Goal: Task Accomplishment & Management: Manage account settings

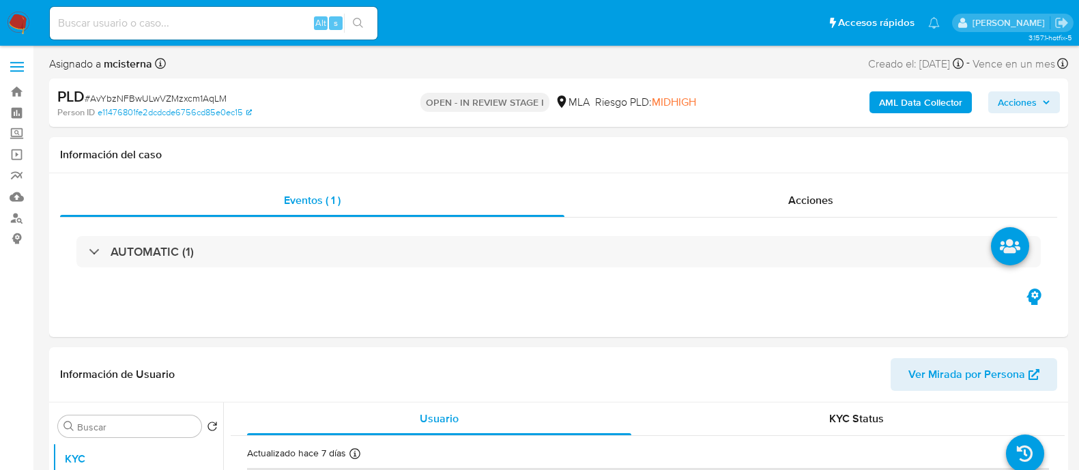
select select "10"
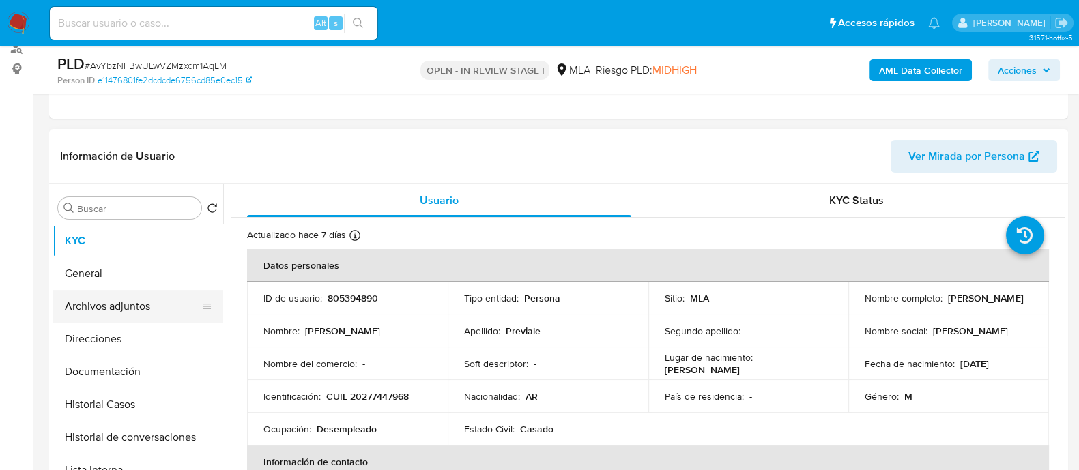
click at [173, 303] on button "Archivos adjuntos" at bounding box center [133, 306] width 160 height 33
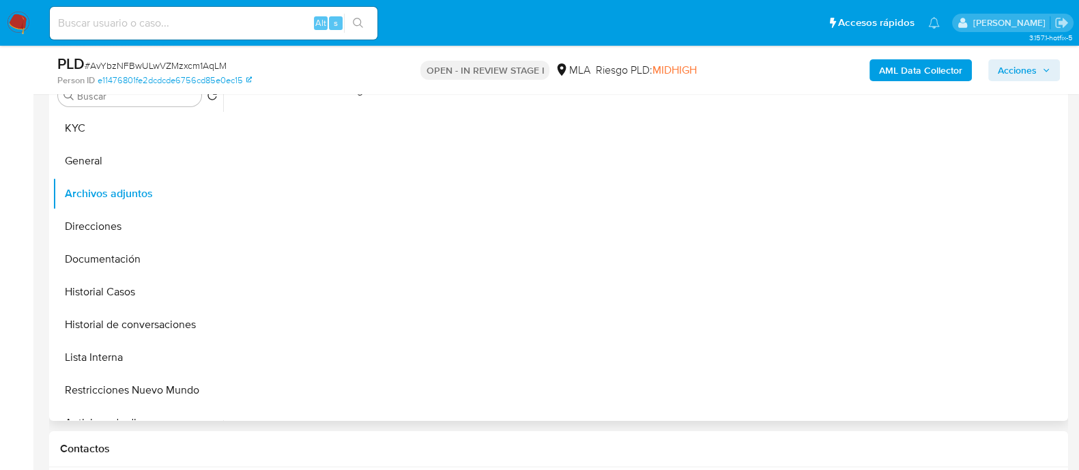
scroll to position [256, 0]
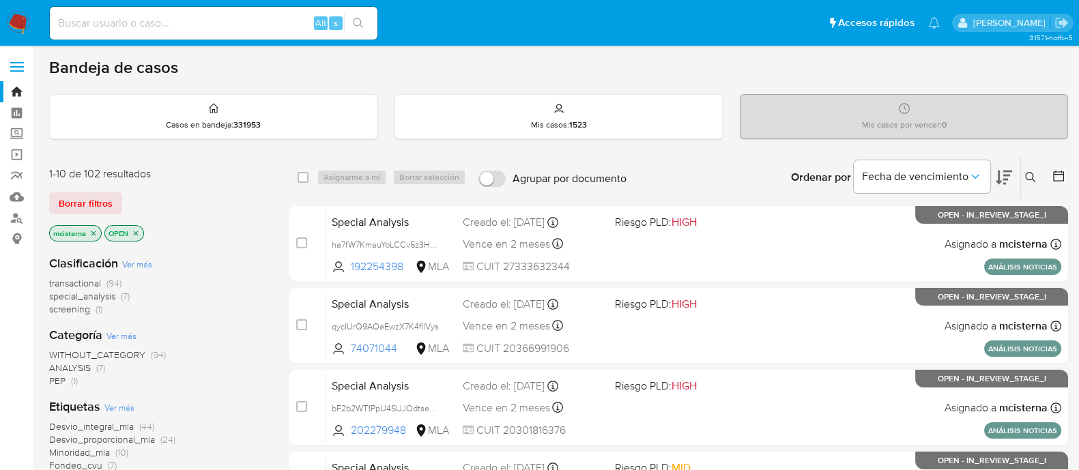
click at [253, 27] on input at bounding box center [214, 23] width 328 height 18
paste input "AvYbzNFBwULwVZMzxcm1AqLM"
type input "AvYbzNFBwULwVZMzxcm1AqLM"
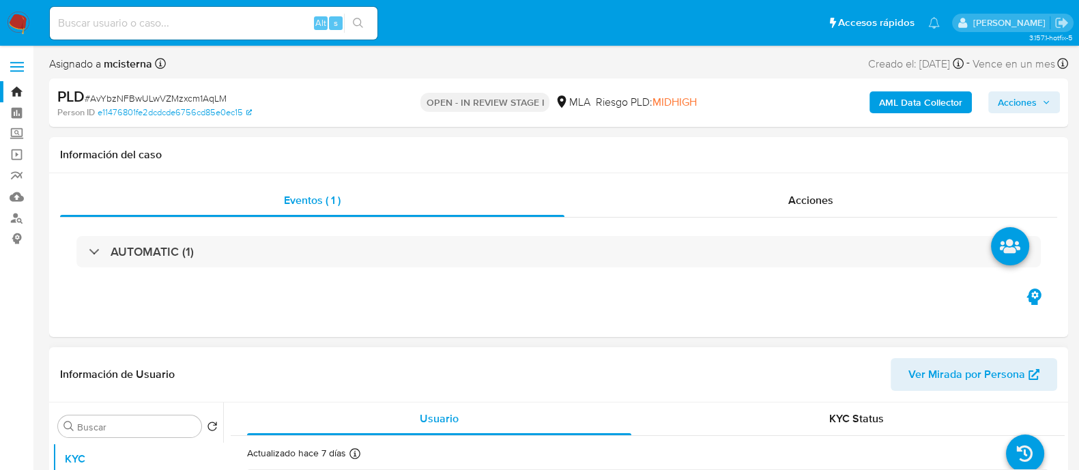
scroll to position [340, 0]
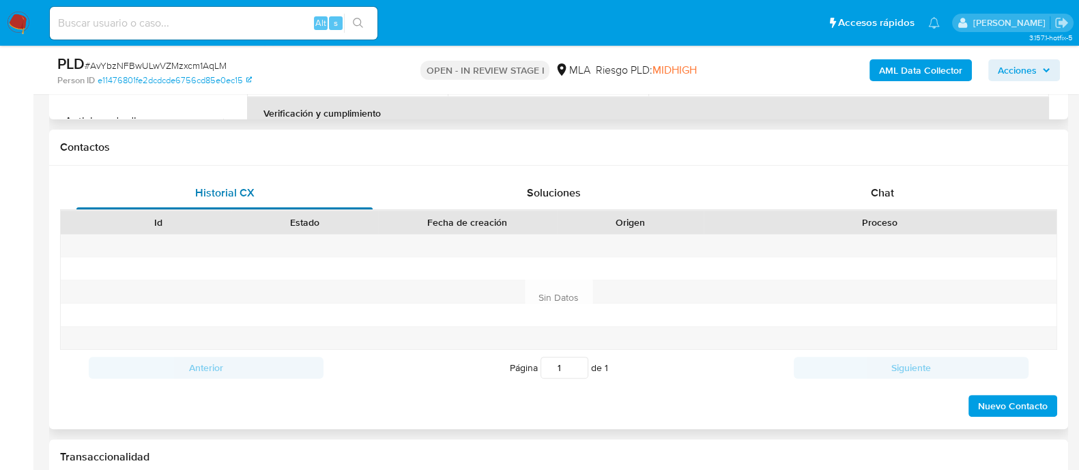
select select "10"
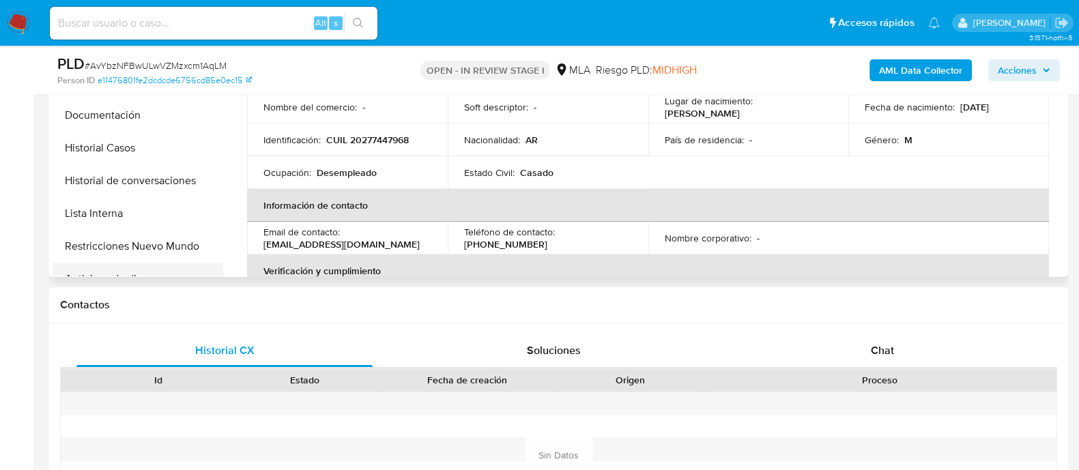
click at [145, 263] on button "Anticipos de dinero" at bounding box center [133, 279] width 160 height 33
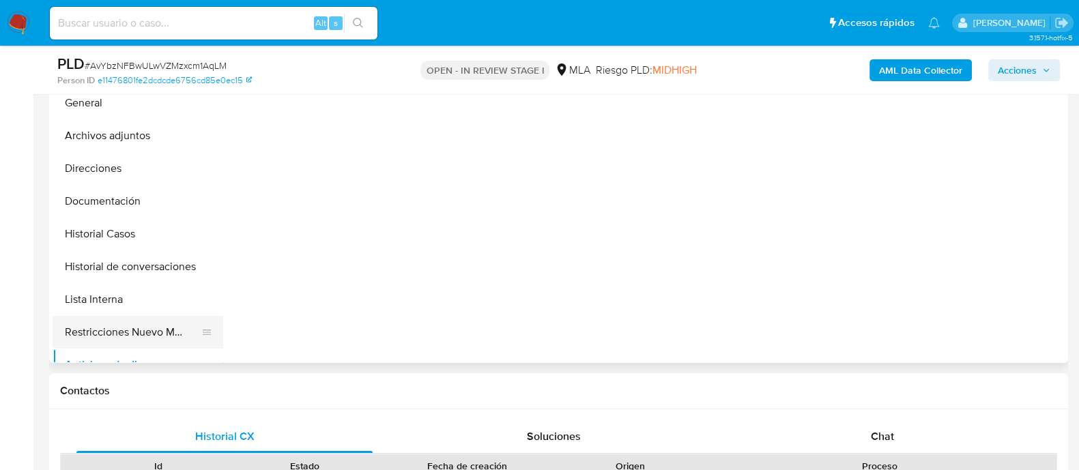
click at [191, 339] on button "Restricciones Nuevo Mundo" at bounding box center [133, 332] width 160 height 33
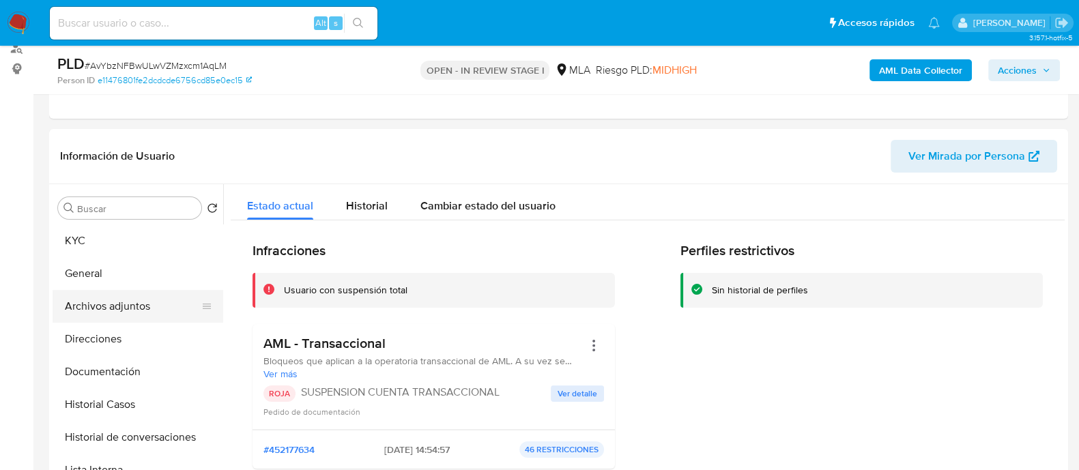
click at [133, 300] on button "Archivos adjuntos" at bounding box center [133, 306] width 160 height 33
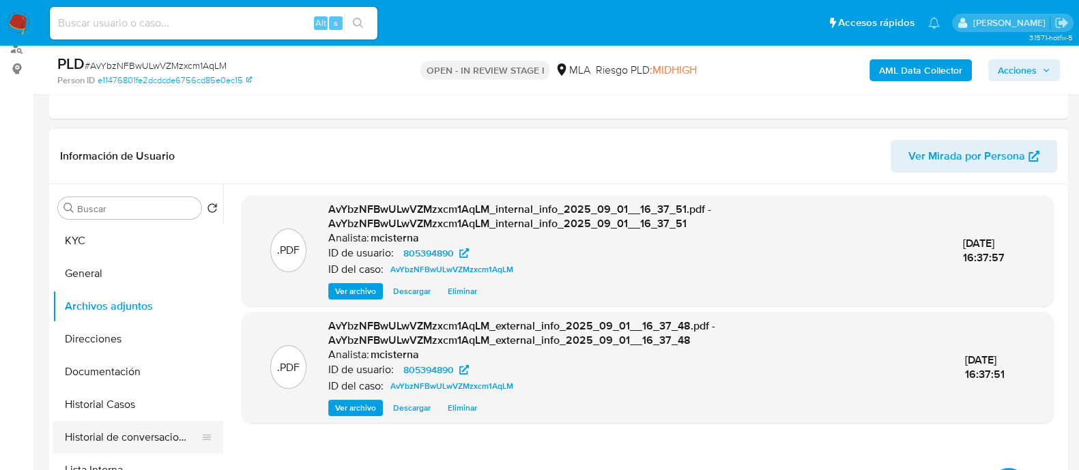
click at [139, 441] on button "Historial de conversaciones" at bounding box center [133, 437] width 160 height 33
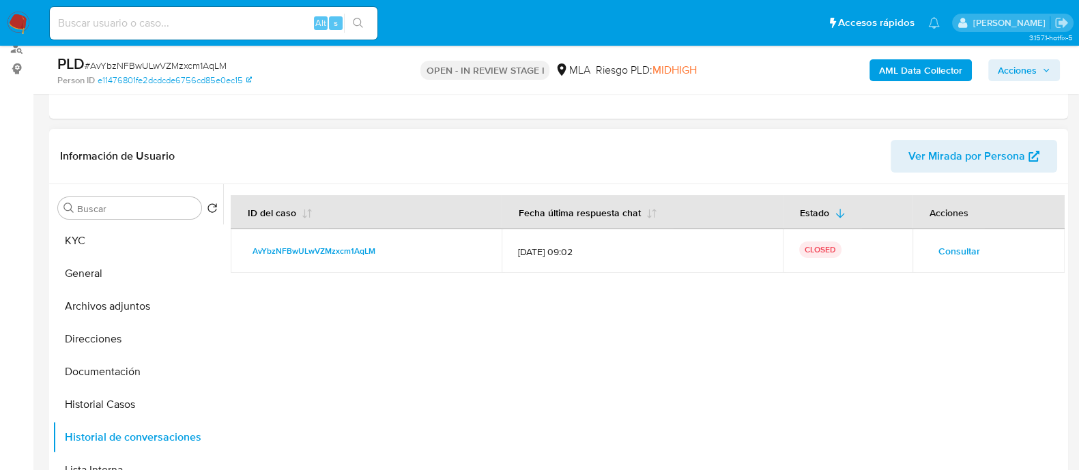
click at [944, 250] on span "Consultar" at bounding box center [959, 251] width 42 height 19
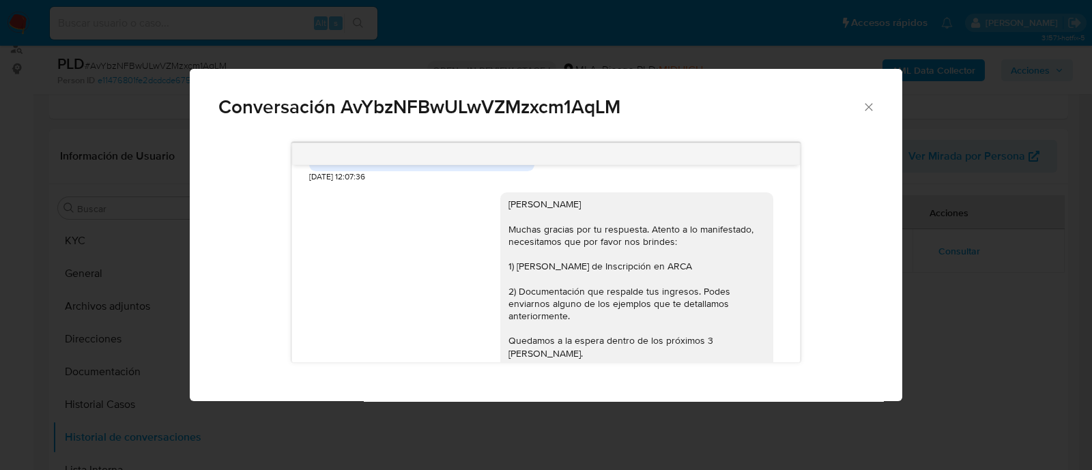
scroll to position [1023, 0]
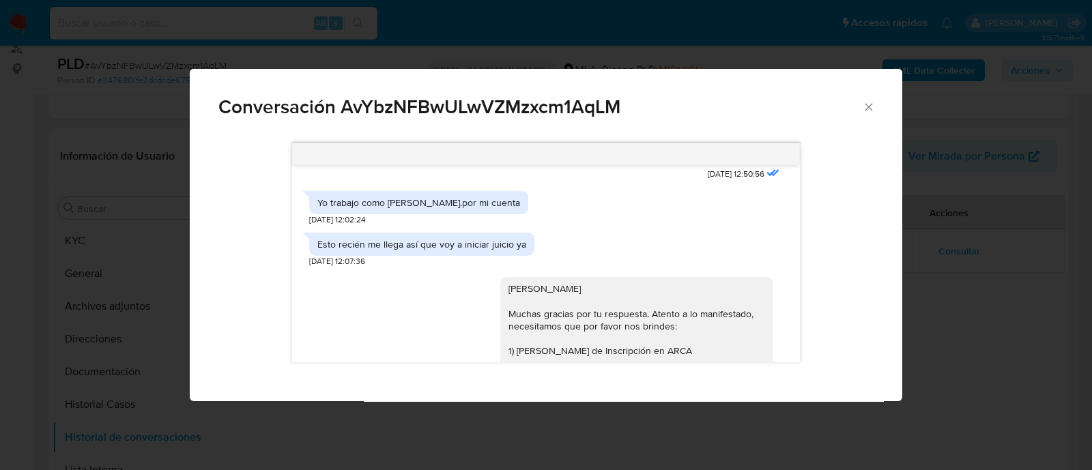
click at [394, 209] on div "Yo trabajo como pintor.por mi cuenta" at bounding box center [418, 203] width 203 height 12
copy div "Yo trabajo como pintor.por mi cuenta"
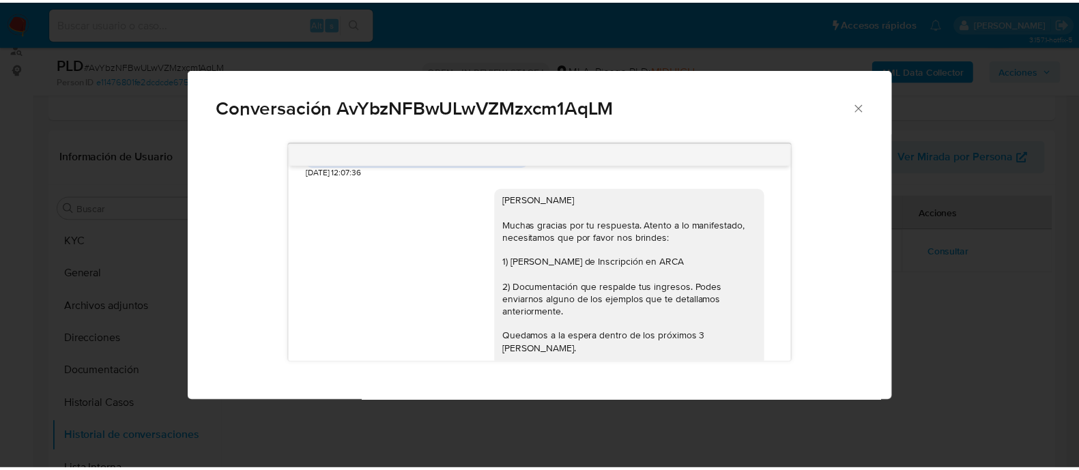
scroll to position [1197, 0]
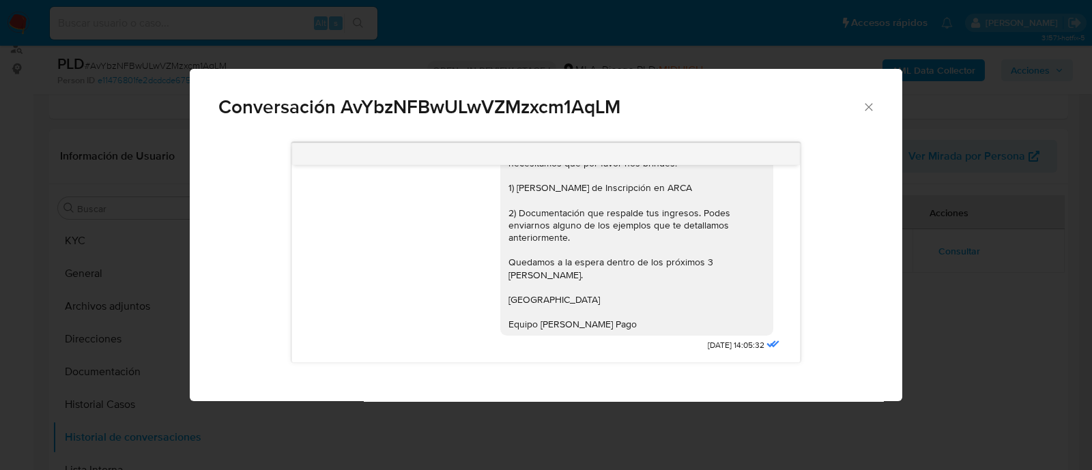
click at [147, 256] on div "Conversación AvYbzNFBwULwVZMzxcm1AqLM 18/08/2025 17:43:23 Hola, Esperamos que t…" at bounding box center [546, 235] width 1092 height 470
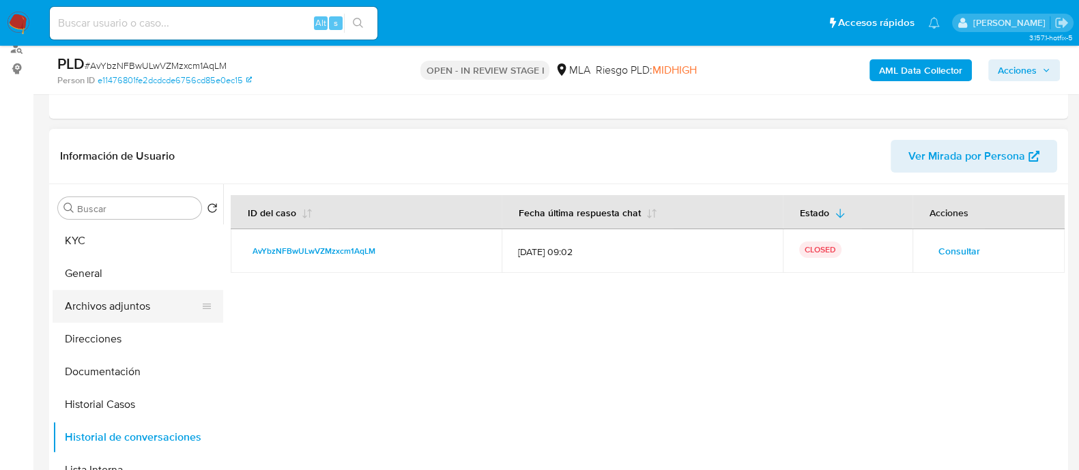
click at [145, 308] on button "Archivos adjuntos" at bounding box center [133, 306] width 160 height 33
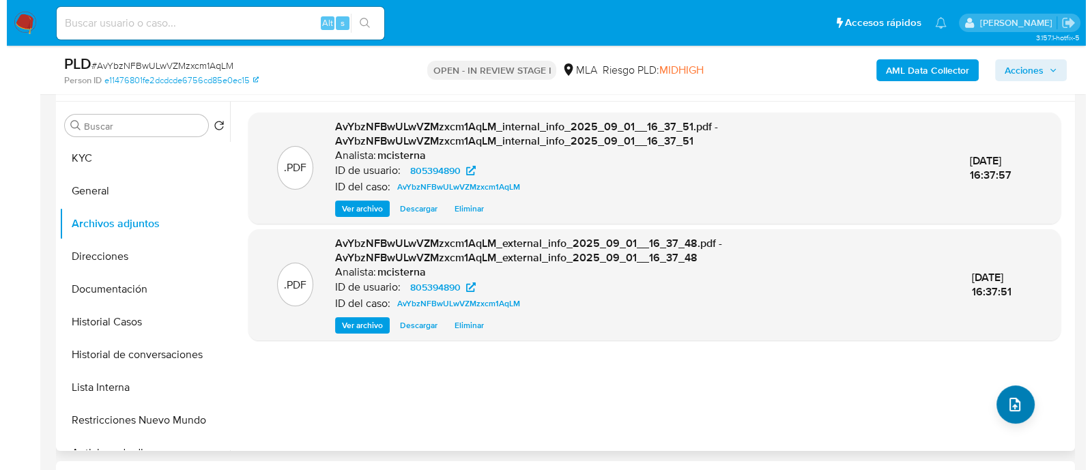
scroll to position [340, 0]
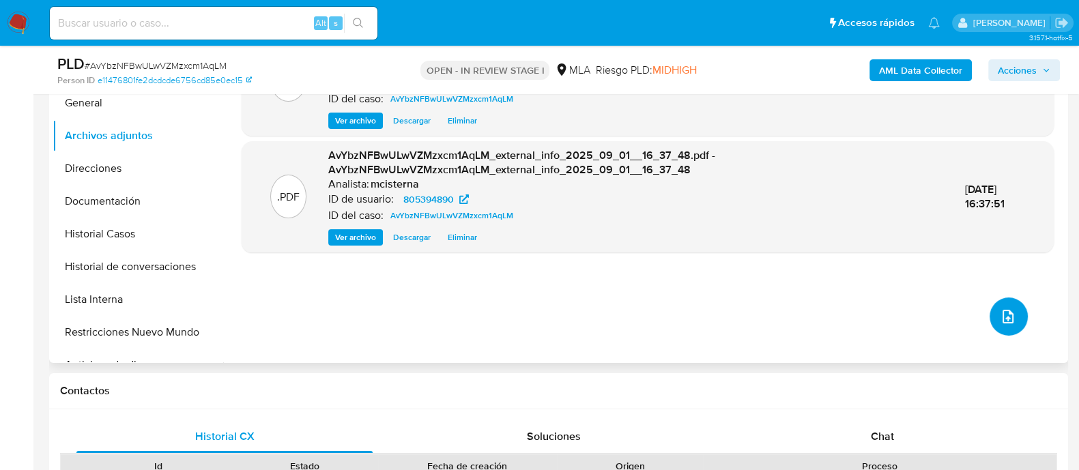
click at [1000, 311] on icon "upload-file" at bounding box center [1008, 316] width 16 height 16
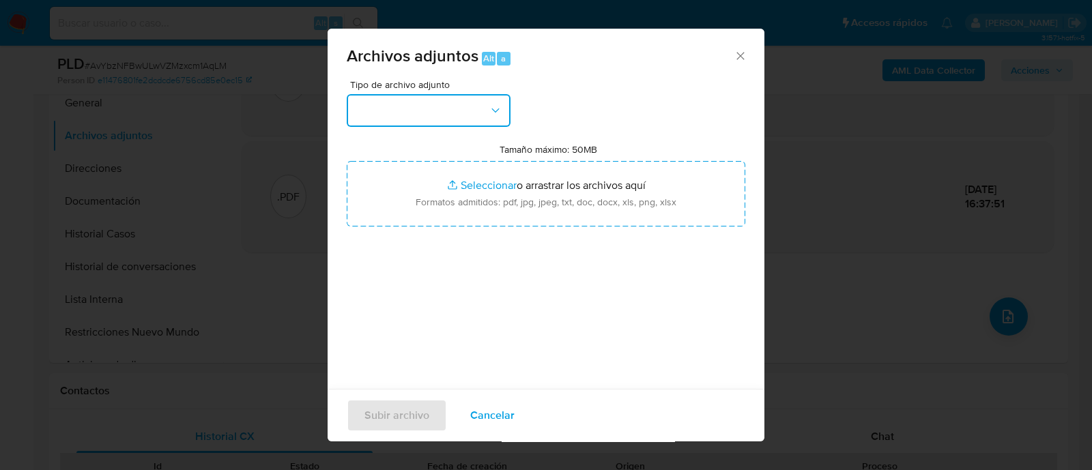
click at [414, 102] on button "button" at bounding box center [429, 110] width 164 height 33
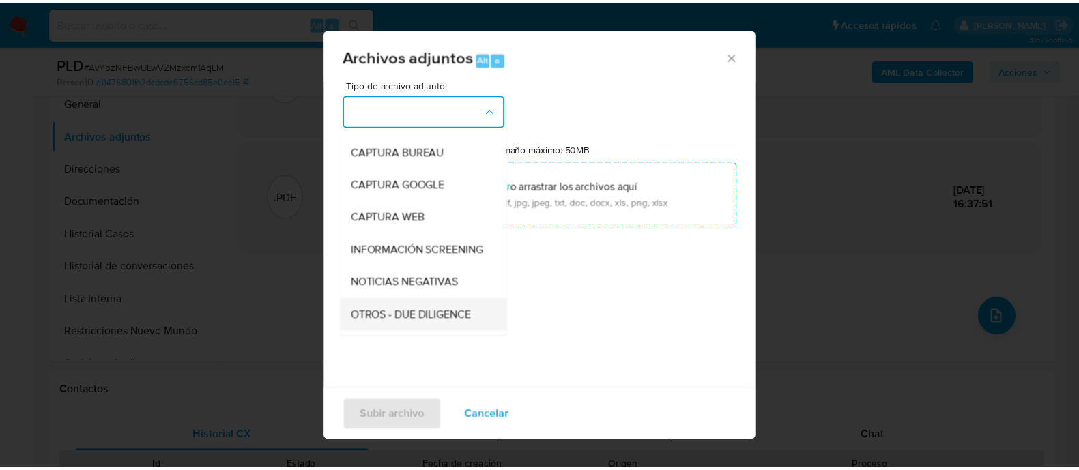
scroll to position [170, 0]
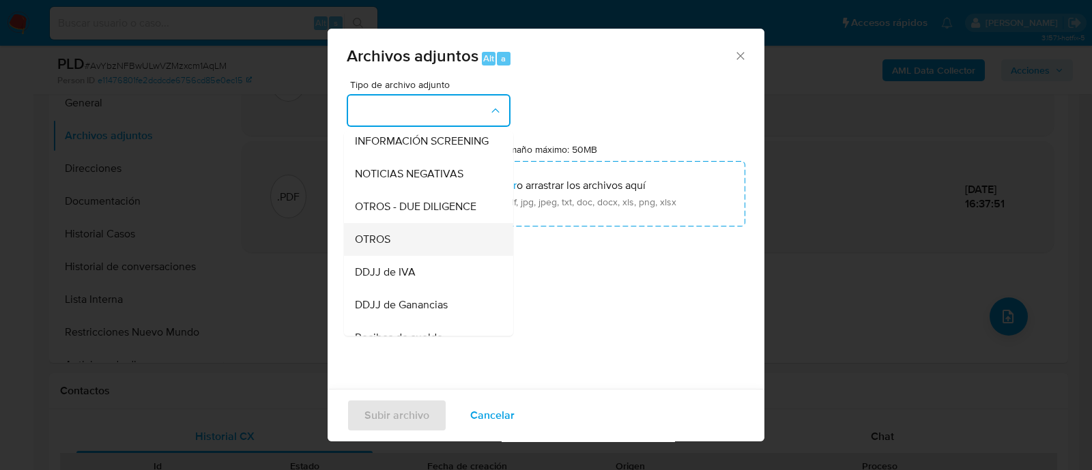
click at [448, 256] on div "OTROS" at bounding box center [424, 239] width 139 height 33
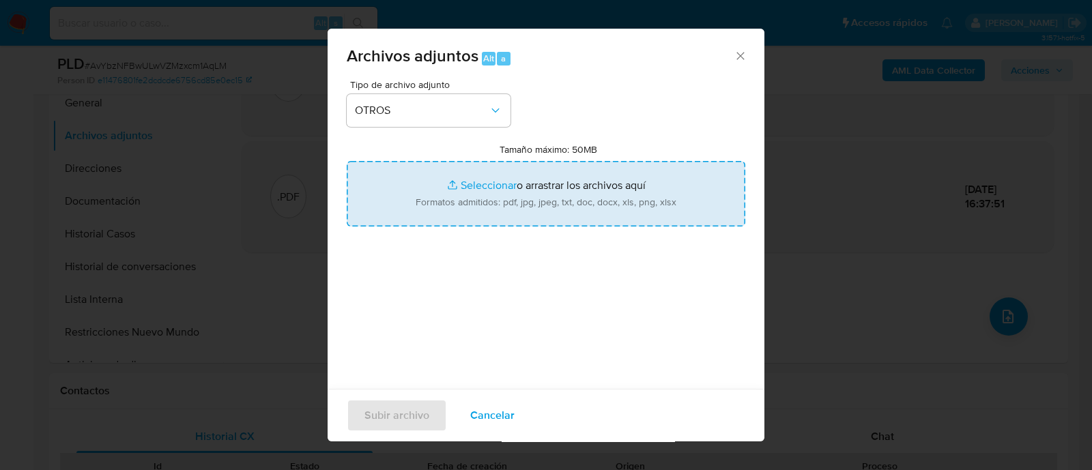
type input "C:\fakepath\Caselog AvYbzNFBwULwVZMzxcm1AqLM_2025_08_19_07_31_01.docx"
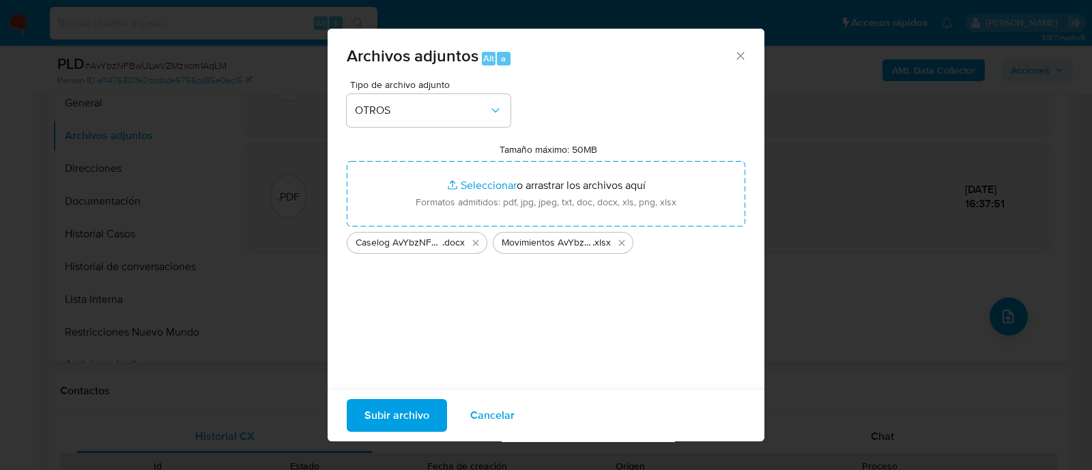
click at [409, 423] on span "Subir archivo" at bounding box center [396, 416] width 65 height 30
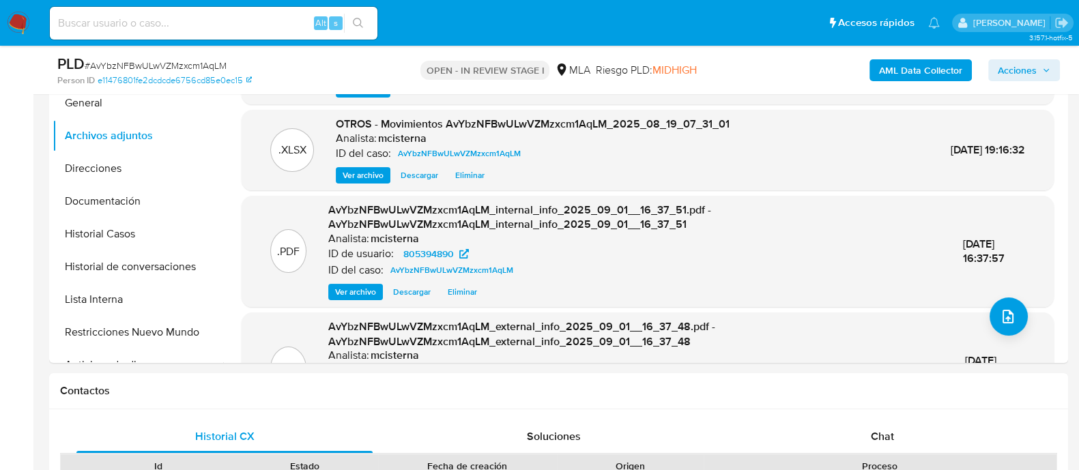
click at [1023, 72] on span "Acciones" at bounding box center [1017, 70] width 39 height 22
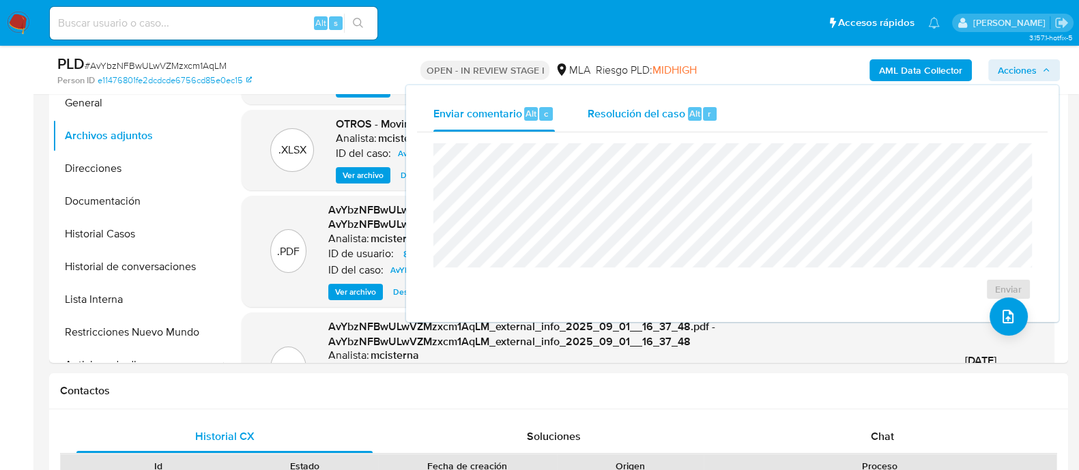
click at [657, 98] on div "Resolución del caso Alt r" at bounding box center [652, 113] width 130 height 35
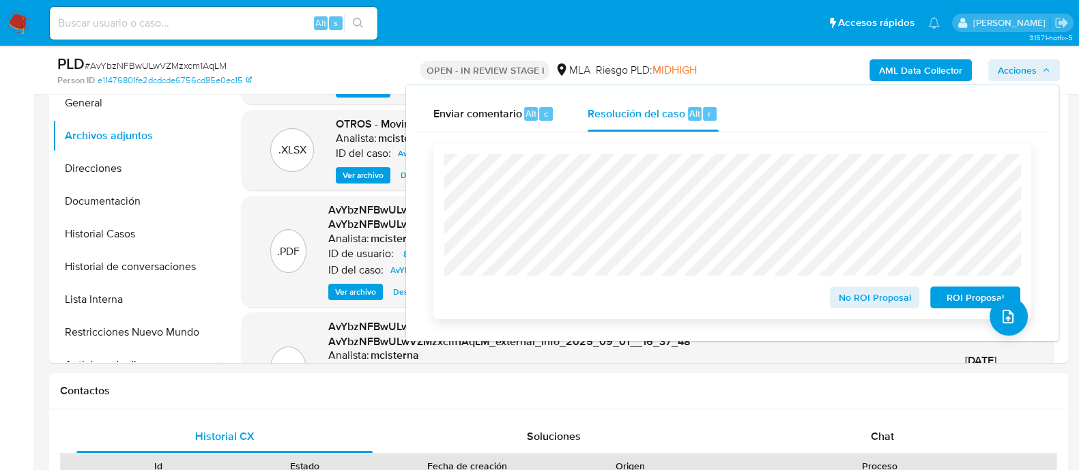
click at [944, 300] on span "ROI Proposal" at bounding box center [975, 297] width 71 height 19
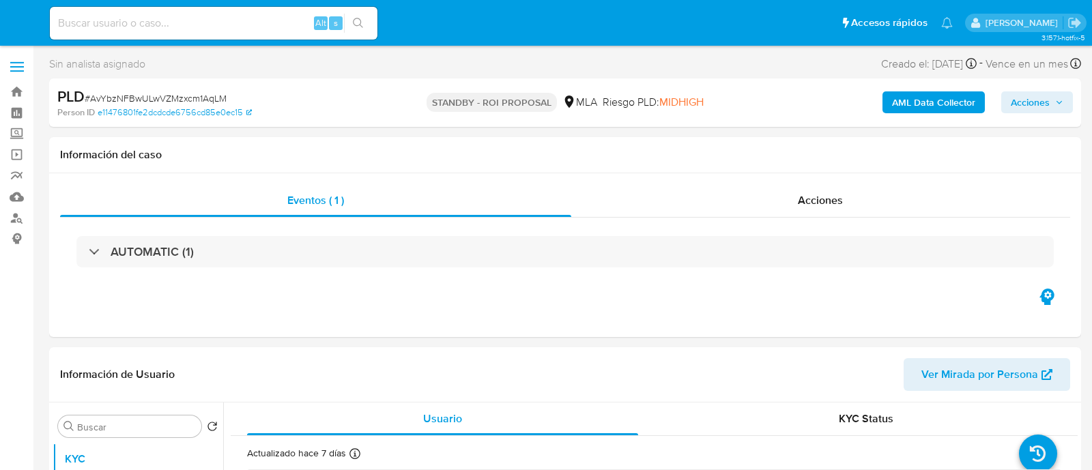
select select "10"
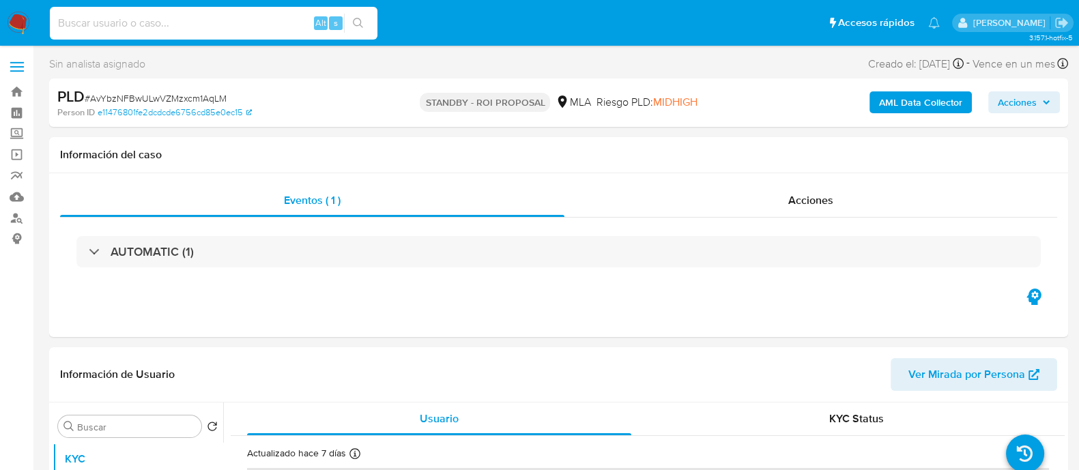
click at [276, 16] on input at bounding box center [214, 23] width 328 height 18
paste input "2455647771"
type input "2455647771"
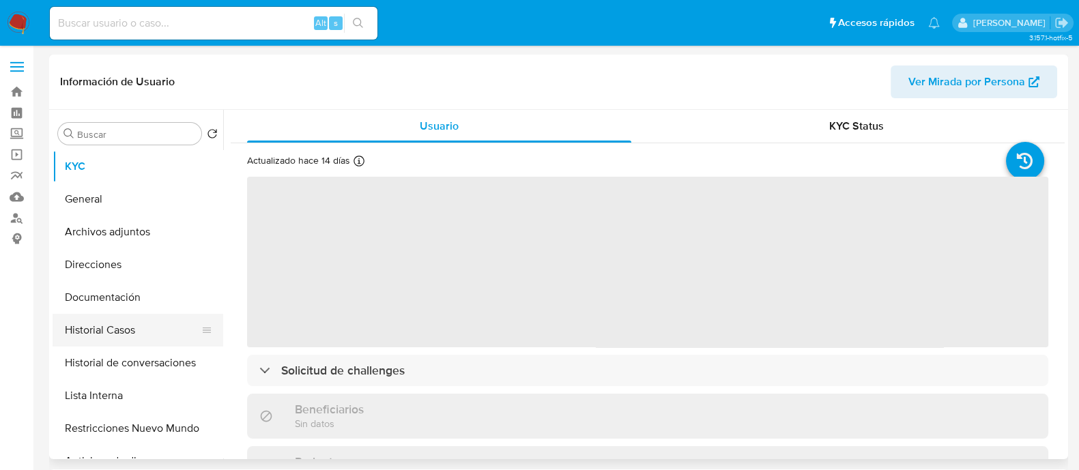
click at [121, 317] on button "Historial Casos" at bounding box center [133, 330] width 160 height 33
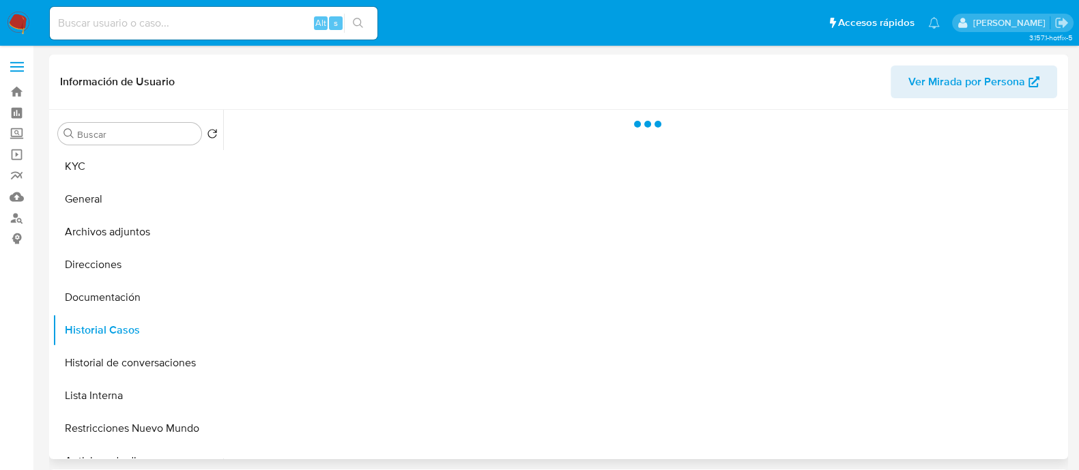
select select "10"
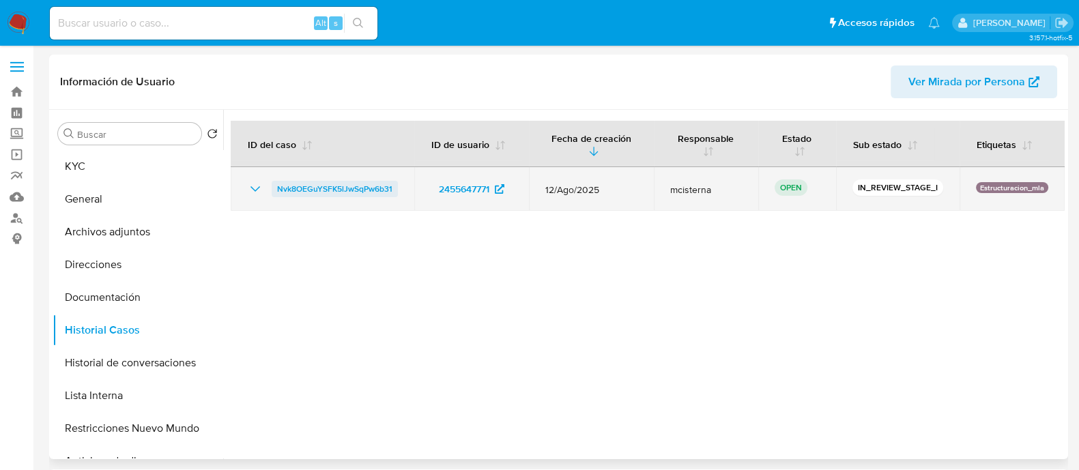
click at [364, 194] on span "Nvk8OEGuYSFK5lJwSqPw6b31" at bounding box center [334, 189] width 115 height 16
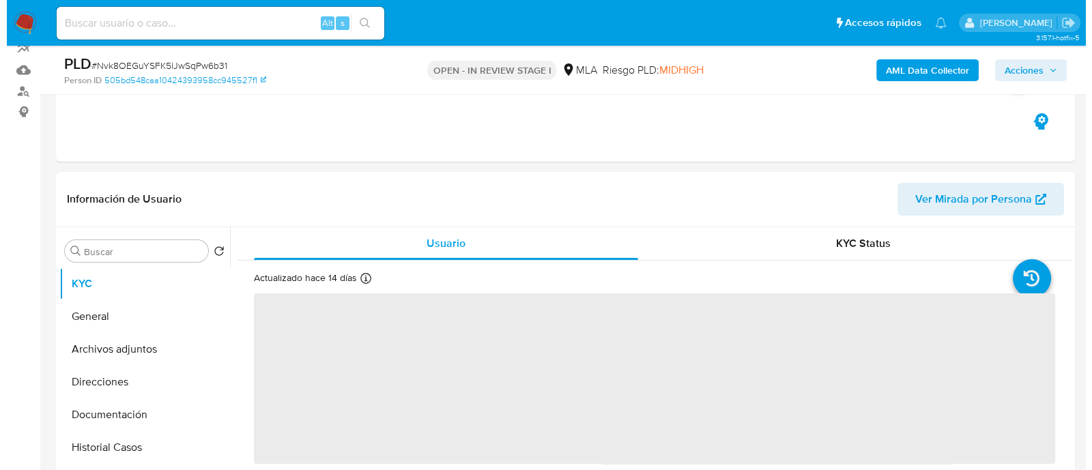
scroll to position [256, 0]
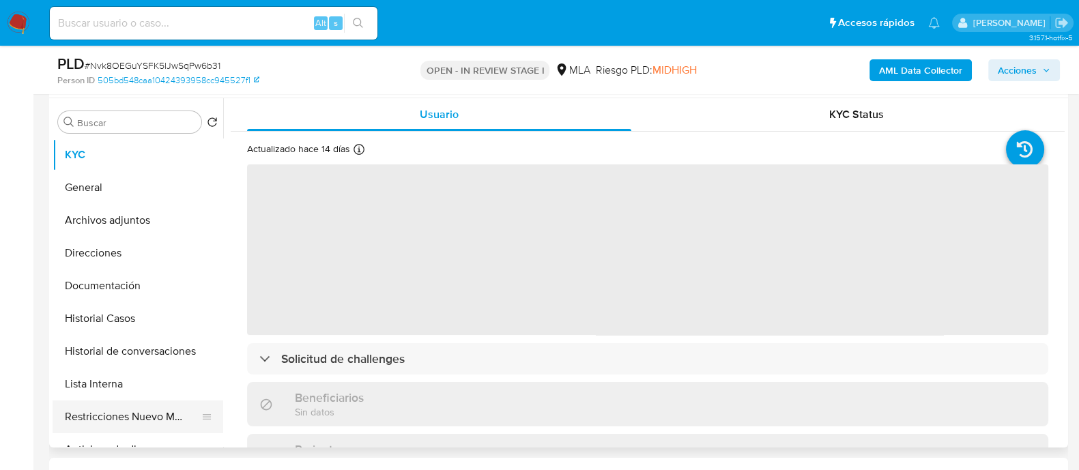
click at [147, 408] on button "Restricciones Nuevo Mundo" at bounding box center [133, 417] width 160 height 33
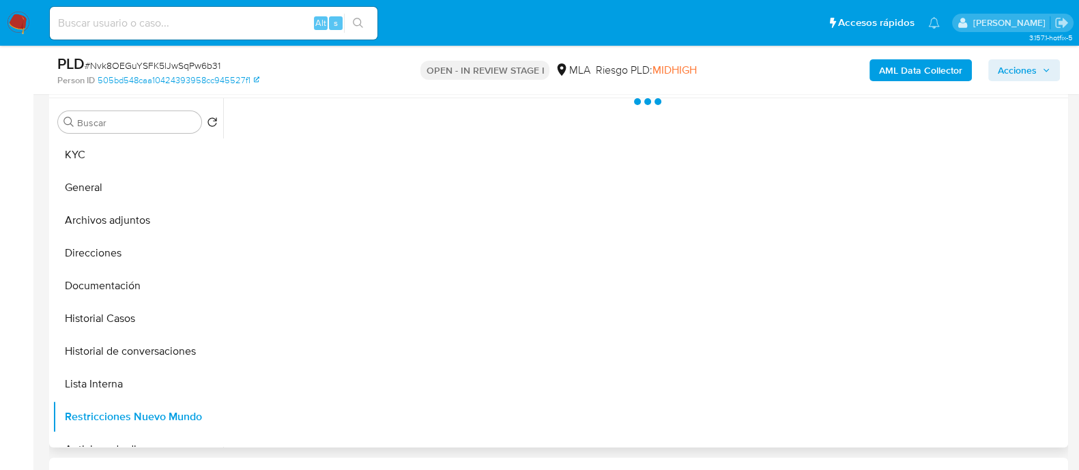
select select "10"
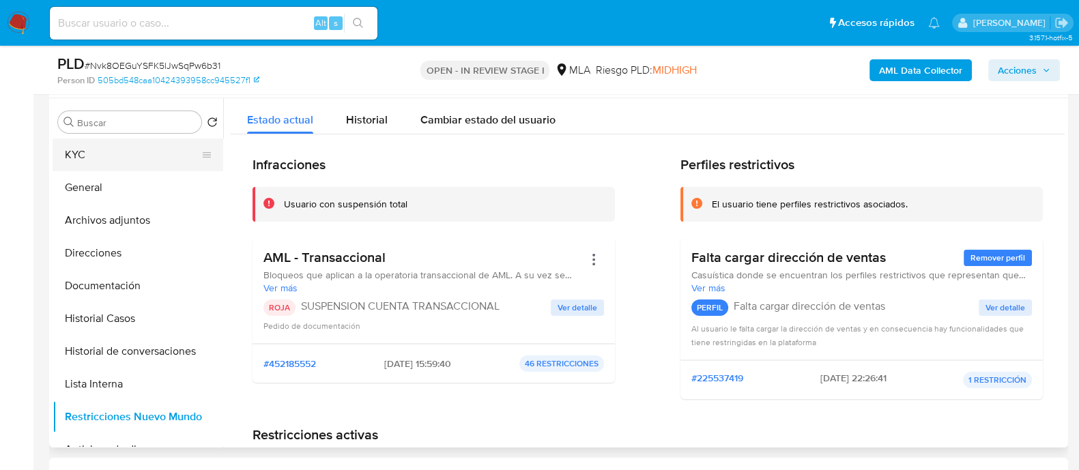
click at [111, 156] on button "KYC" at bounding box center [133, 155] width 160 height 33
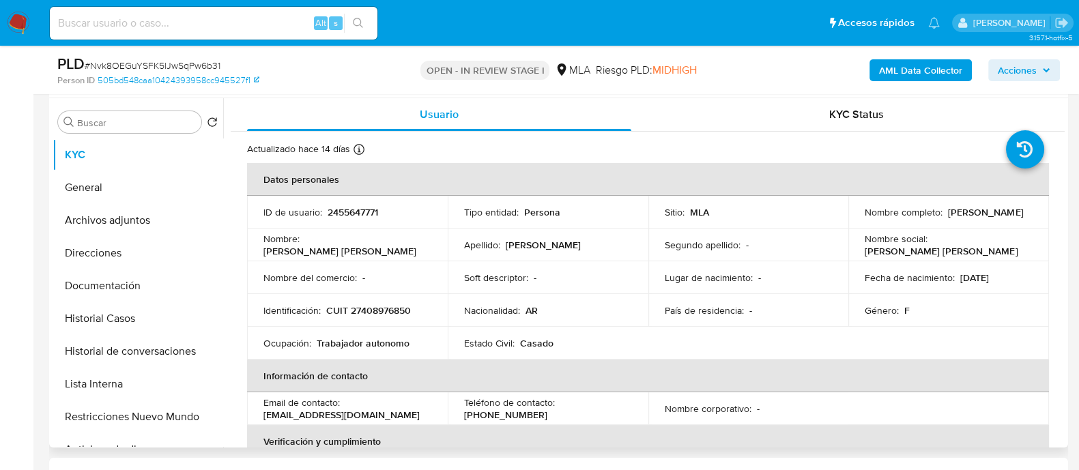
click at [362, 206] on p "2455647771" at bounding box center [353, 212] width 50 height 12
copy p "2455647771"
click at [175, 218] on button "Archivos adjuntos" at bounding box center [133, 220] width 160 height 33
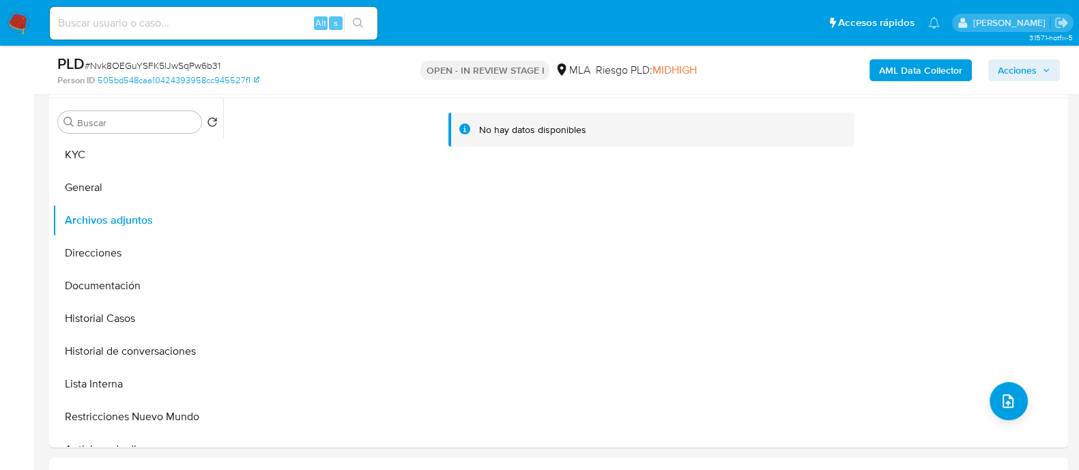
click at [902, 78] on b "AML Data Collector" at bounding box center [920, 70] width 83 height 22
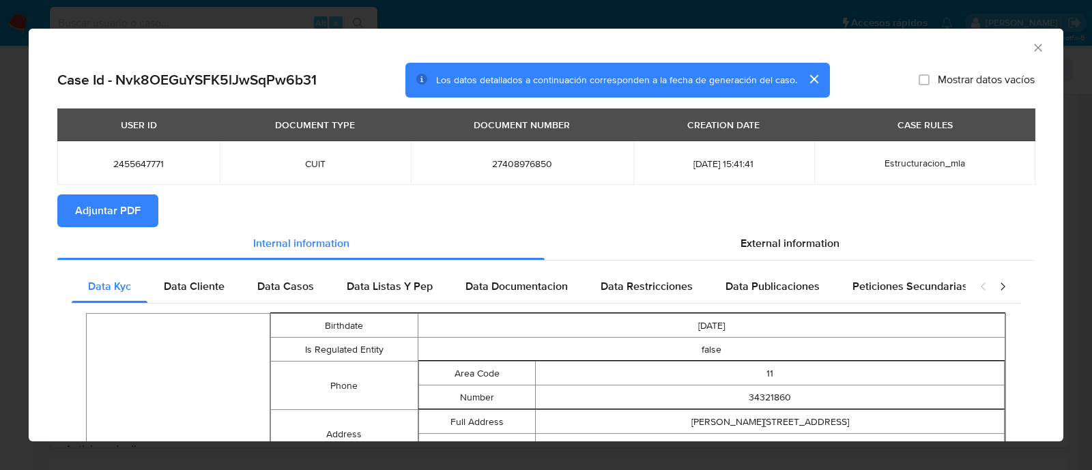
click at [136, 216] on span "Adjuntar PDF" at bounding box center [108, 211] width 66 height 30
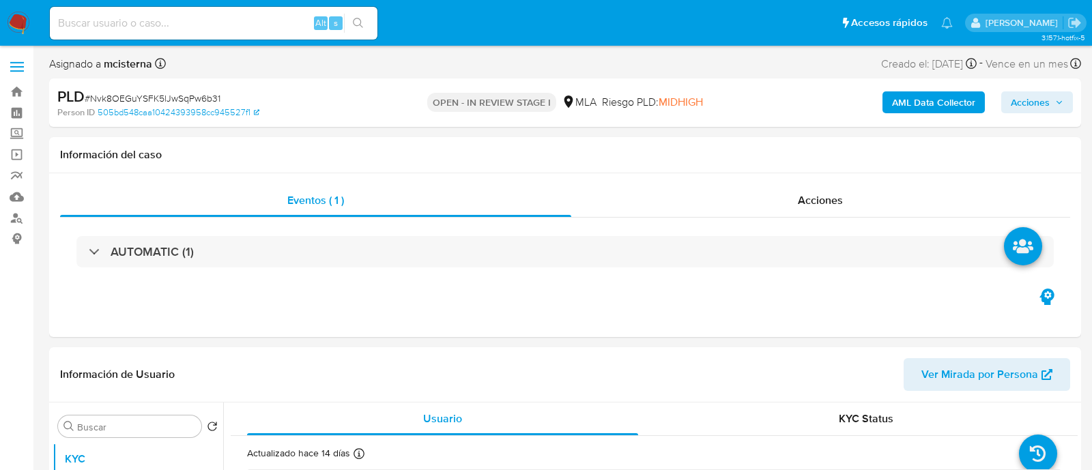
select select "10"
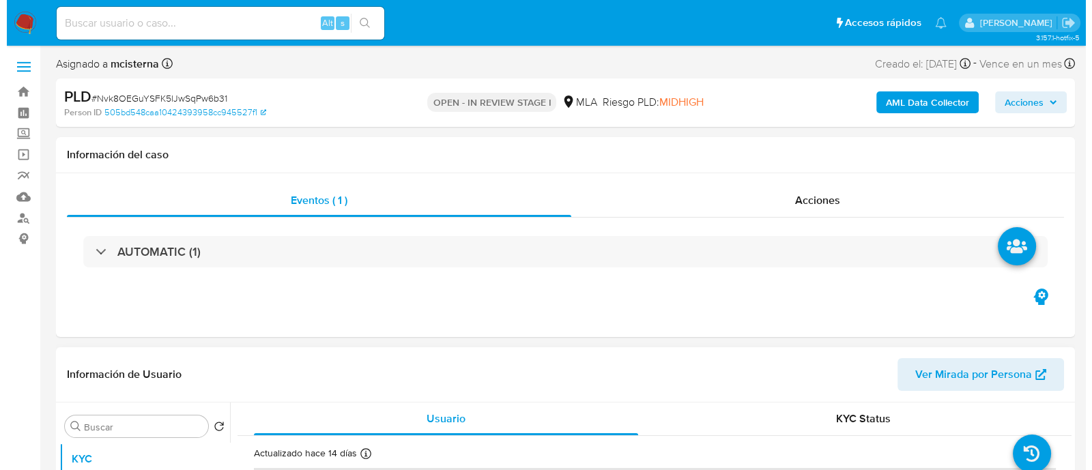
scroll to position [256, 0]
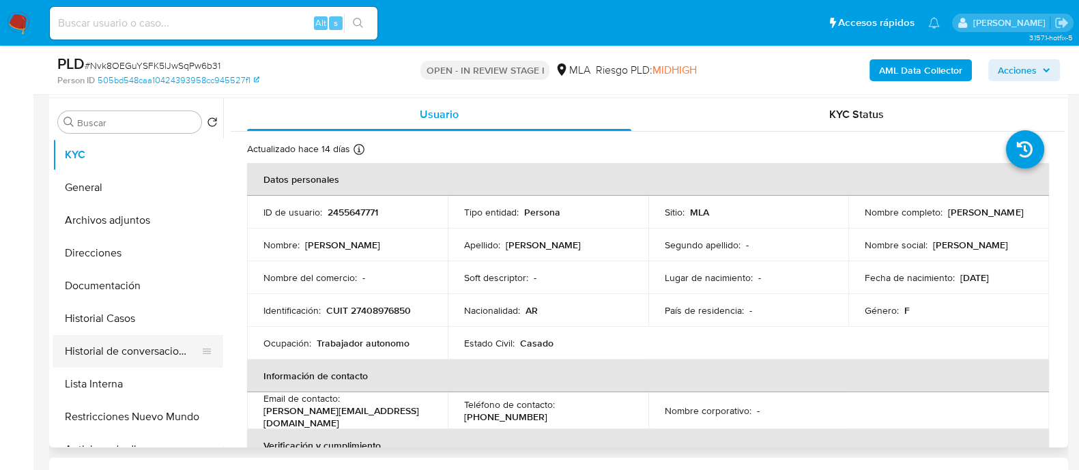
click at [151, 351] on button "Historial de conversaciones" at bounding box center [133, 351] width 160 height 33
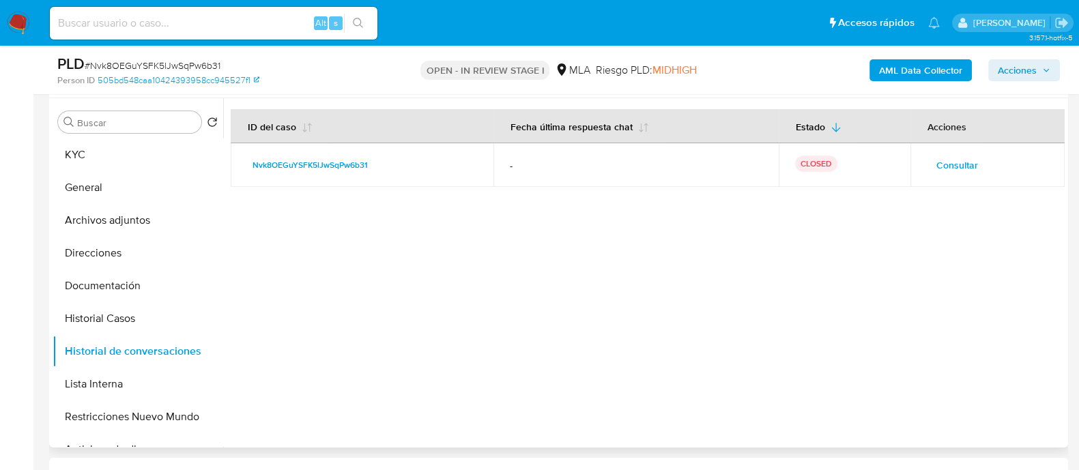
click at [970, 175] on span "Consultar" at bounding box center [957, 165] width 42 height 19
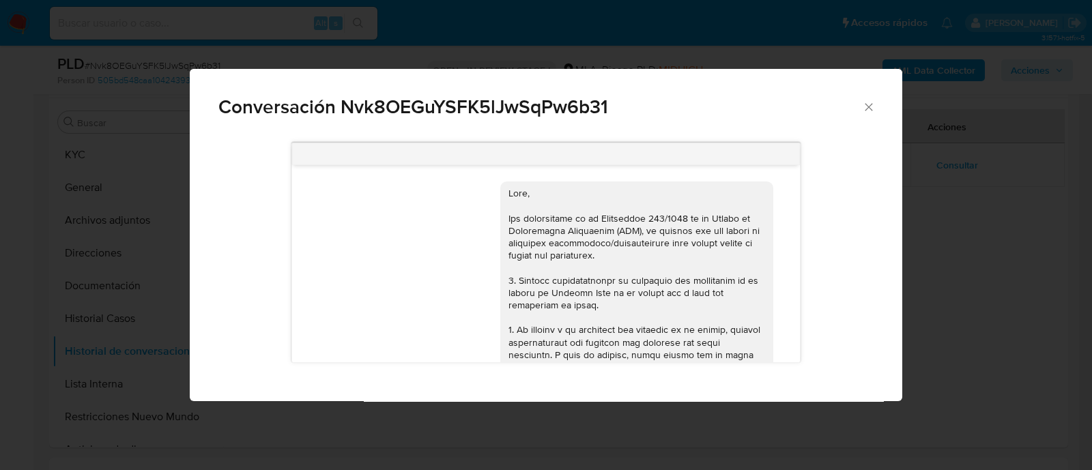
scroll to position [876, 0]
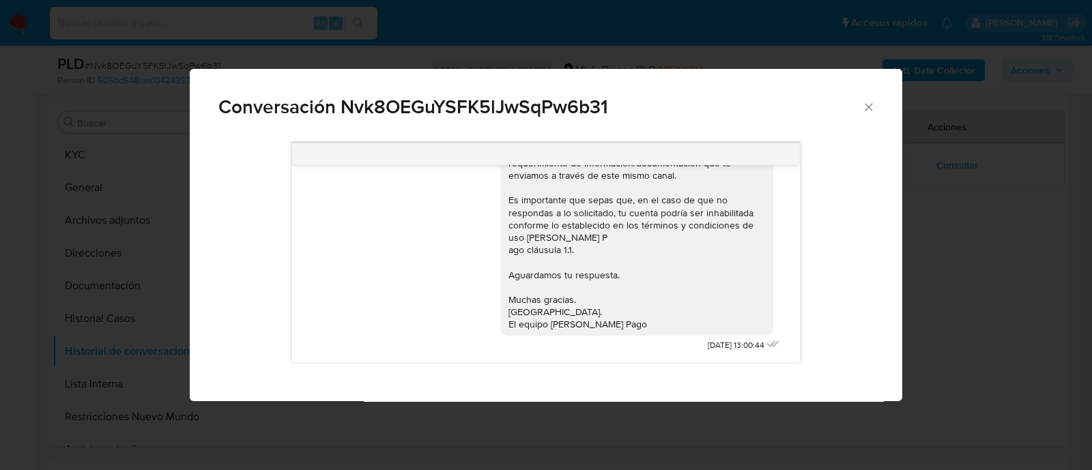
click at [869, 106] on icon "Cerrar" at bounding box center [868, 107] width 8 height 8
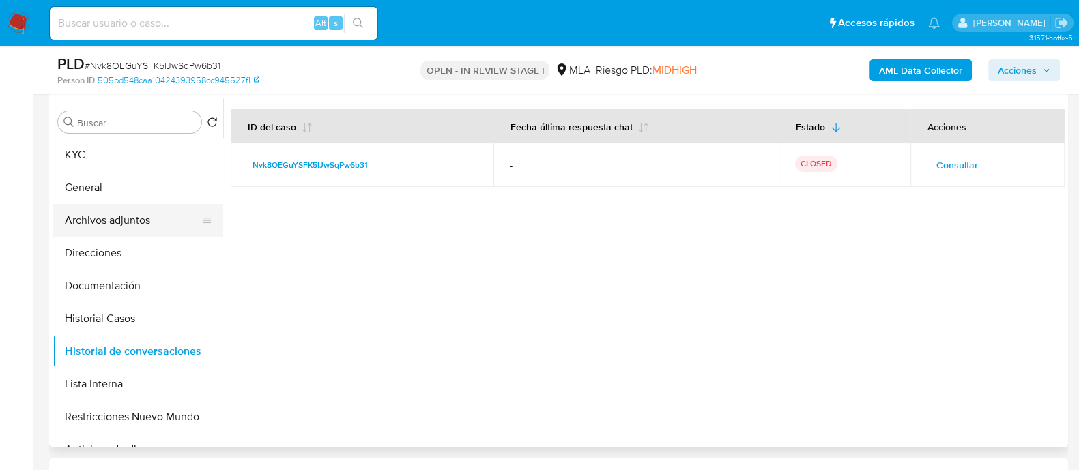
click at [151, 219] on button "Archivos adjuntos" at bounding box center [133, 220] width 160 height 33
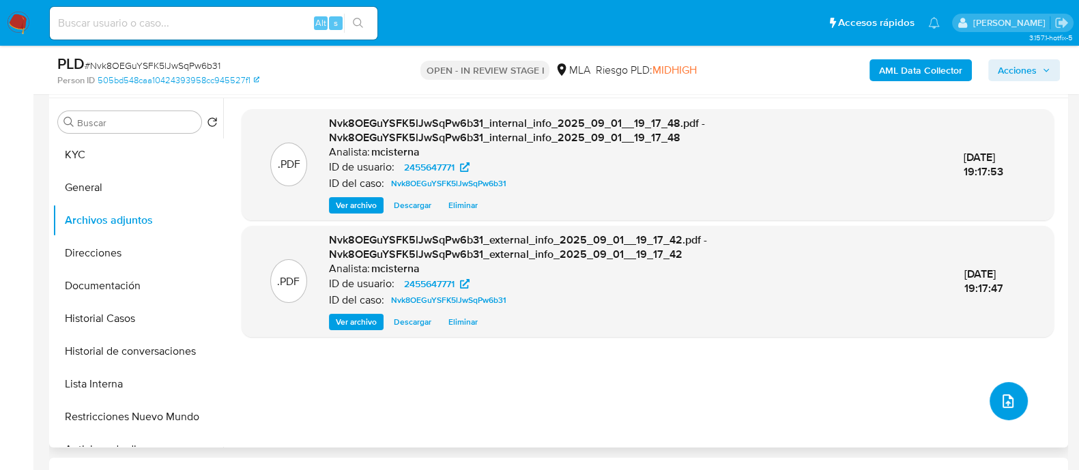
click at [1010, 394] on span "upload-file" at bounding box center [1008, 401] width 16 height 16
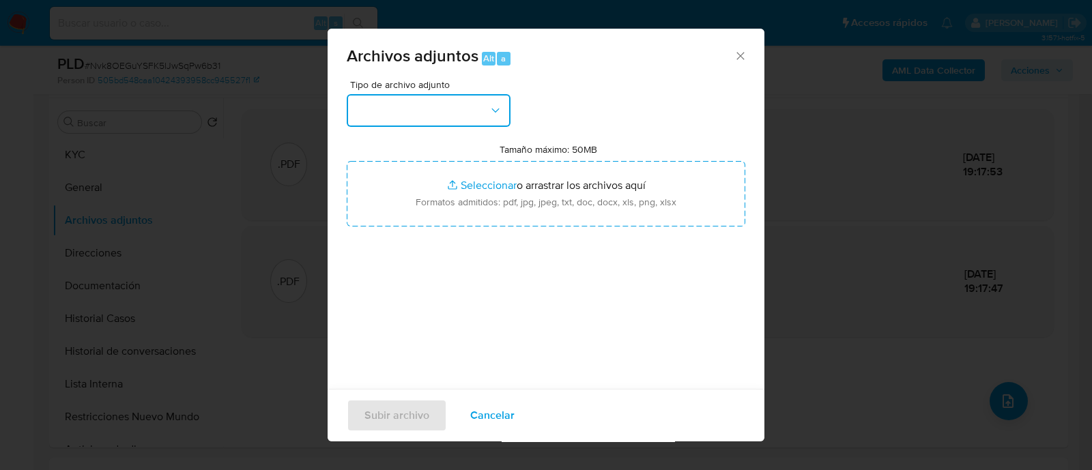
click at [465, 114] on button "button" at bounding box center [429, 110] width 164 height 33
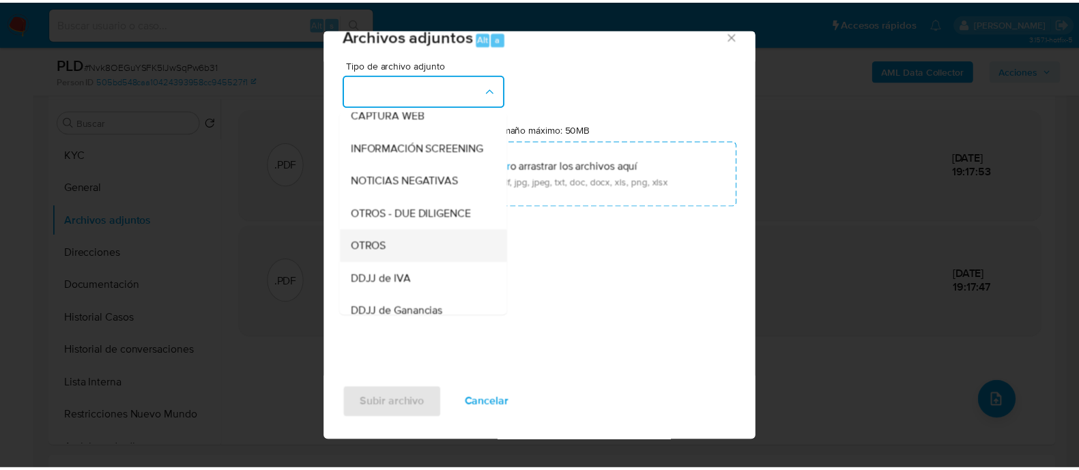
scroll to position [170, 0]
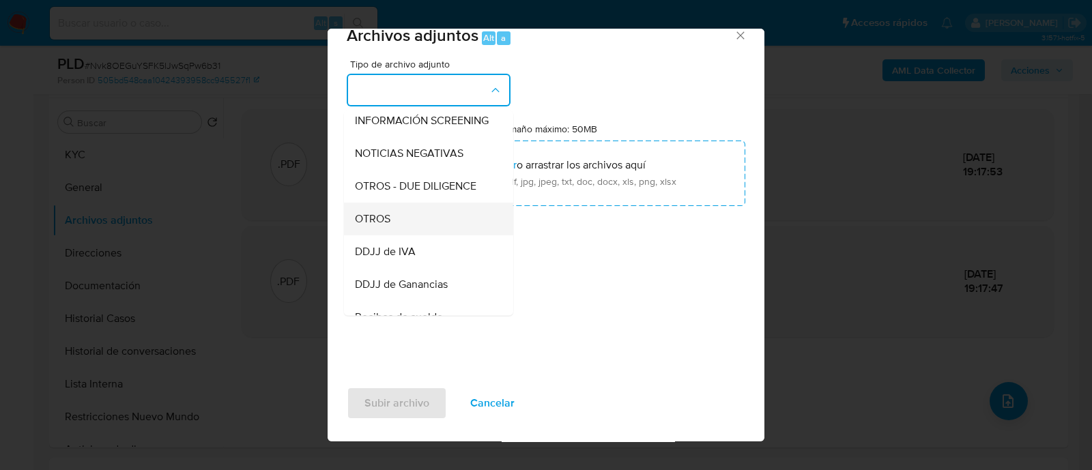
click at [404, 229] on div "OTROS" at bounding box center [424, 219] width 139 height 33
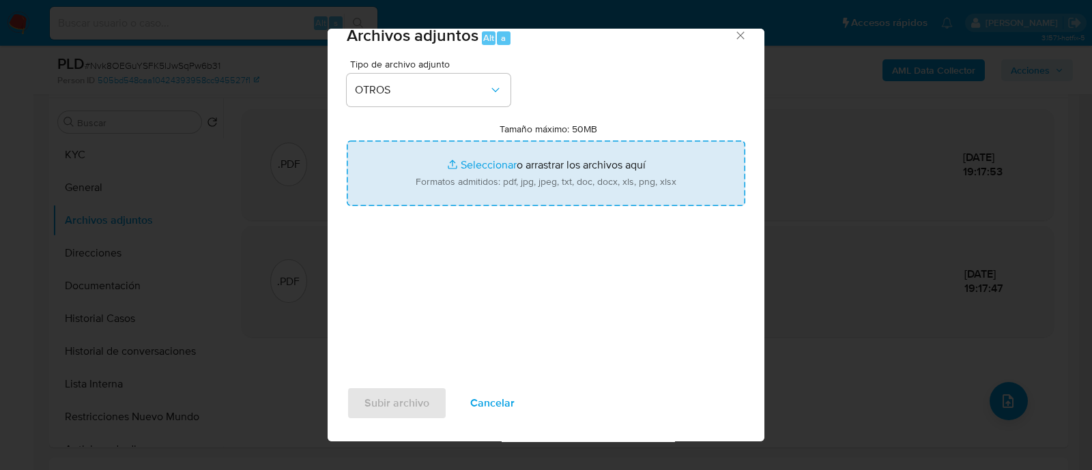
type input "C:\fakepath\Caselog Nvk8OEGuYSFK5lJwSqPw6b31_2025_08_19_15_12_42.docx"
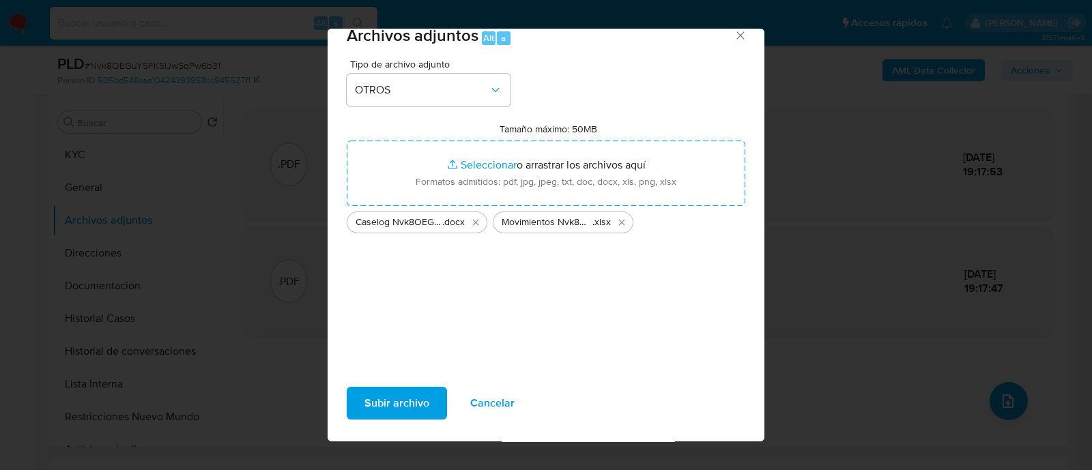
click at [392, 398] on span "Subir archivo" at bounding box center [396, 403] width 65 height 30
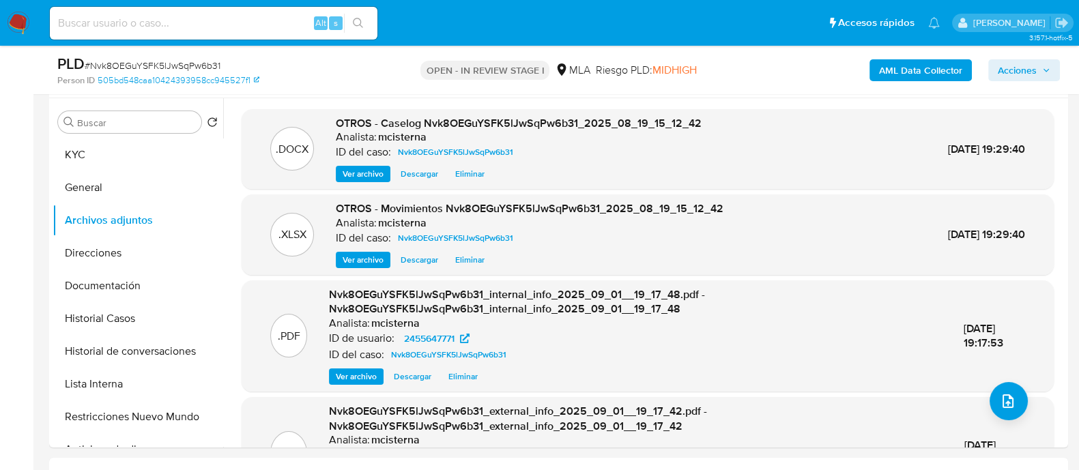
click at [1019, 70] on span "Acciones" at bounding box center [1017, 70] width 39 height 22
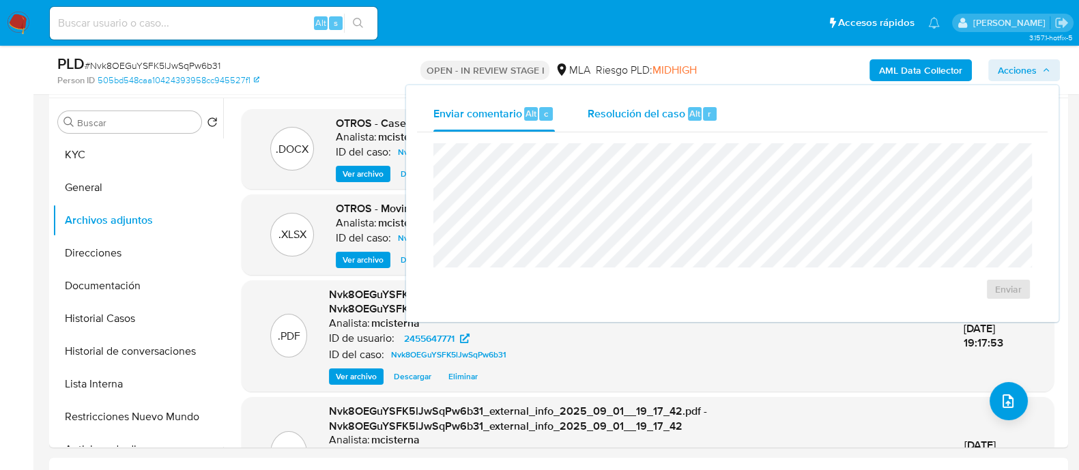
click at [703, 107] on div "r" at bounding box center [710, 114] width 14 height 14
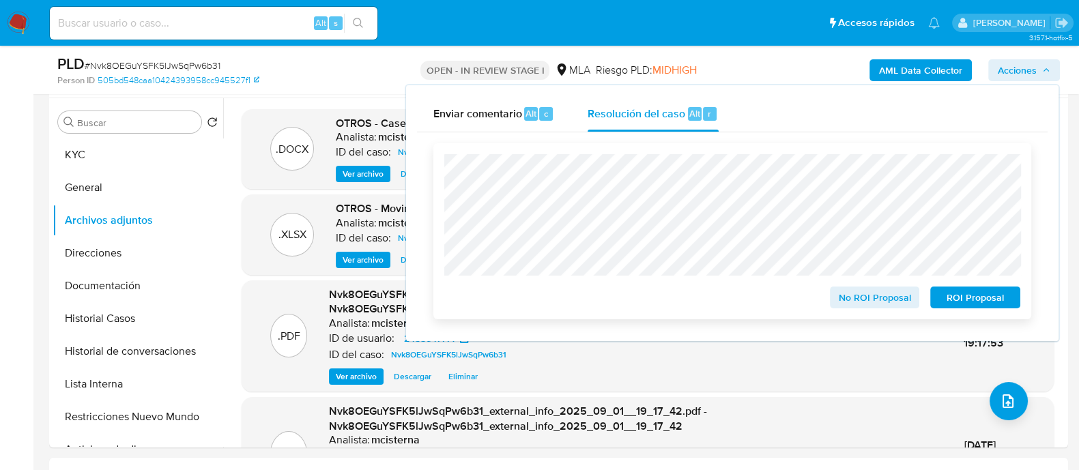
click at [957, 289] on span "ROI Proposal" at bounding box center [975, 297] width 71 height 19
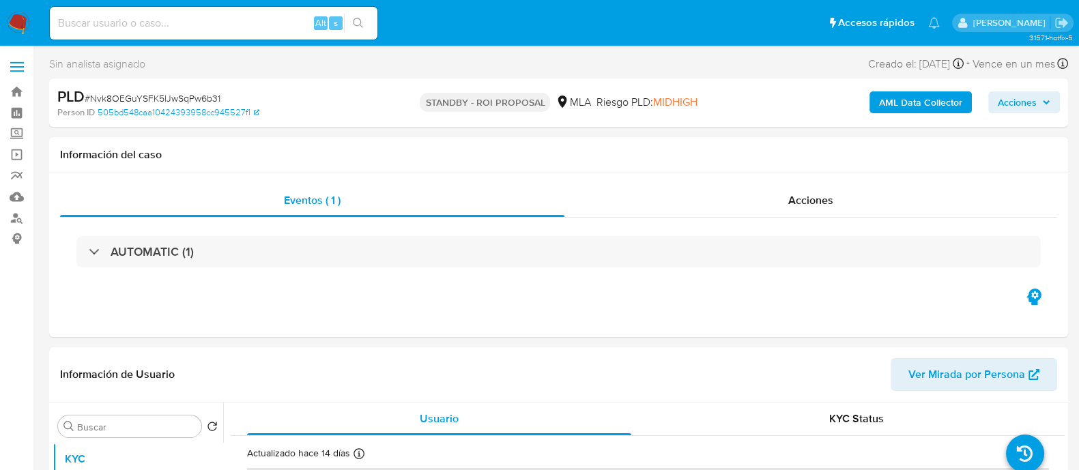
select select "10"
click at [275, 27] on input at bounding box center [214, 23] width 328 height 18
paste input "fca2yQjOzq3x92czfI5Xr9uc"
type input "fca2yQjOzq3x92czfI5Xr9uc"
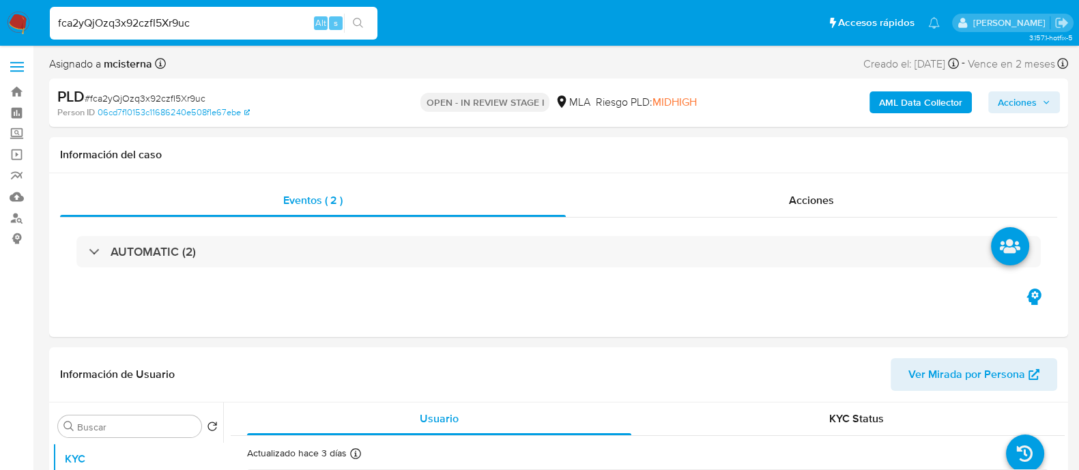
select select "10"
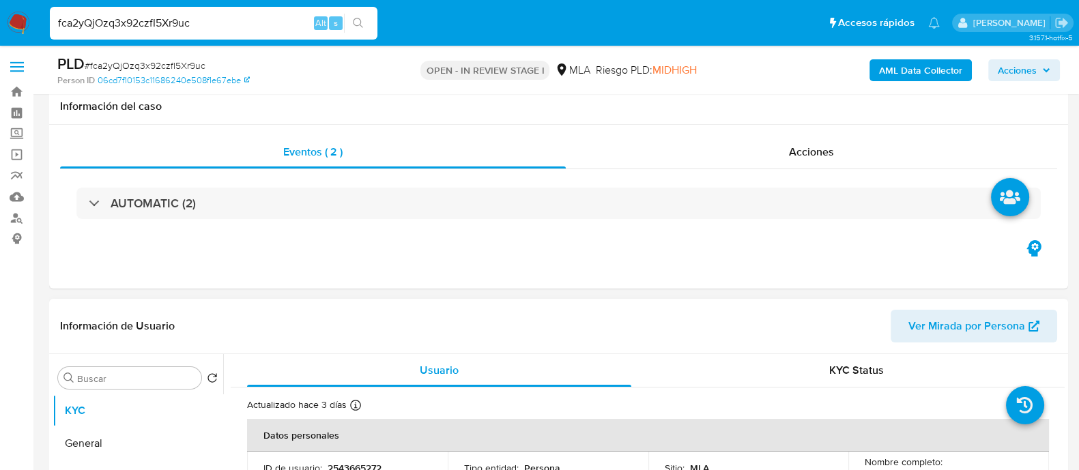
scroll to position [340, 0]
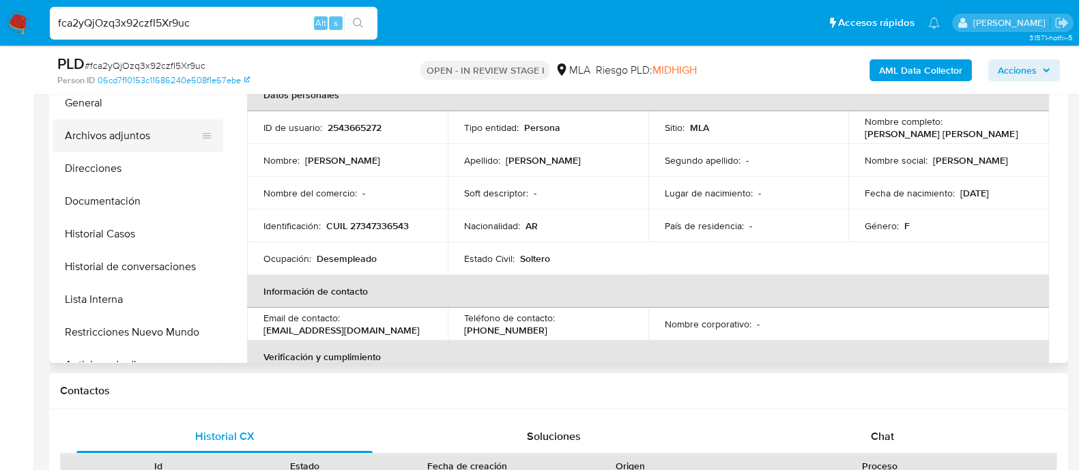
click at [185, 133] on button "Archivos adjuntos" at bounding box center [133, 135] width 160 height 33
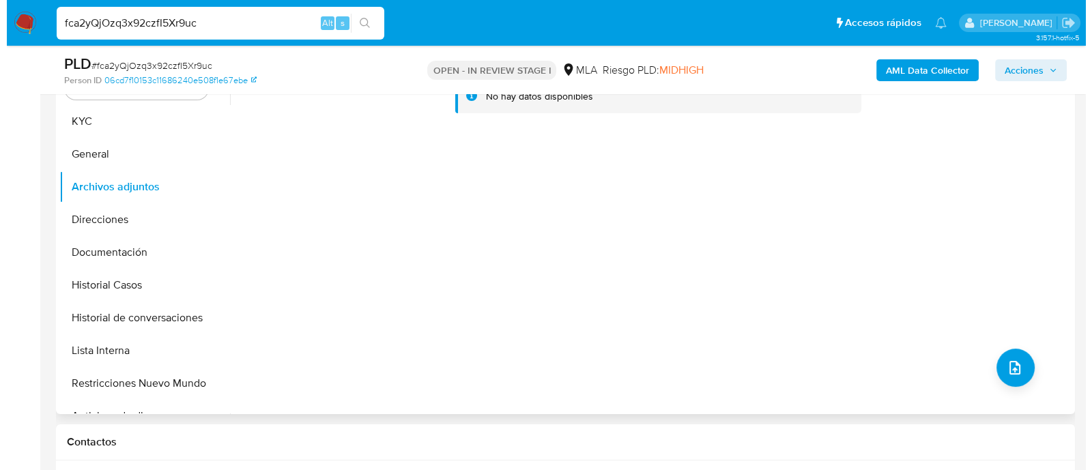
scroll to position [256, 0]
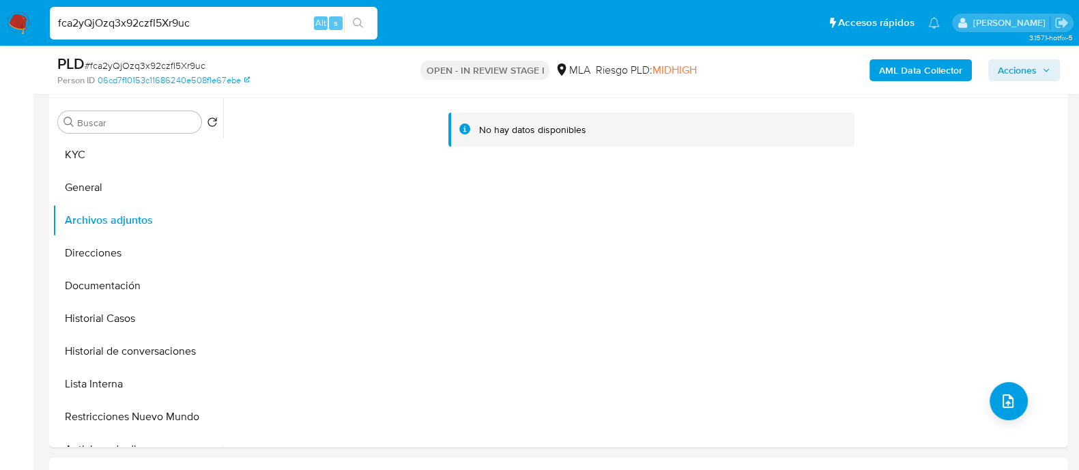
click at [931, 69] on b "AML Data Collector" at bounding box center [920, 70] width 83 height 22
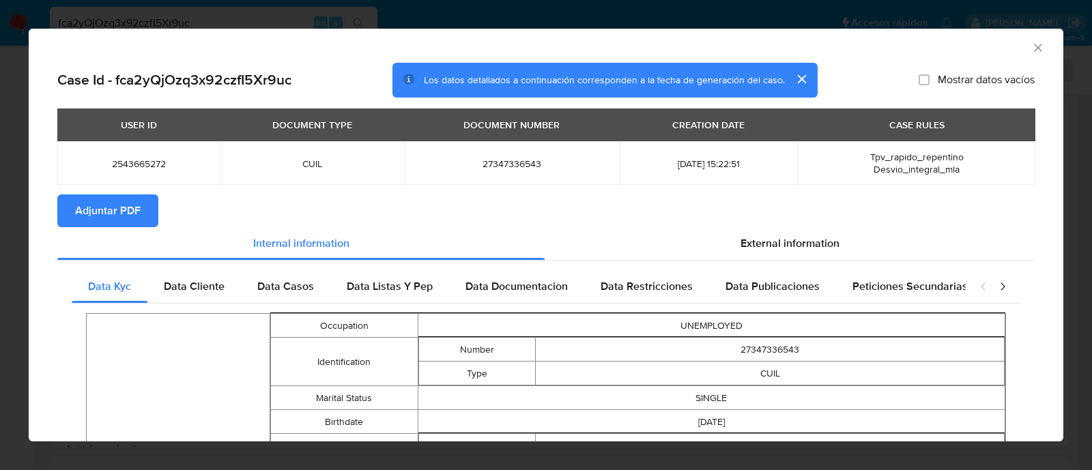
click at [119, 214] on span "Adjuntar PDF" at bounding box center [108, 211] width 66 height 30
click at [776, 206] on section "Adjuntar PDF" at bounding box center [545, 210] width 977 height 33
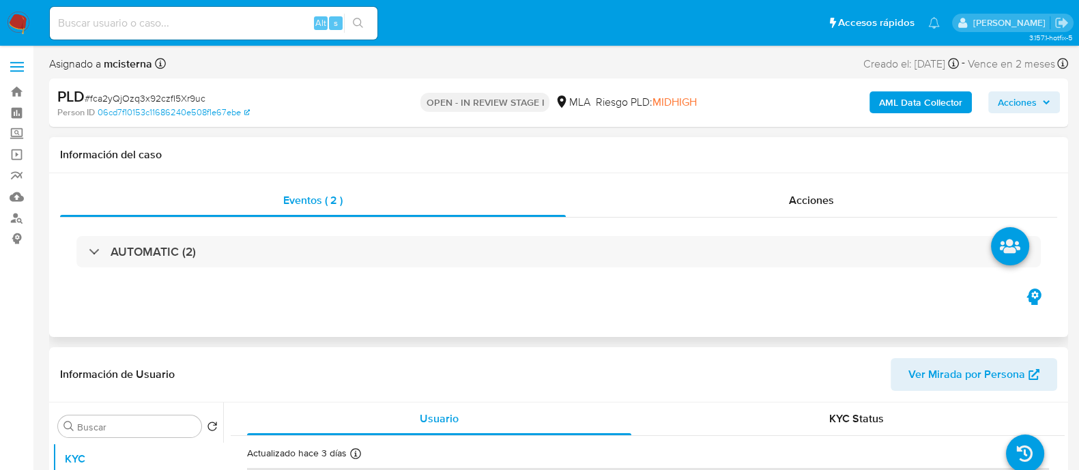
select select "10"
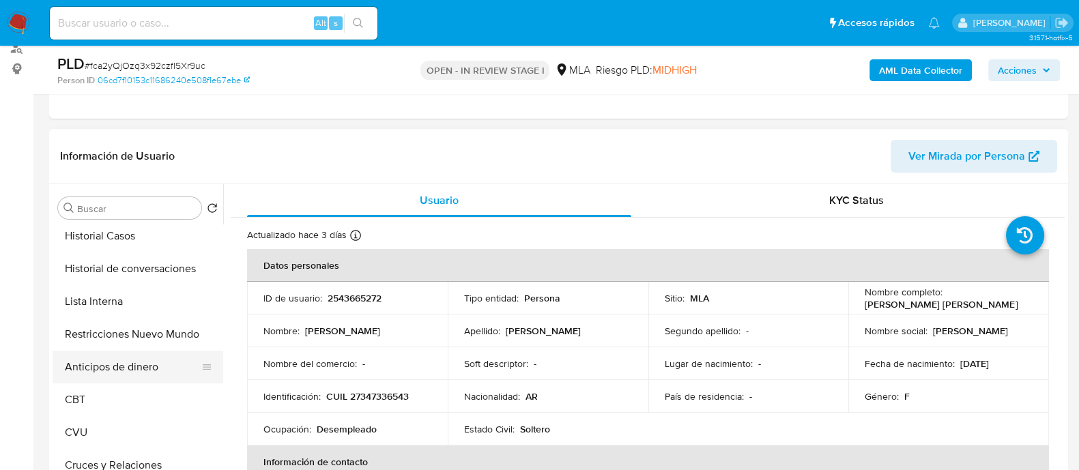
scroll to position [170, 0]
click at [171, 343] on button "Restricciones Nuevo Mundo" at bounding box center [133, 333] width 160 height 33
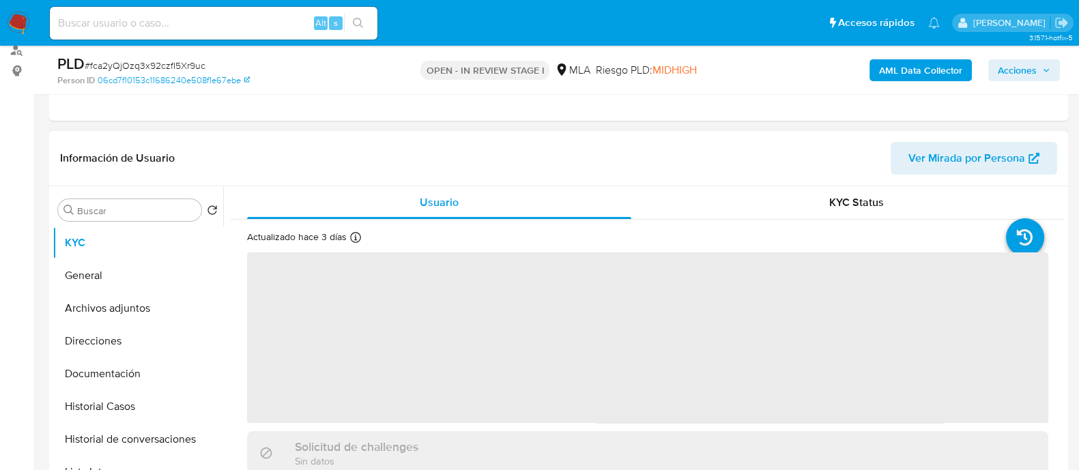
scroll to position [170, 0]
drag, startPoint x: 177, startPoint y: 310, endPoint x: 383, endPoint y: 314, distance: 206.8
click at [177, 310] on button "Archivos adjuntos" at bounding box center [138, 306] width 171 height 33
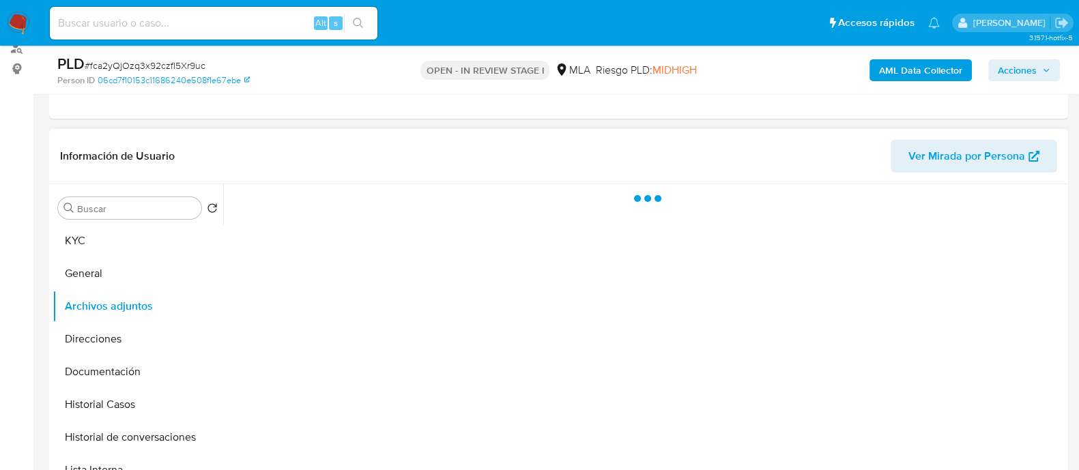
select select "10"
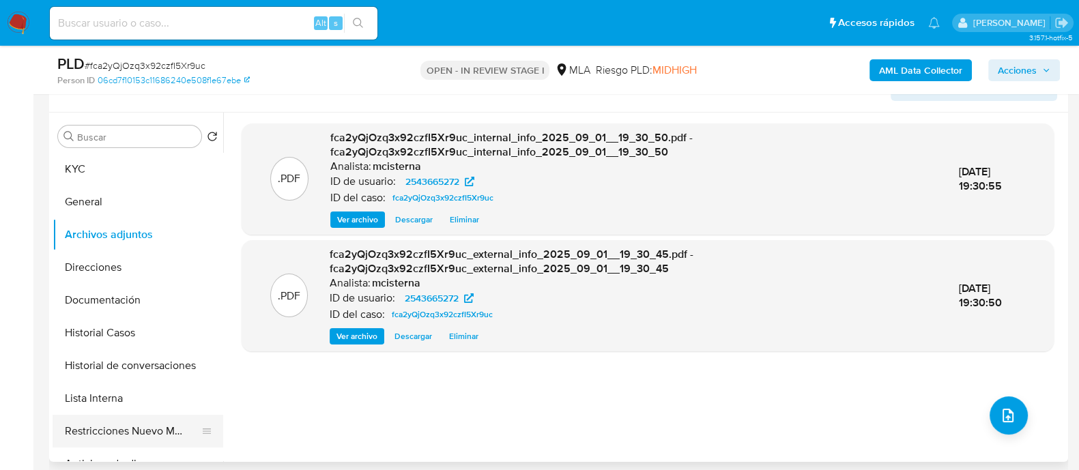
scroll to position [340, 0]
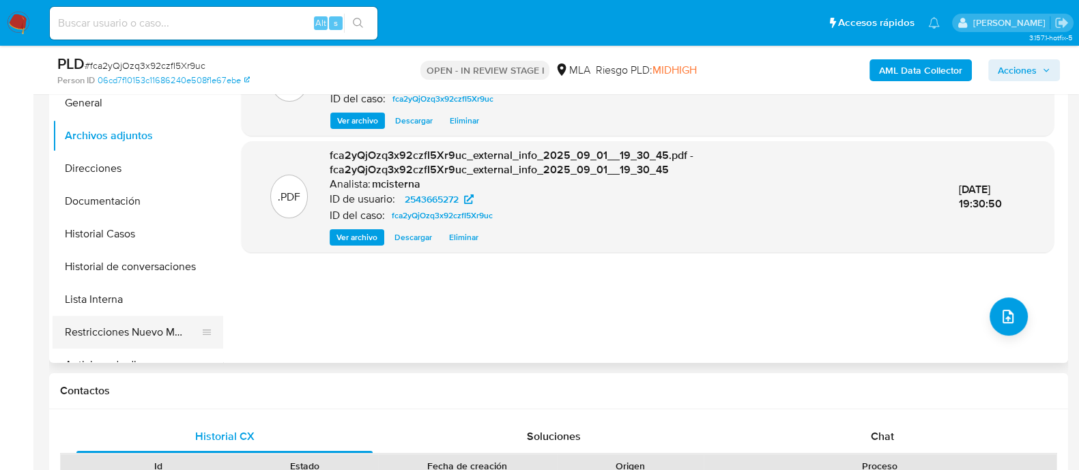
click at [186, 338] on button "Restricciones Nuevo Mundo" at bounding box center [133, 332] width 160 height 33
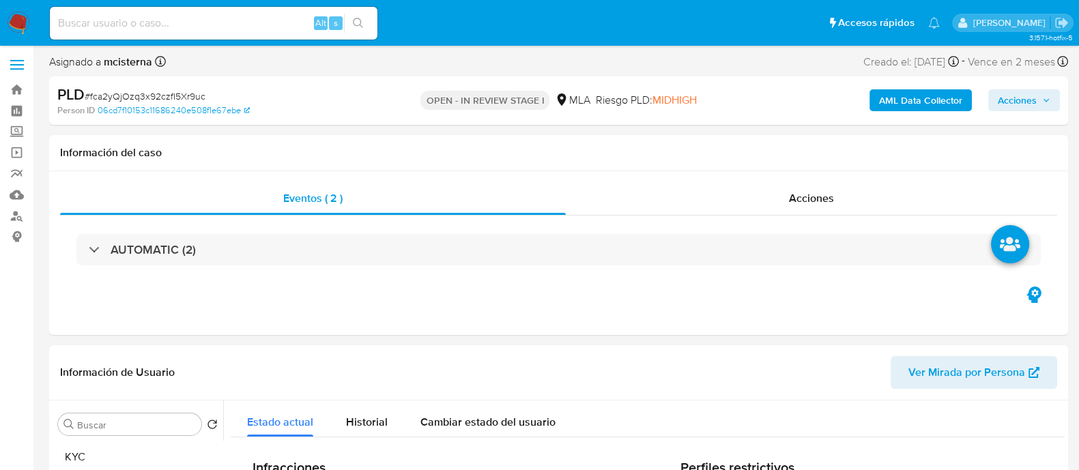
scroll to position [0, 0]
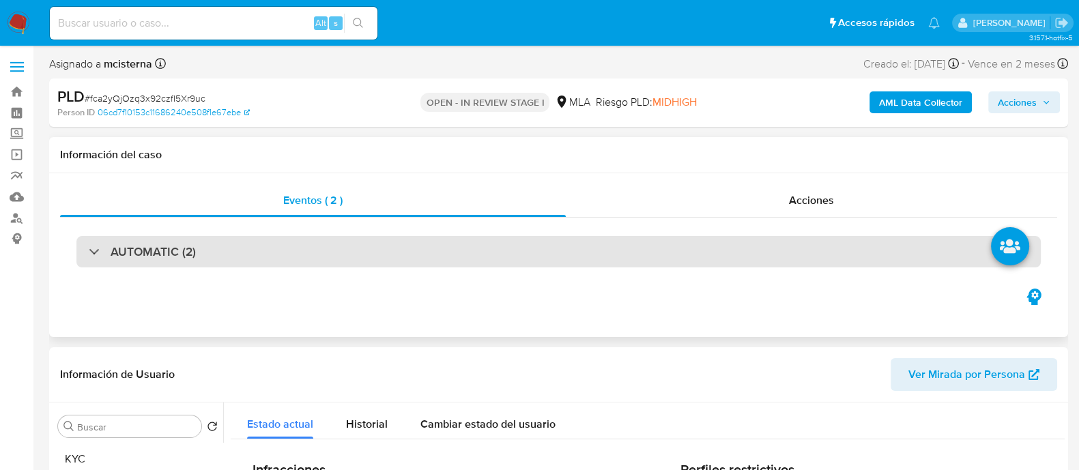
click at [258, 255] on div "AUTOMATIC (2)" at bounding box center [558, 251] width 964 height 31
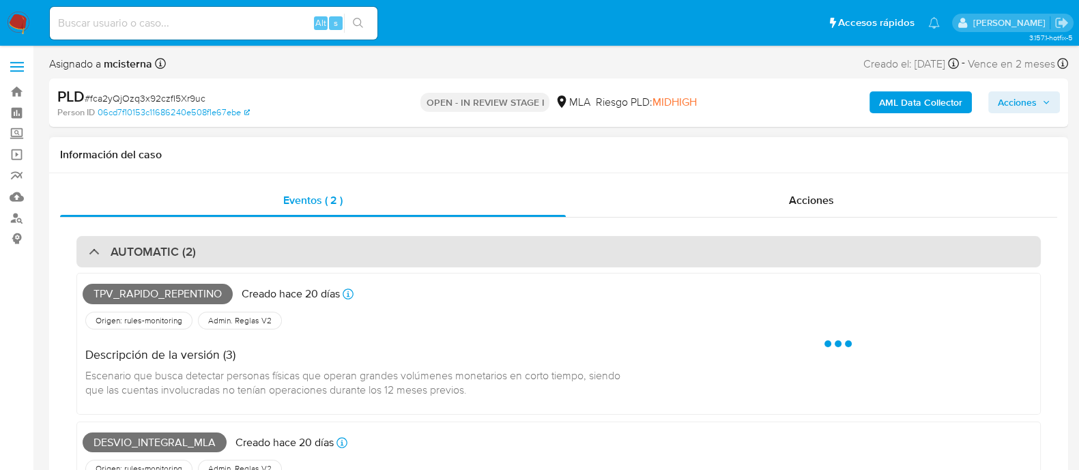
click at [258, 255] on div "AUTOMATIC (2)" at bounding box center [558, 251] width 964 height 31
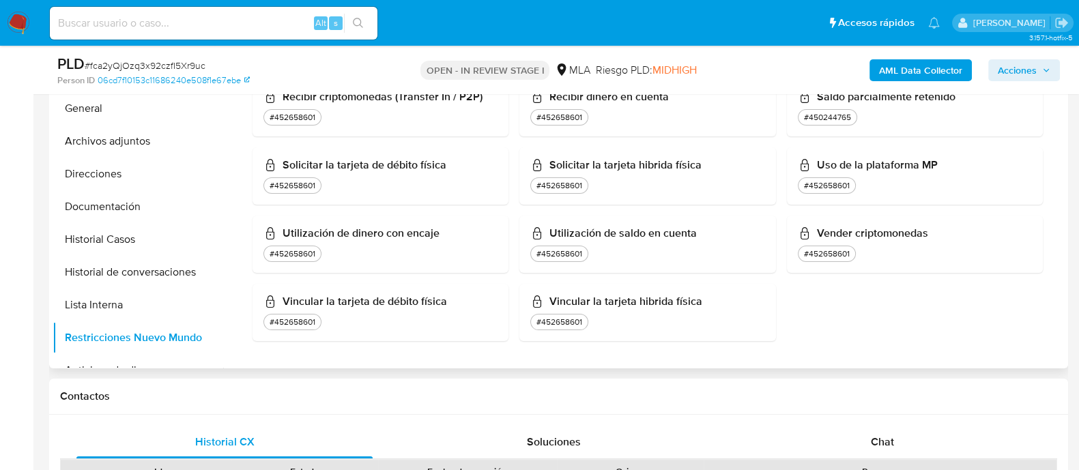
scroll to position [256, 0]
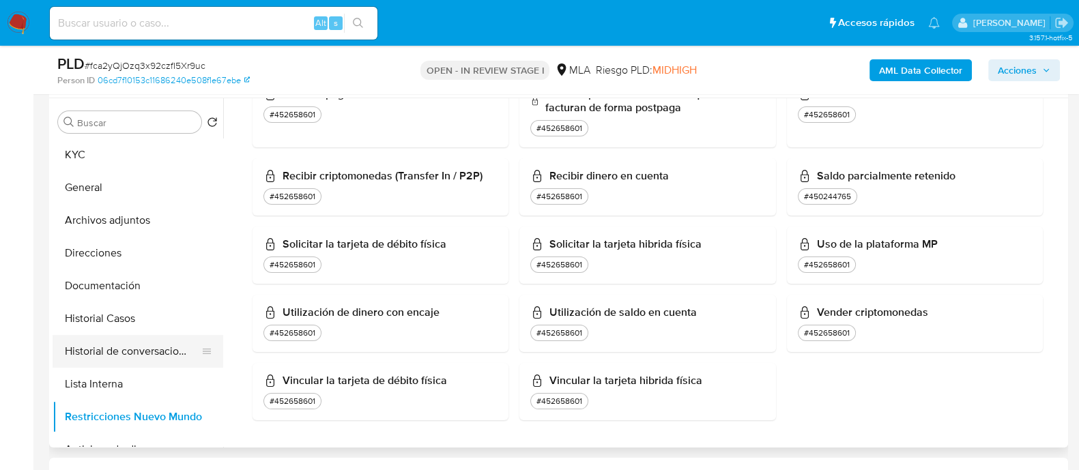
click at [155, 352] on button "Historial de conversaciones" at bounding box center [133, 351] width 160 height 33
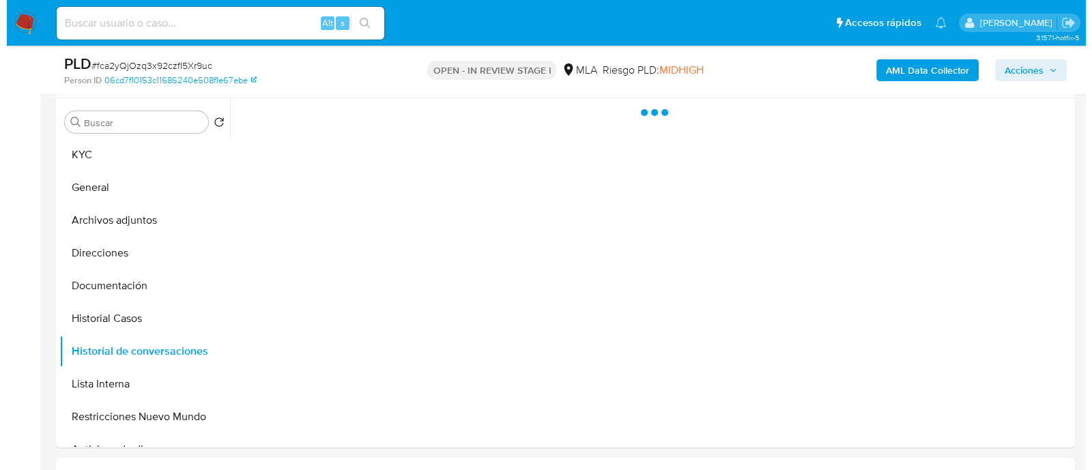
scroll to position [0, 0]
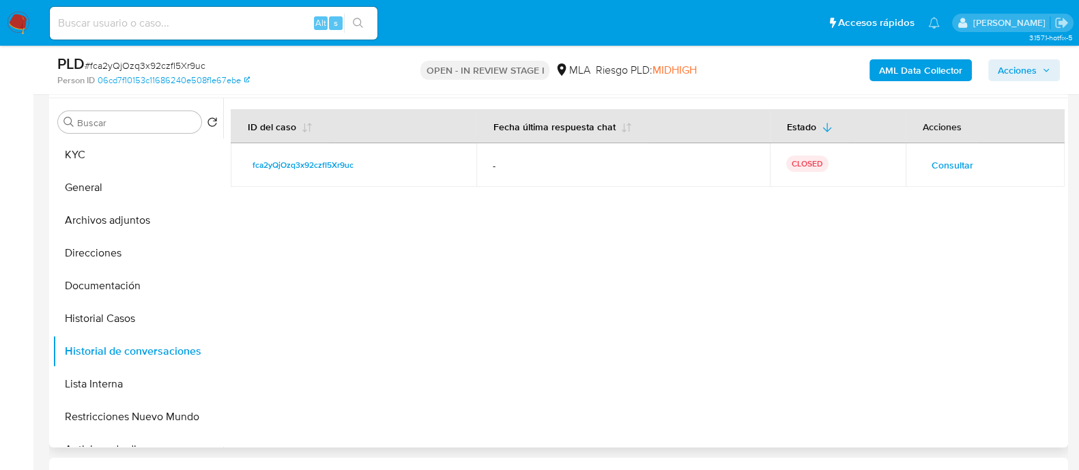
click at [938, 171] on span "Consultar" at bounding box center [952, 165] width 42 height 19
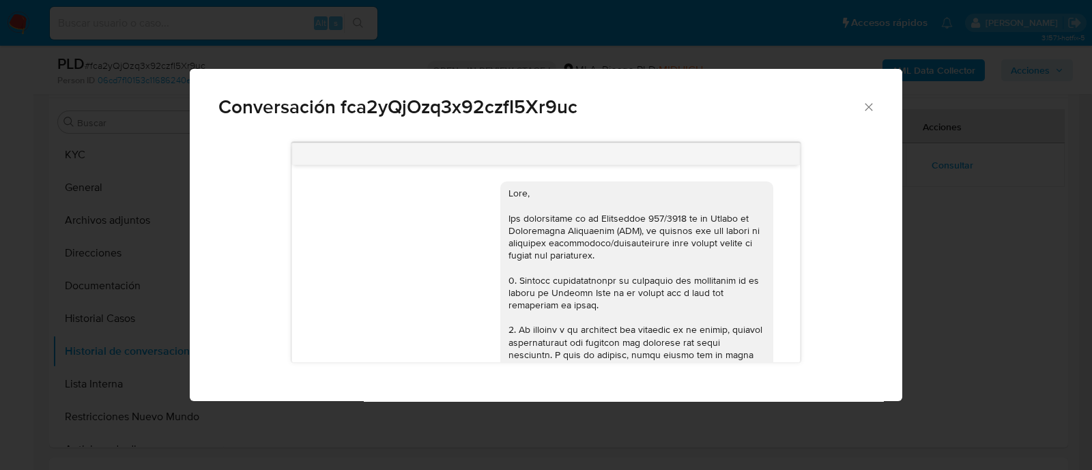
scroll to position [876, 0]
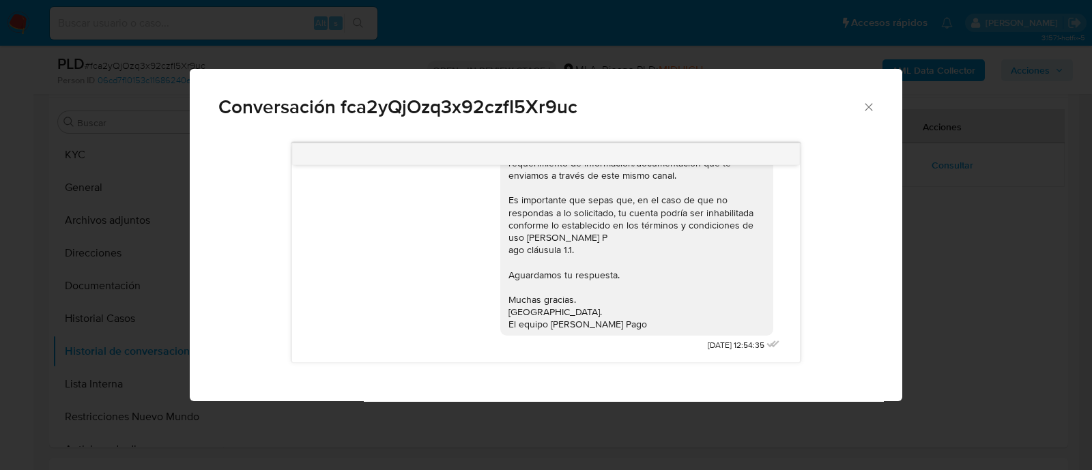
click at [179, 293] on div "Conversación fca2yQjOzq3x92czfI5Xr9uc 18/08/2025 17:39:12 Hola, Esperamos que t…" at bounding box center [546, 235] width 1092 height 470
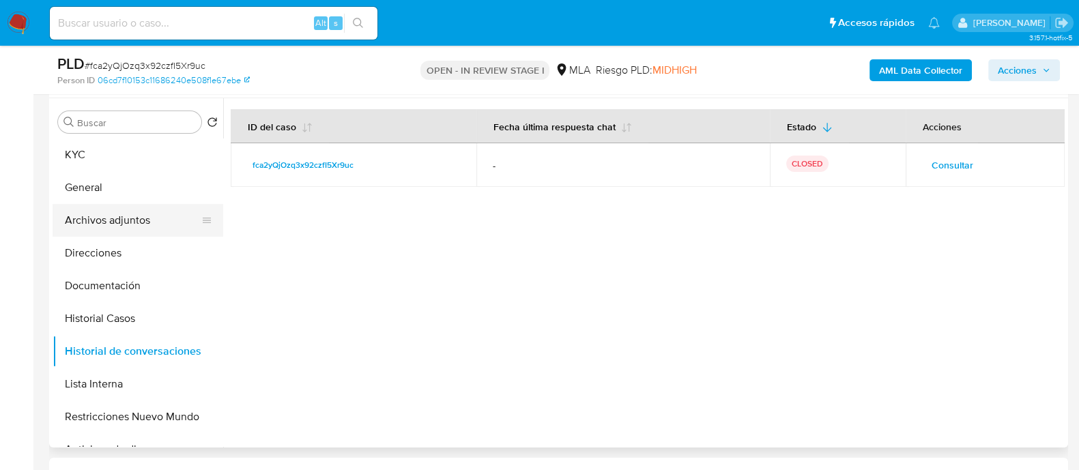
click at [135, 227] on button "Archivos adjuntos" at bounding box center [133, 220] width 160 height 33
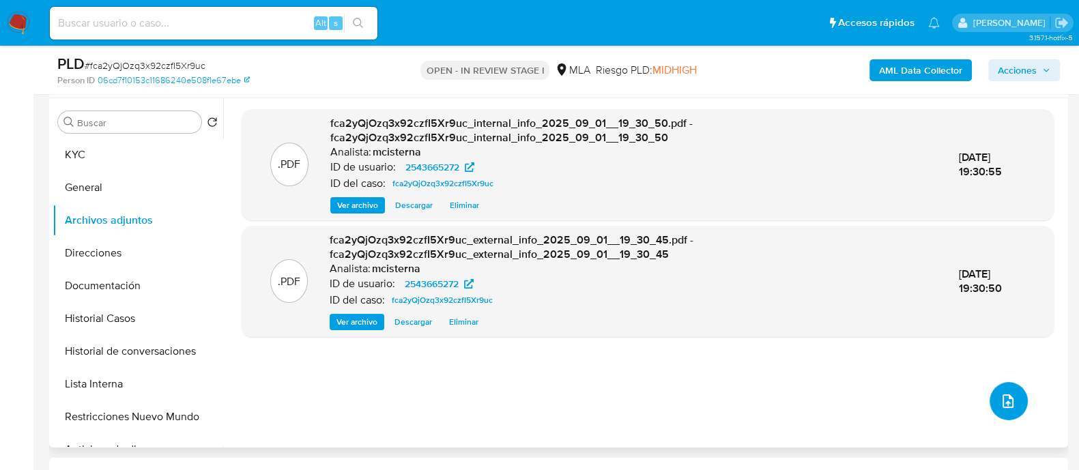
click at [1002, 397] on icon "upload-file" at bounding box center [1007, 401] width 11 height 14
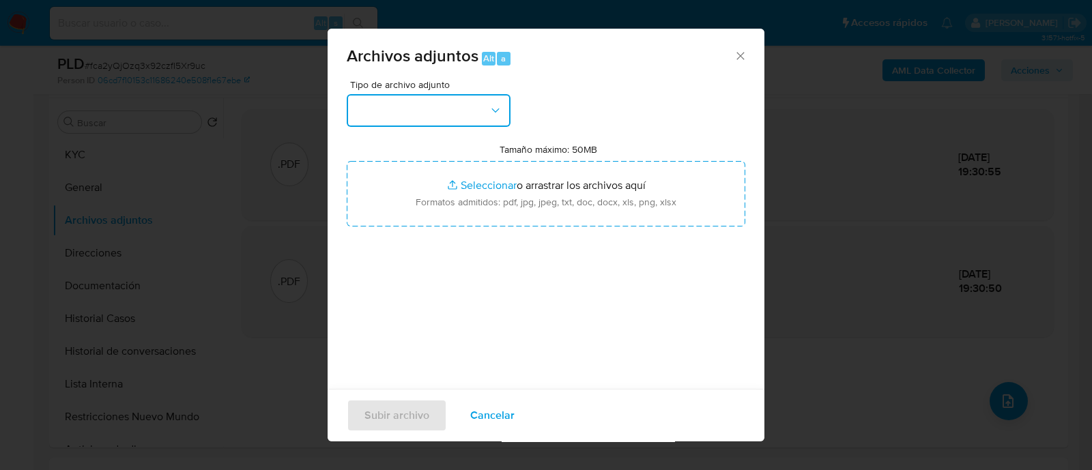
click at [469, 126] on button "button" at bounding box center [429, 110] width 164 height 33
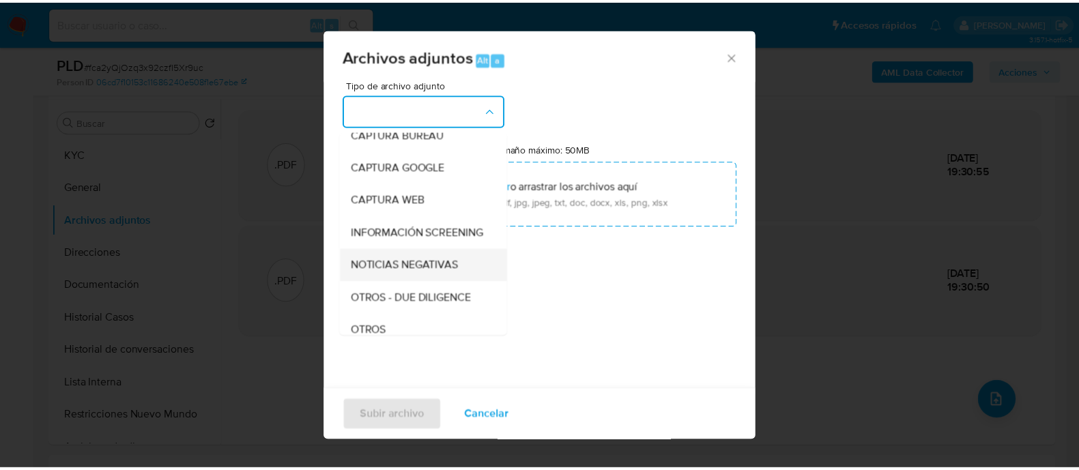
scroll to position [170, 0]
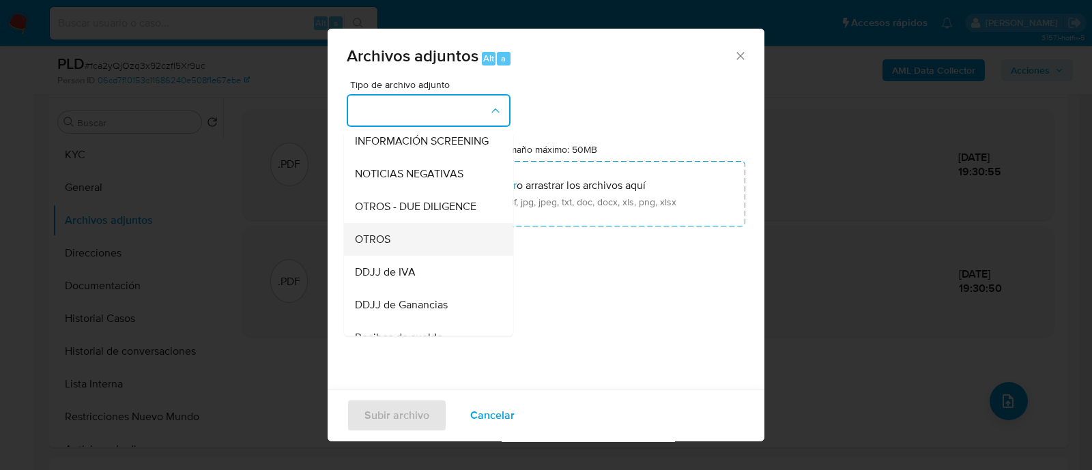
click at [451, 244] on div "OTROS" at bounding box center [424, 239] width 139 height 33
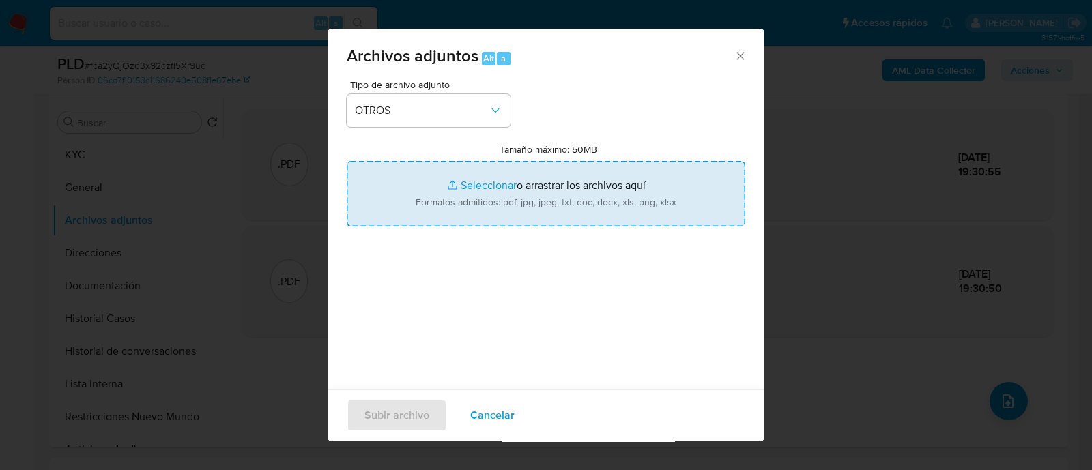
type input "C:\fakepath\Caselog fca2yQjOzq3x92czfI5Xr9uc_2025_08_18_23_27_05.docx"
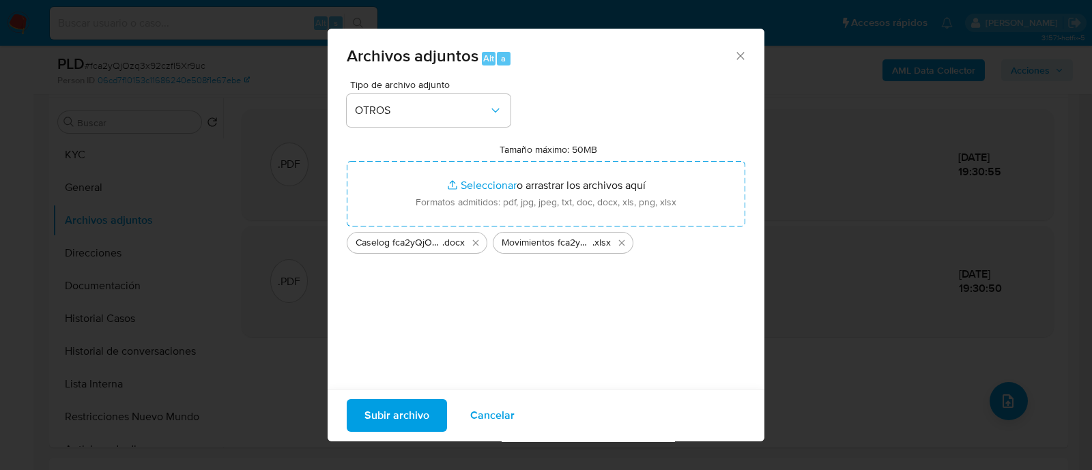
click at [386, 424] on span "Subir archivo" at bounding box center [396, 416] width 65 height 30
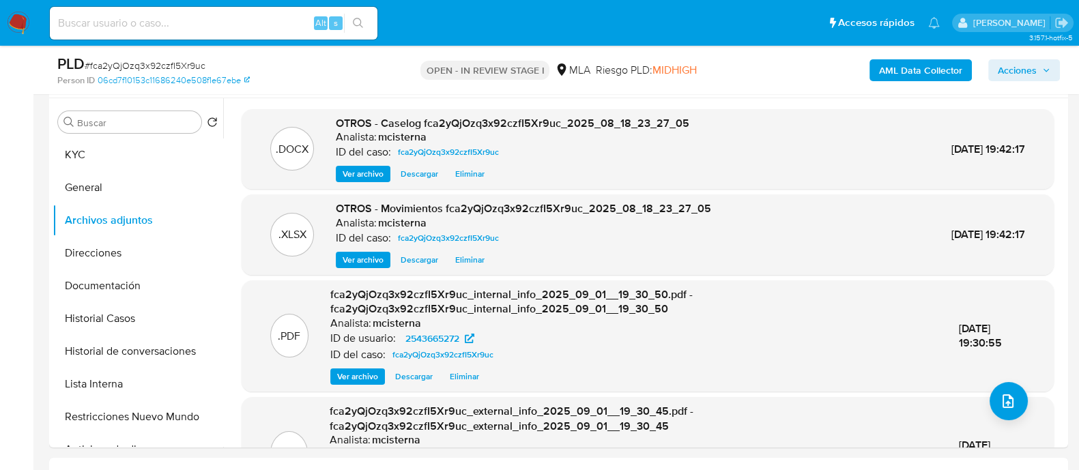
drag, startPoint x: 1026, startPoint y: 78, endPoint x: 863, endPoint y: 82, distance: 162.4
click at [1026, 78] on span "Acciones" at bounding box center [1017, 70] width 39 height 22
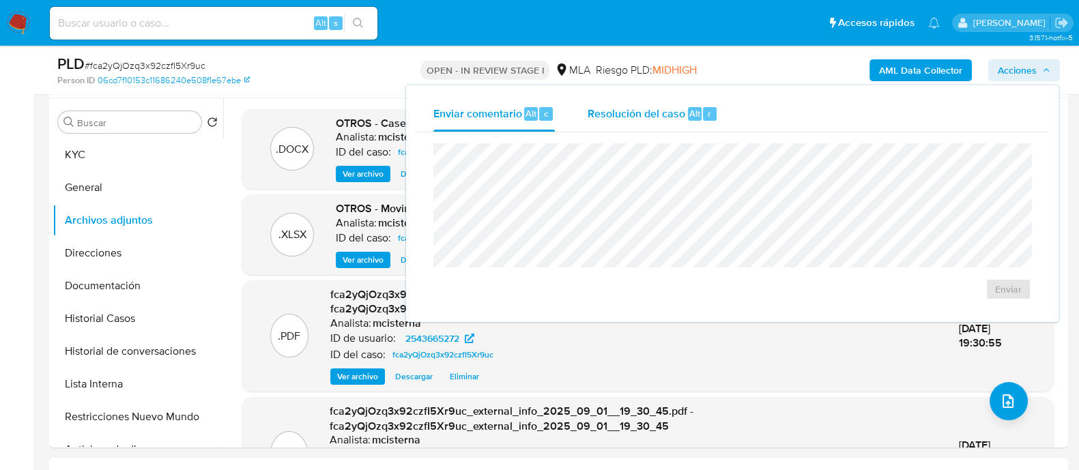
click at [683, 105] on span "Resolución del caso" at bounding box center [636, 113] width 98 height 16
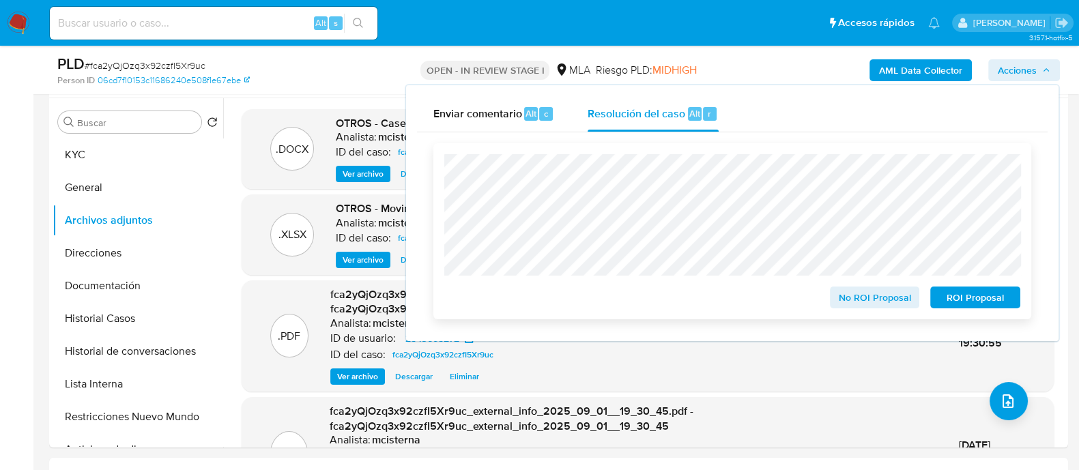
click at [974, 296] on span "ROI Proposal" at bounding box center [975, 297] width 71 height 19
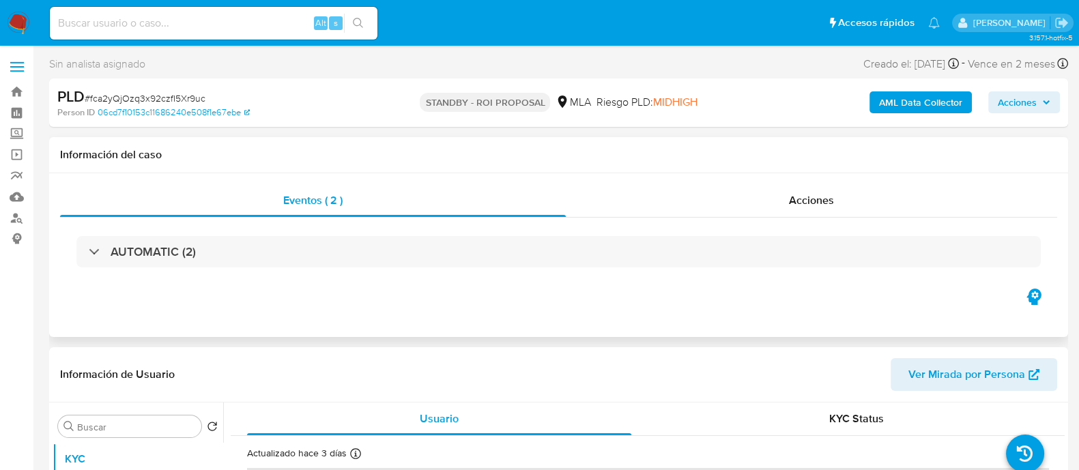
click at [829, 309] on div "Eventos ( 2 ) Acciones AUTOMATIC (2)" at bounding box center [558, 255] width 1019 height 164
select select "10"
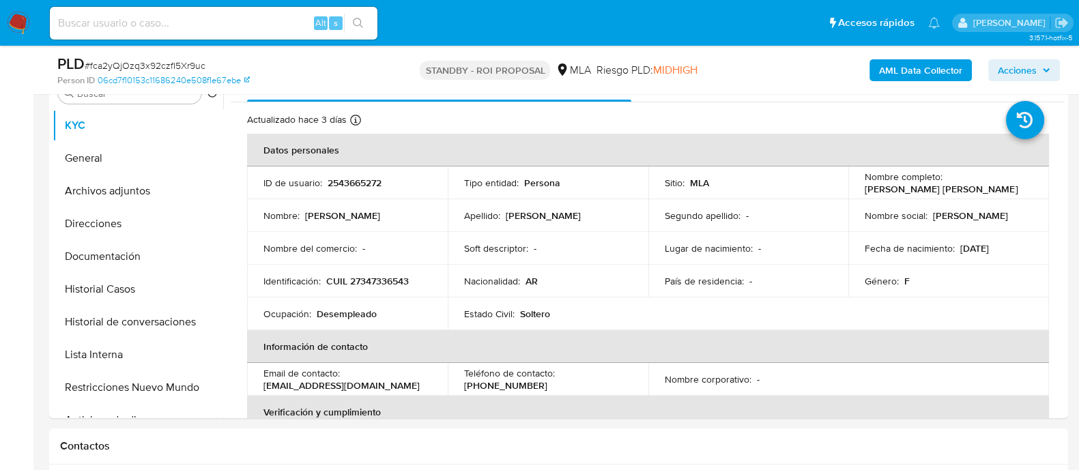
scroll to position [340, 0]
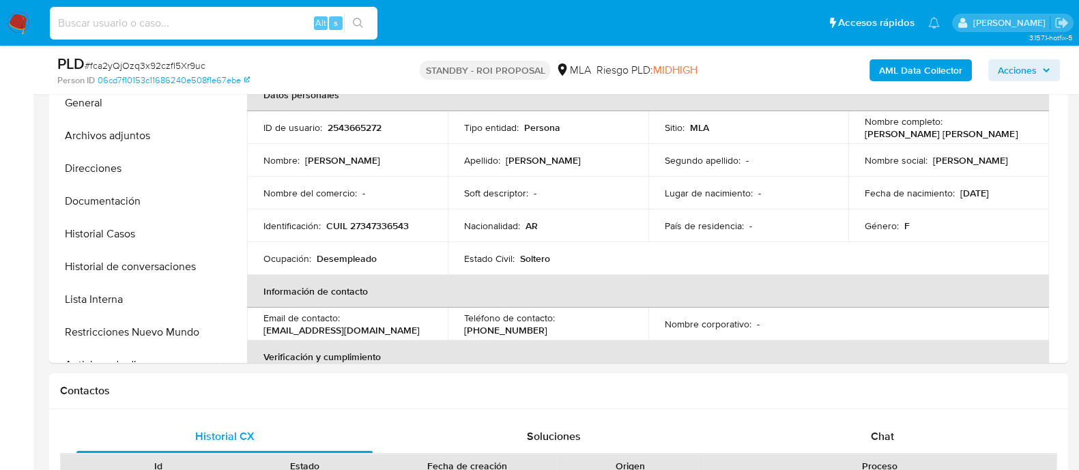
click at [227, 31] on input at bounding box center [214, 23] width 328 height 18
paste input "c2WiFU0oemLAvZuquh7QygnU"
type input "c2WiFU0oemLAvZuquh7QygnU"
click at [358, 27] on icon "search-icon" at bounding box center [358, 23] width 11 height 11
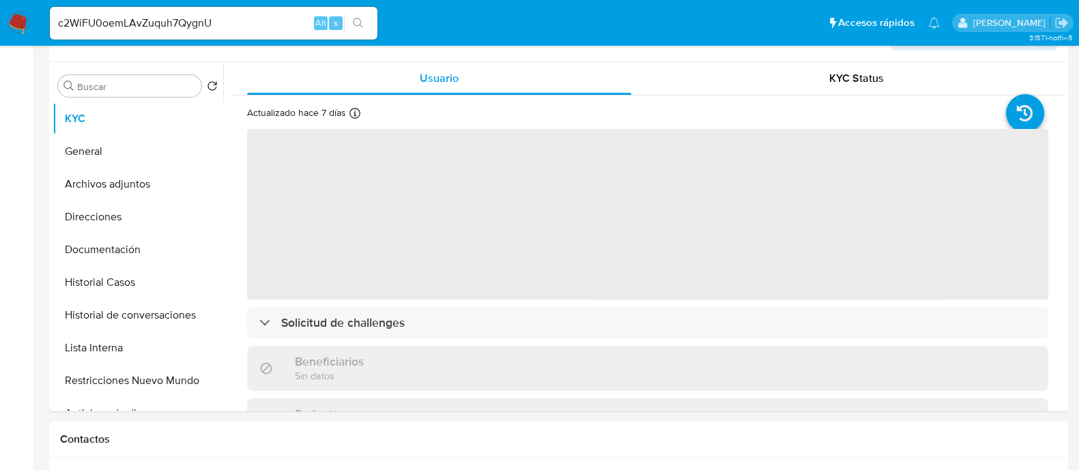
select select "10"
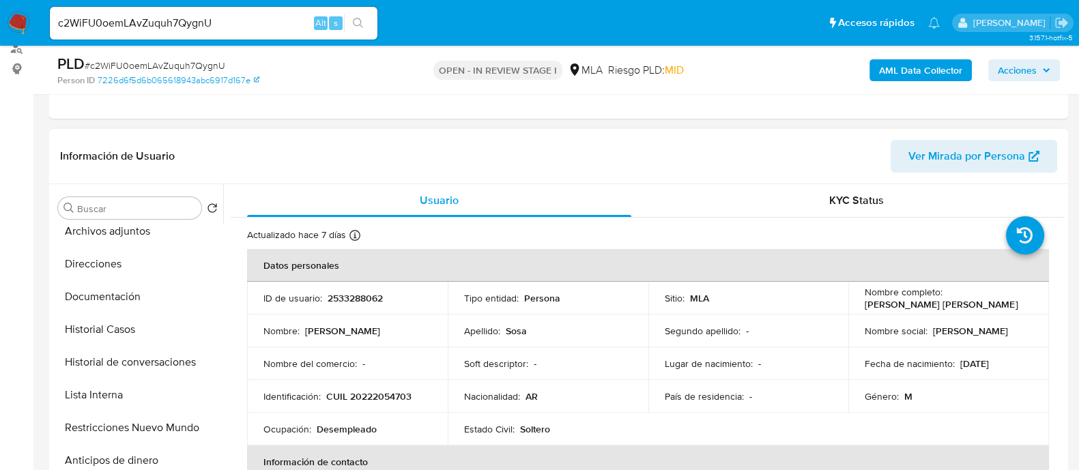
scroll to position [170, 0]
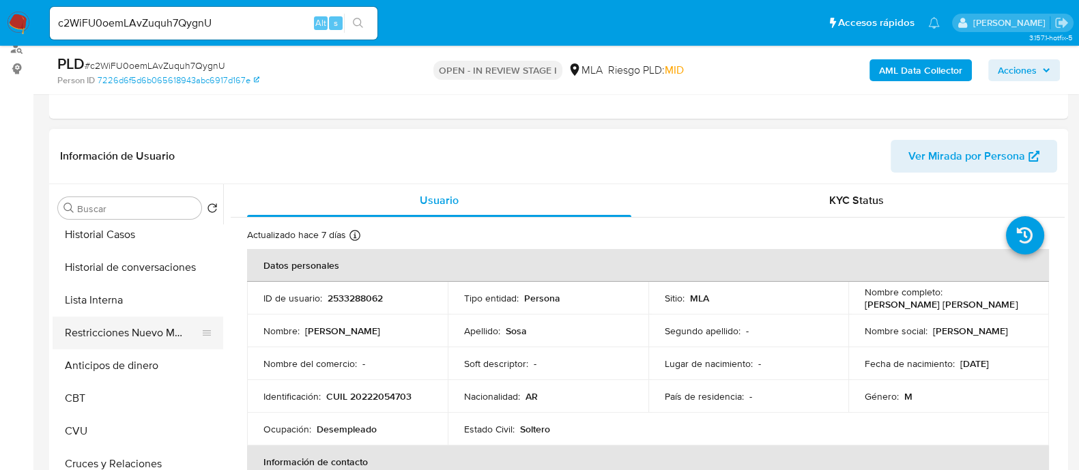
click at [136, 329] on button "Restricciones Nuevo Mundo" at bounding box center [133, 333] width 160 height 33
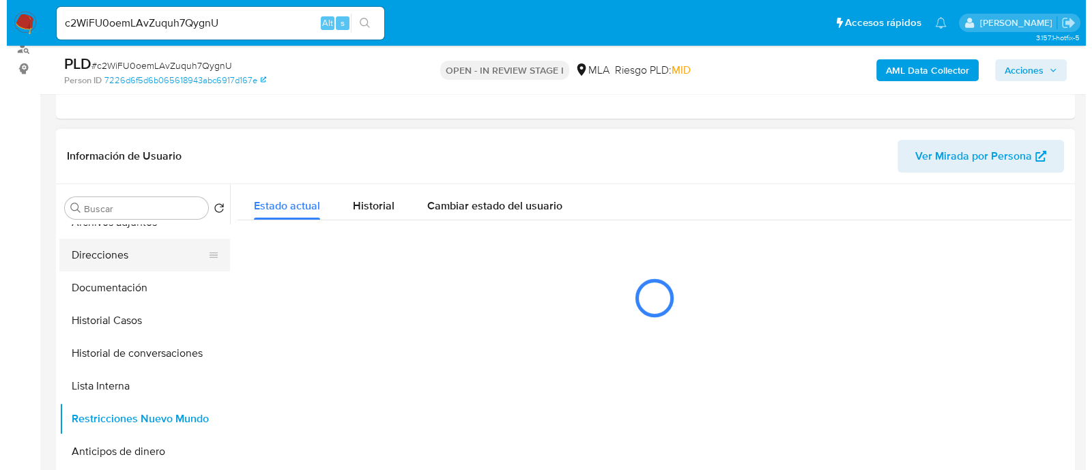
scroll to position [0, 0]
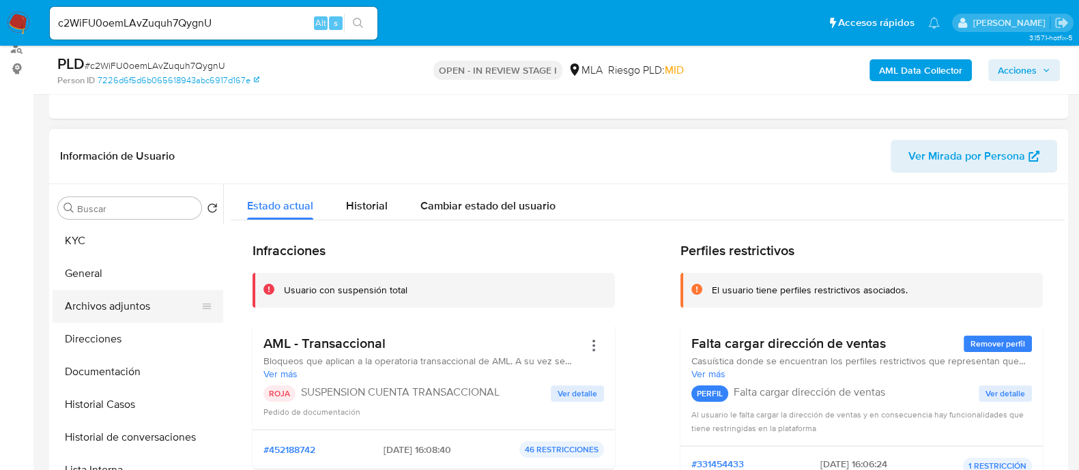
click at [133, 315] on button "Archivos adjuntos" at bounding box center [133, 306] width 160 height 33
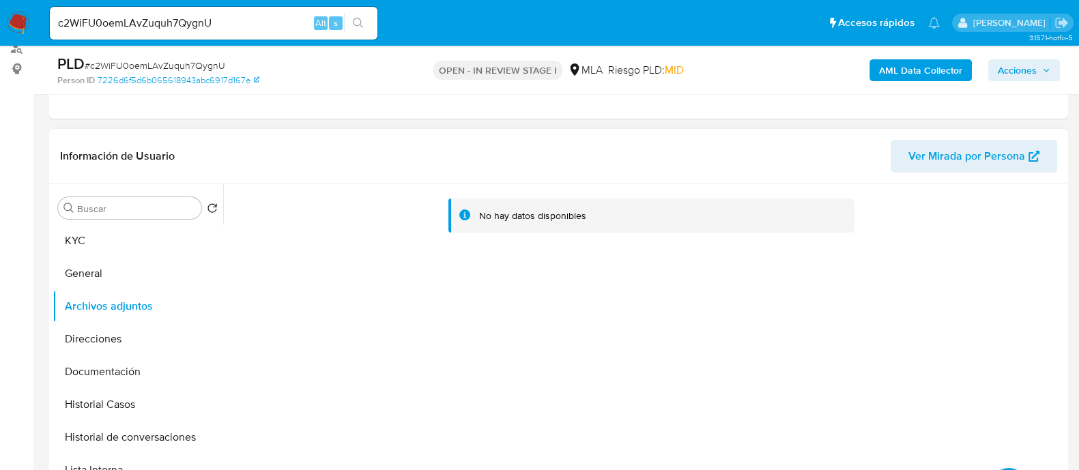
drag, startPoint x: 372, startPoint y: 355, endPoint x: 448, endPoint y: 356, distance: 75.7
click at [372, 355] on div "No hay datos disponibles" at bounding box center [643, 358] width 841 height 349
click at [918, 68] on b "AML Data Collector" at bounding box center [920, 70] width 83 height 22
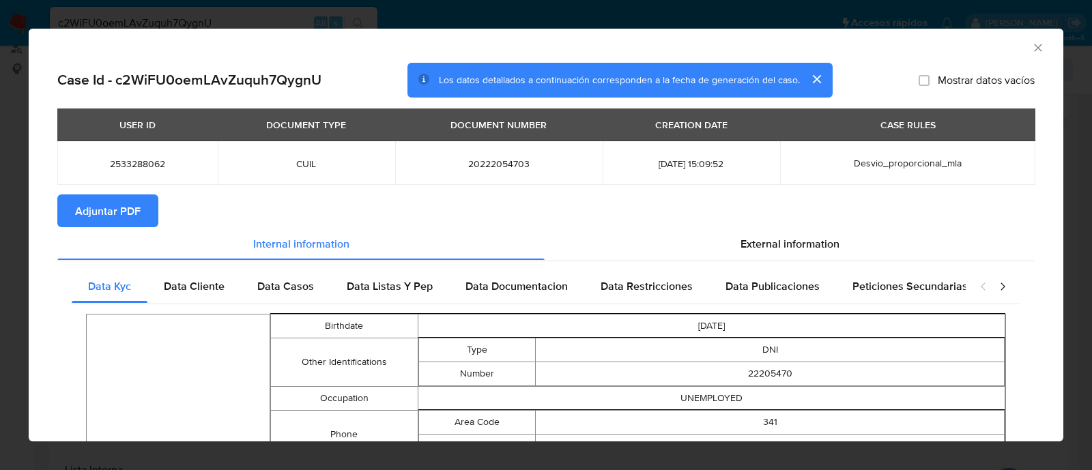
click at [115, 216] on span "Adjuntar PDF" at bounding box center [108, 211] width 66 height 30
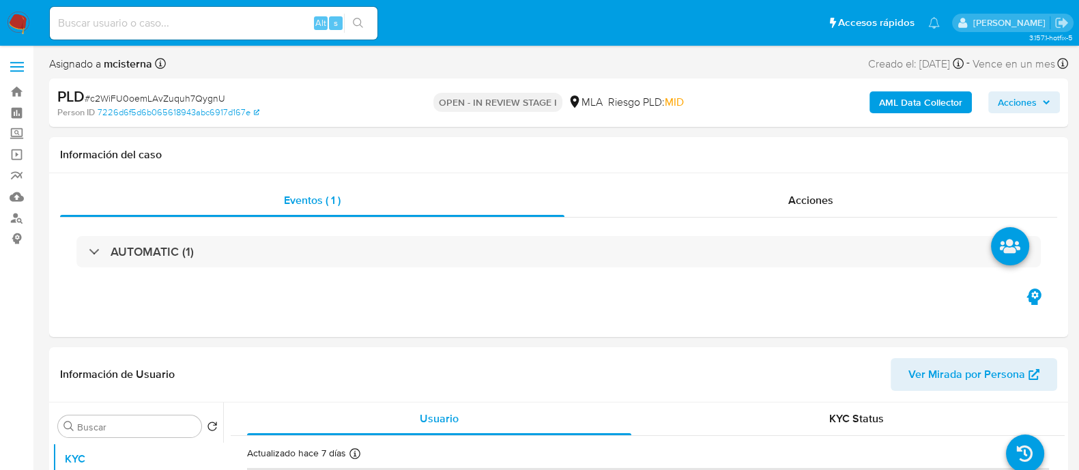
select select "10"
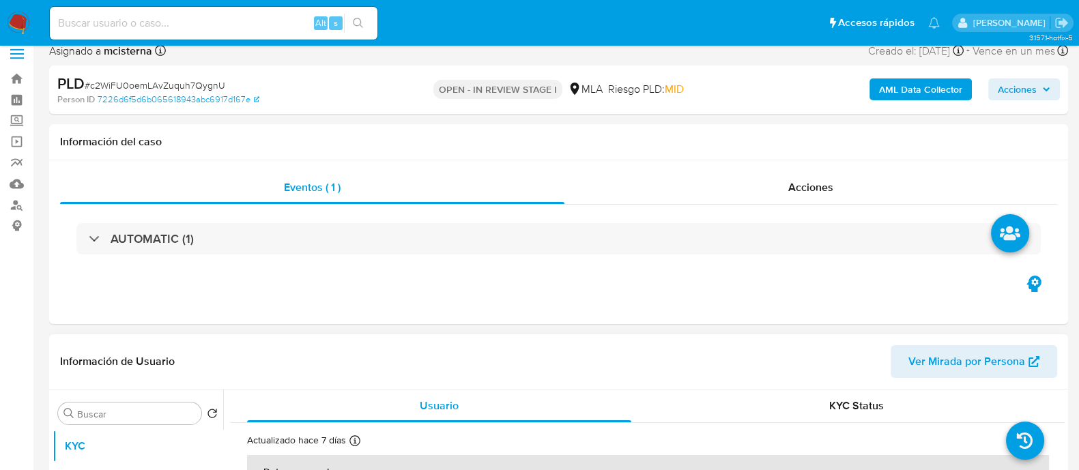
scroll to position [256, 0]
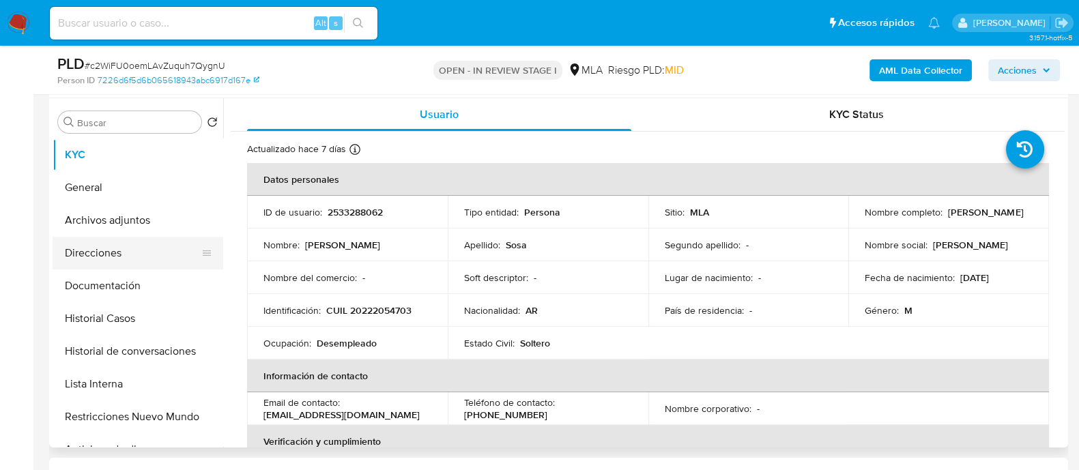
click at [106, 255] on button "Direcciones" at bounding box center [133, 253] width 160 height 33
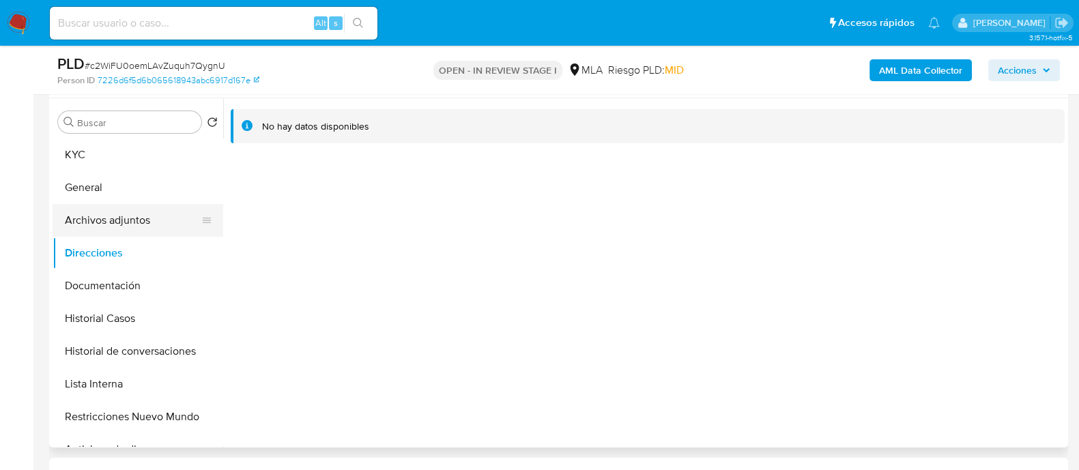
click at [150, 223] on button "Archivos adjuntos" at bounding box center [133, 220] width 160 height 33
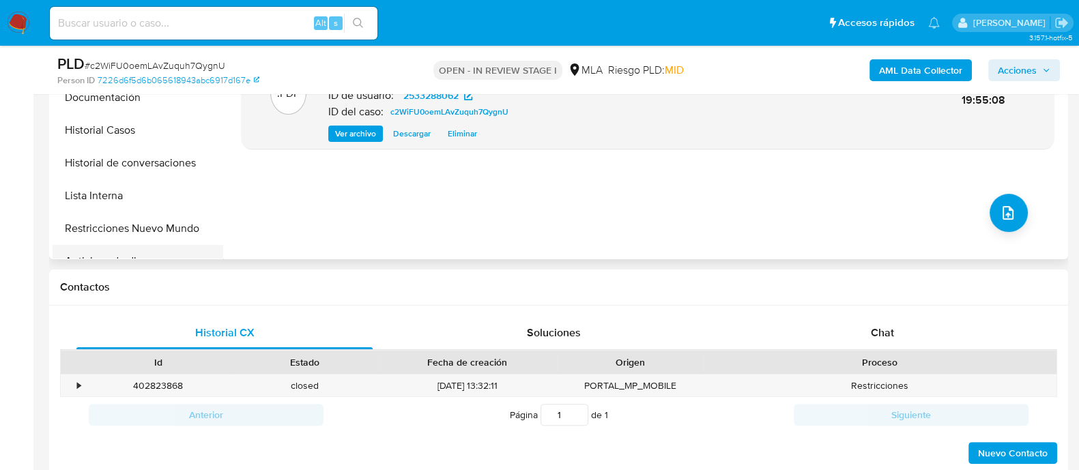
scroll to position [340, 0]
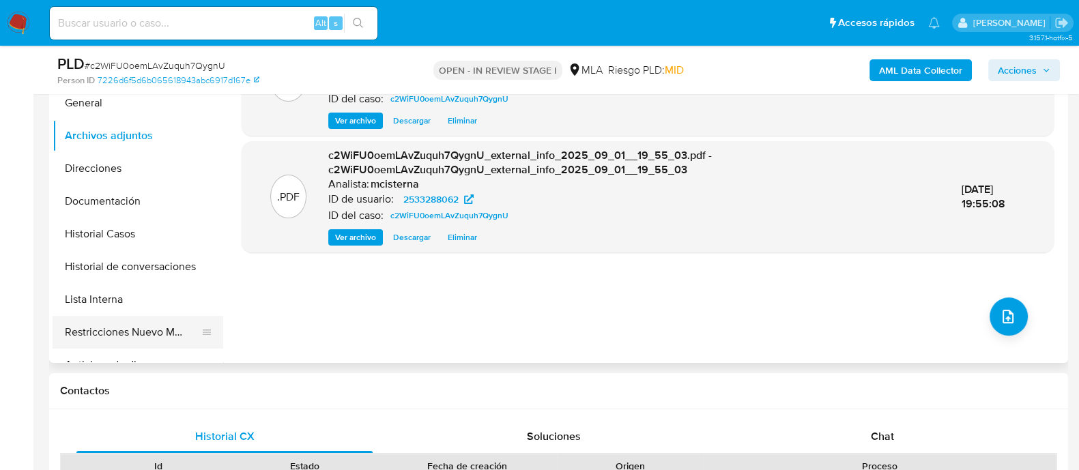
click at [163, 339] on button "Restricciones Nuevo Mundo" at bounding box center [133, 332] width 160 height 33
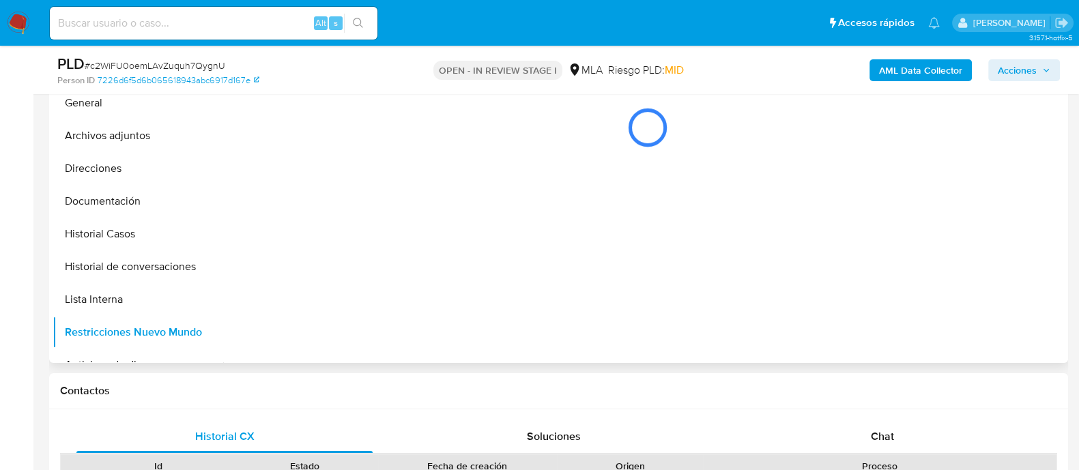
scroll to position [256, 0]
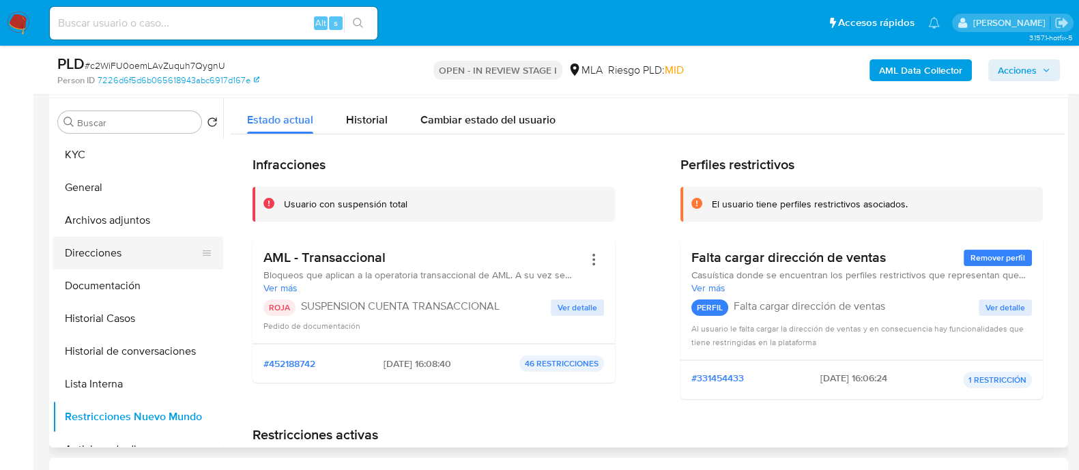
click at [121, 254] on button "Direcciones" at bounding box center [133, 253] width 160 height 33
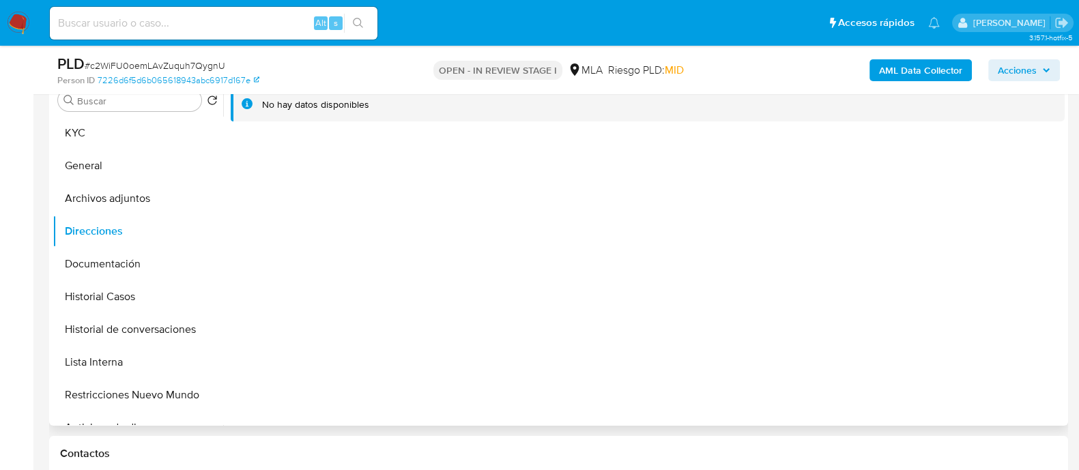
scroll to position [170, 0]
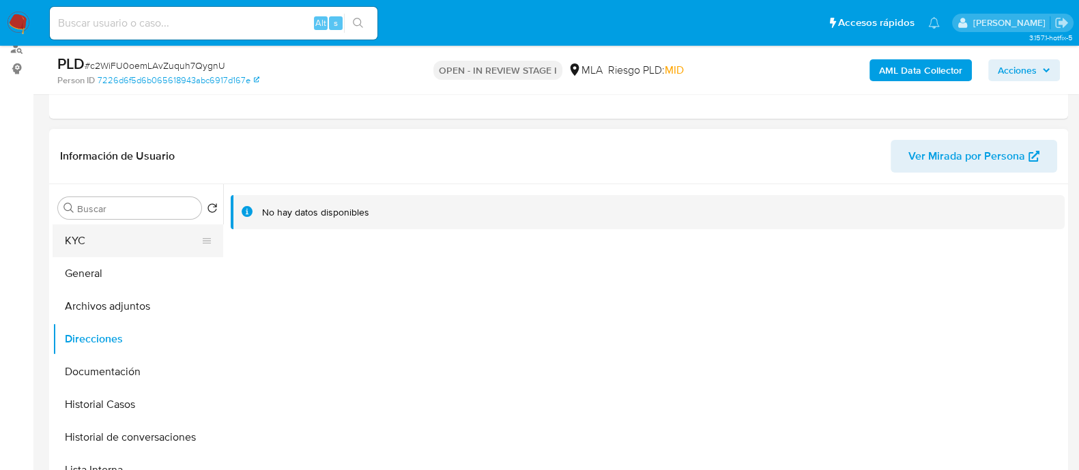
click at [127, 244] on button "KYC" at bounding box center [133, 240] width 160 height 33
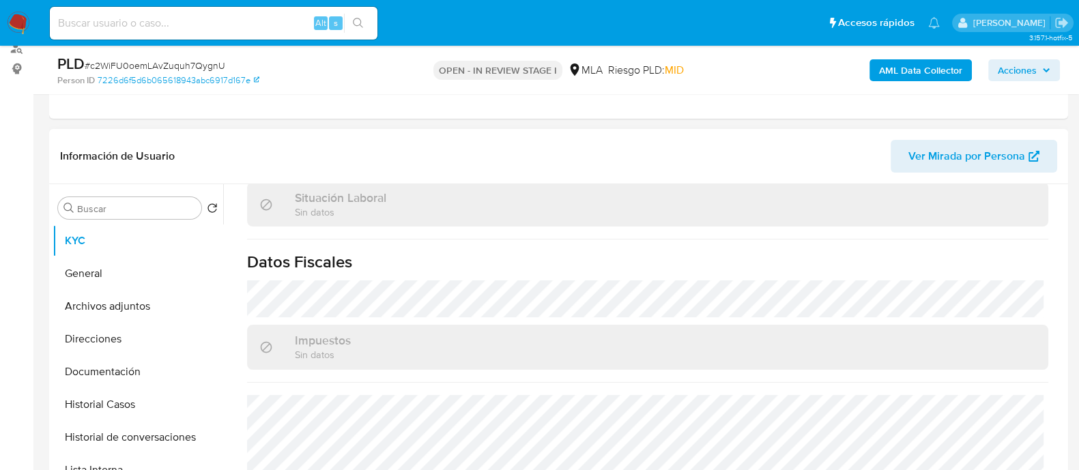
scroll to position [721, 0]
click at [143, 361] on button "Documentación" at bounding box center [133, 371] width 160 height 33
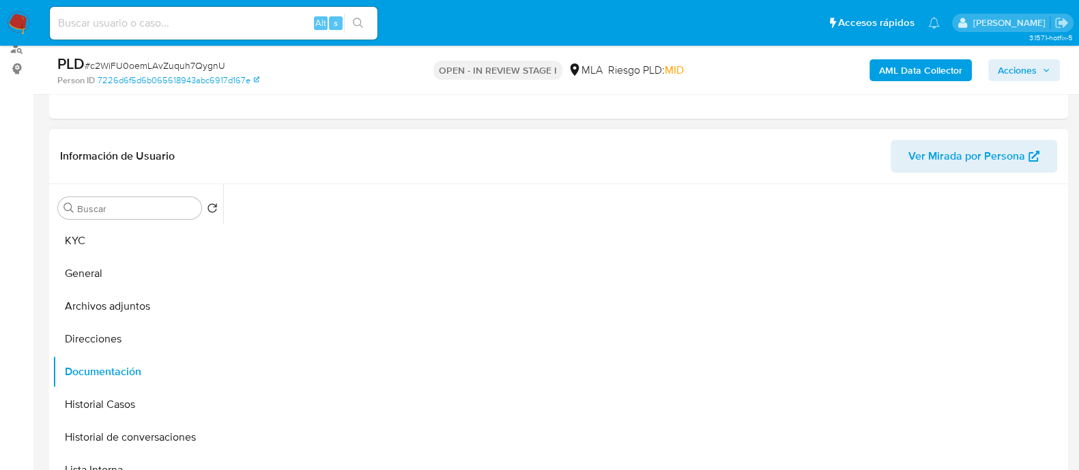
scroll to position [0, 0]
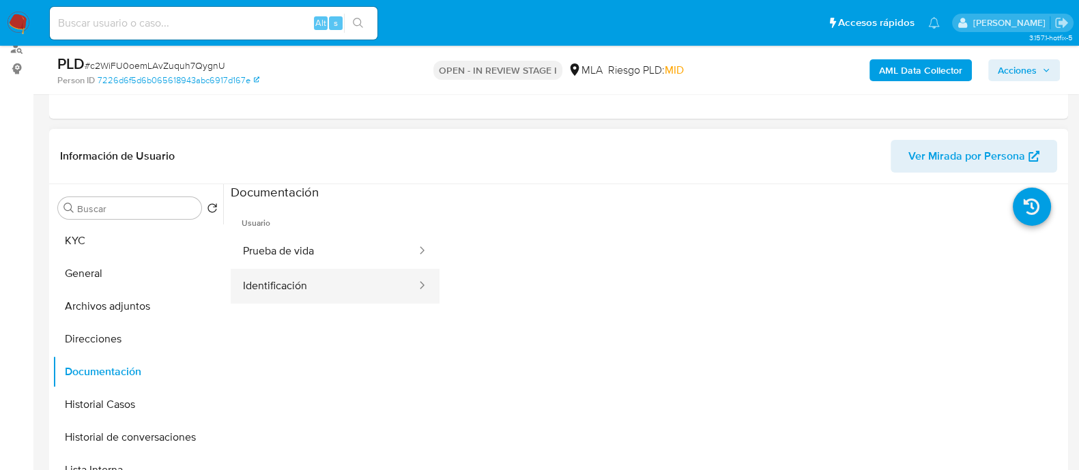
click at [319, 278] on button "Identificación" at bounding box center [324, 286] width 187 height 35
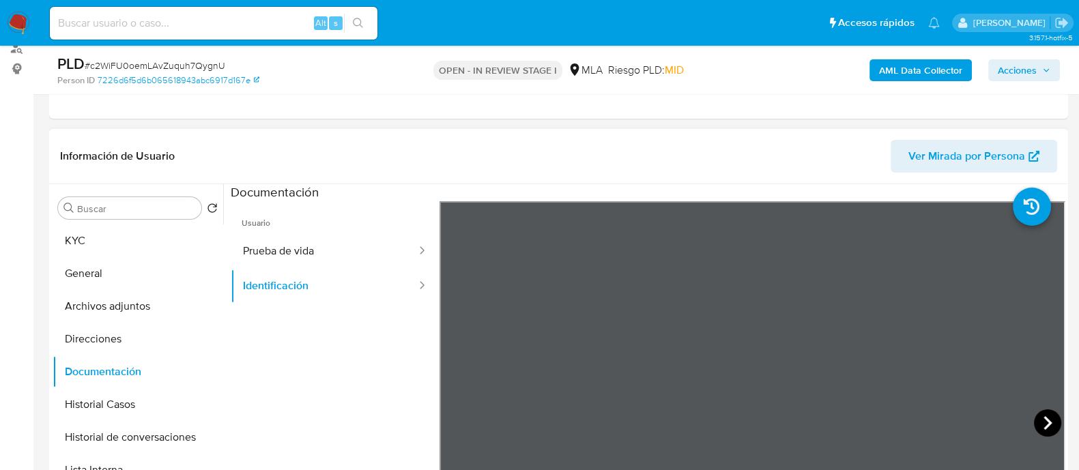
click at [1034, 416] on icon at bounding box center [1047, 422] width 27 height 27
click at [84, 247] on button "KYC" at bounding box center [133, 240] width 160 height 33
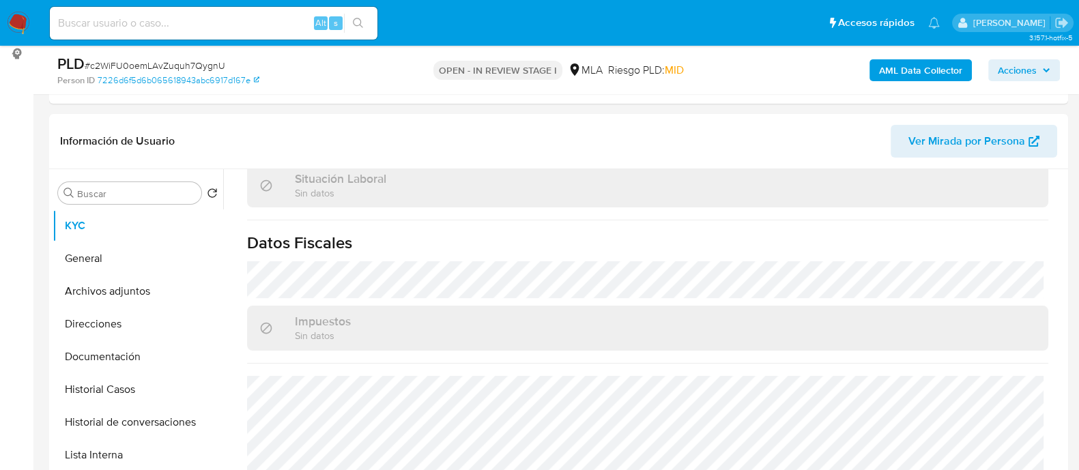
scroll to position [170, 0]
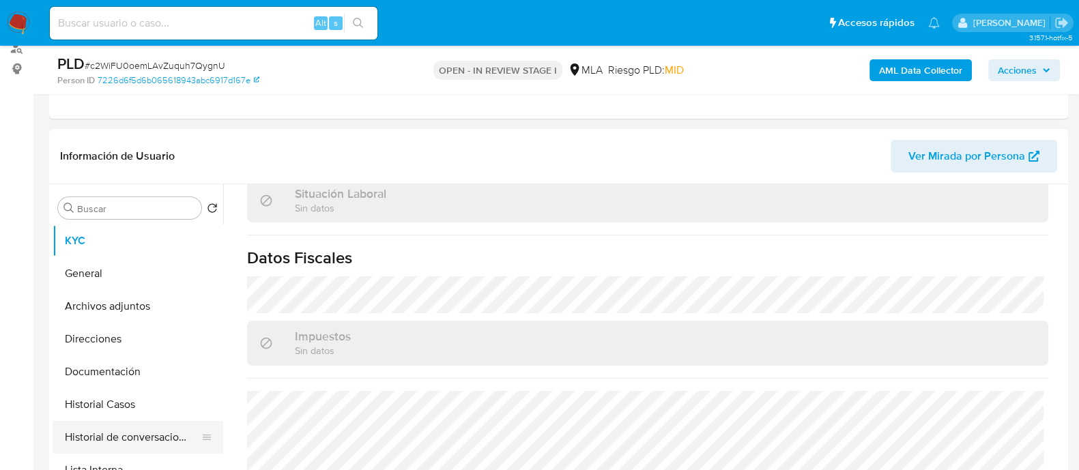
click at [160, 435] on button "Historial de conversaciones" at bounding box center [133, 437] width 160 height 33
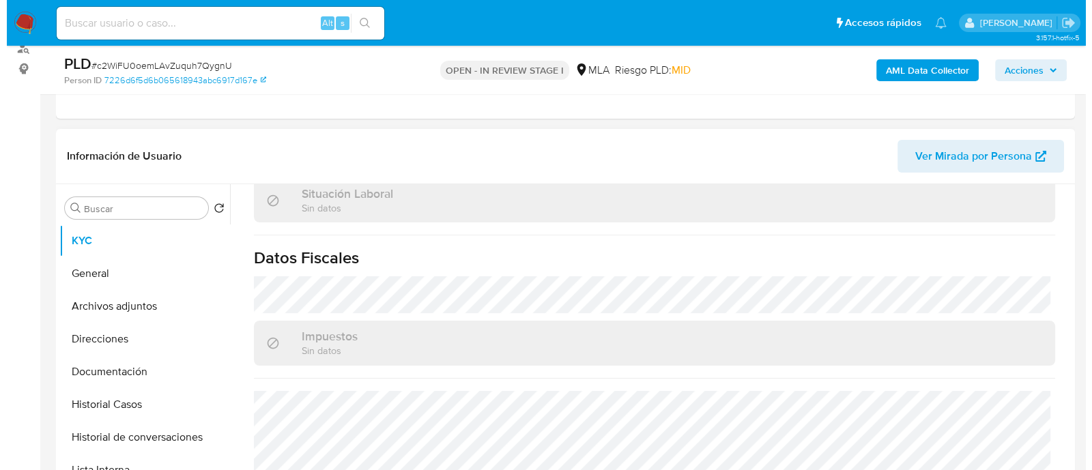
scroll to position [0, 0]
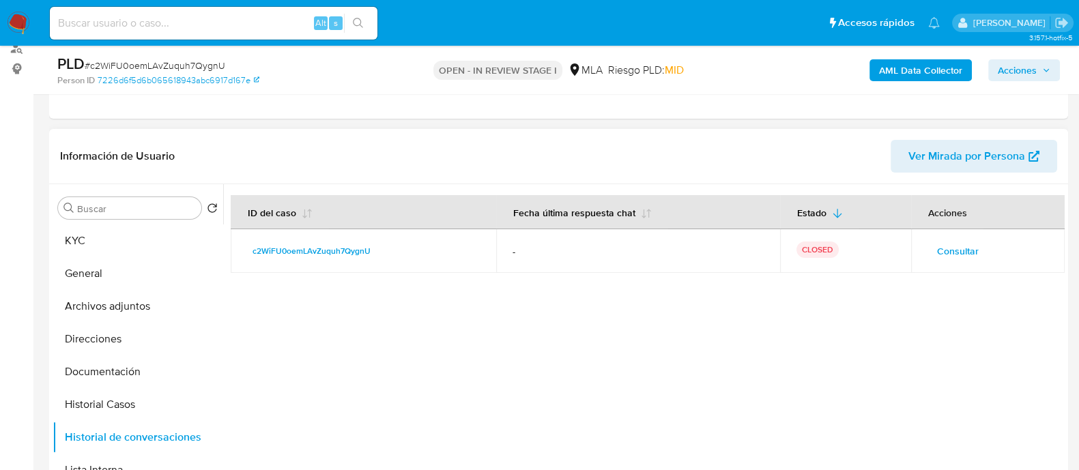
click at [941, 245] on span "Consultar" at bounding box center [958, 251] width 42 height 19
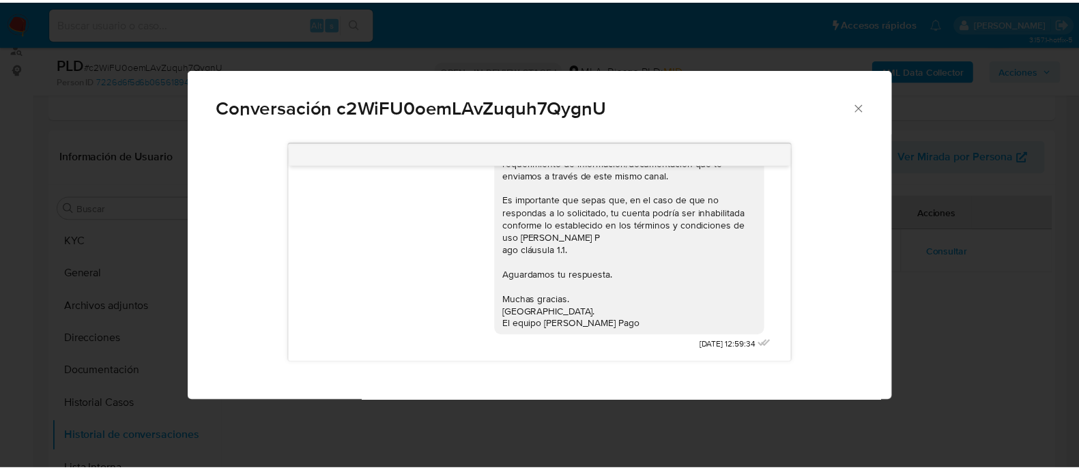
scroll to position [535, 0]
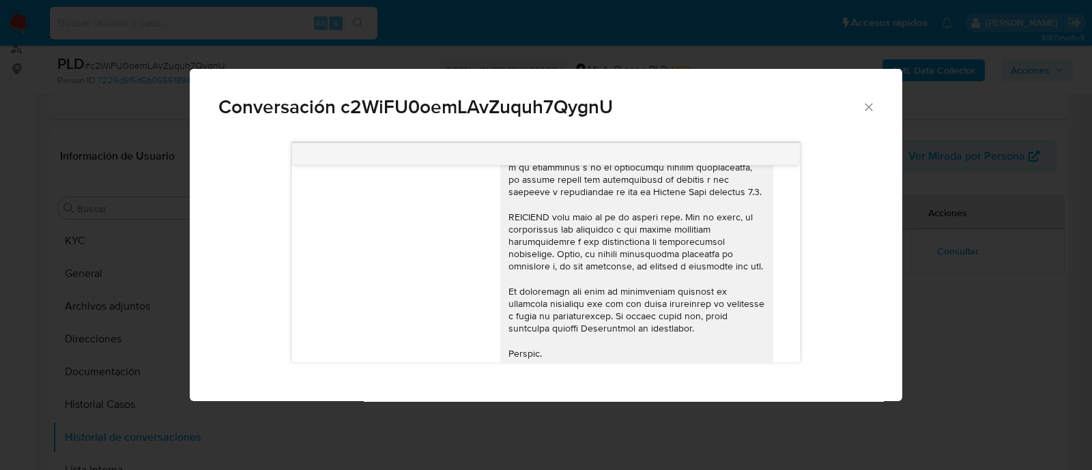
click at [159, 148] on div "Conversación c2WiFU0oemLAvZuquh7QygnU 18/08/2025 17:36:20 Hola, Esperamos que t…" at bounding box center [546, 235] width 1092 height 470
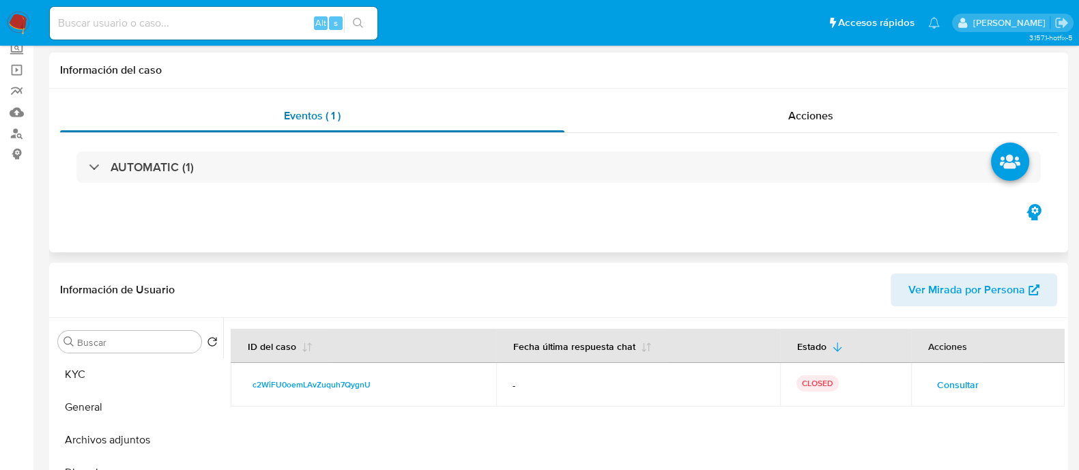
scroll to position [0, 0]
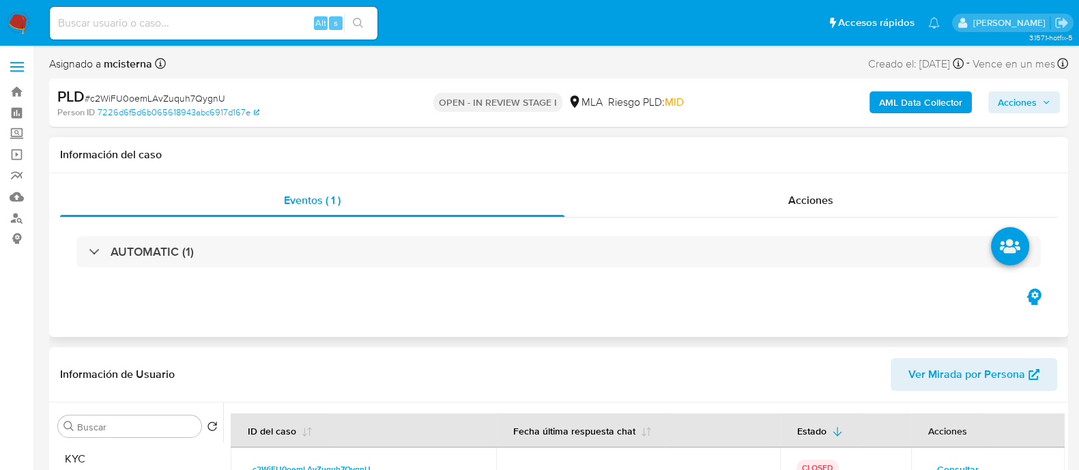
click at [227, 280] on div "AUTOMATIC (1)" at bounding box center [558, 252] width 997 height 68
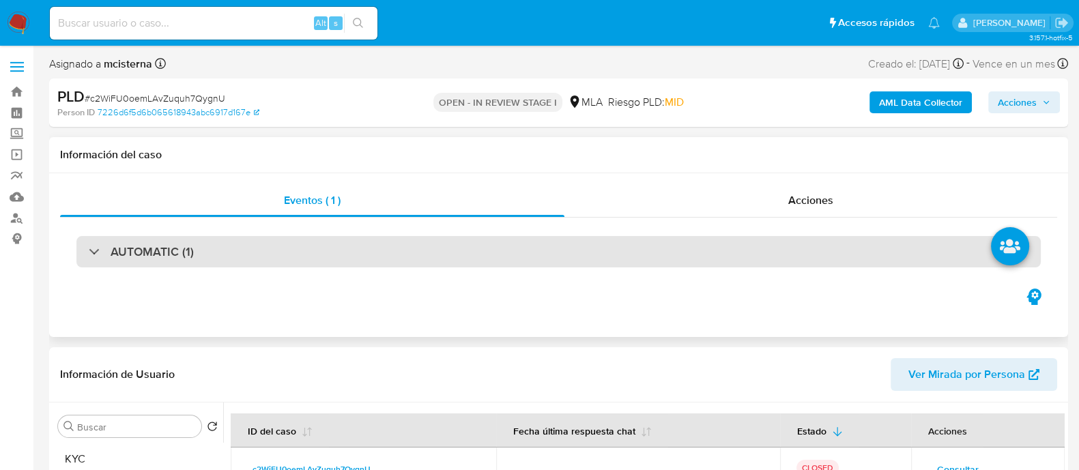
click at [227, 261] on div "AUTOMATIC (1)" at bounding box center [558, 251] width 964 height 31
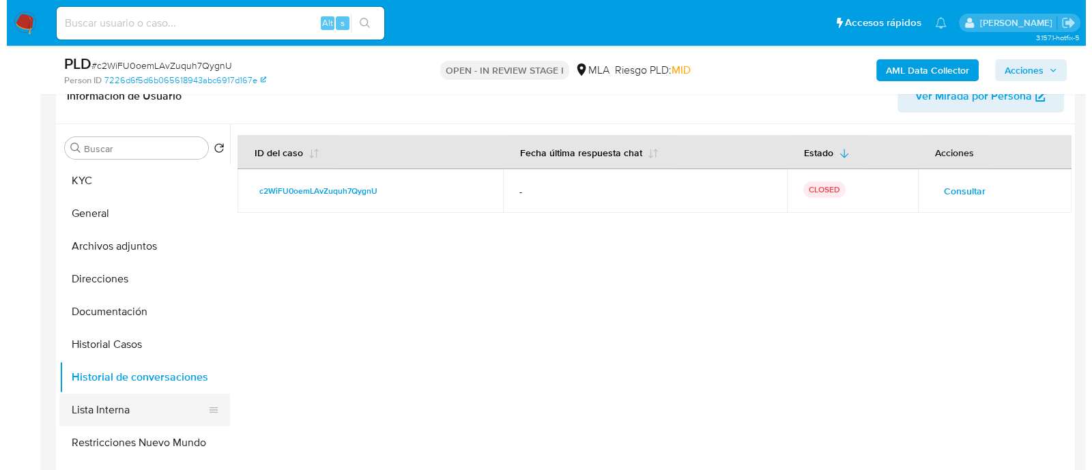
scroll to position [596, 0]
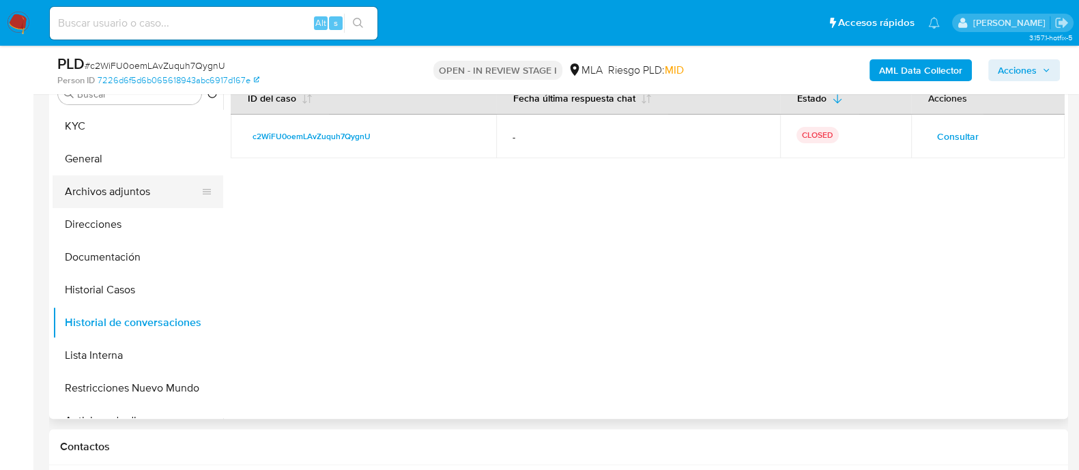
click at [145, 190] on button "Archivos adjuntos" at bounding box center [133, 191] width 160 height 33
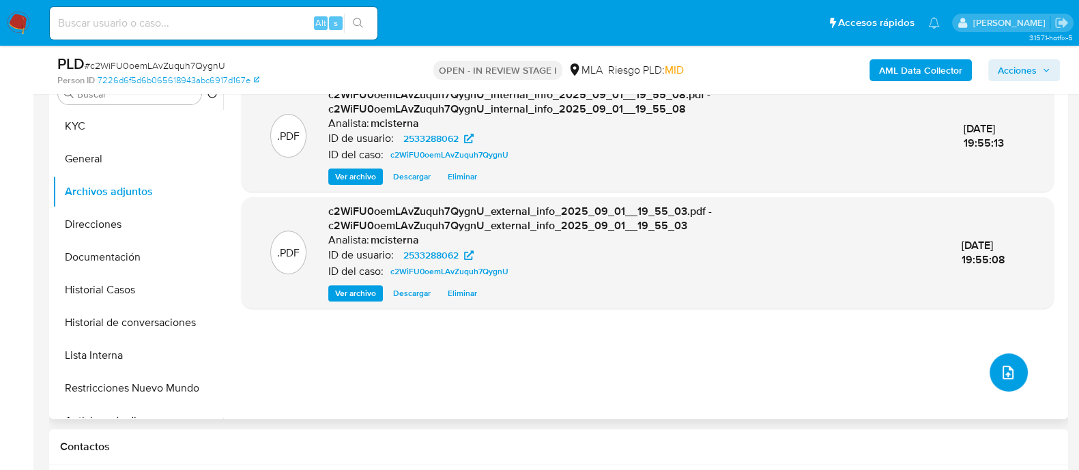
click at [1015, 370] on button "upload-file" at bounding box center [1008, 372] width 38 height 38
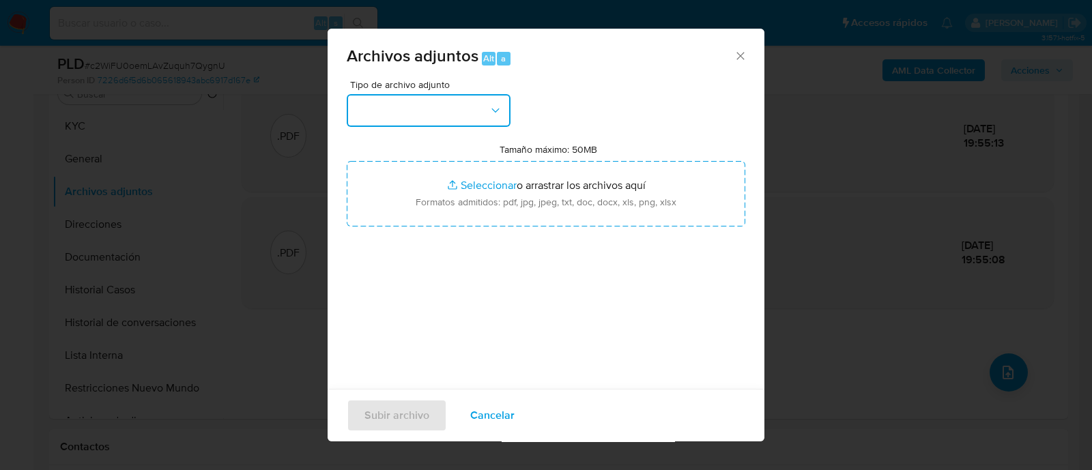
click at [464, 96] on button "button" at bounding box center [429, 110] width 164 height 33
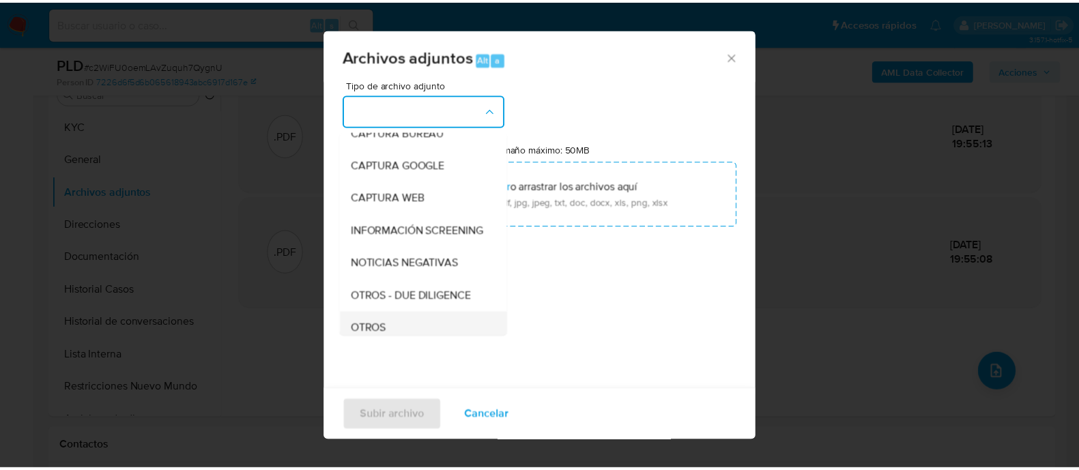
scroll to position [170, 0]
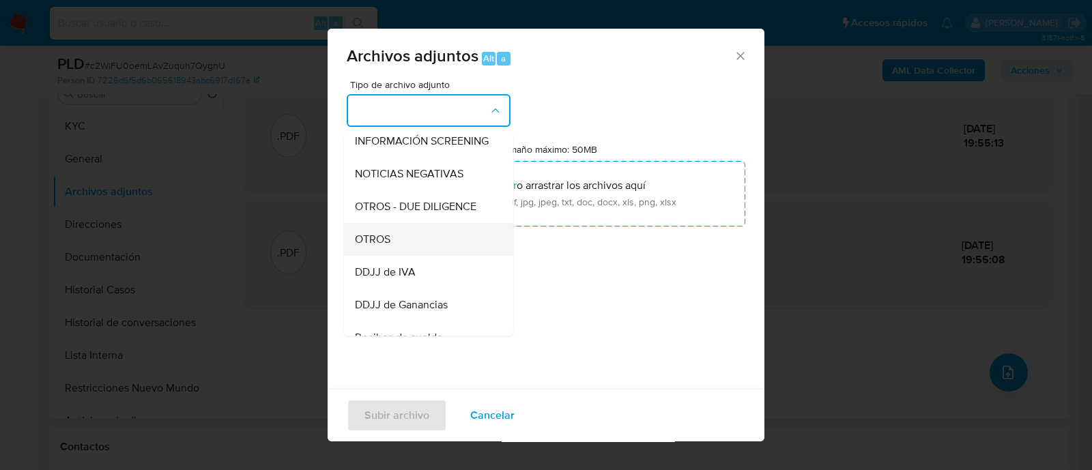
click at [438, 255] on div "OTROS" at bounding box center [424, 239] width 139 height 33
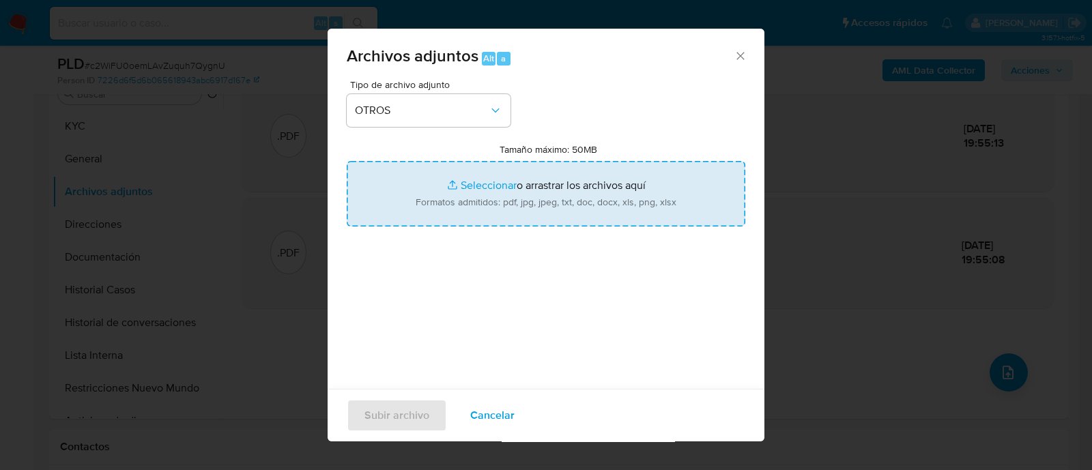
type input "C:\fakepath\Caselog c2WiFU0oemLAvZuquh7QygnU_2025_08_19_00_23_10.docx"
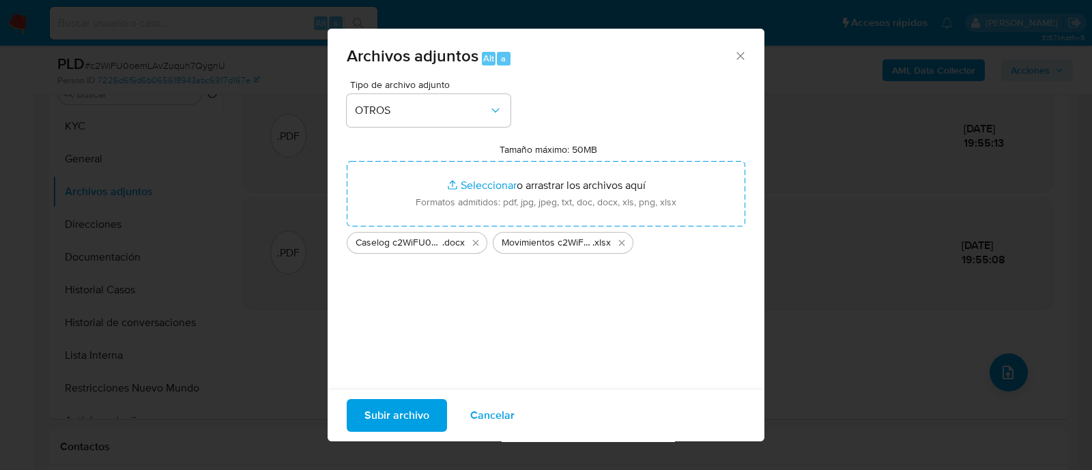
click at [398, 420] on span "Subir archivo" at bounding box center [396, 416] width 65 height 30
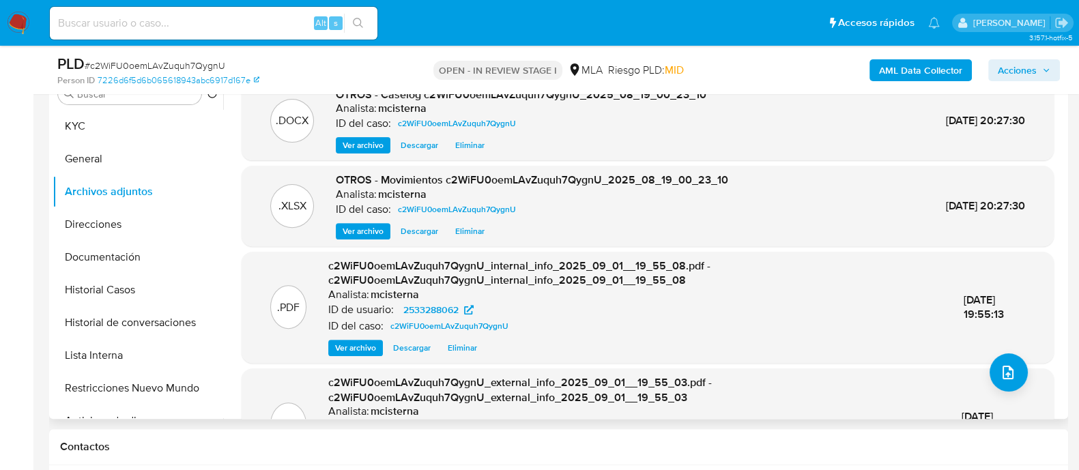
click at [1032, 73] on span "Acciones" at bounding box center [1017, 70] width 39 height 22
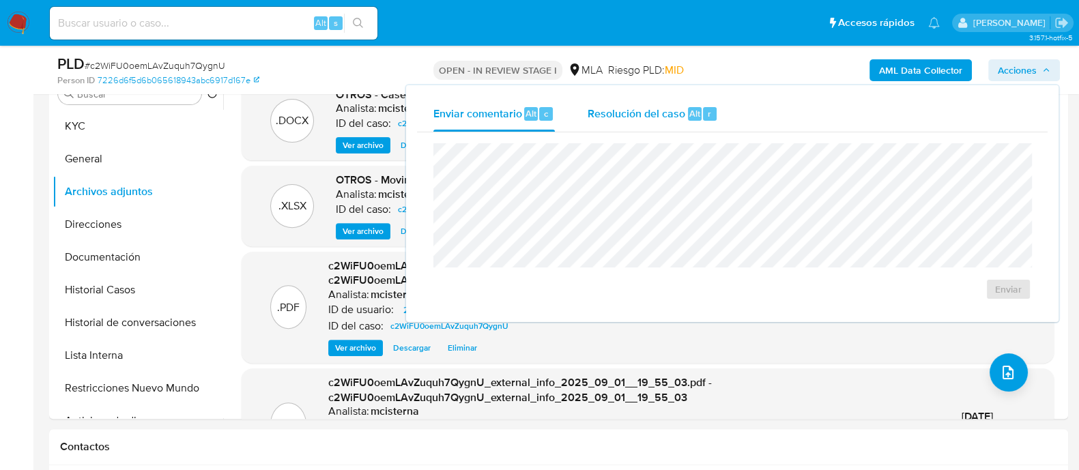
click at [682, 100] on div "Resolución del caso Alt r" at bounding box center [652, 113] width 130 height 35
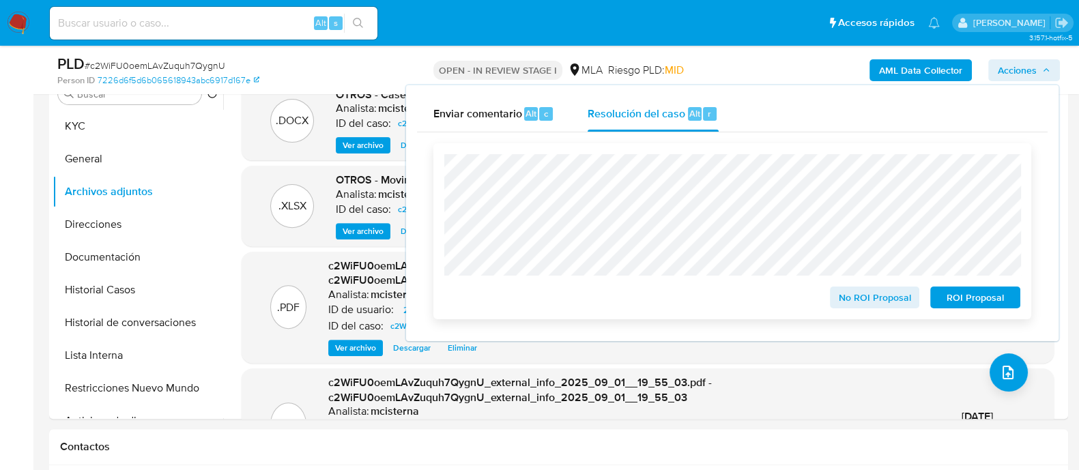
click at [957, 297] on span "ROI Proposal" at bounding box center [975, 297] width 71 height 19
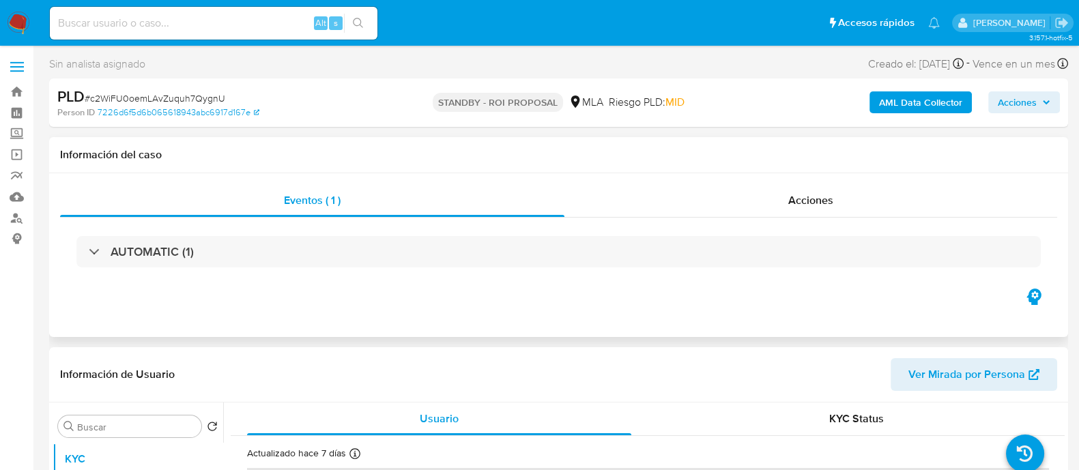
select select "10"
click at [725, 162] on div "Información del caso" at bounding box center [558, 155] width 1019 height 36
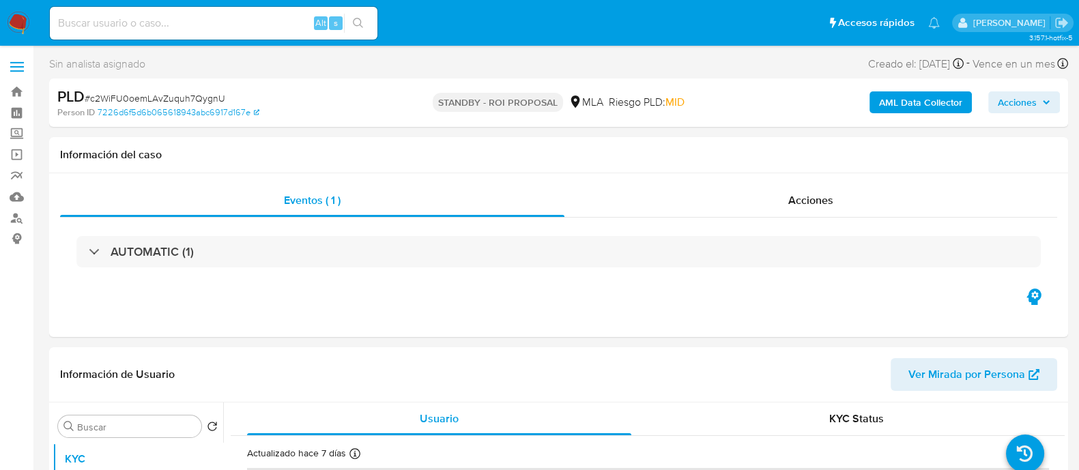
click at [264, 17] on input at bounding box center [214, 23] width 328 height 18
paste input "Ac2S7aQQGxjGxaPf0Al4Mkh7"
type input "Ac2S7aQQGxjGxaPf0Al4Mkh7"
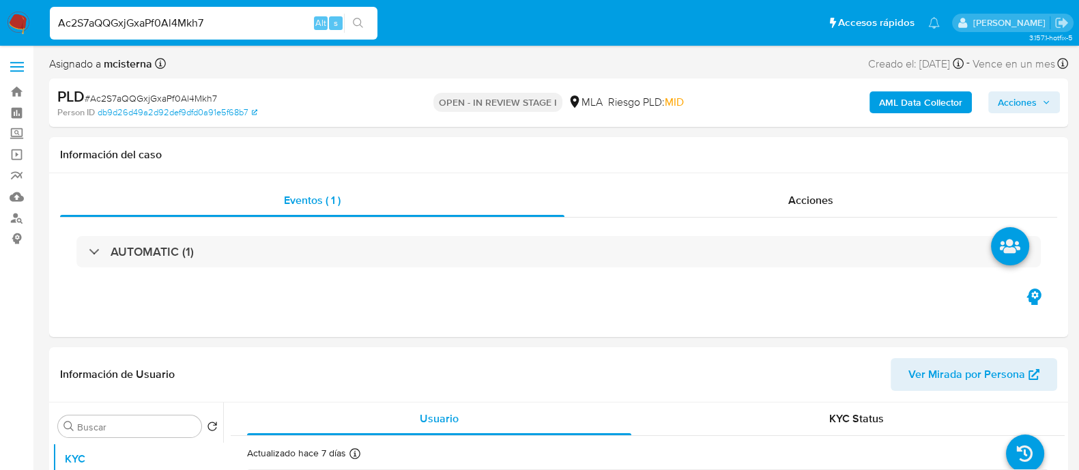
select select "10"
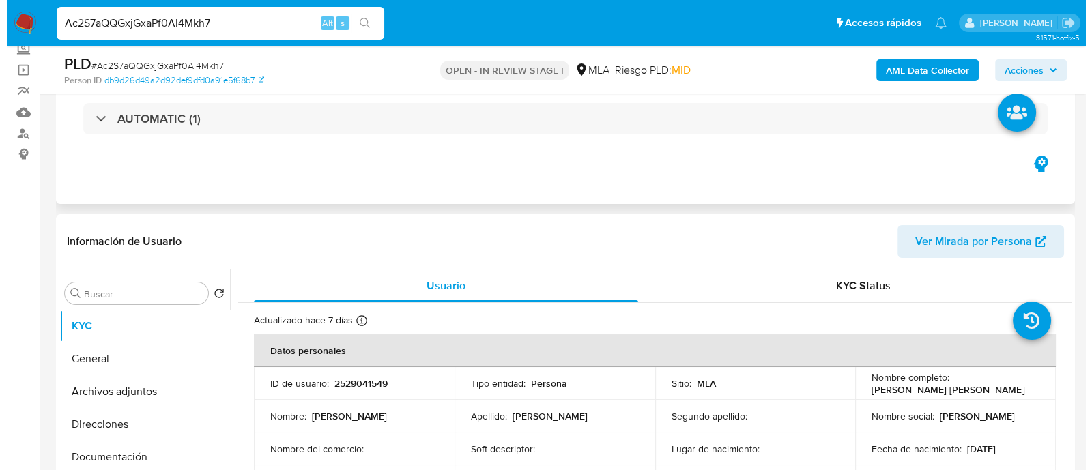
scroll to position [256, 0]
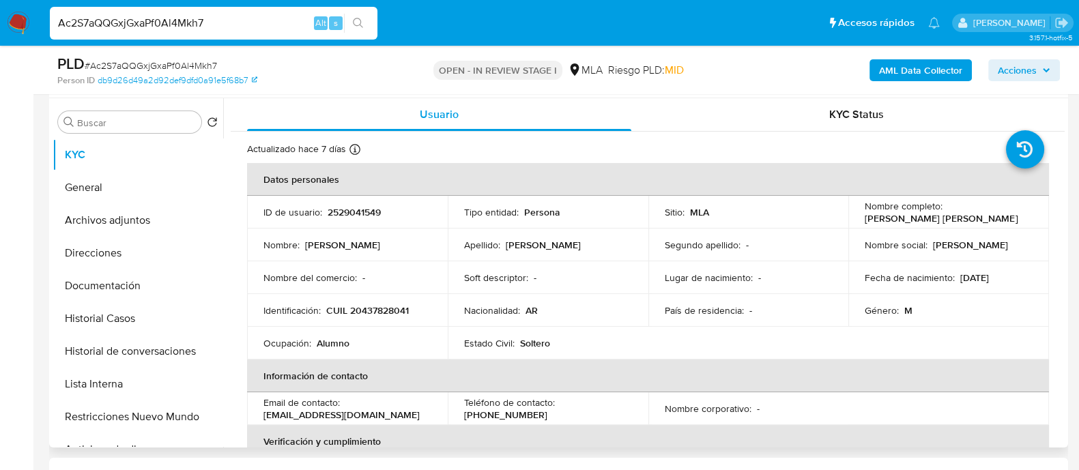
click at [358, 215] on p "2529041549" at bounding box center [354, 212] width 53 height 12
copy p "2529041549"
click at [151, 407] on button "Restricciones Nuevo Mundo" at bounding box center [133, 417] width 160 height 33
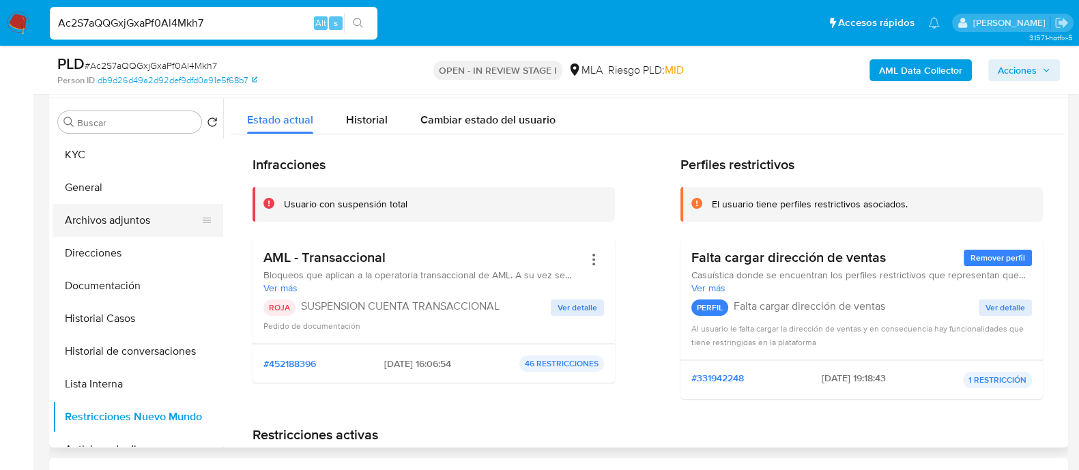
click at [128, 214] on button "Archivos adjuntos" at bounding box center [133, 220] width 160 height 33
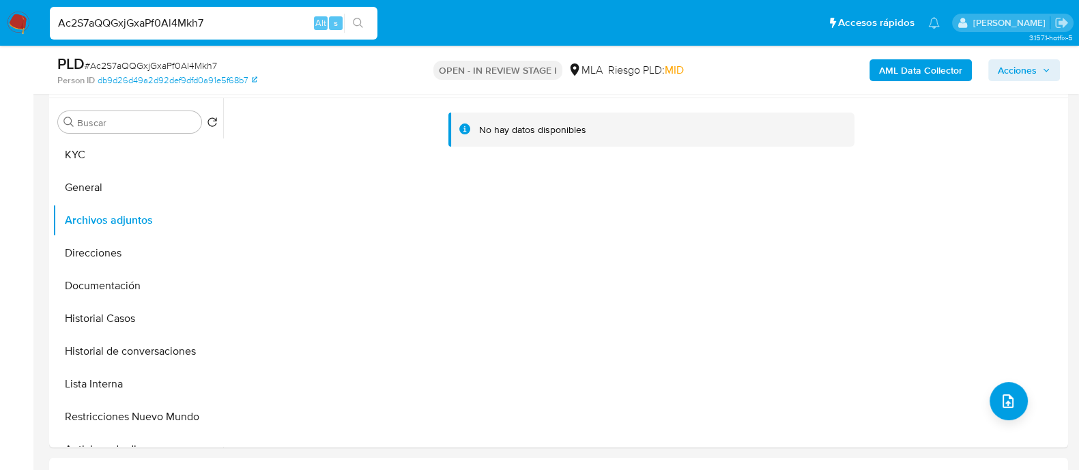
click at [912, 60] on b "AML Data Collector" at bounding box center [920, 70] width 83 height 22
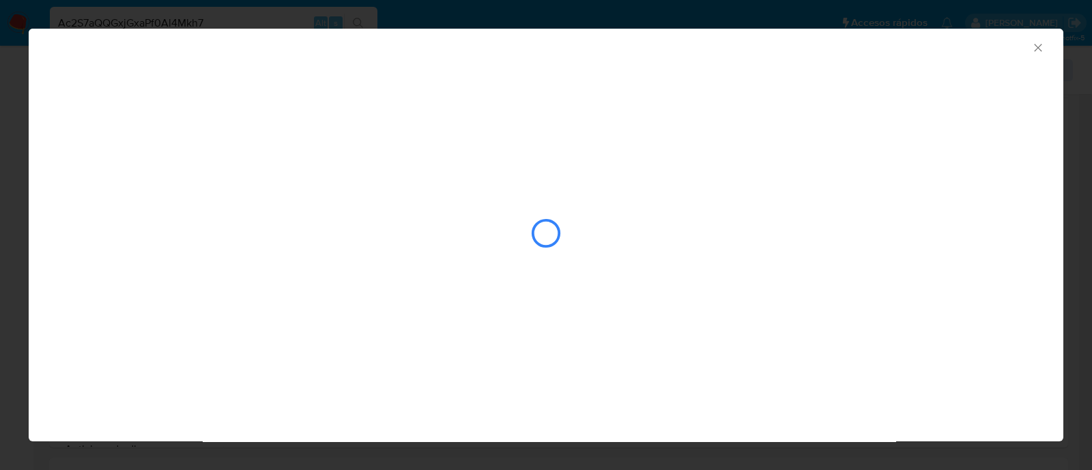
drag, startPoint x: 747, startPoint y: 431, endPoint x: 736, endPoint y: 418, distance: 16.9
click at [747, 431] on div "AML Data Collector" at bounding box center [546, 235] width 1034 height 413
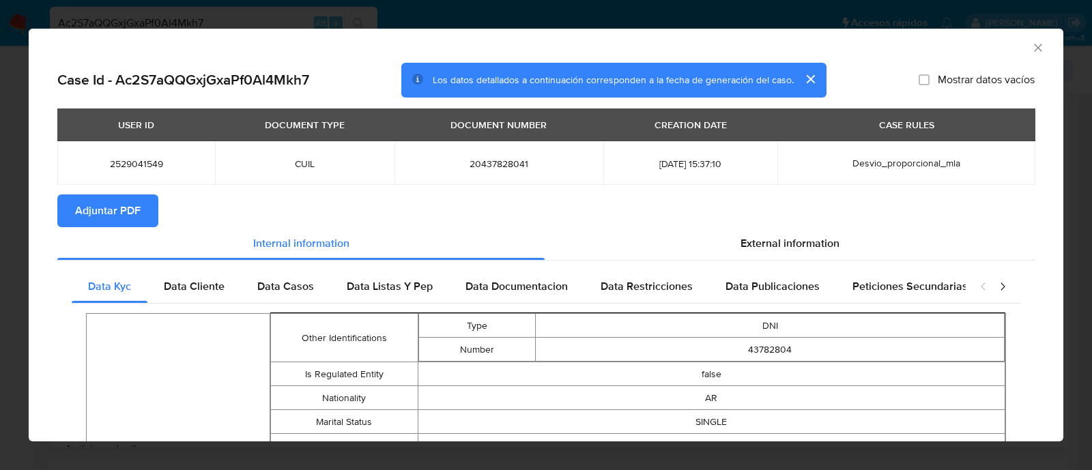
click at [93, 207] on span "Adjuntar PDF" at bounding box center [108, 211] width 66 height 30
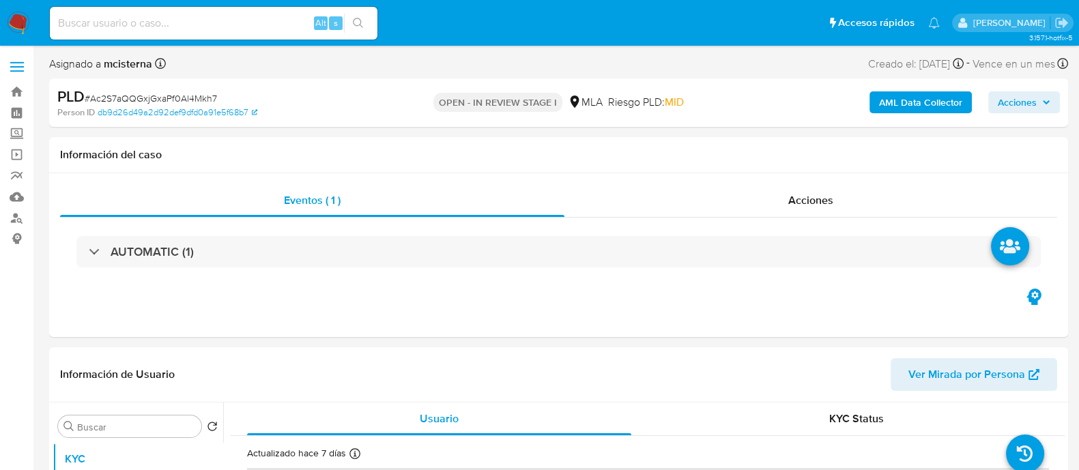
select select "10"
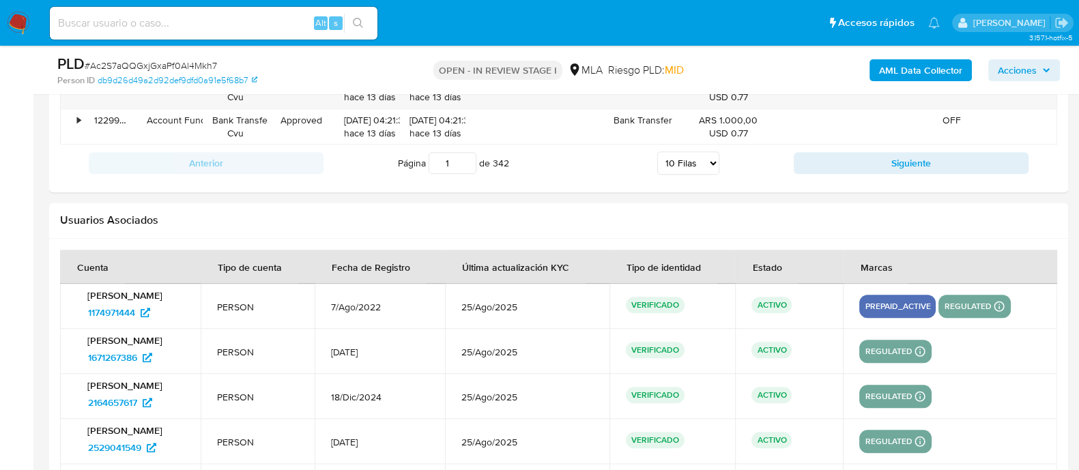
scroll to position [2047, 0]
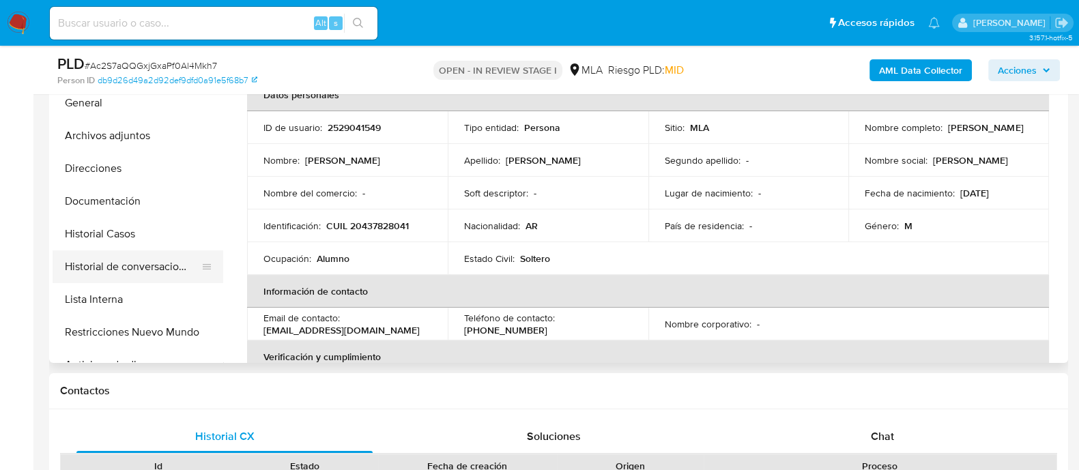
click at [175, 257] on button "Historial de conversaciones" at bounding box center [133, 266] width 160 height 33
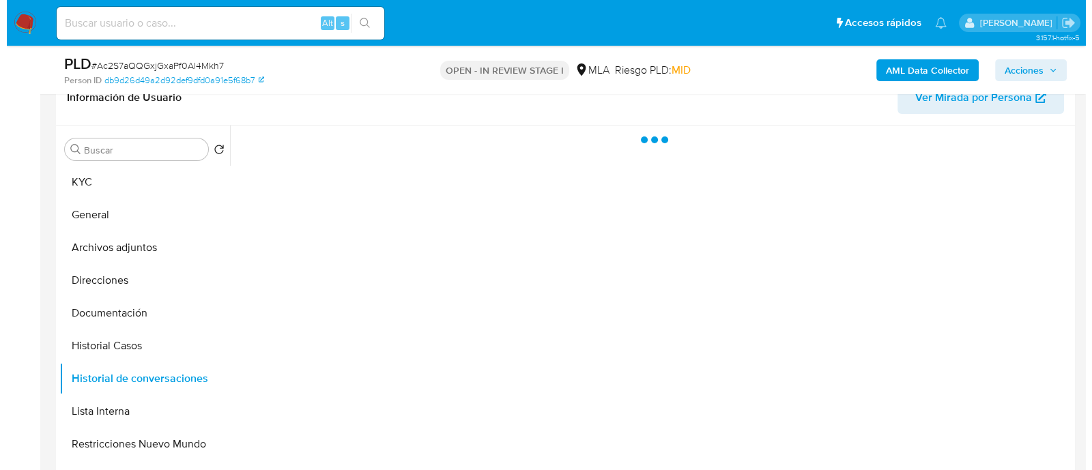
scroll to position [256, 0]
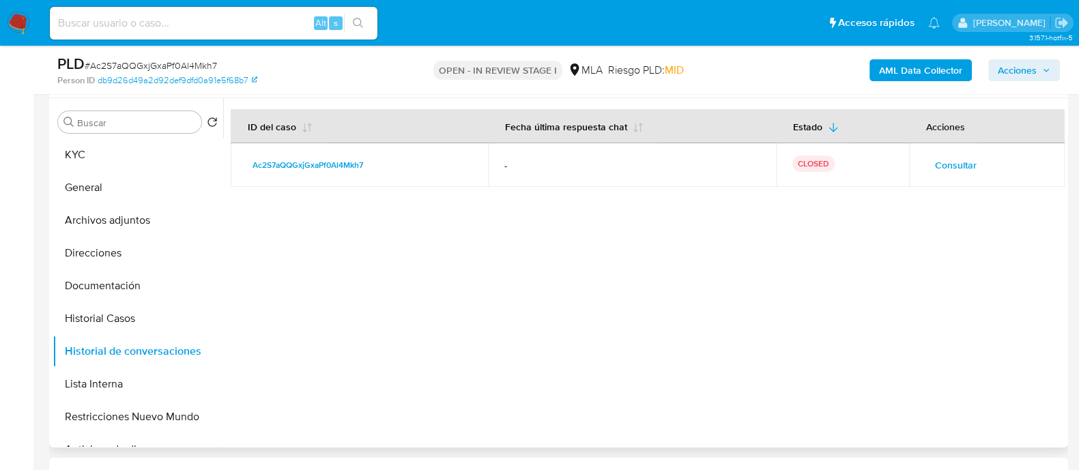
click at [942, 161] on span "Consultar" at bounding box center [956, 165] width 42 height 19
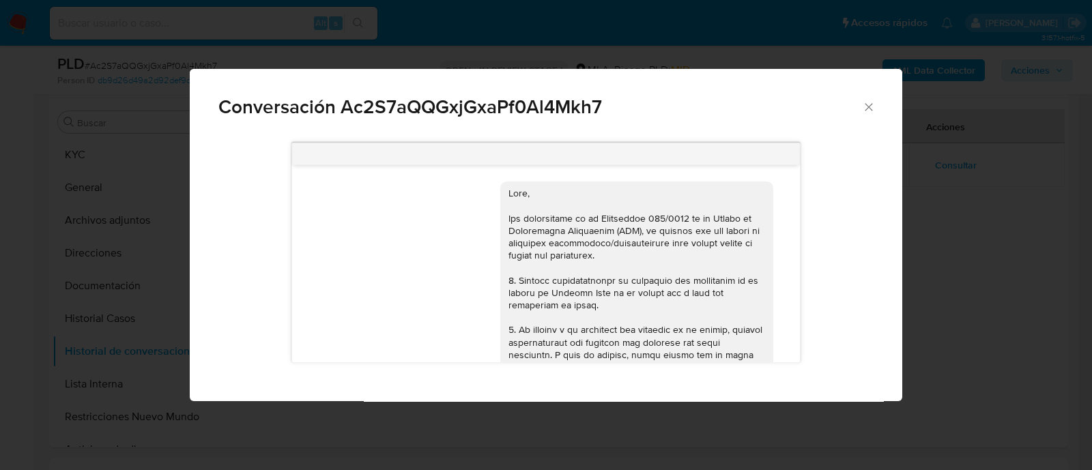
scroll to position [876, 0]
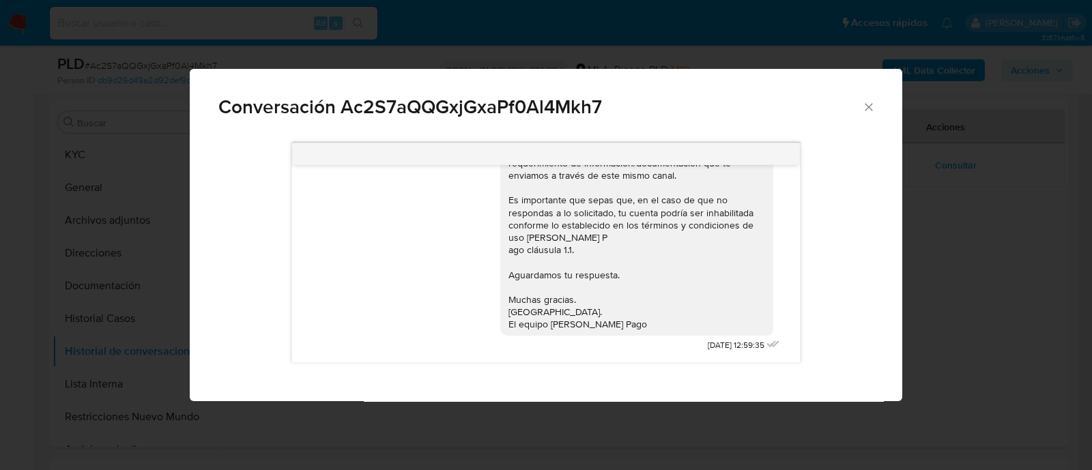
click at [864, 97] on div "Conversación Ac2S7aQQGxjGxaPf0Al4Mkh7" at bounding box center [546, 101] width 712 height 65
click at [867, 111] on icon "Cerrar" at bounding box center [869, 107] width 14 height 14
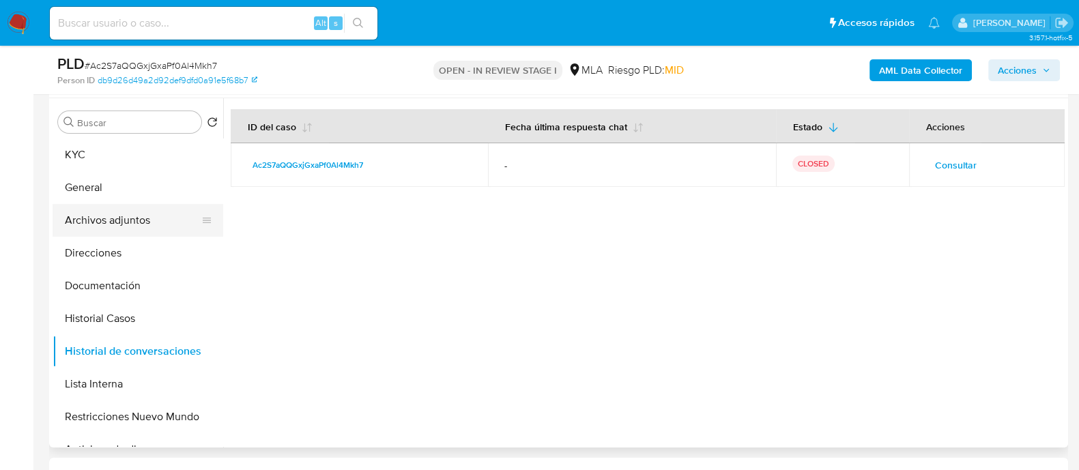
click at [150, 206] on button "Archivos adjuntos" at bounding box center [133, 220] width 160 height 33
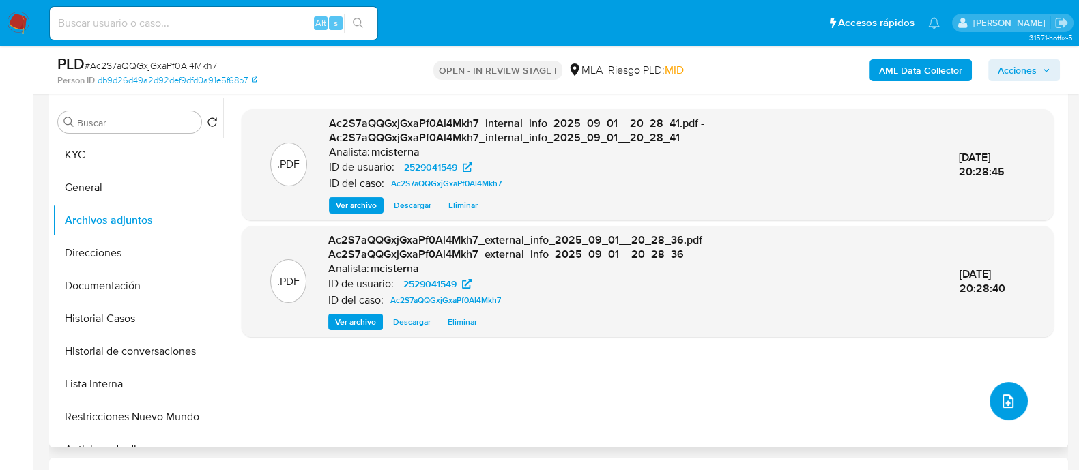
click at [1000, 394] on icon "upload-file" at bounding box center [1008, 401] width 16 height 16
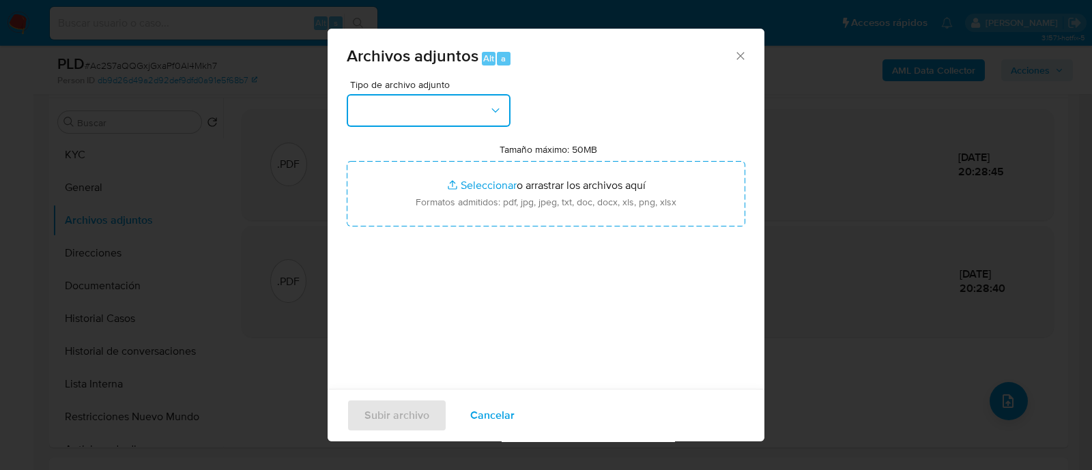
click at [450, 100] on button "button" at bounding box center [429, 110] width 164 height 33
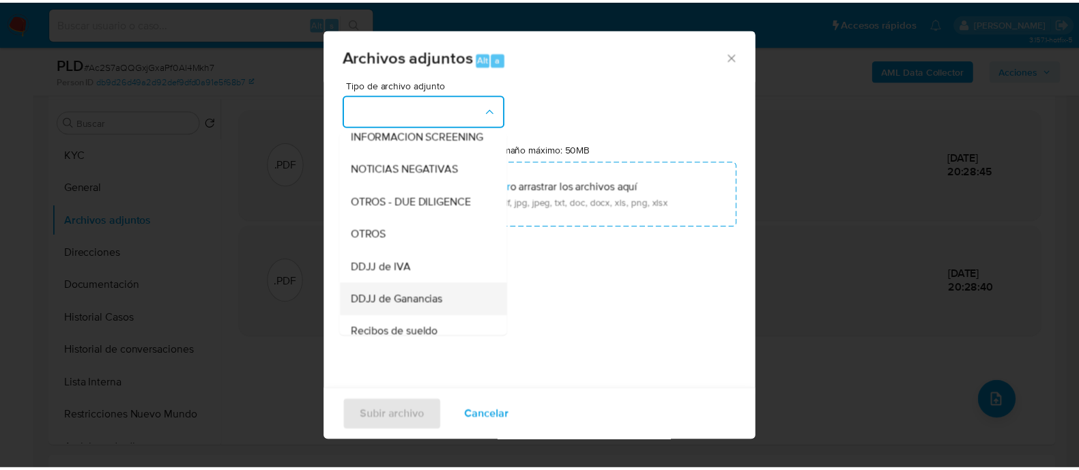
scroll to position [256, 0]
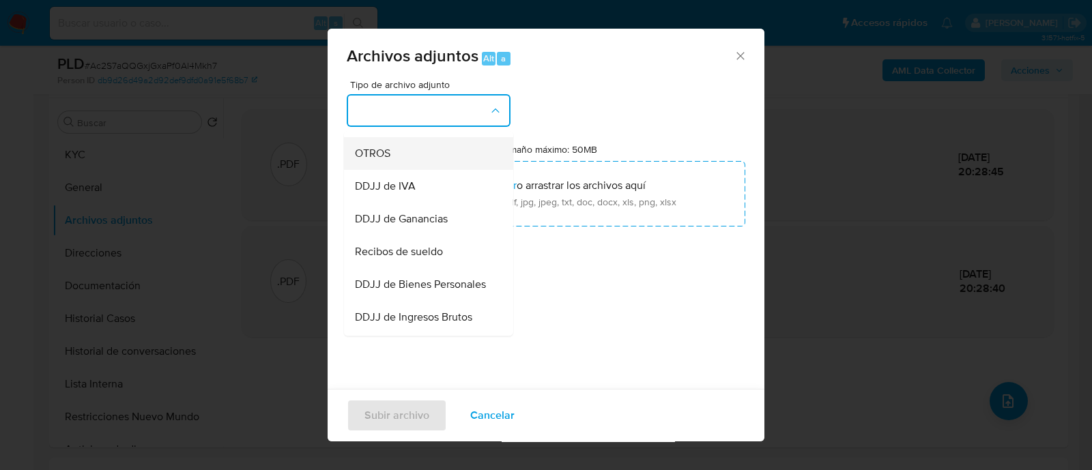
click at [409, 170] on div "OTROS" at bounding box center [424, 153] width 139 height 33
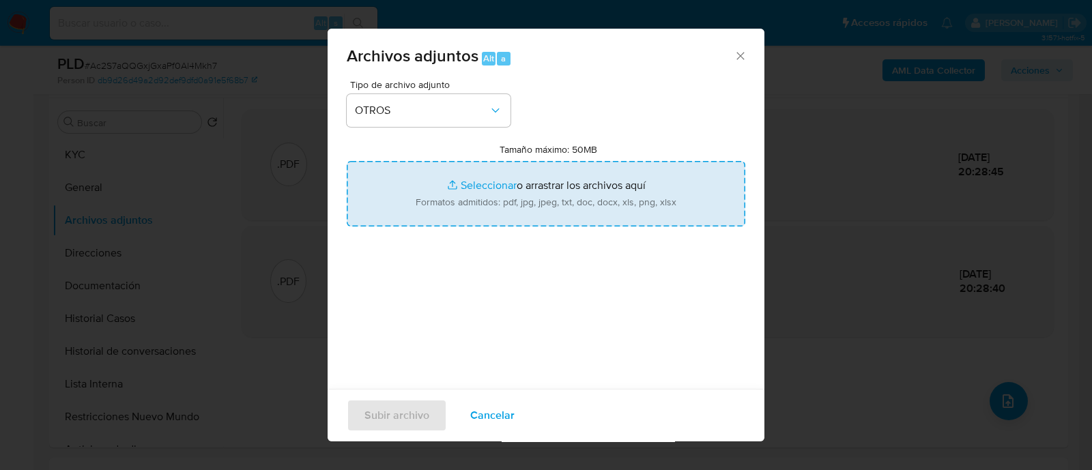
type input "C:\fakepath\Caselog Ac2S7aQQGxjGxaPf0Al4Mkh7_2025_08_20_00_36_31.docx"
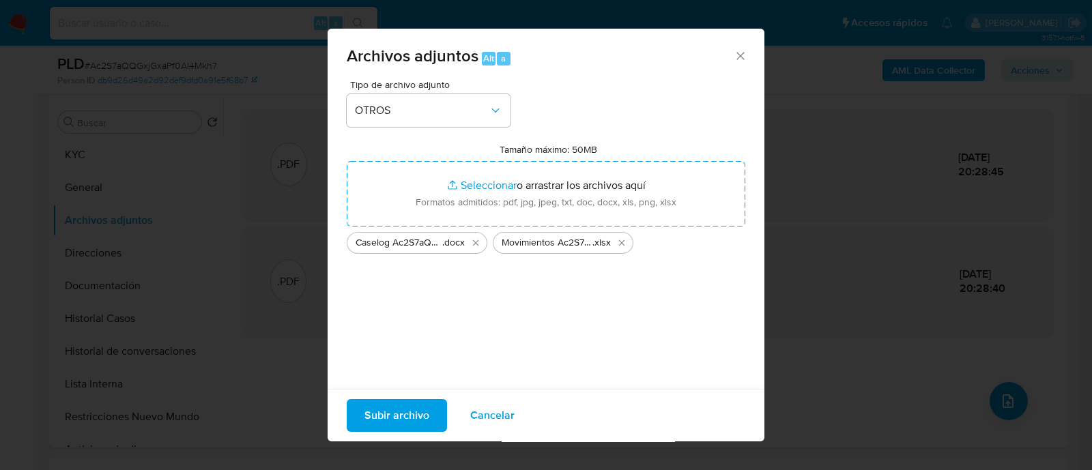
click at [418, 422] on span "Subir archivo" at bounding box center [396, 416] width 65 height 30
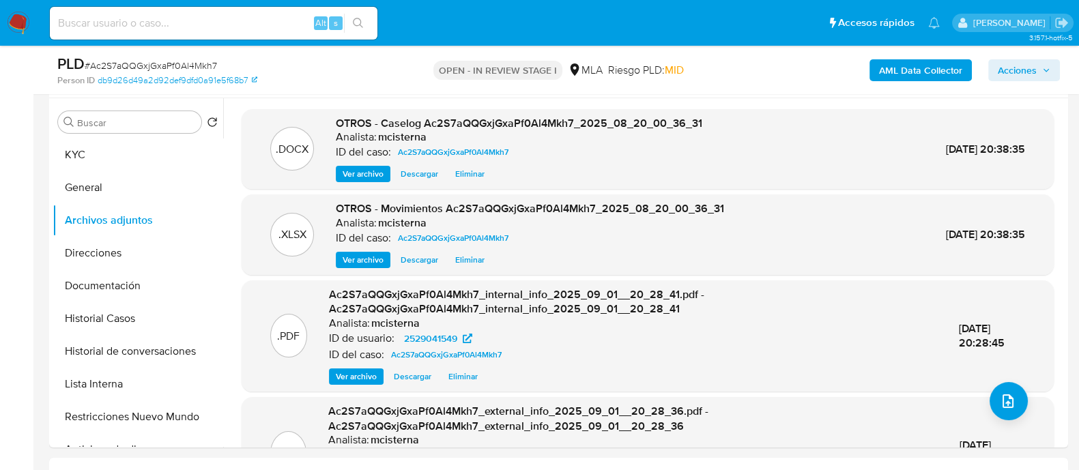
drag, startPoint x: 1001, startPoint y: 73, endPoint x: 930, endPoint y: 83, distance: 71.7
click at [1002, 73] on span "Acciones" at bounding box center [1017, 70] width 39 height 22
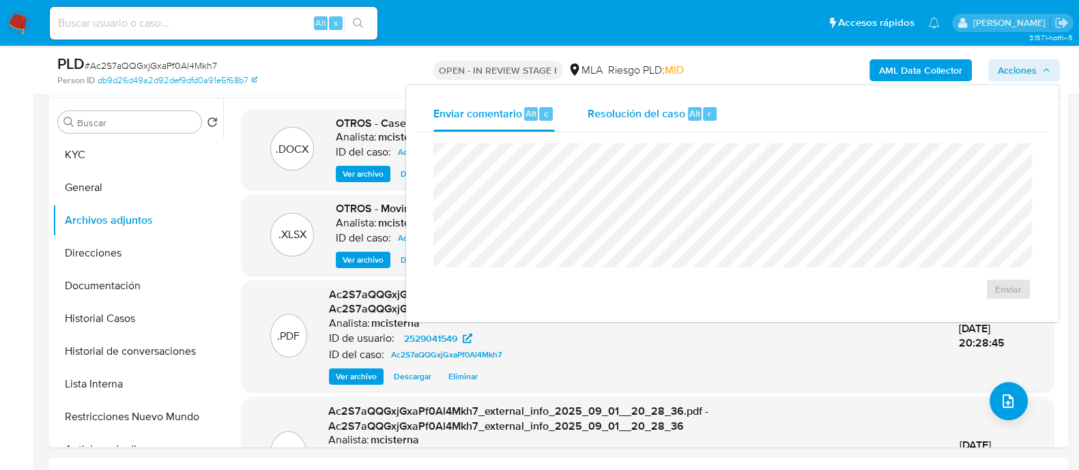
click at [730, 117] on button "Resolución del caso Alt r" at bounding box center [652, 113] width 163 height 35
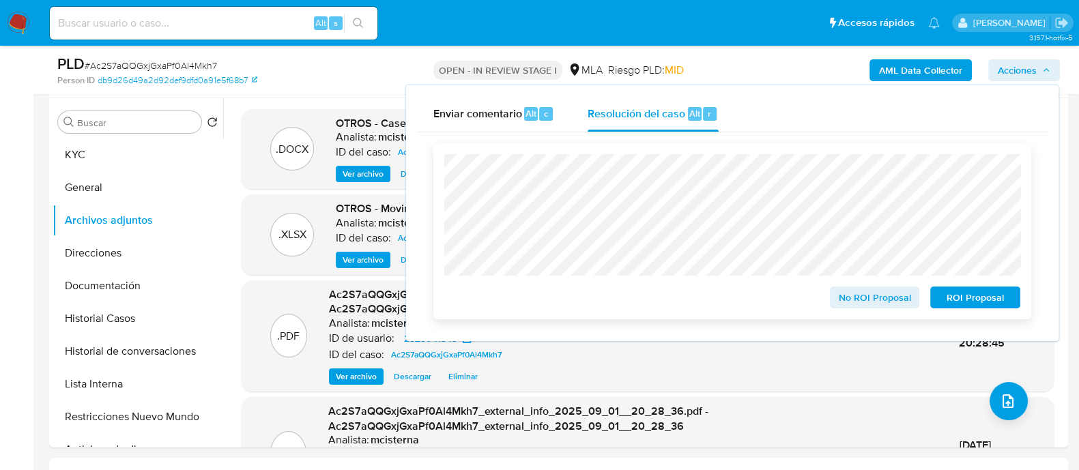
click at [970, 303] on span "ROI Proposal" at bounding box center [975, 297] width 71 height 19
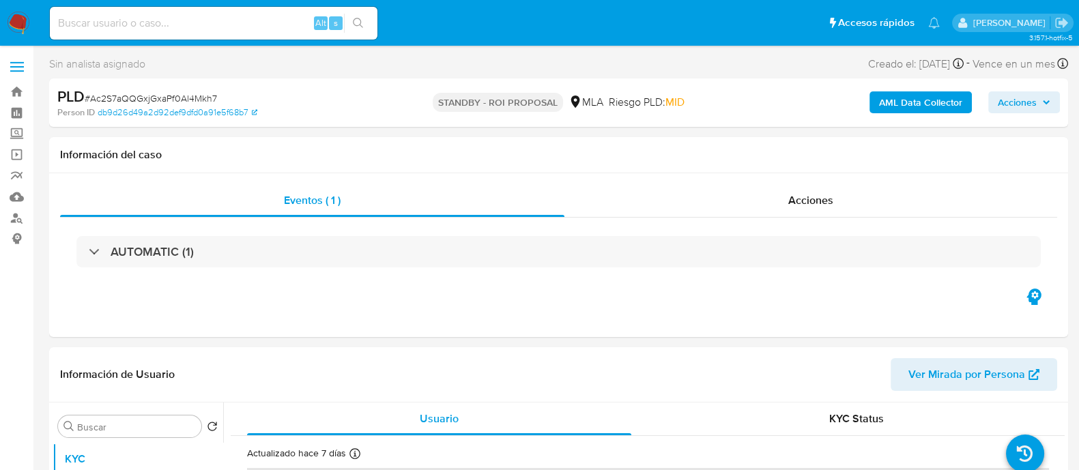
select select "10"
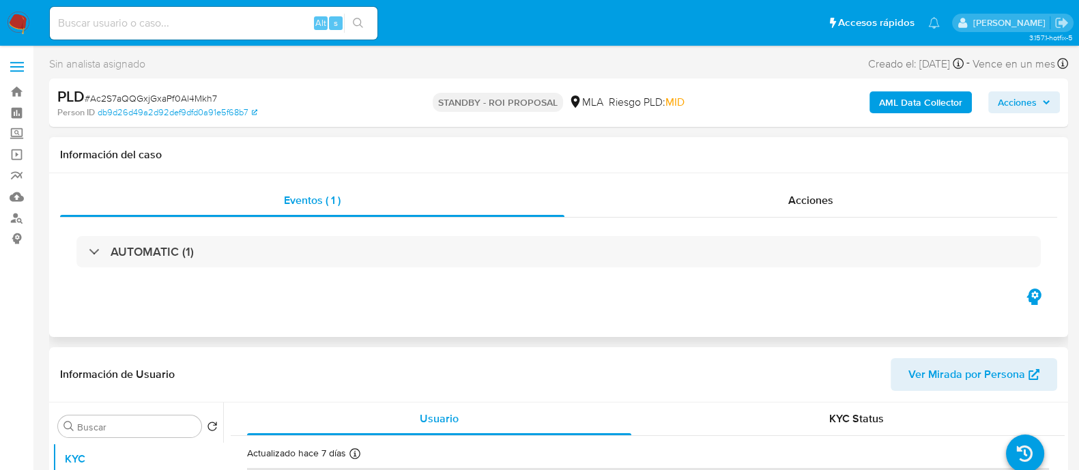
drag, startPoint x: 736, startPoint y: 300, endPoint x: 616, endPoint y: 179, distance: 170.3
click at [736, 300] on div "Eventos ( 1 ) Acciones AUTOMATIC (1)" at bounding box center [558, 255] width 1019 height 164
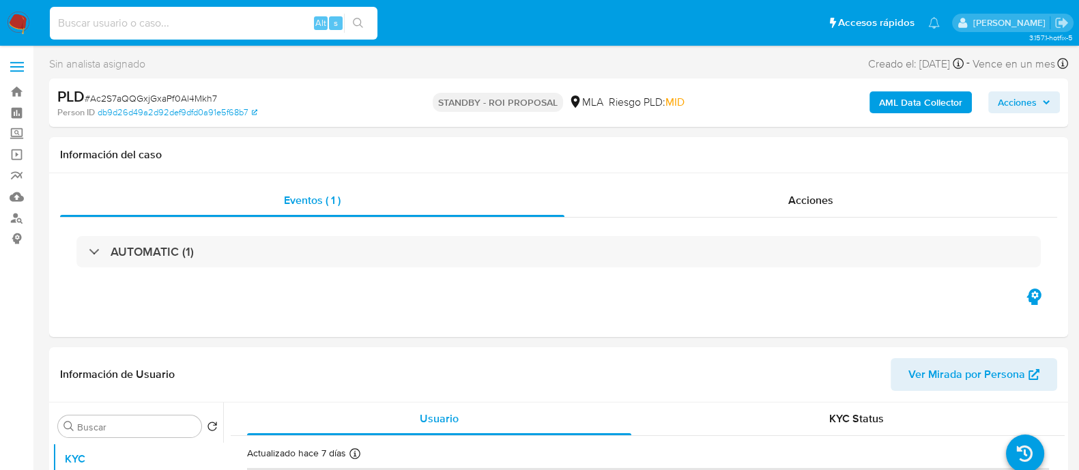
click at [272, 21] on input at bounding box center [214, 23] width 328 height 18
paste input "2VwROU2Sv7a4b9iH5YUxnBFH"
type input "2VwROU2Sv7a4b9iH5YUxnBFH"
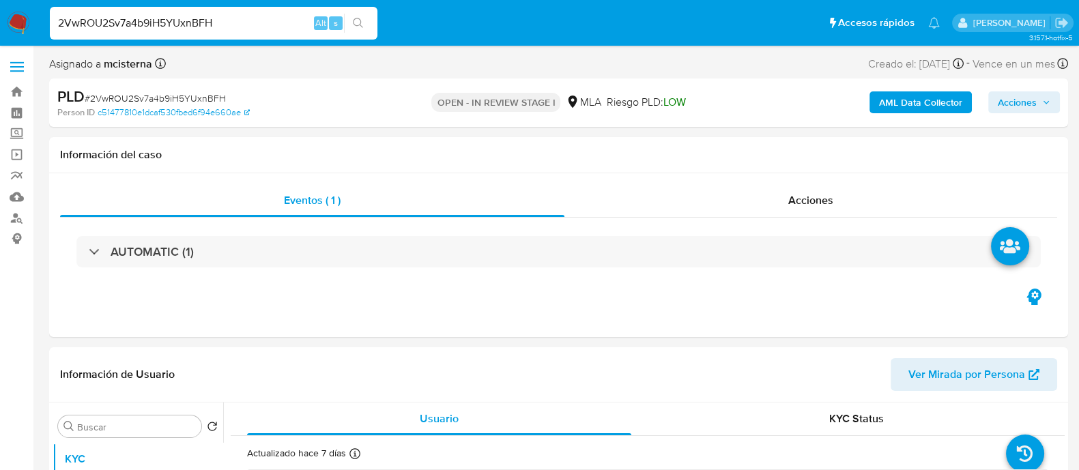
select select "10"
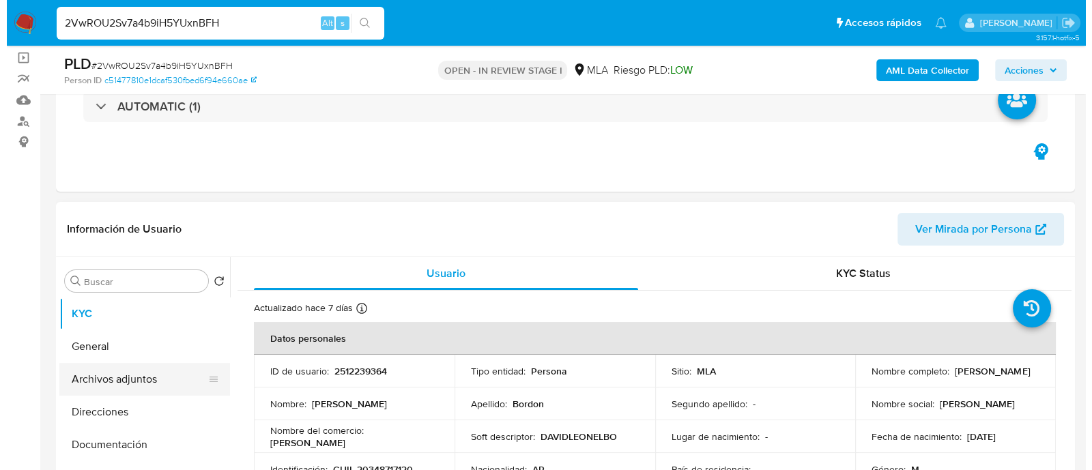
scroll to position [170, 0]
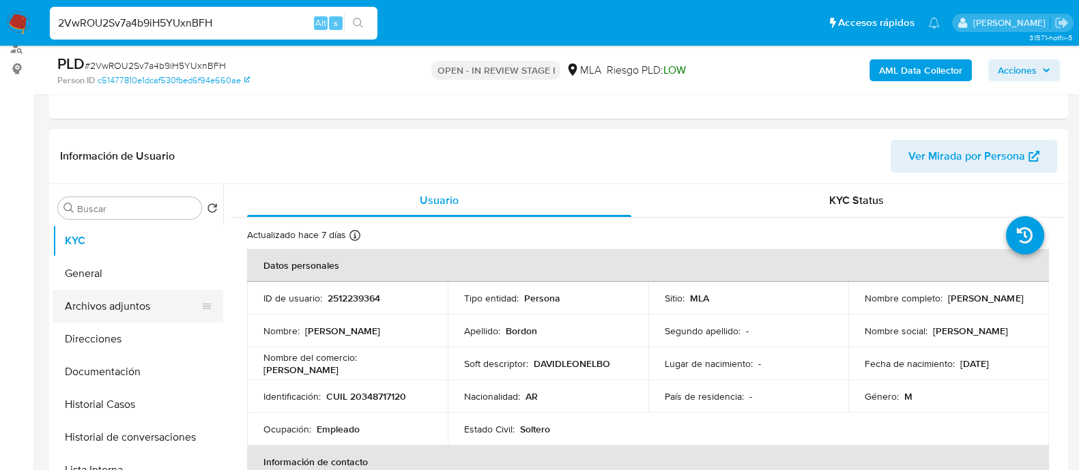
click at [171, 313] on button "Archivos adjuntos" at bounding box center [133, 306] width 160 height 33
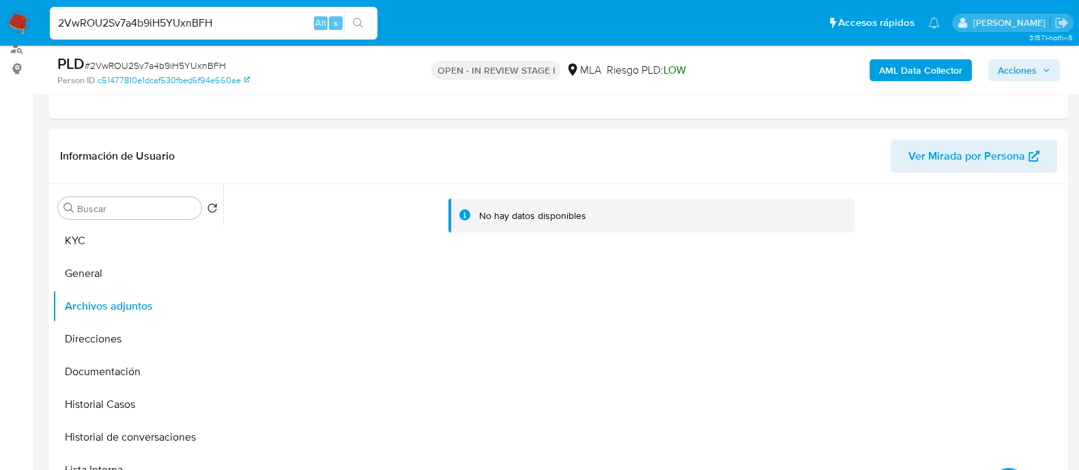
click at [912, 66] on b "AML Data Collector" at bounding box center [920, 70] width 83 height 22
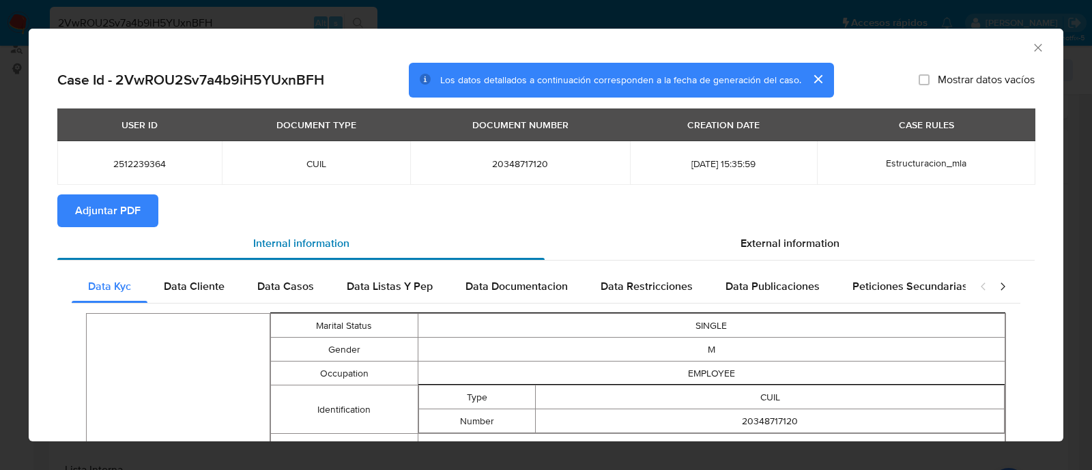
drag, startPoint x: 126, startPoint y: 220, endPoint x: 147, endPoint y: 230, distance: 23.5
click at [126, 220] on span "Adjuntar PDF" at bounding box center [108, 211] width 66 height 30
click at [834, 222] on section "Adjuntar PDF" at bounding box center [545, 210] width 977 height 33
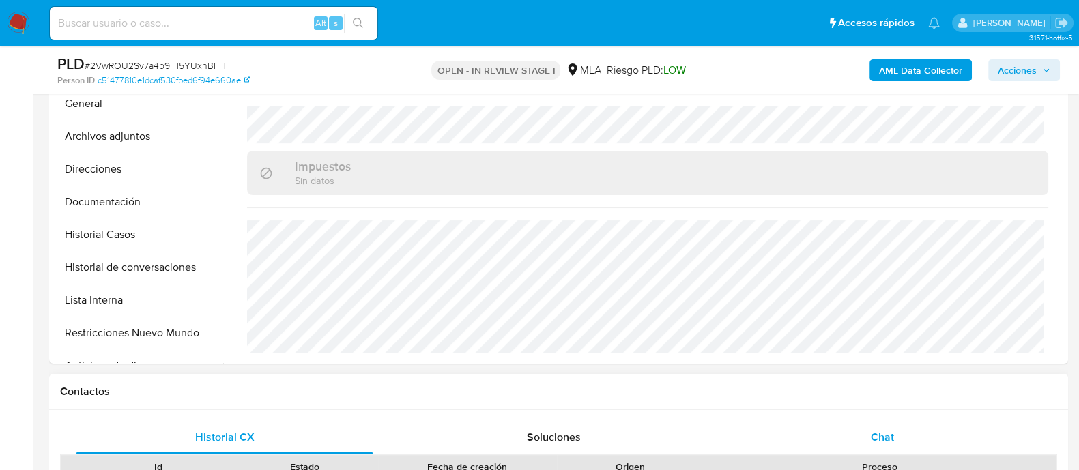
scroll to position [730, 0]
select select "10"
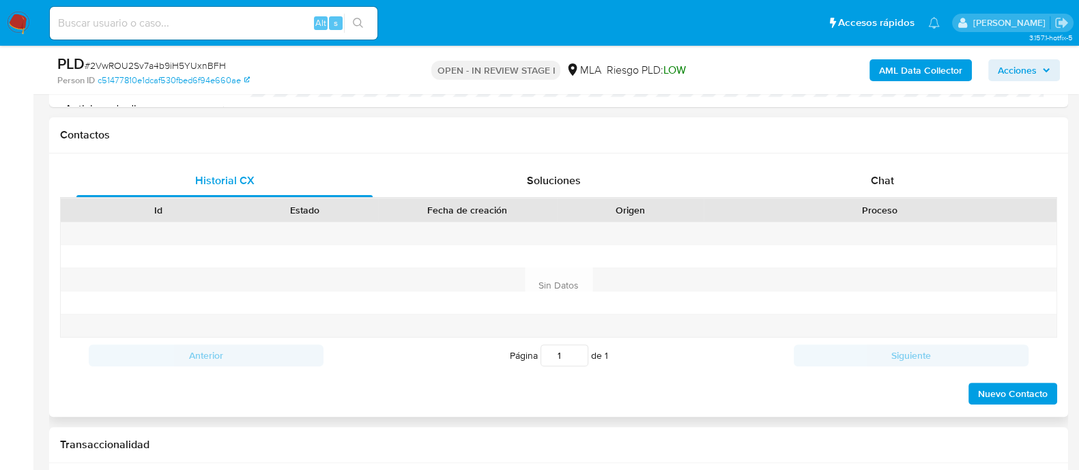
click at [878, 199] on div "Proceso" at bounding box center [879, 210] width 353 height 23
click at [869, 185] on div "Chat" at bounding box center [882, 180] width 296 height 33
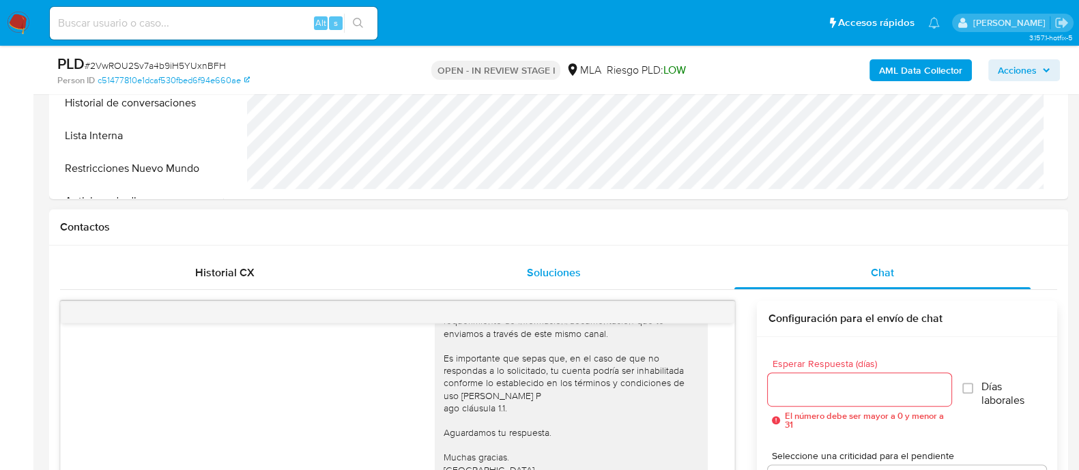
scroll to position [340, 0]
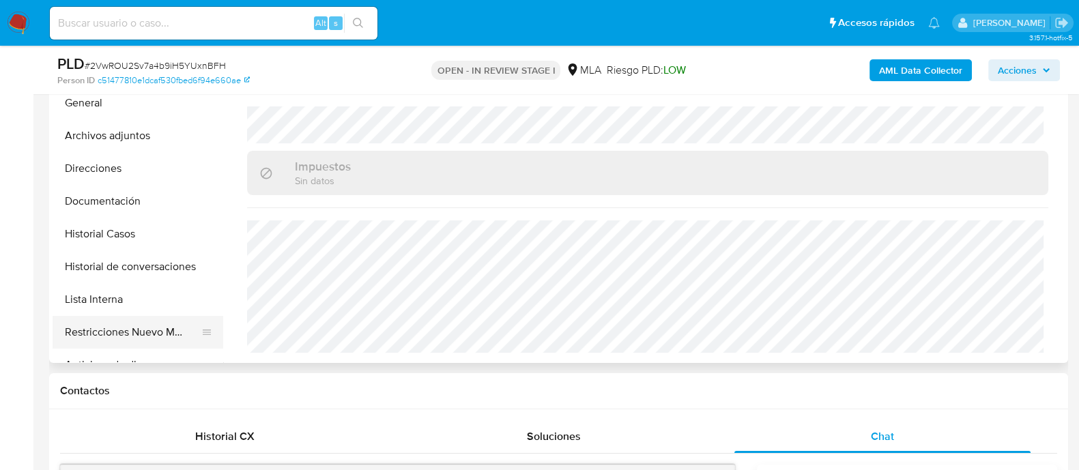
click at [167, 323] on button "Restricciones Nuevo Mundo" at bounding box center [133, 332] width 160 height 33
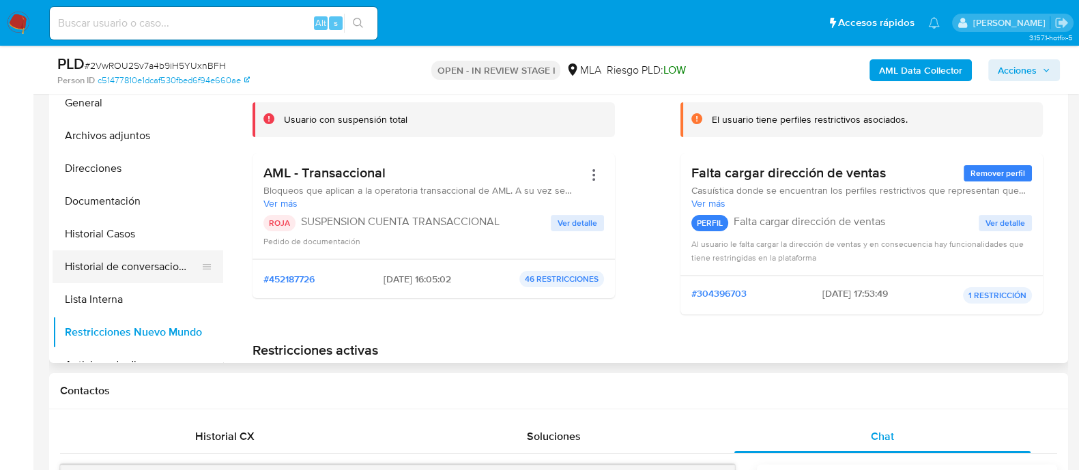
click at [158, 272] on button "Historial de conversaciones" at bounding box center [133, 266] width 160 height 33
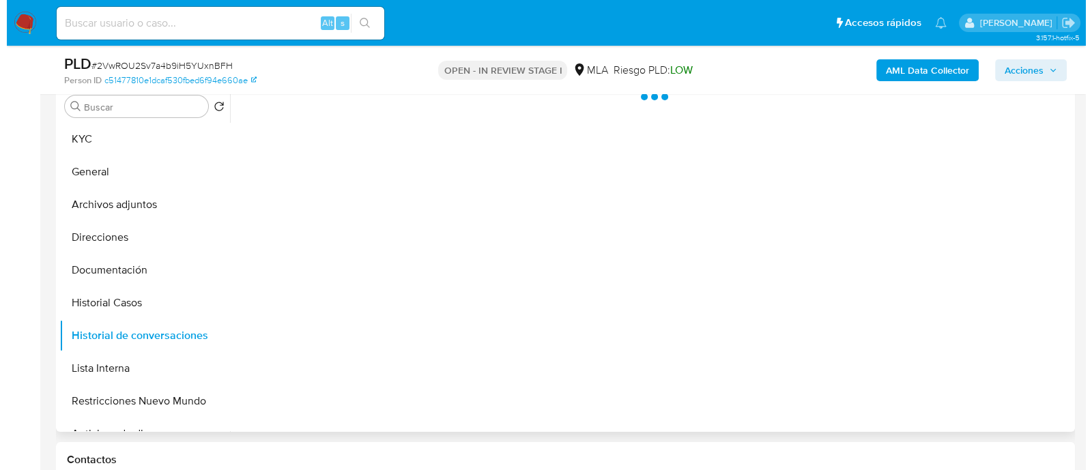
scroll to position [256, 0]
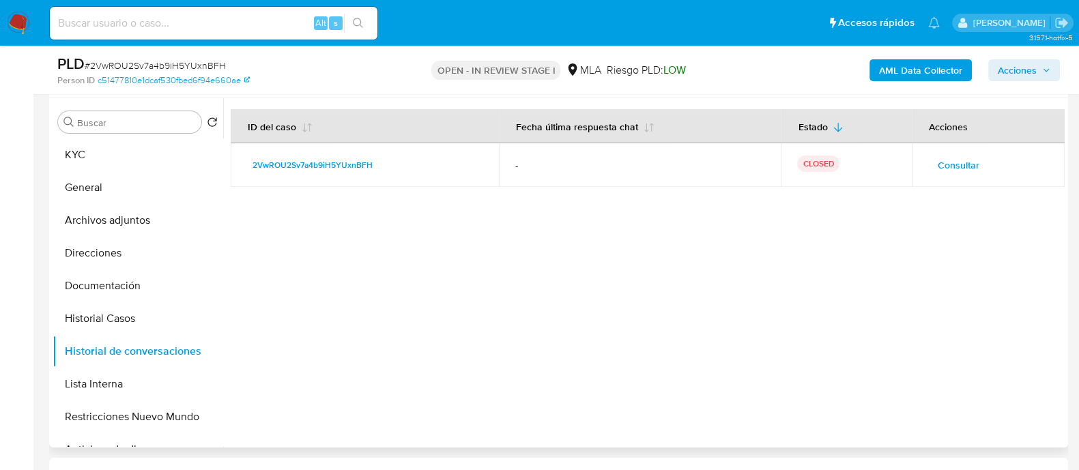
click at [963, 162] on span "Consultar" at bounding box center [959, 165] width 42 height 19
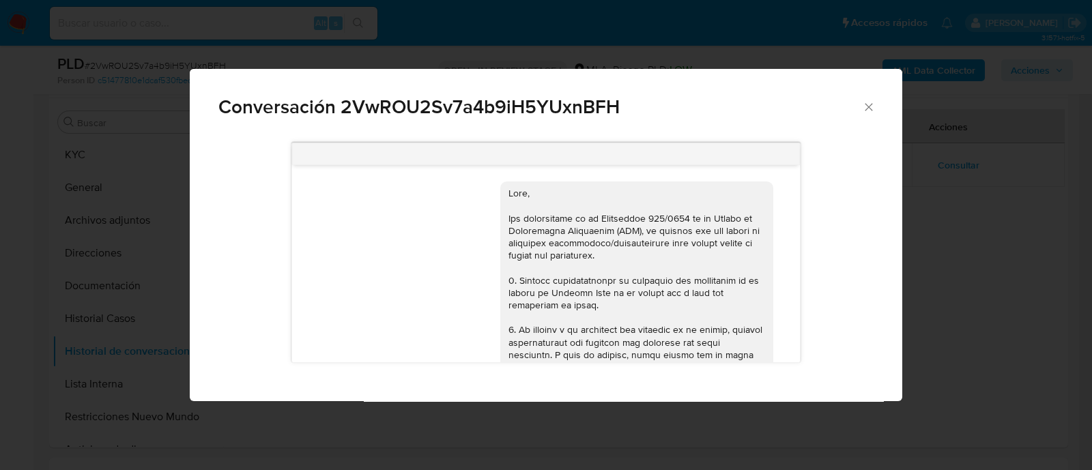
scroll to position [876, 0]
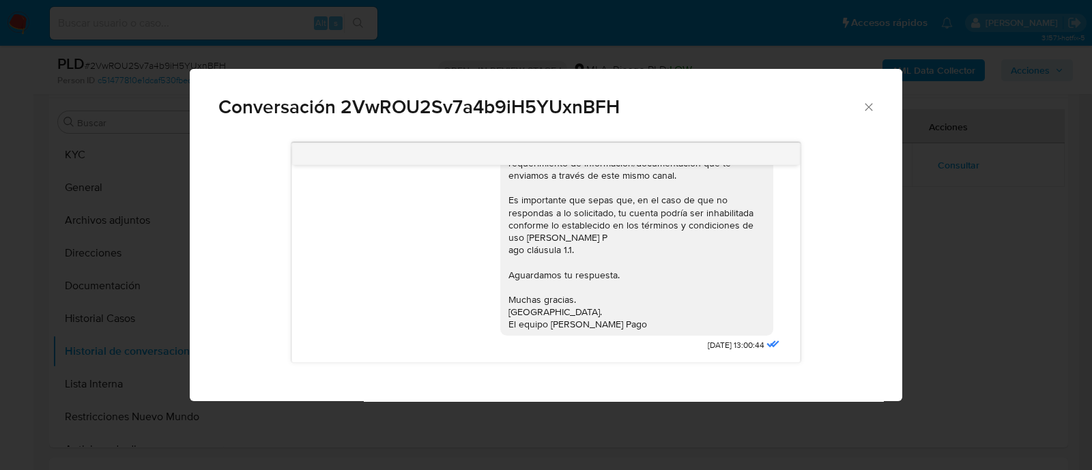
click at [873, 108] on icon "Cerrar" at bounding box center [869, 107] width 14 height 14
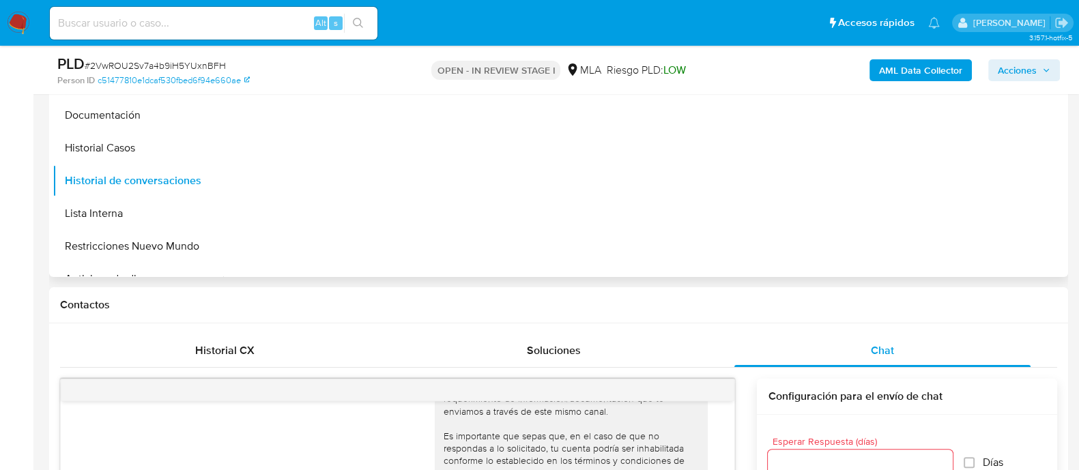
scroll to position [170, 0]
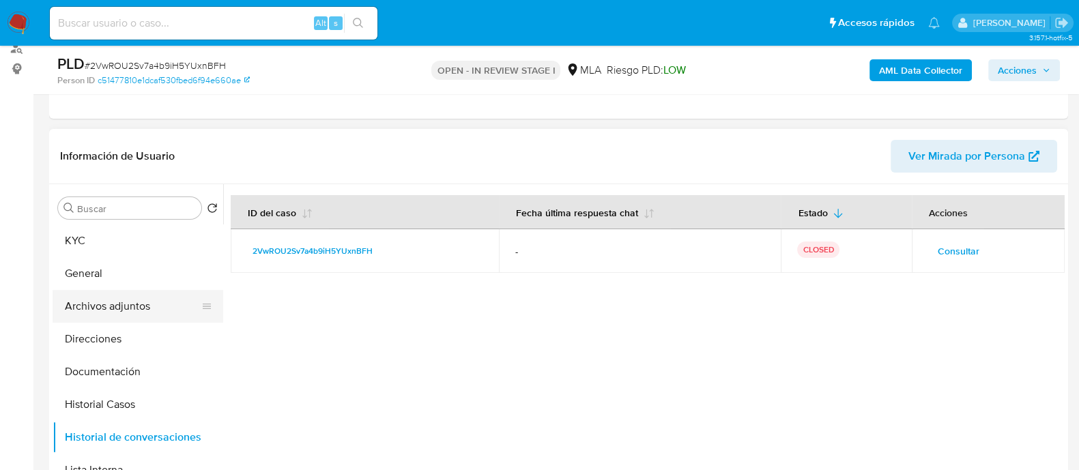
click at [94, 295] on button "Archivos adjuntos" at bounding box center [133, 306] width 160 height 33
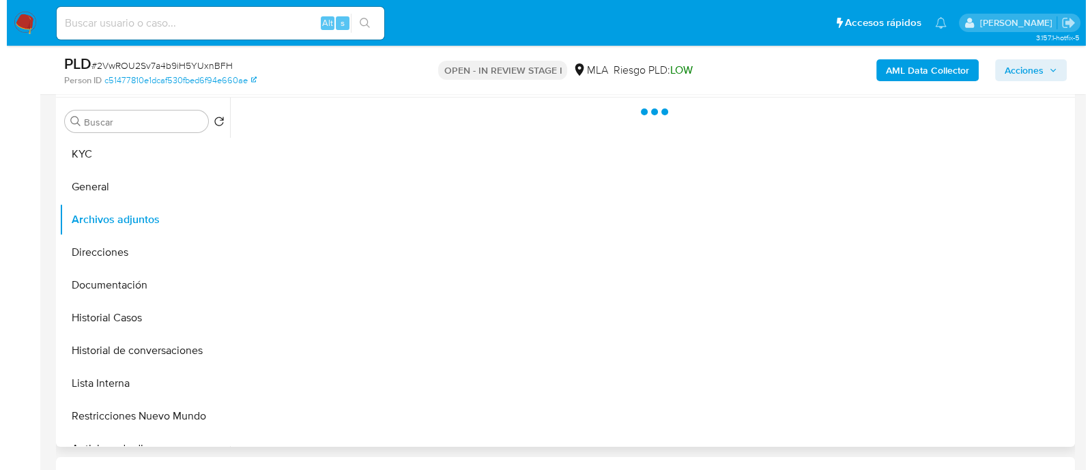
scroll to position [340, 0]
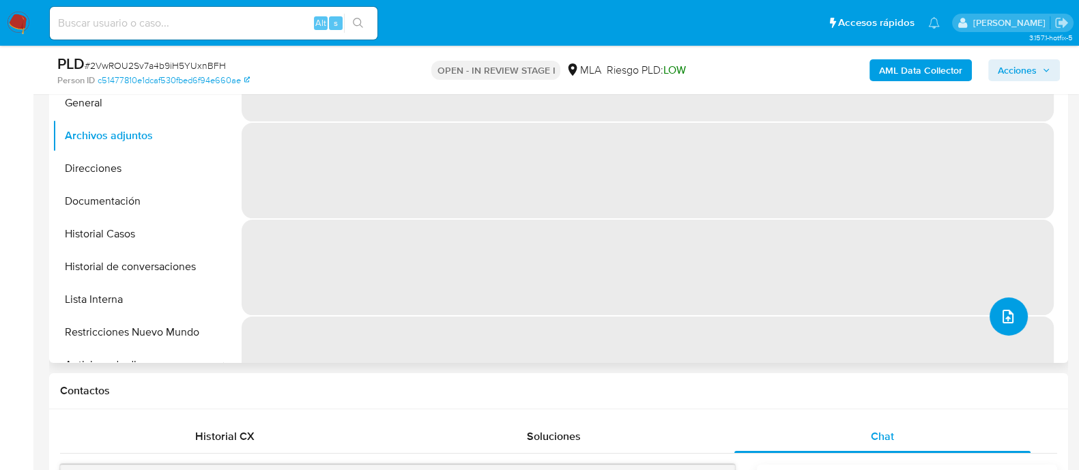
click at [991, 313] on button "upload-file" at bounding box center [1008, 316] width 38 height 38
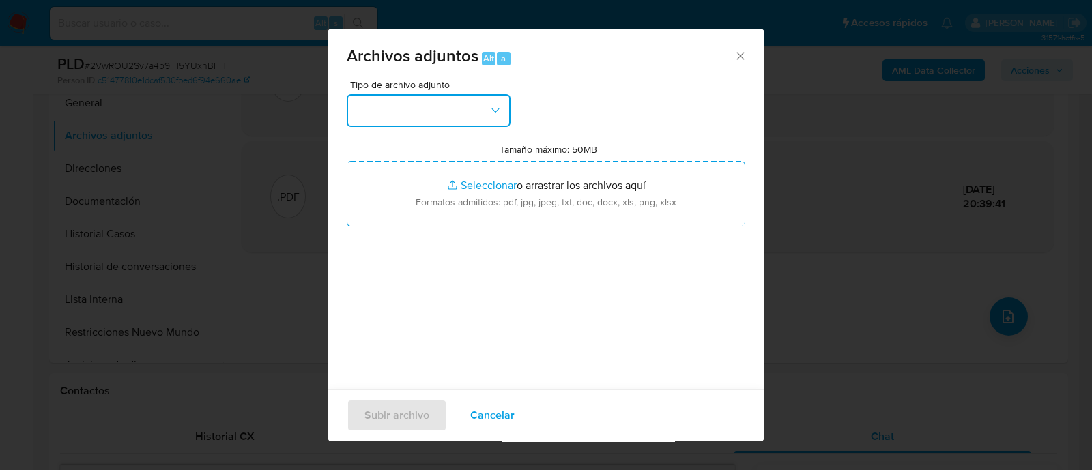
click at [411, 118] on button "button" at bounding box center [429, 110] width 164 height 33
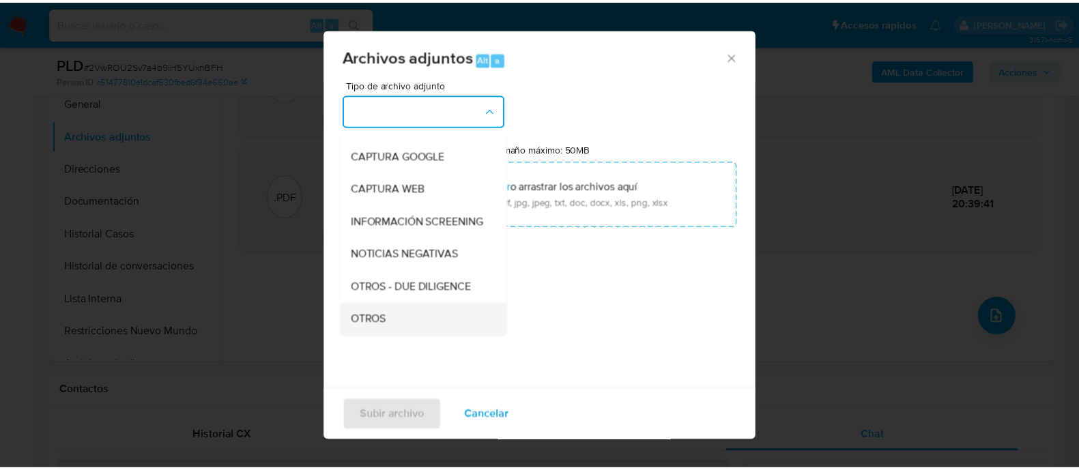
scroll to position [170, 0]
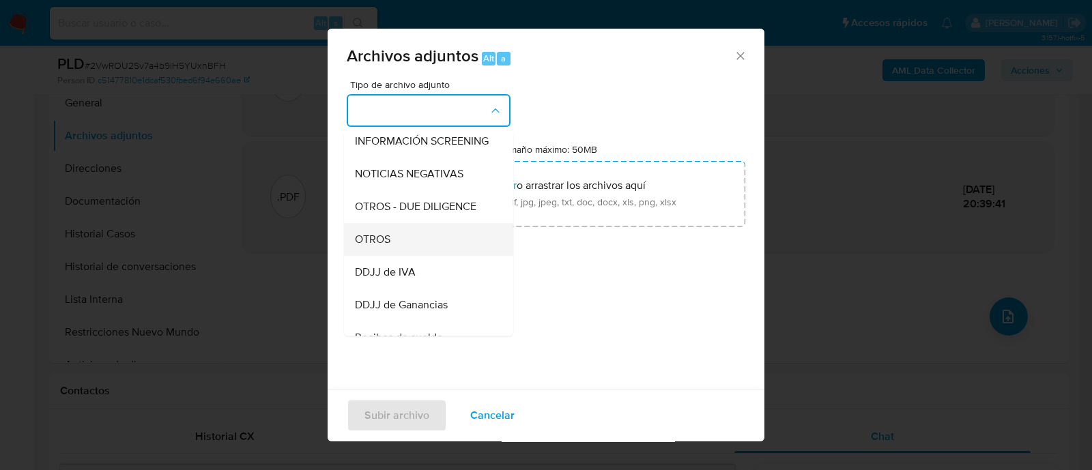
click at [396, 256] on div "OTROS" at bounding box center [424, 239] width 139 height 33
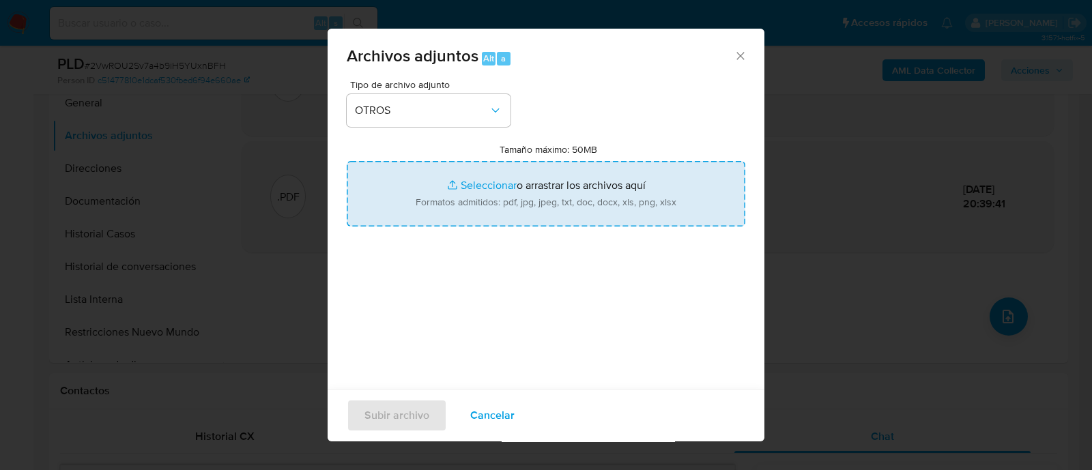
type input "C:\fakepath\Caselog 2VwROU2Sv7a4b9iH5YUxnBFH_2025_08_18_22_23_51.docx"
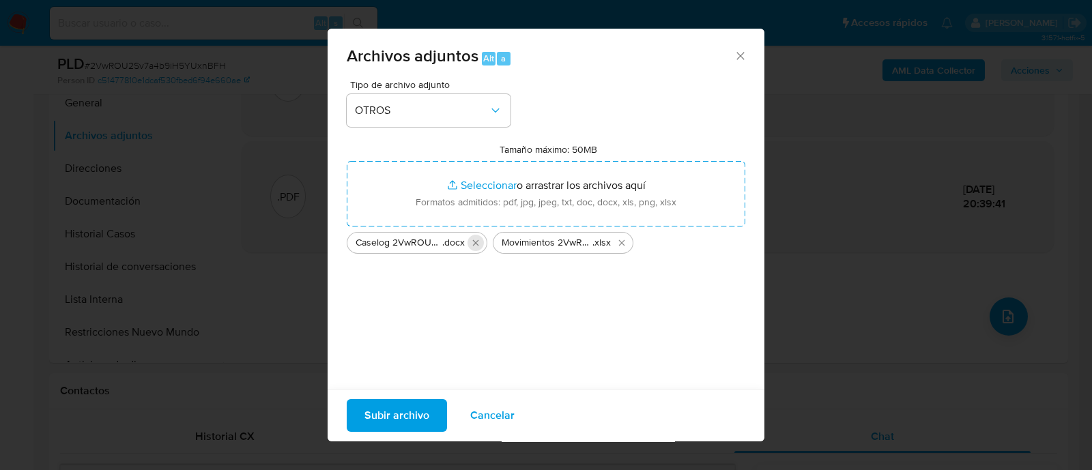
click at [476, 242] on icon "Eliminar Caselog 2VwROU2Sv7a4b9iH5YUxnBFH_2025_08_18_22_23_51.docx" at bounding box center [476, 242] width 6 height 6
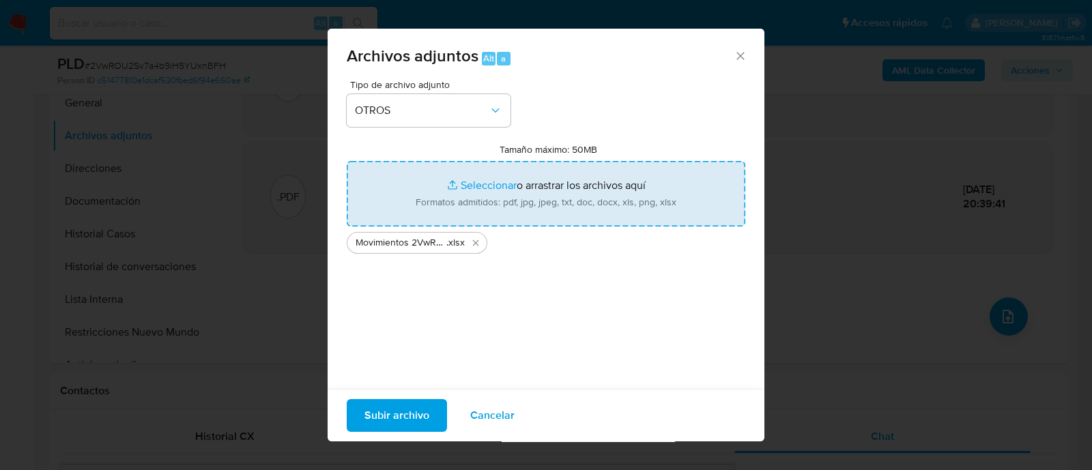
type input "C:\fakepath\Caselog 2VwROU2Sv7a4b9iH5YUxnBFH_2025_08_18_22_23_51.docx"
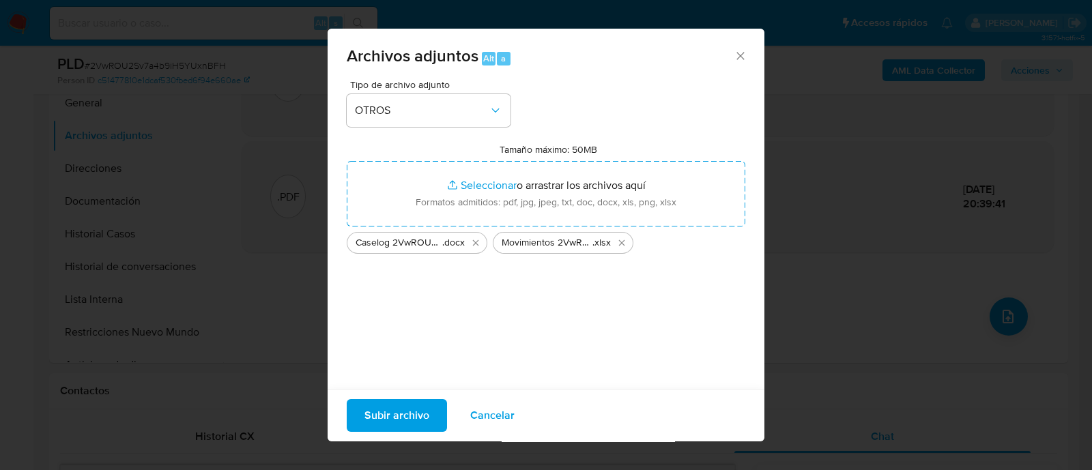
click at [417, 439] on div "Subir archivo Cancelar" at bounding box center [546, 415] width 437 height 53
click at [411, 422] on span "Subir archivo" at bounding box center [396, 416] width 65 height 30
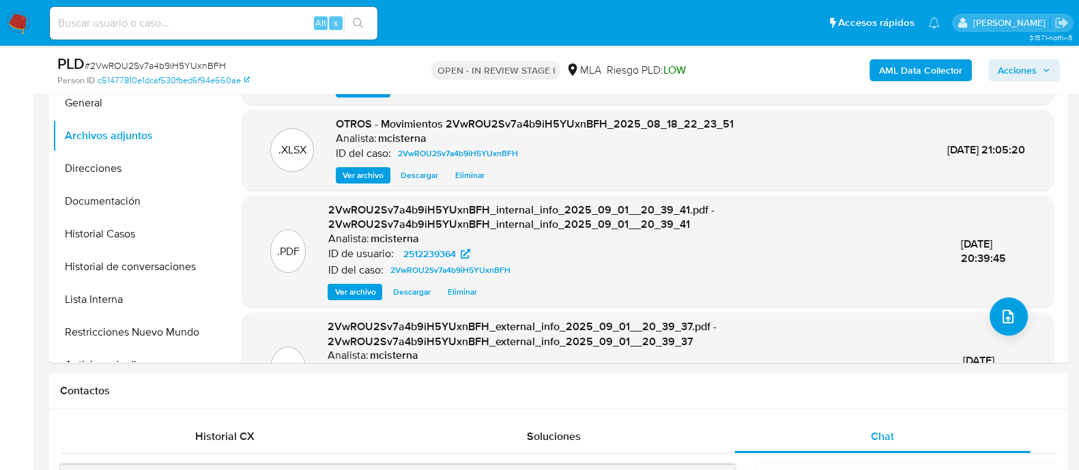
drag, startPoint x: 1027, startPoint y: 68, endPoint x: 873, endPoint y: 74, distance: 154.3
click at [1027, 68] on span "Acciones" at bounding box center [1017, 70] width 39 height 22
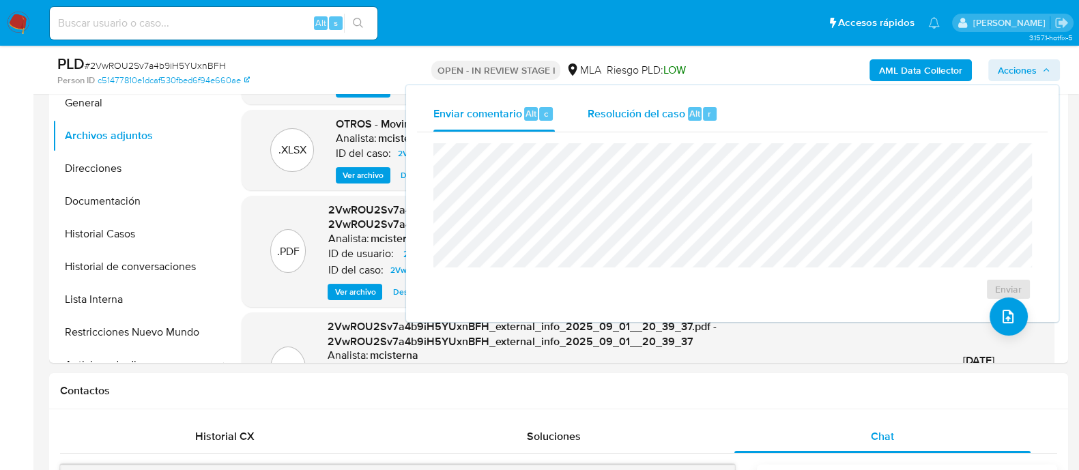
drag, startPoint x: 676, startPoint y: 99, endPoint x: 675, endPoint y: 117, distance: 18.5
click at [675, 99] on div "Resolución del caso Alt r" at bounding box center [652, 113] width 130 height 35
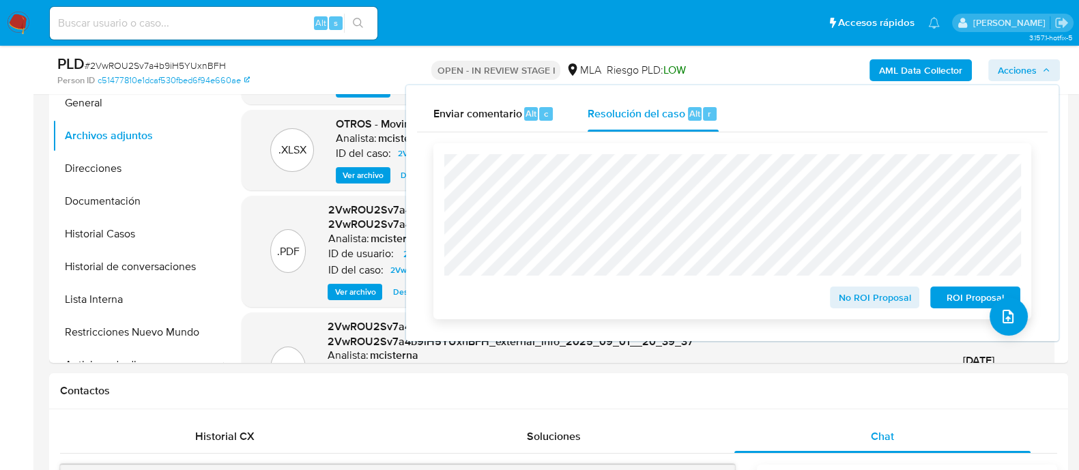
click at [949, 297] on span "ROI Proposal" at bounding box center [975, 297] width 71 height 19
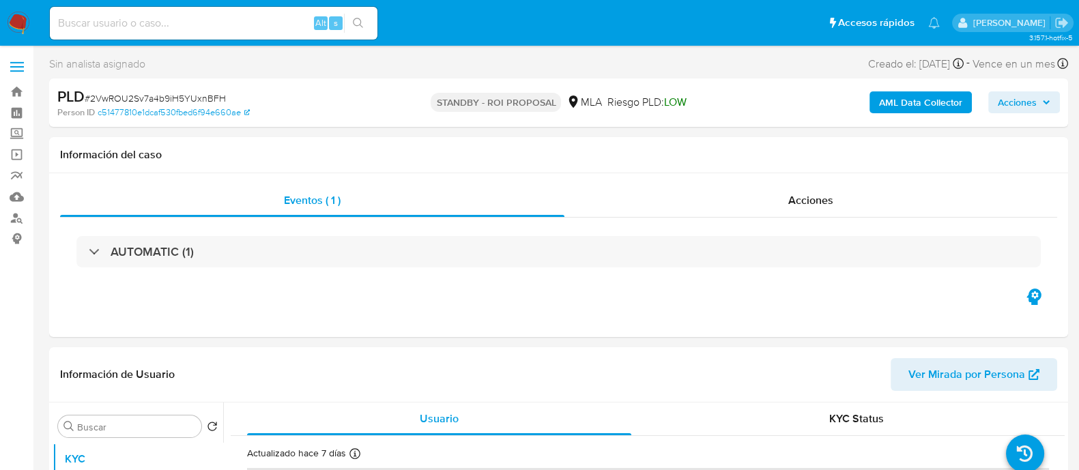
select select "10"
click at [276, 21] on input at bounding box center [214, 23] width 328 height 18
paste input "EBmGPgEV5cy5pIOi6ATYIv2M"
type input "EBmGPgEV5cy5pIOi6ATYIv2M"
click at [353, 20] on icon "search-icon" at bounding box center [358, 23] width 11 height 11
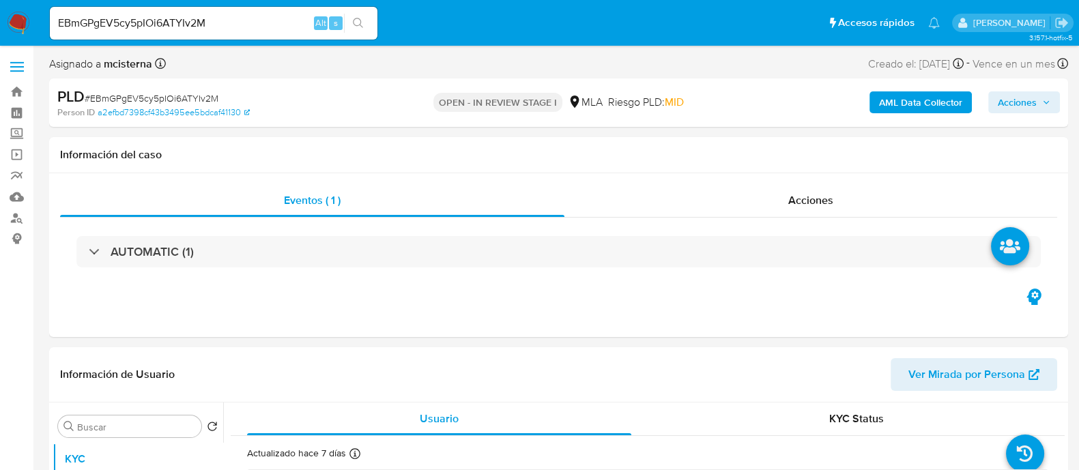
select select "10"
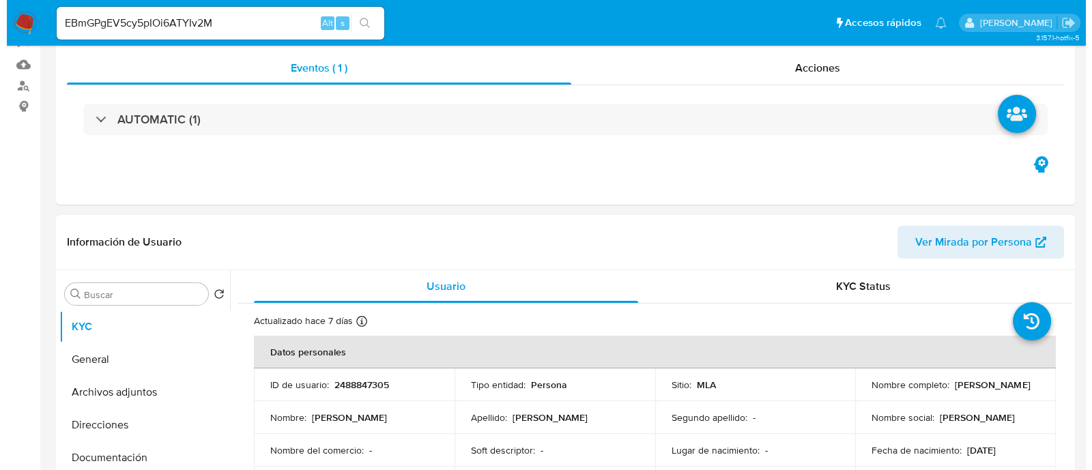
scroll to position [256, 0]
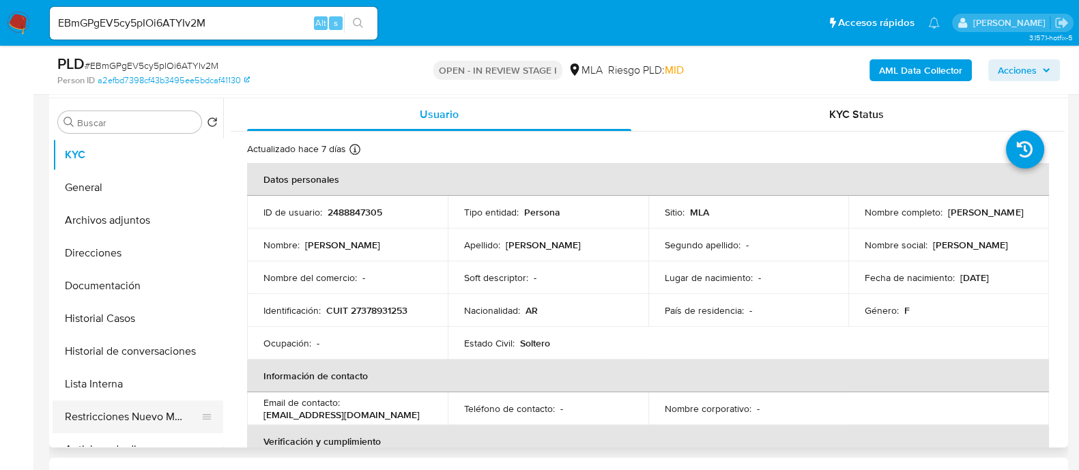
click at [156, 410] on button "Restricciones Nuevo Mundo" at bounding box center [133, 417] width 160 height 33
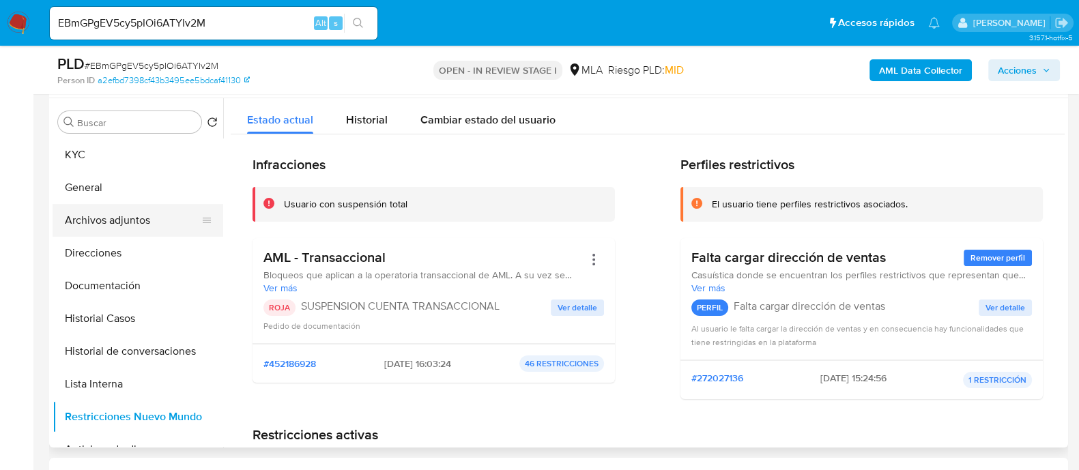
click at [114, 233] on button "Archivos adjuntos" at bounding box center [133, 220] width 160 height 33
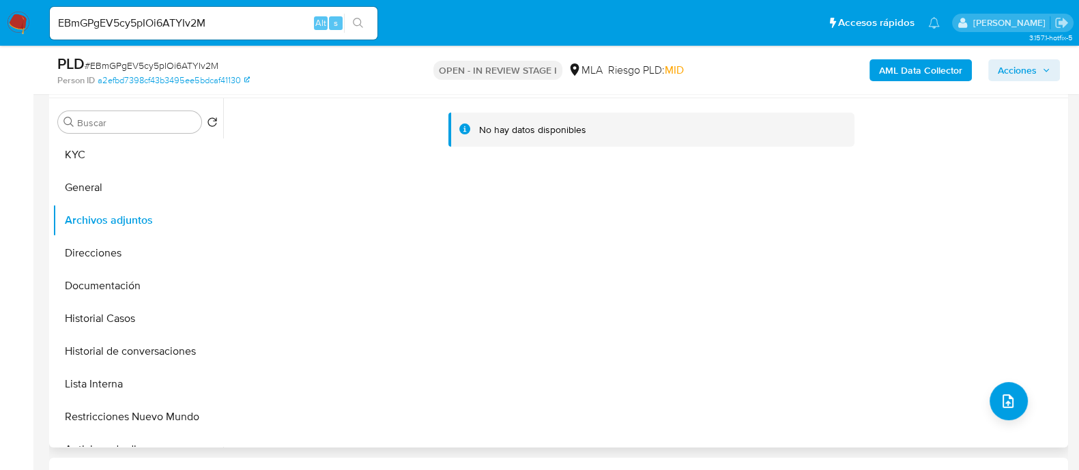
drag, startPoint x: 1015, startPoint y: 94, endPoint x: 1000, endPoint y: 95, distance: 15.7
click at [1015, 94] on div "PLD # EBmGPgEV5cy5pIOi6ATYIv2M Person ID a2efbd7398cf43b3495ee5bdcaf41130 OPEN …" at bounding box center [558, 70] width 1019 height 48
click at [895, 63] on b "AML Data Collector" at bounding box center [920, 70] width 83 height 22
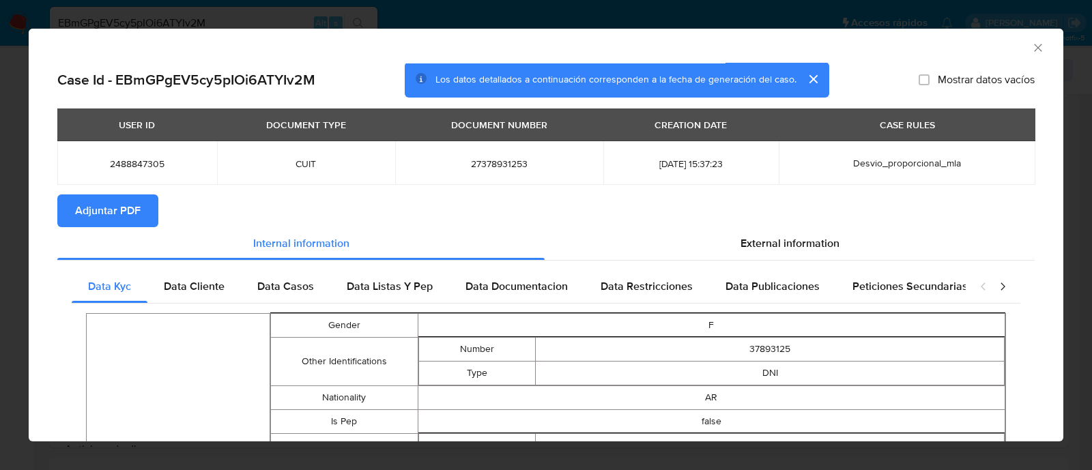
click at [128, 215] on span "Adjuntar PDF" at bounding box center [108, 211] width 66 height 30
click at [826, 192] on div "USER ID DOCUMENT TYPE DOCUMENT NUMBER CREATION DATE CASE RULES 2488847305 CUIT …" at bounding box center [545, 151] width 977 height 86
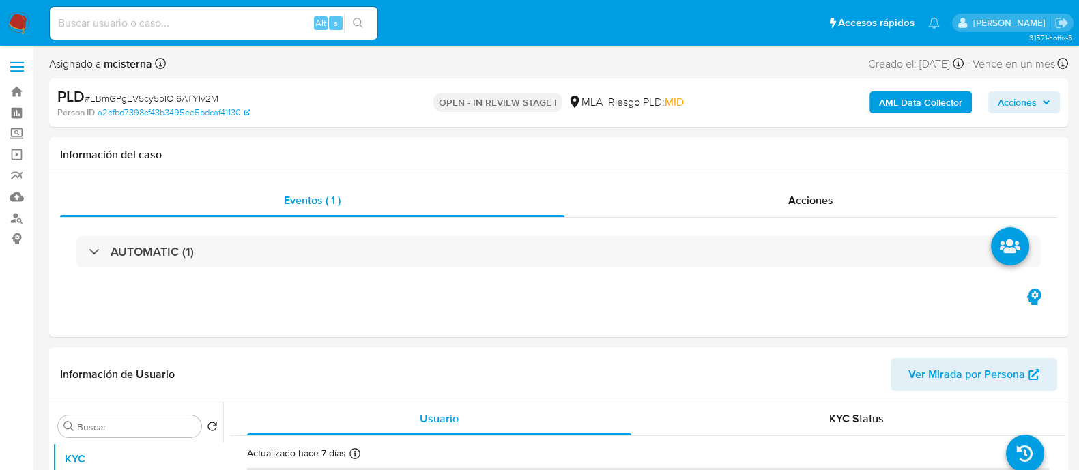
select select "10"
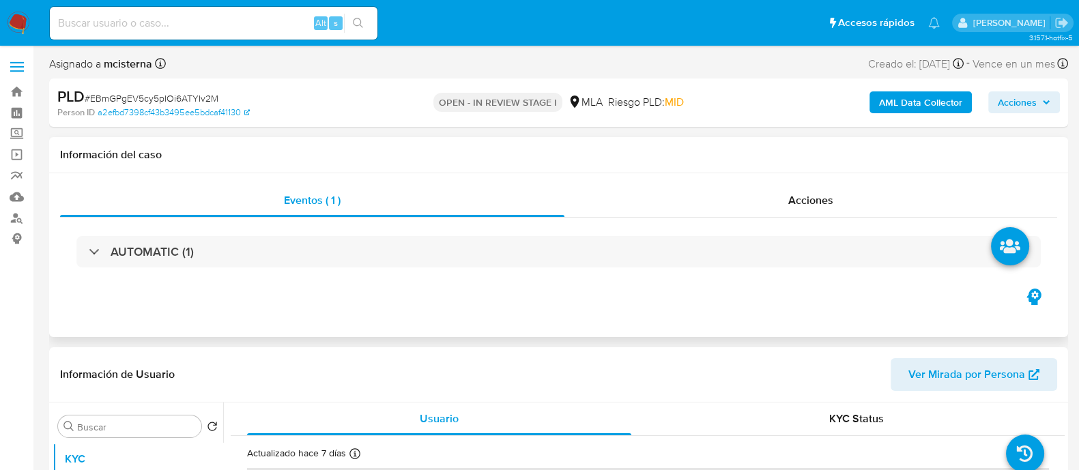
click at [733, 292] on div "Eventos ( 1 ) Acciones AUTOMATIC (1)" at bounding box center [558, 255] width 1019 height 164
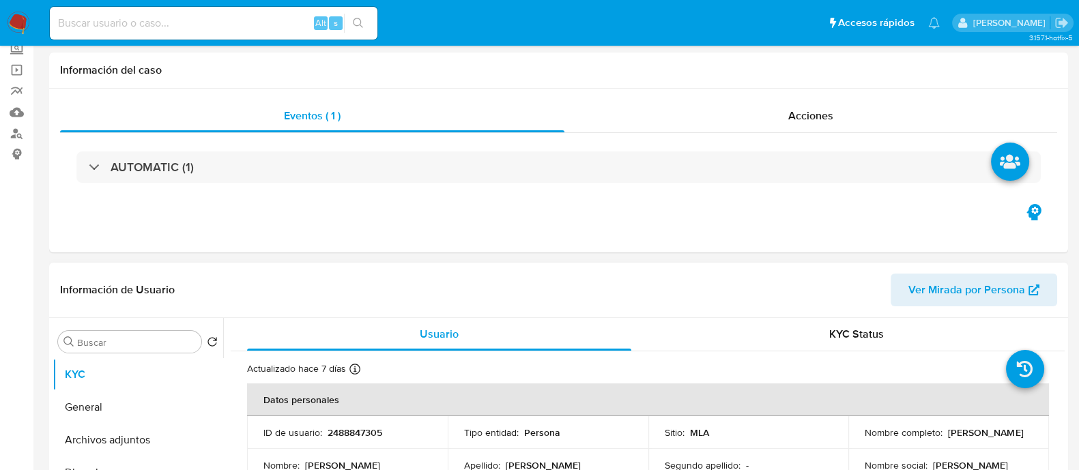
scroll to position [256, 0]
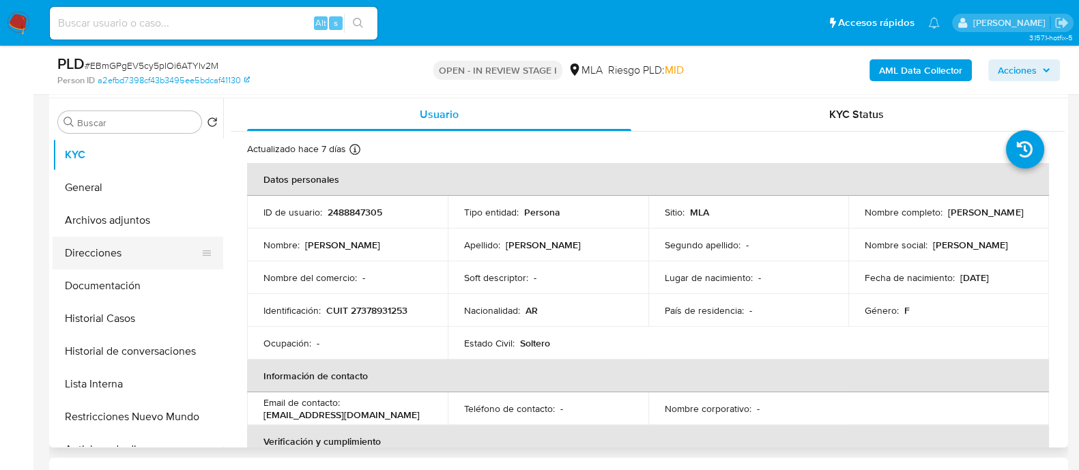
click at [156, 237] on button "Direcciones" at bounding box center [133, 253] width 160 height 33
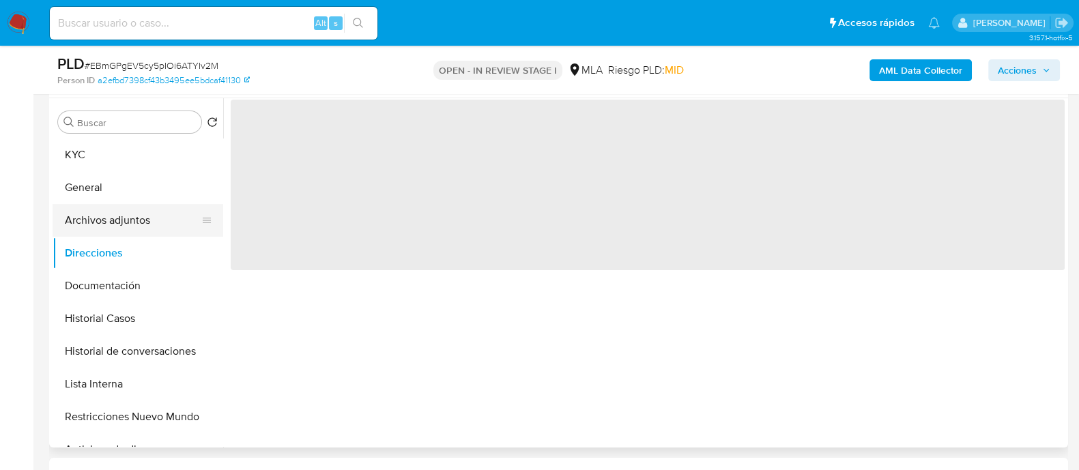
click at [158, 224] on button "Archivos adjuntos" at bounding box center [133, 220] width 160 height 33
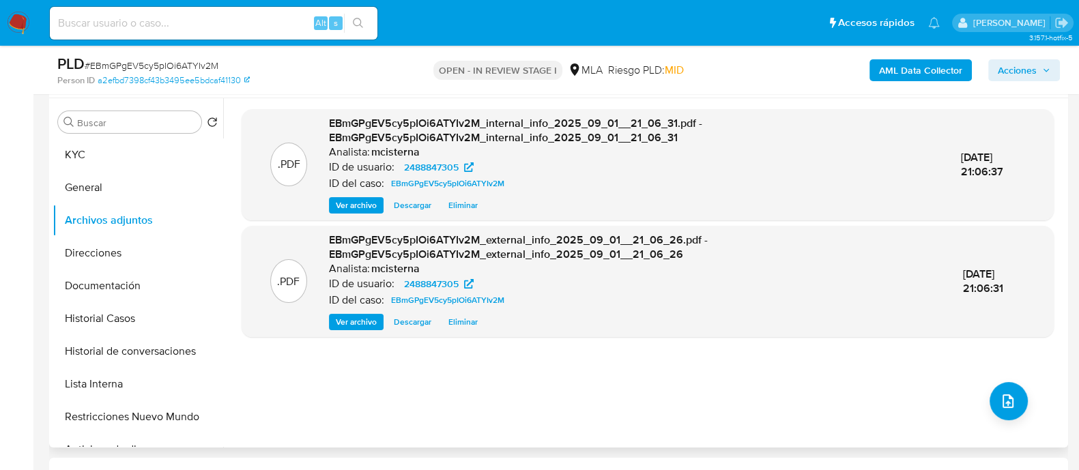
click at [757, 411] on div ".PDF EBmGPgEV5cy5pIOi6ATYIv2M_internal_info_2025_09_01__21_06_31.pdf - EBmGPgEV…" at bounding box center [648, 273] width 812 height 328
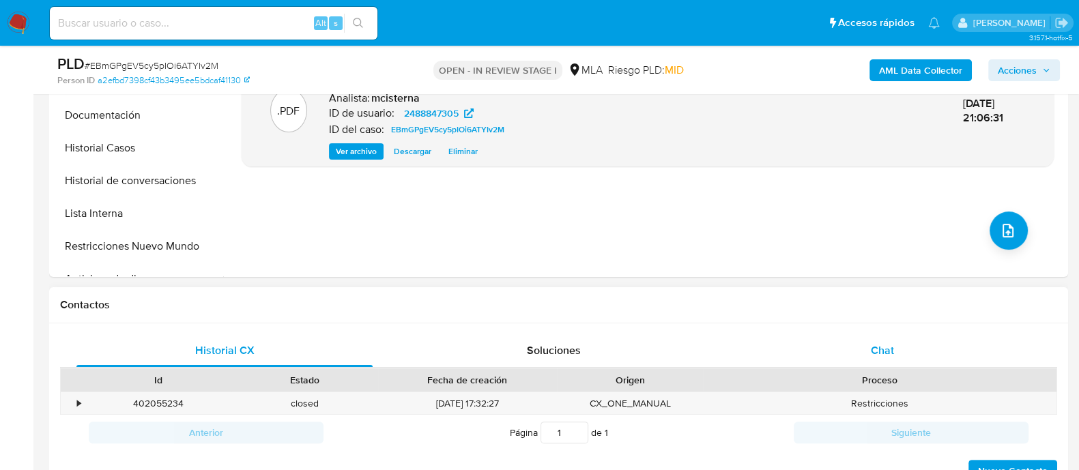
click at [867, 355] on div "Chat" at bounding box center [882, 350] width 296 height 33
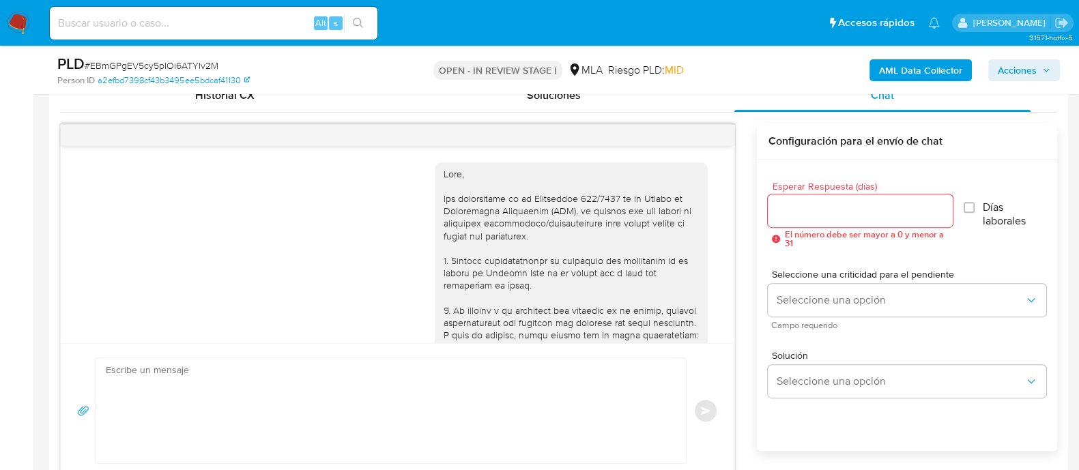
scroll to position [875, 0]
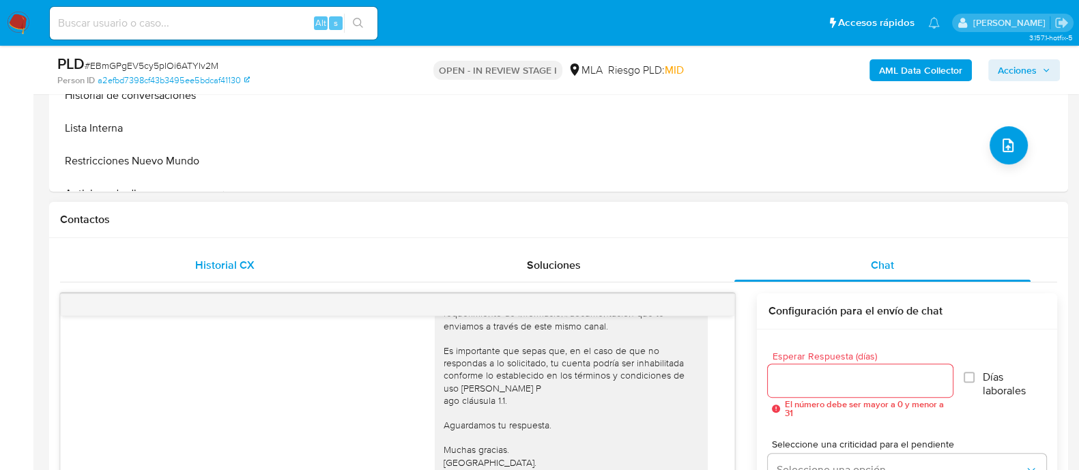
click at [292, 277] on div "Historial CX" at bounding box center [224, 265] width 296 height 33
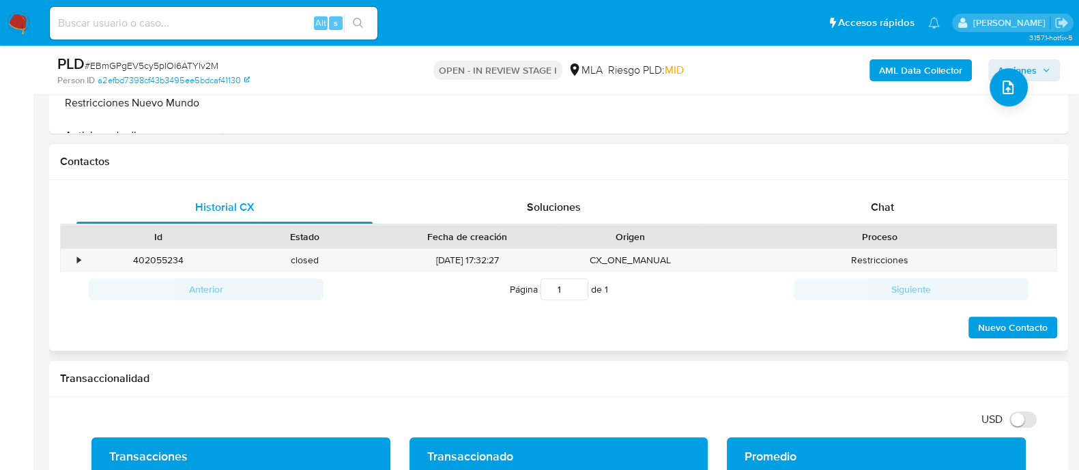
scroll to position [596, 0]
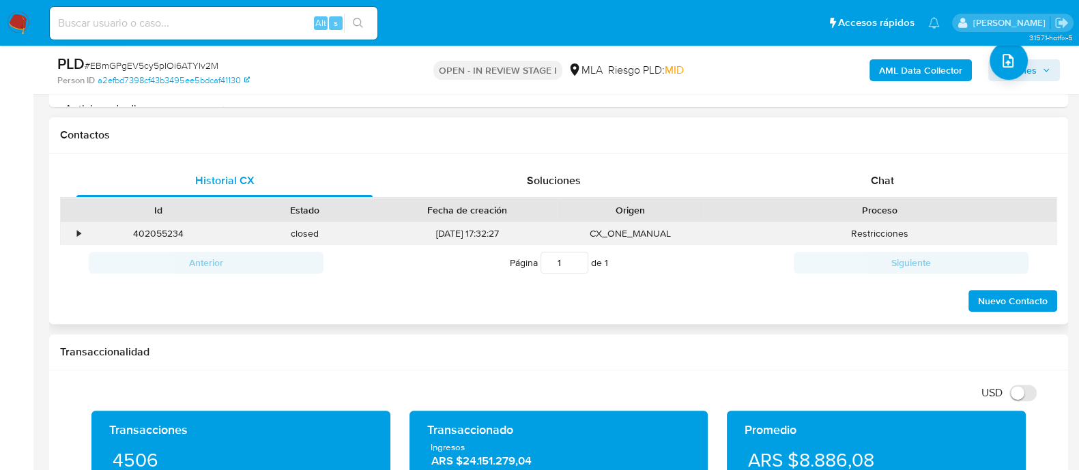
click at [78, 227] on div "•" at bounding box center [78, 233] width 3 height 13
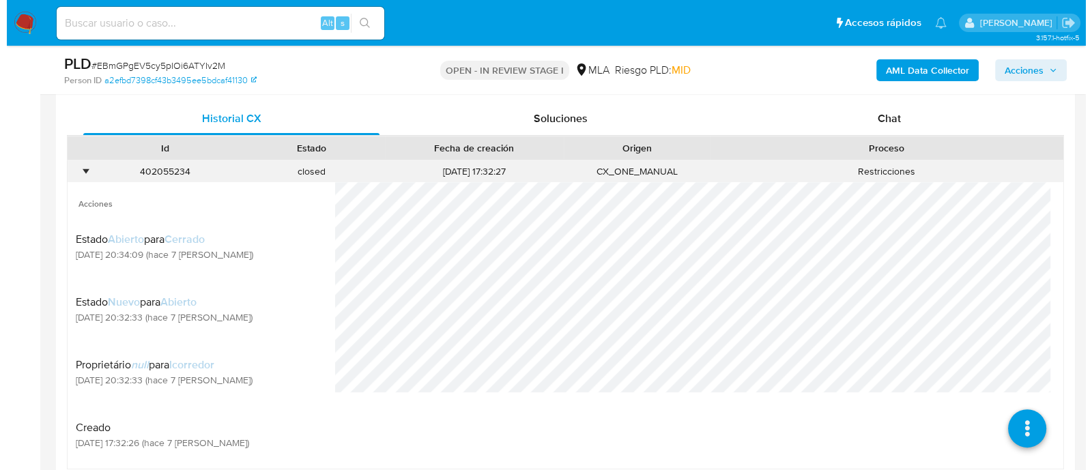
scroll to position [768, 0]
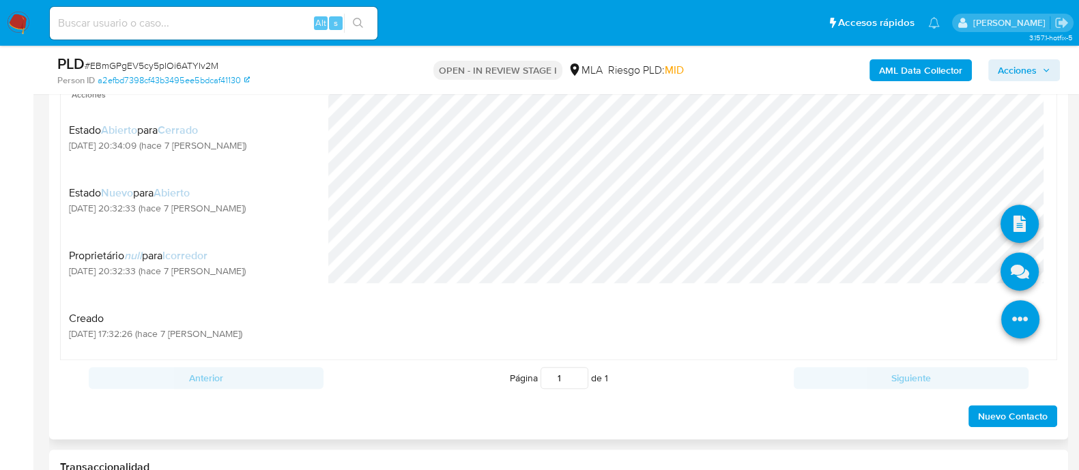
click at [1001, 317] on icon at bounding box center [1020, 319] width 38 height 38
click at [1000, 256] on icon at bounding box center [1019, 271] width 38 height 38
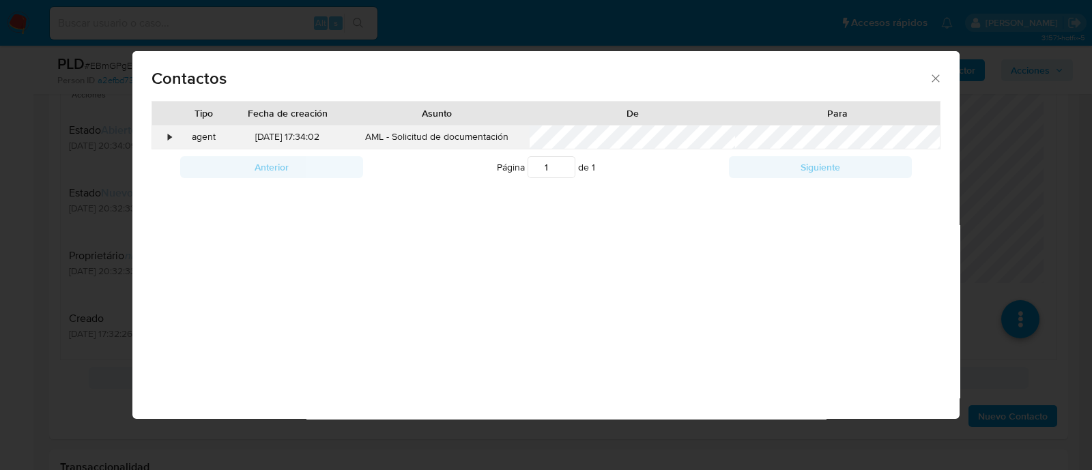
click at [164, 138] on div "•" at bounding box center [164, 137] width 24 height 23
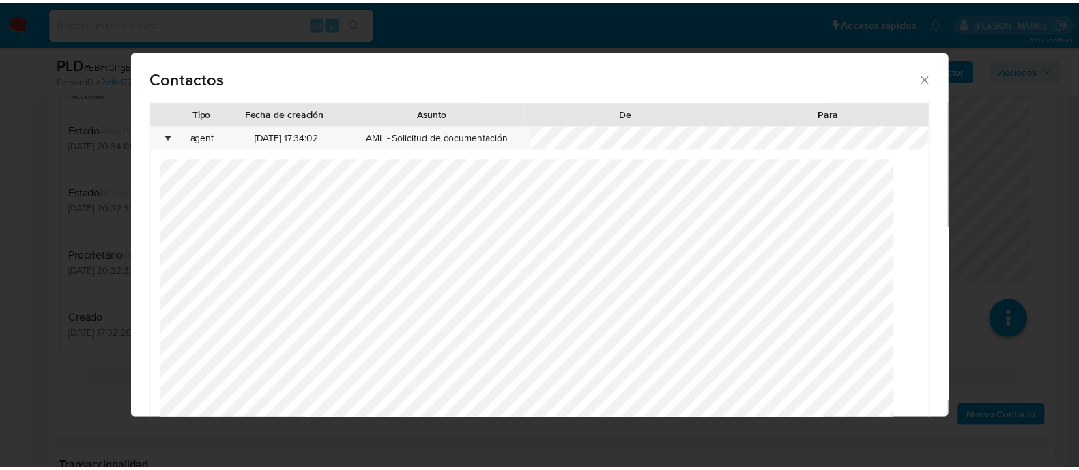
scroll to position [31, 0]
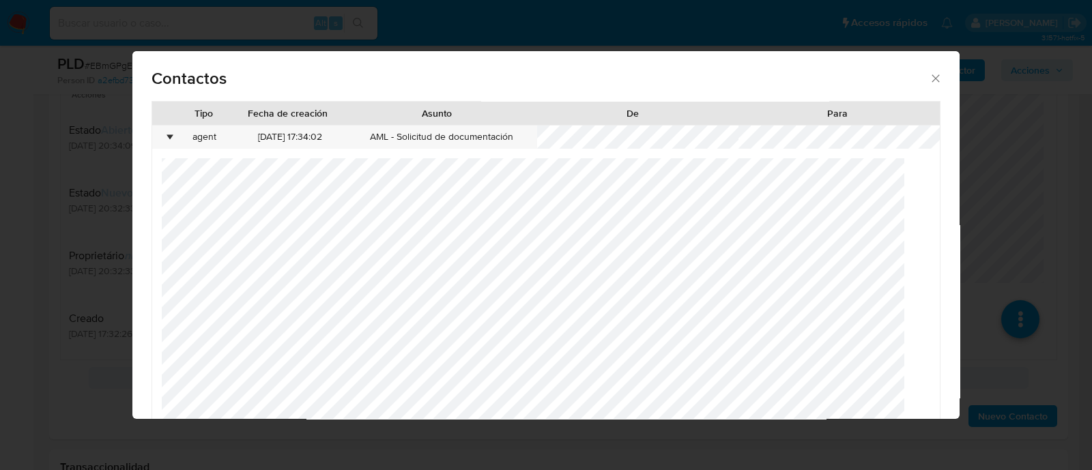
click at [929, 76] on icon "close" at bounding box center [936, 79] width 14 height 14
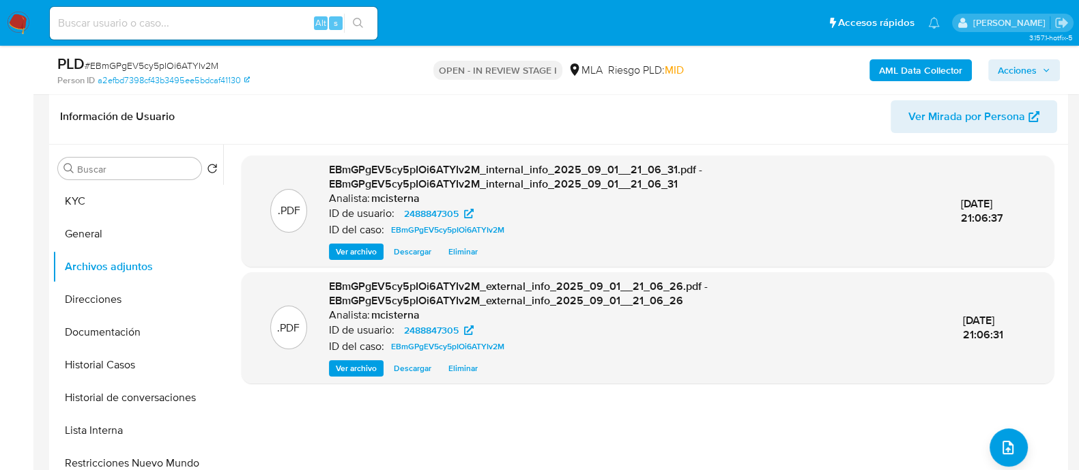
scroll to position [170, 0]
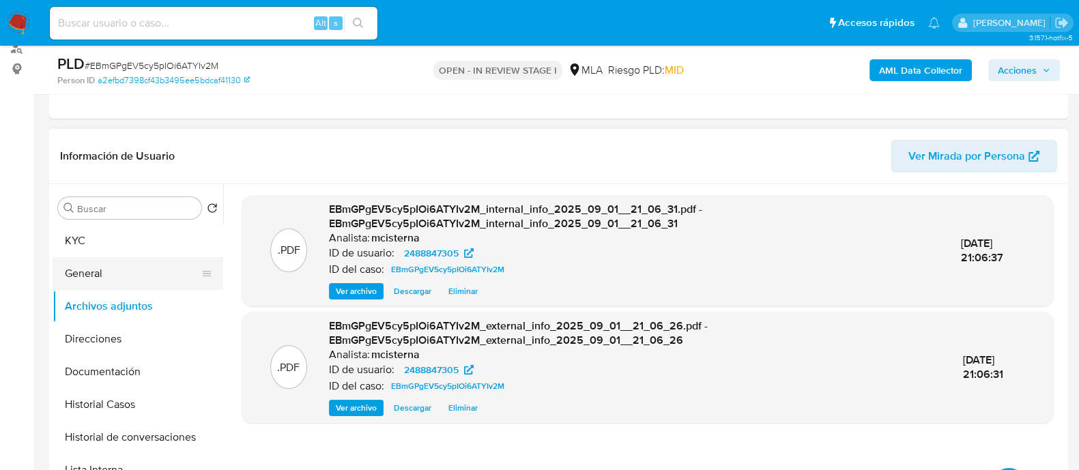
click at [158, 288] on button "General" at bounding box center [133, 273] width 160 height 33
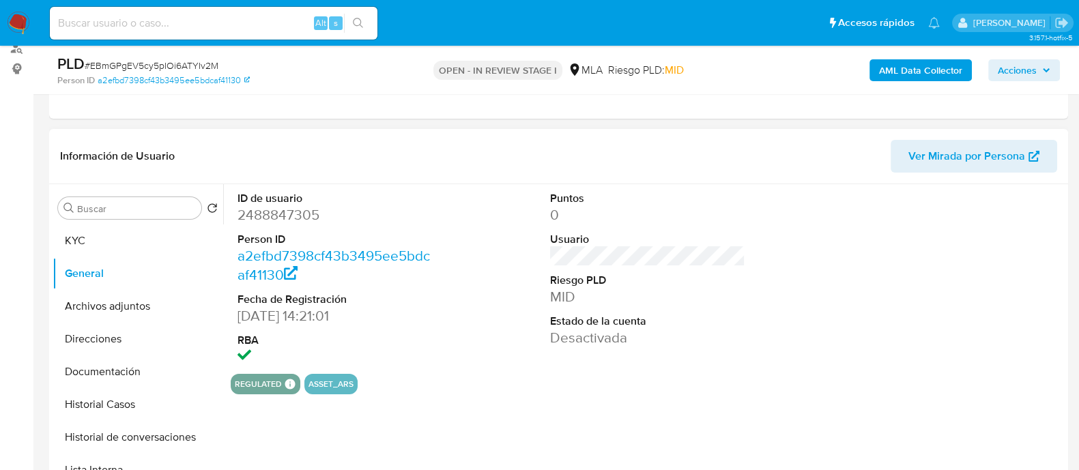
click at [306, 206] on dd "2488847305" at bounding box center [334, 214] width 195 height 19
copy dd "2488847305"
drag, startPoint x: 155, startPoint y: 239, endPoint x: 167, endPoint y: 239, distance: 12.3
click at [155, 239] on button "KYC" at bounding box center [133, 240] width 160 height 33
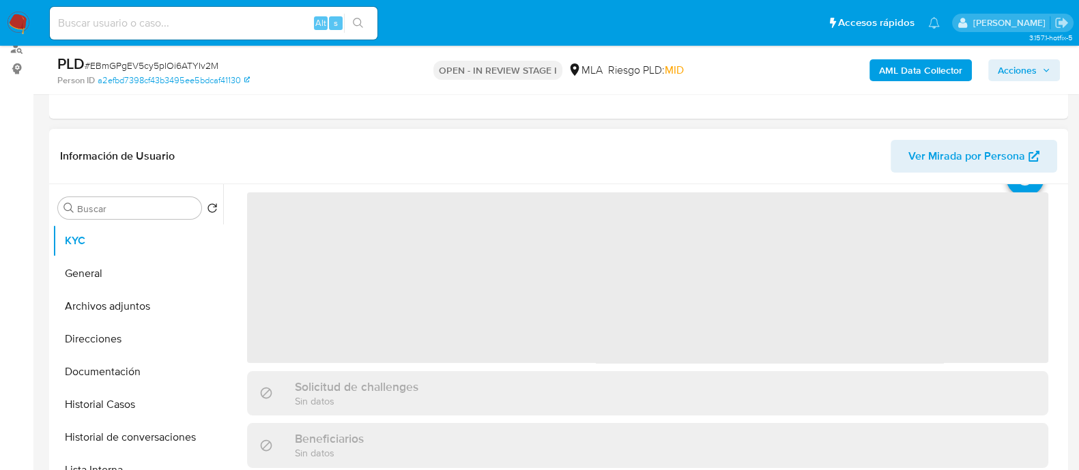
scroll to position [85, 0]
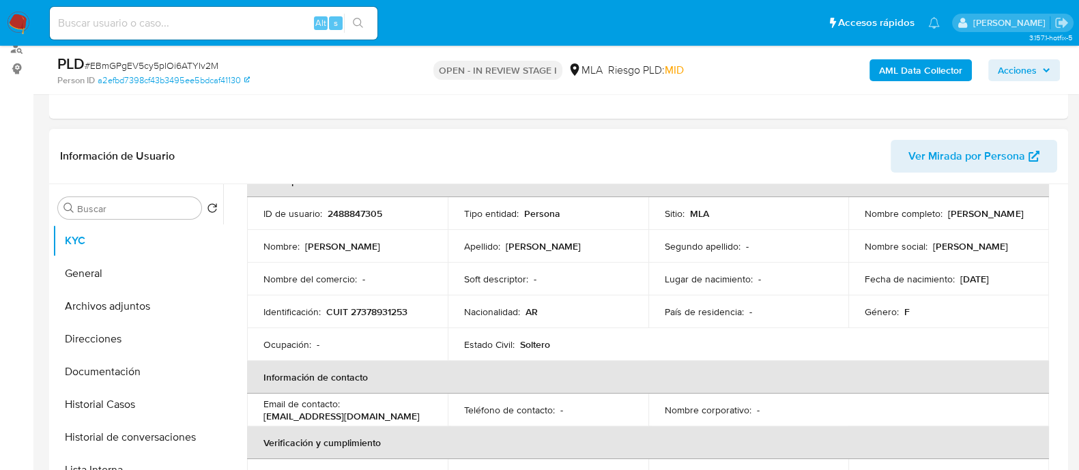
click at [392, 410] on p "lu63ul@gmail.com" at bounding box center [341, 416] width 156 height 12
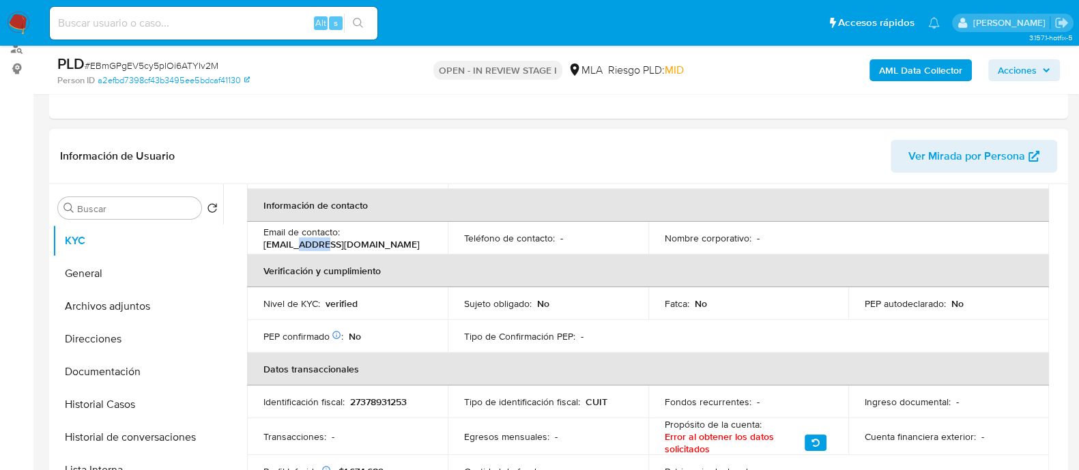
scroll to position [256, 0]
click at [174, 450] on button "Historial de conversaciones" at bounding box center [133, 437] width 160 height 33
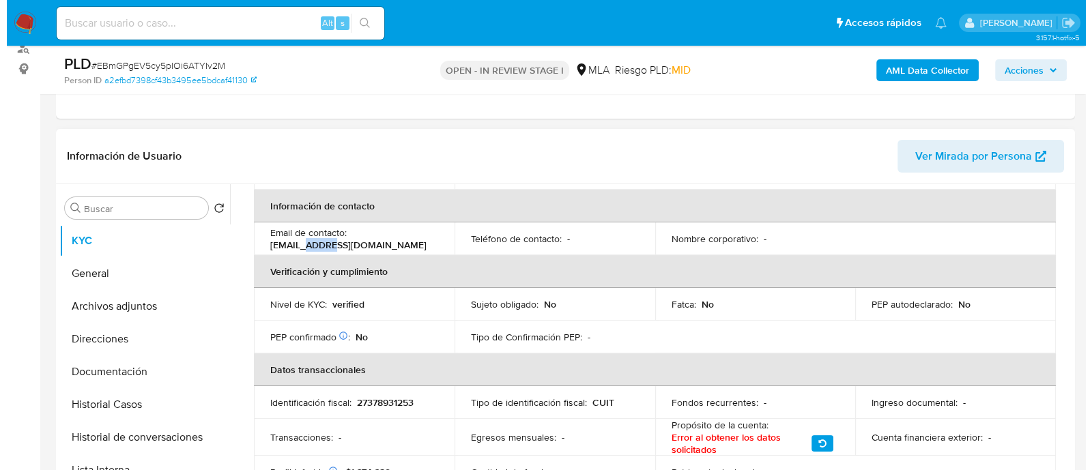
scroll to position [0, 0]
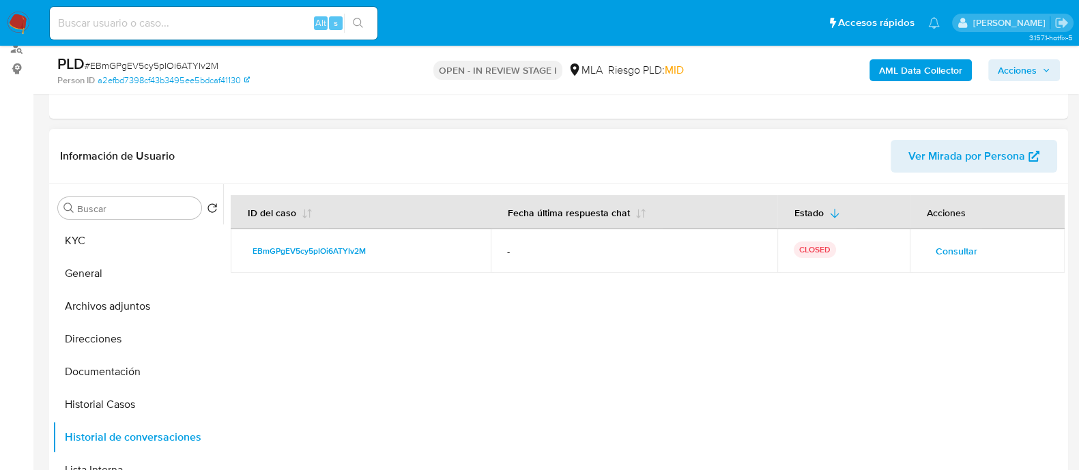
click at [948, 258] on span "Consultar" at bounding box center [956, 251] width 42 height 19
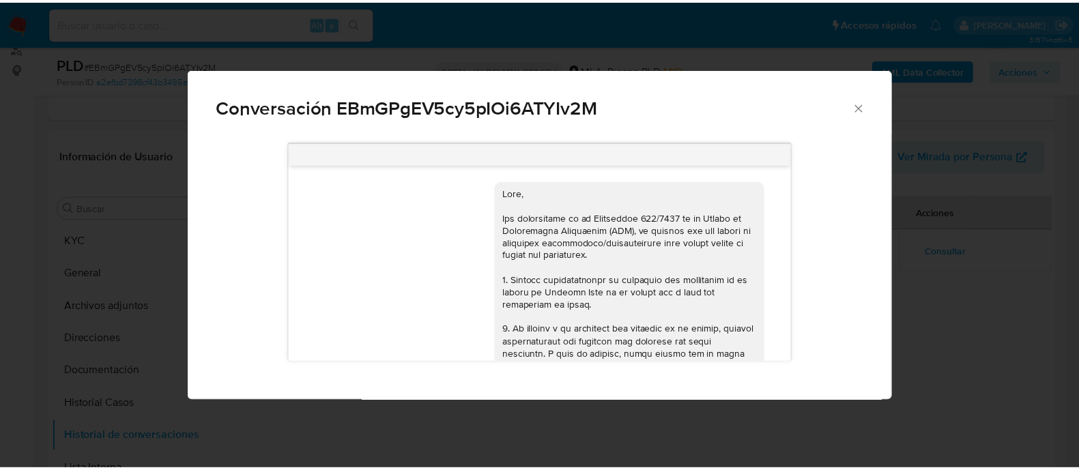
scroll to position [876, 0]
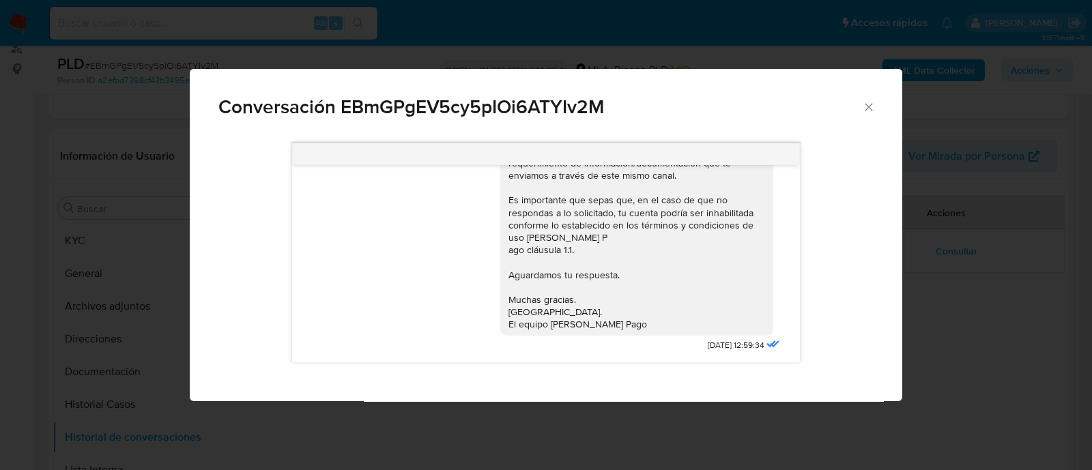
click at [171, 239] on div "Conversación EBmGPgEV5cy5pIOi6ATYIv2M 18/08/2025 17:38:54 Hola, Esperamos que t…" at bounding box center [546, 235] width 1092 height 470
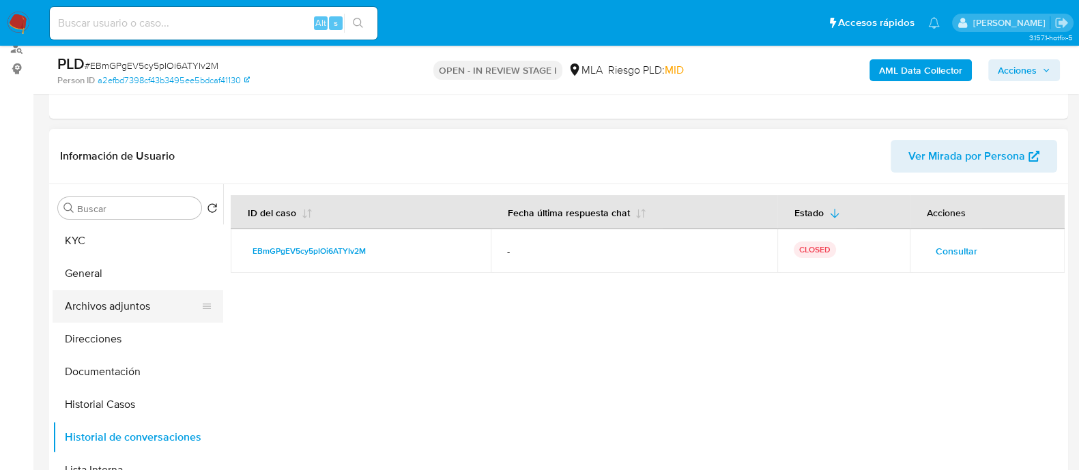
click at [147, 307] on button "Archivos adjuntos" at bounding box center [133, 306] width 160 height 33
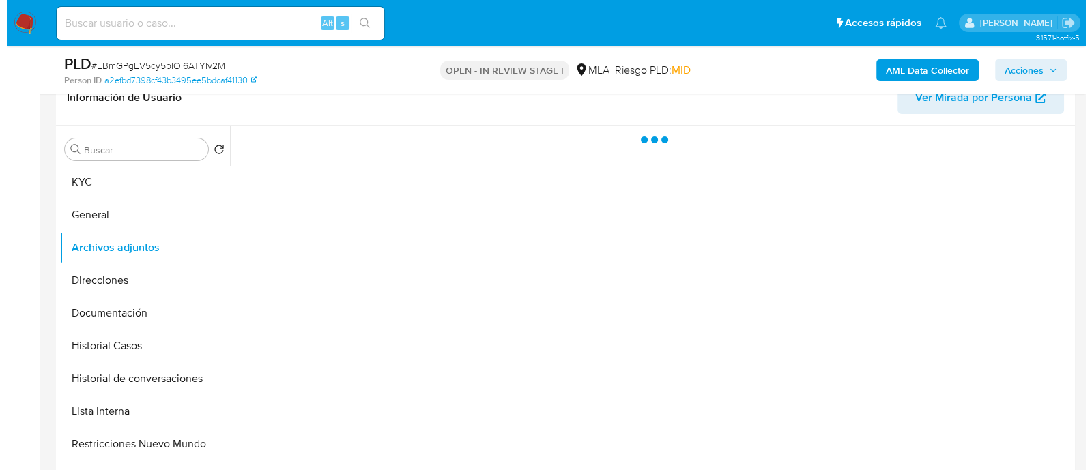
scroll to position [256, 0]
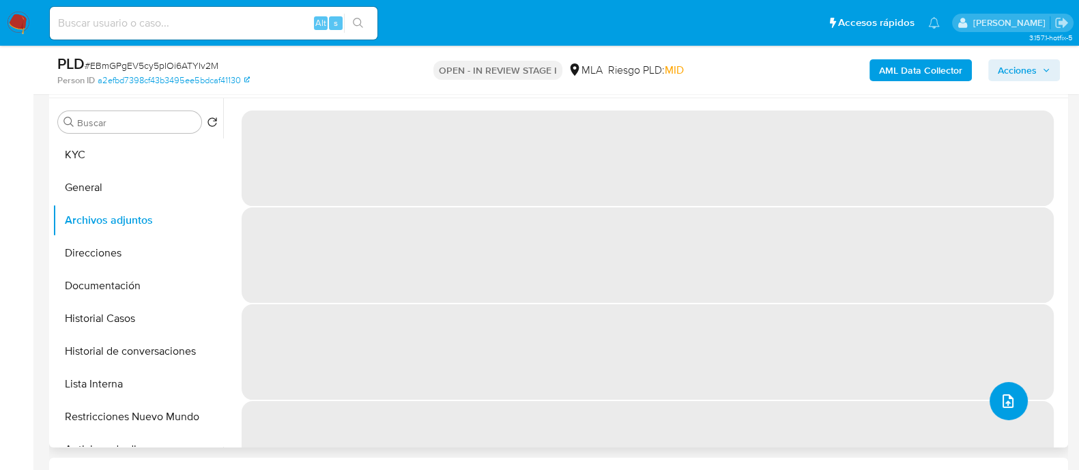
click at [1003, 405] on icon "upload-file" at bounding box center [1007, 401] width 11 height 14
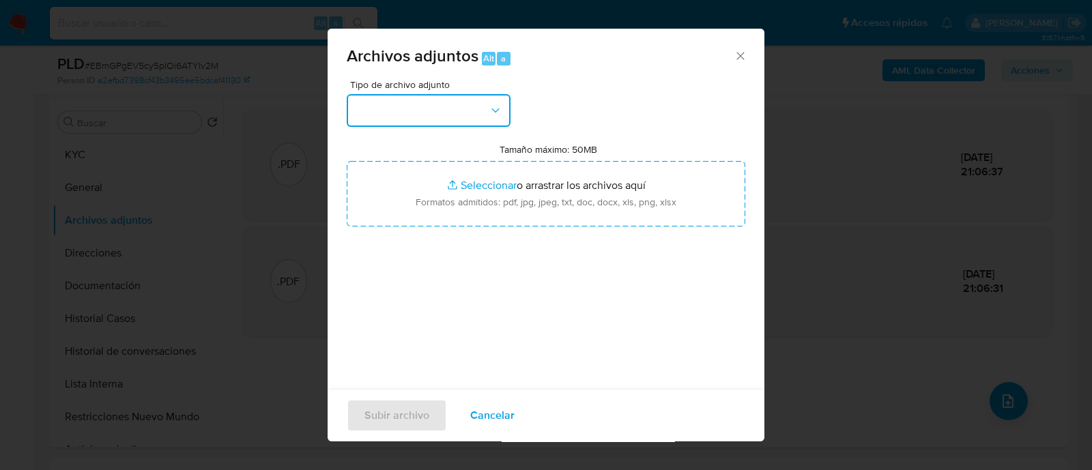
click at [445, 111] on button "button" at bounding box center [429, 110] width 164 height 33
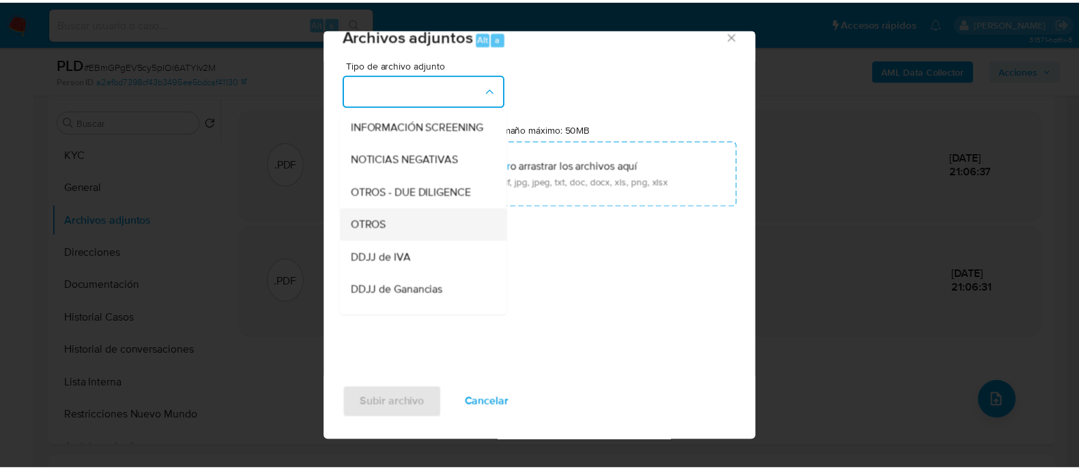
scroll to position [170, 0]
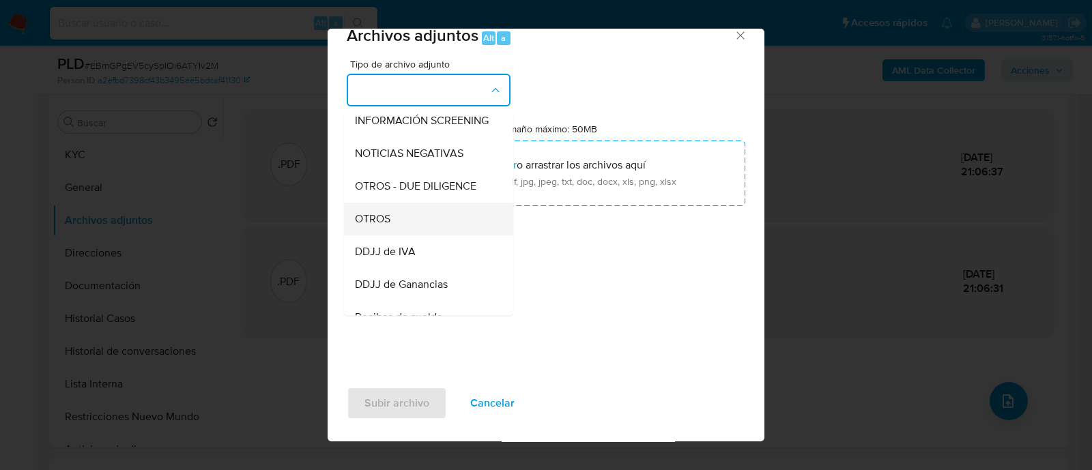
click at [420, 235] on div "OTROS" at bounding box center [424, 219] width 139 height 33
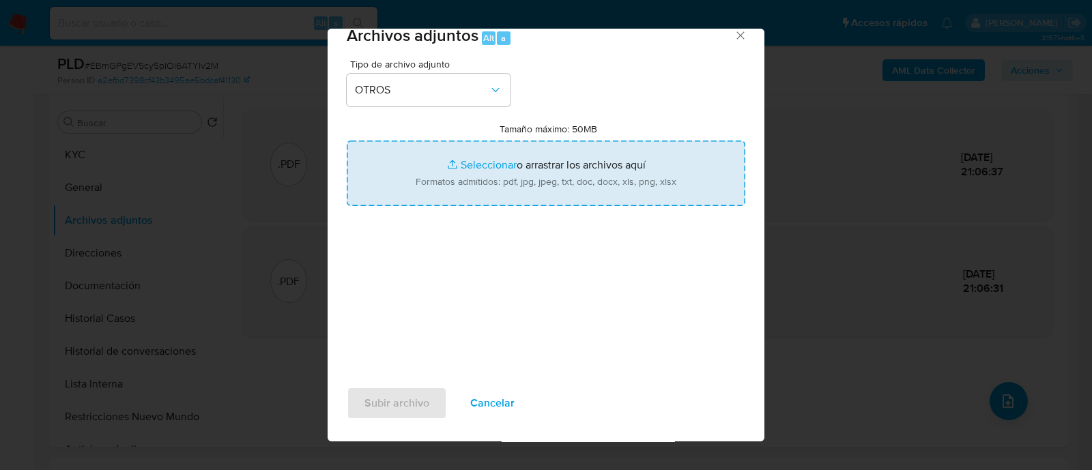
type input "C:\fakepath\Caselog EBmGPgEV5cy5pIOi6ATYIv2M_2025_08_19_13_09_39.docx"
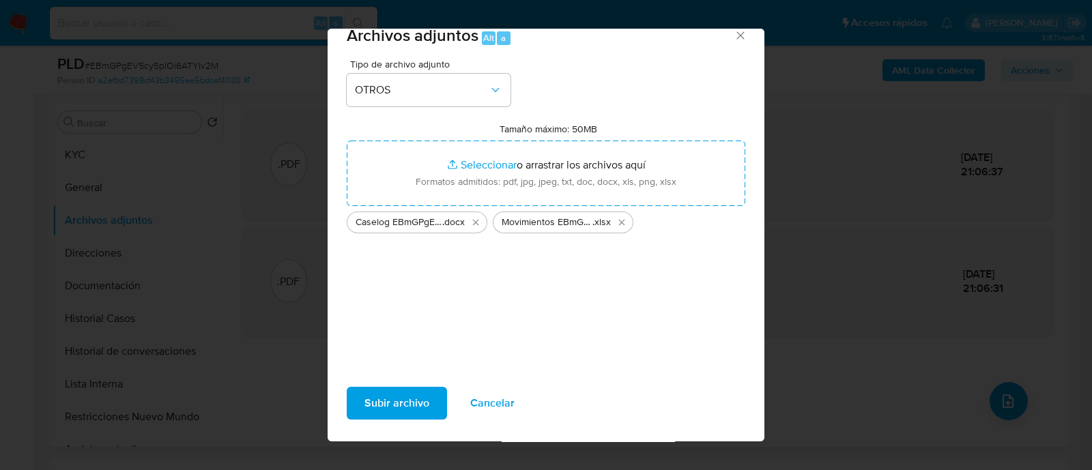
click at [409, 396] on span "Subir archivo" at bounding box center [396, 403] width 65 height 30
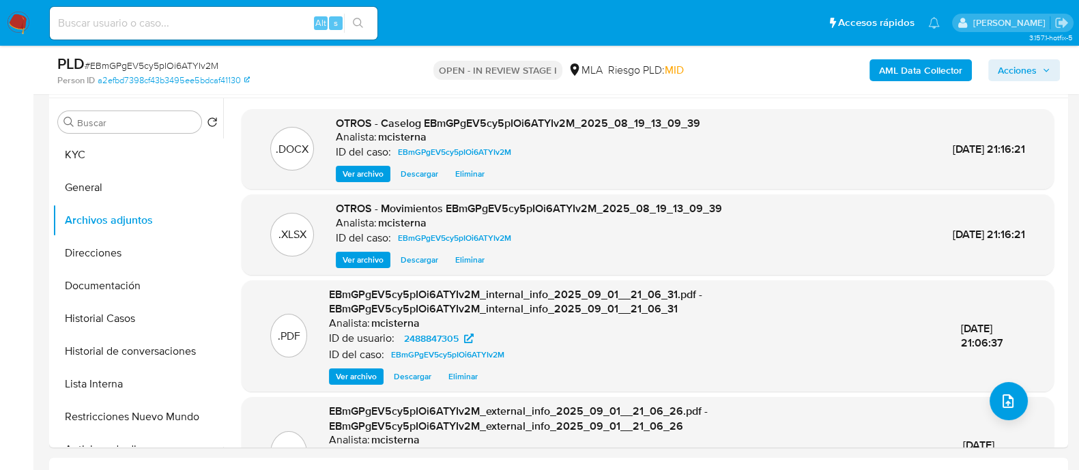
drag, startPoint x: 1017, startPoint y: 65, endPoint x: 983, endPoint y: 71, distance: 34.0
click at [1017, 65] on span "Acciones" at bounding box center [1017, 70] width 39 height 22
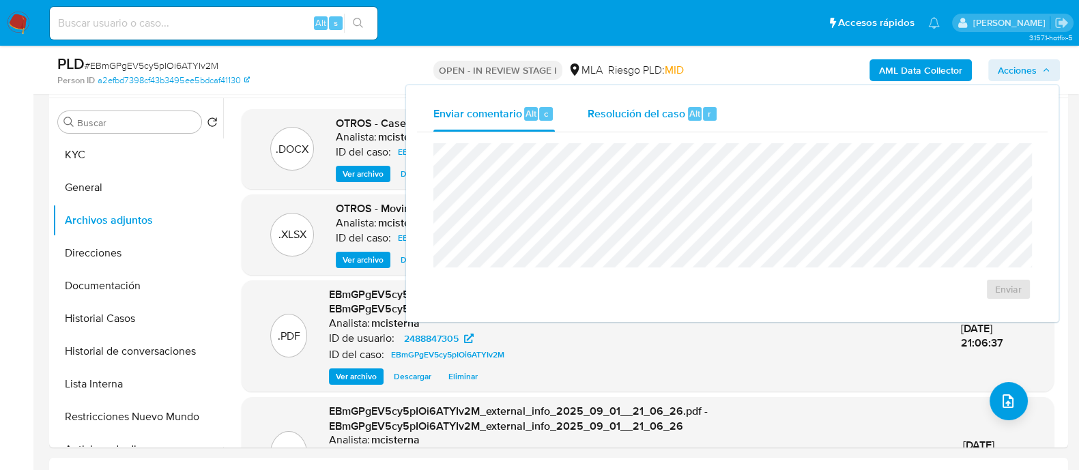
drag, startPoint x: 692, startPoint y: 96, endPoint x: 685, endPoint y: 107, distance: 13.5
click at [691, 96] on div "Resolución del caso Alt r" at bounding box center [652, 113] width 130 height 35
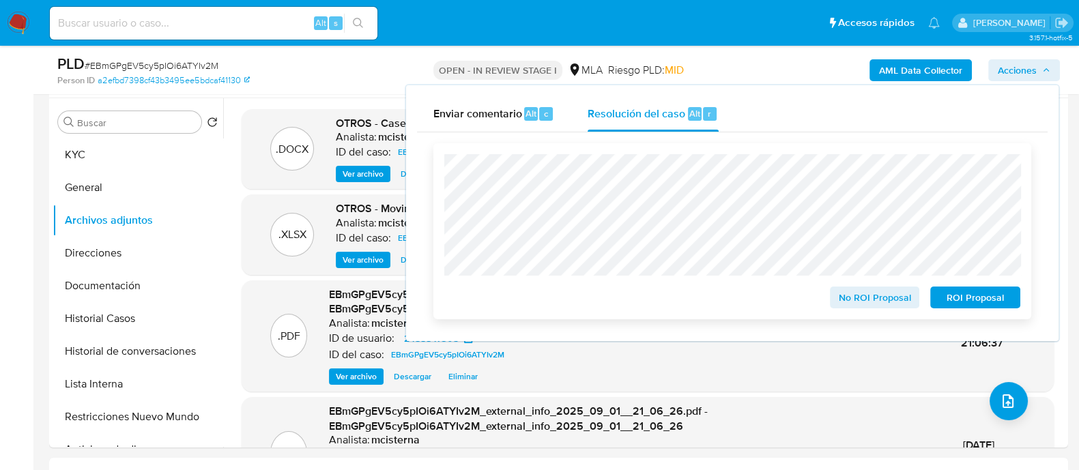
click at [973, 285] on div "ROI Proposal" at bounding box center [973, 294] width 96 height 27
click at [953, 297] on span "ROI Proposal" at bounding box center [975, 297] width 71 height 19
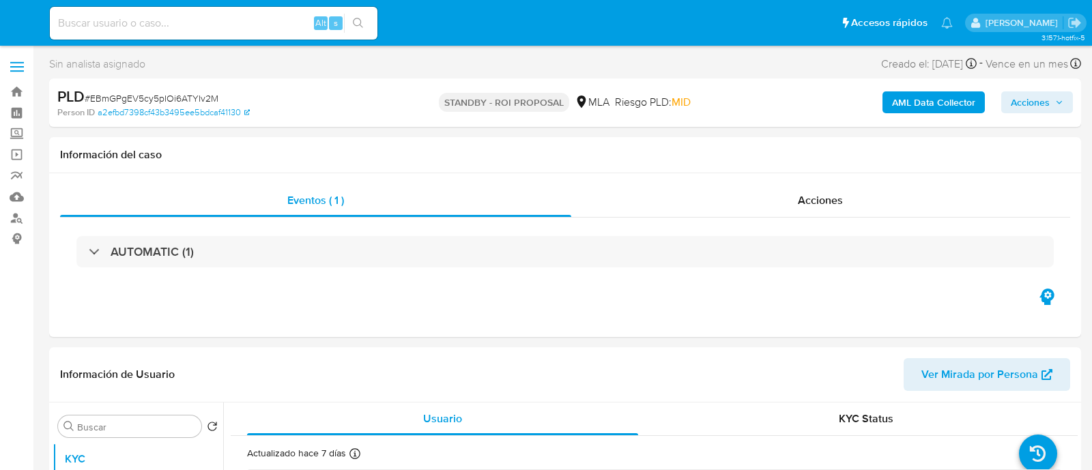
select select "10"
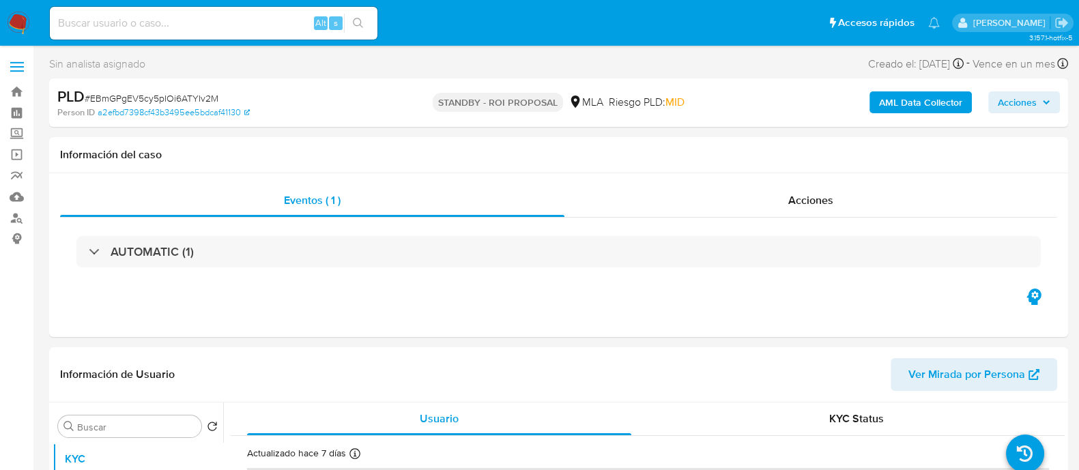
click at [269, 29] on input at bounding box center [214, 23] width 328 height 18
paste input "M9kW1JT8QNL3zYjK6PCAanSg"
type input "M9kW1JT8QNL3zYjK6PCAanSg"
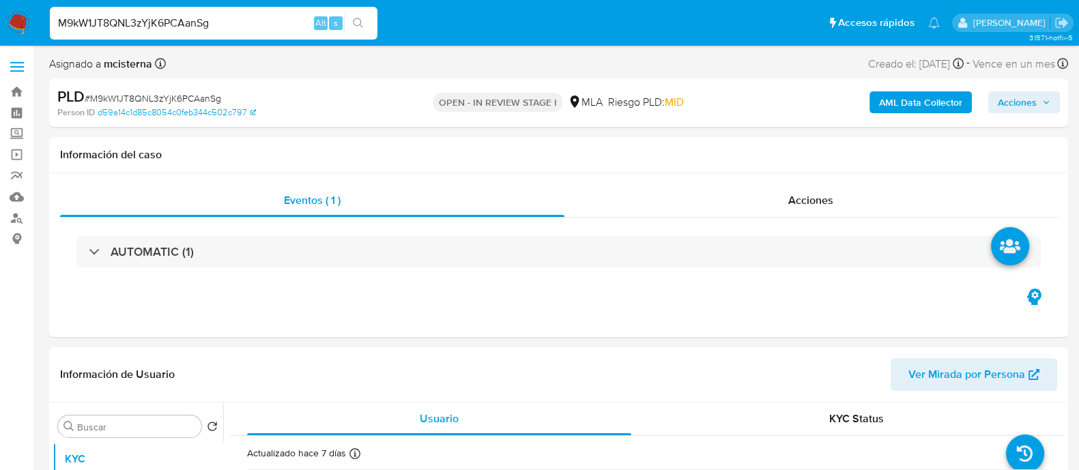
select select "10"
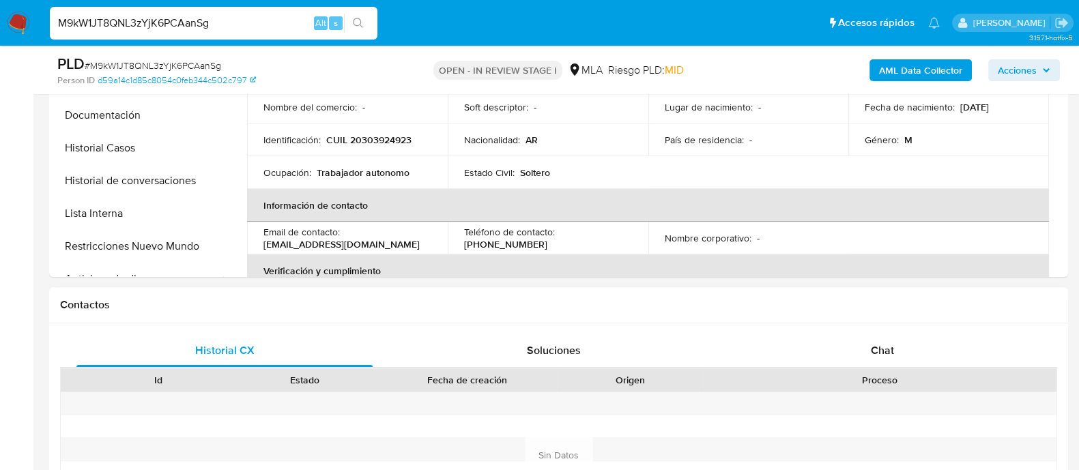
click at [902, 370] on div "Proceso" at bounding box center [879, 379] width 353 height 23
click at [853, 334] on div "Chat" at bounding box center [882, 350] width 296 height 33
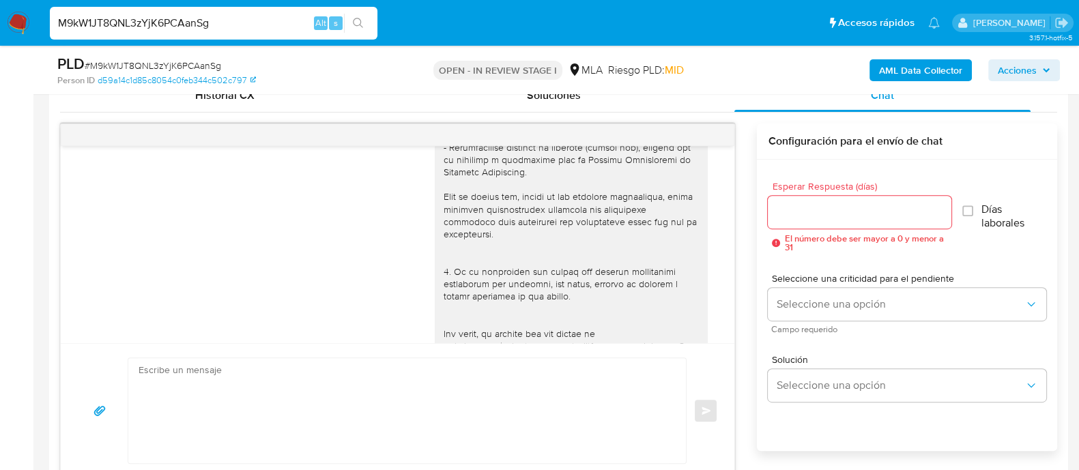
scroll to position [193, 0]
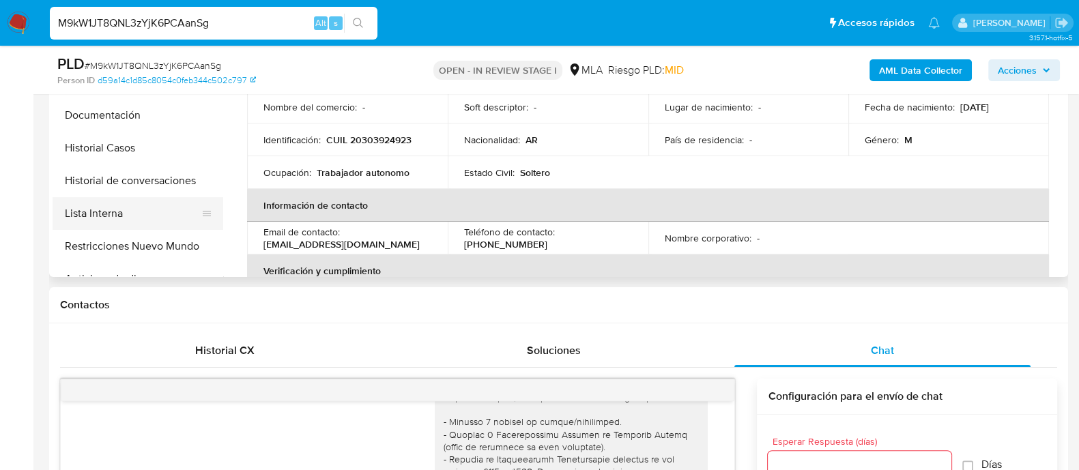
click at [165, 229] on button "Lista Interna" at bounding box center [133, 213] width 160 height 33
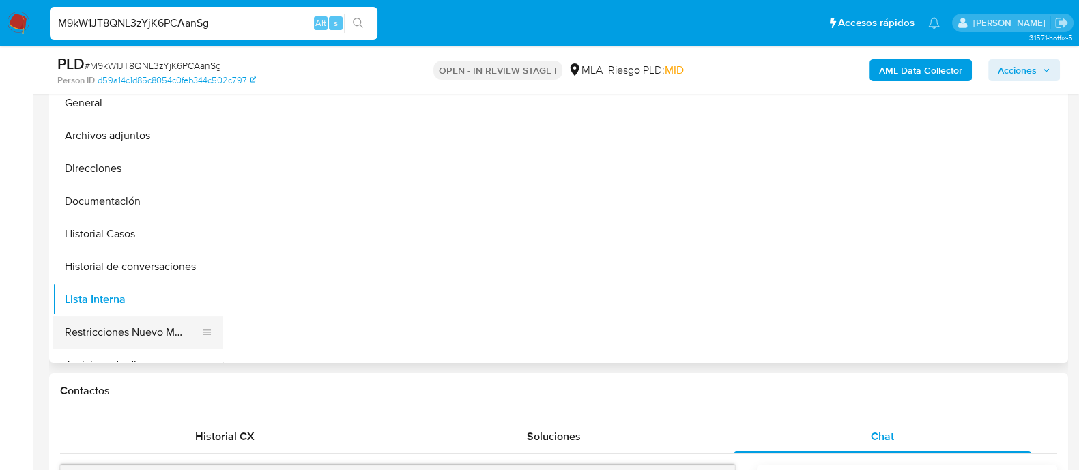
click at [184, 316] on button "Restricciones Nuevo Mundo" at bounding box center [133, 332] width 160 height 33
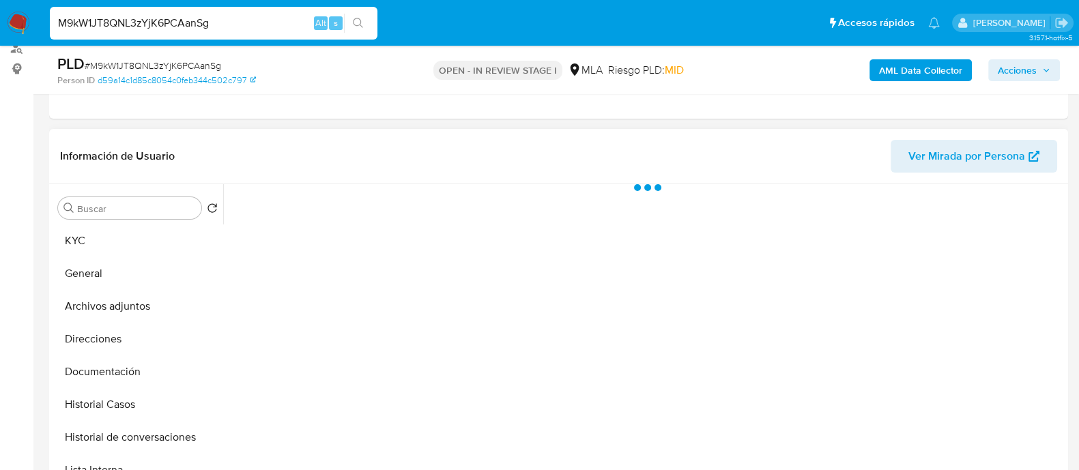
scroll to position [340, 0]
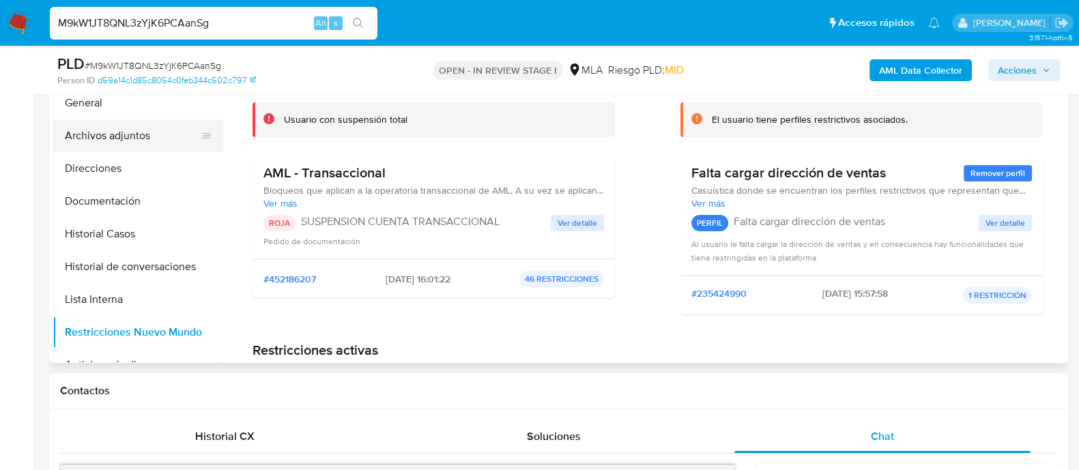
click at [147, 134] on button "Archivos adjuntos" at bounding box center [133, 135] width 160 height 33
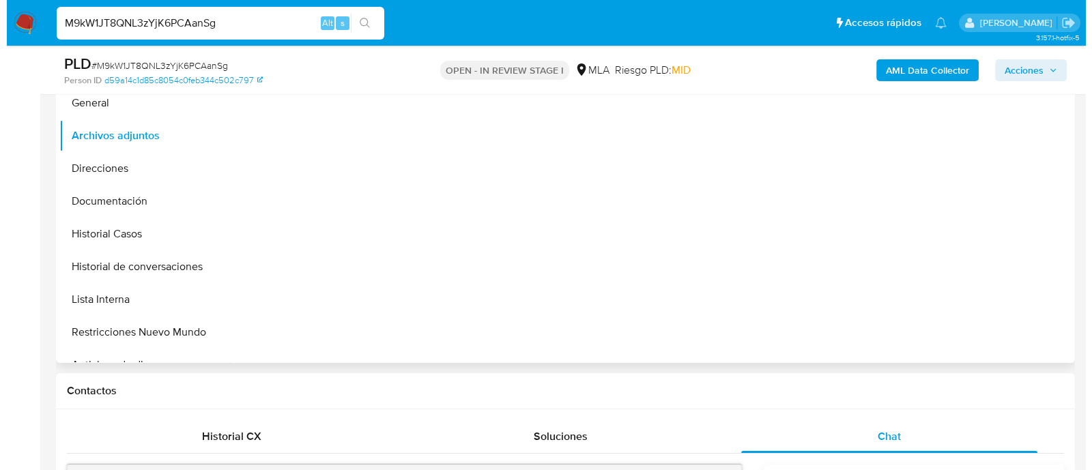
scroll to position [256, 0]
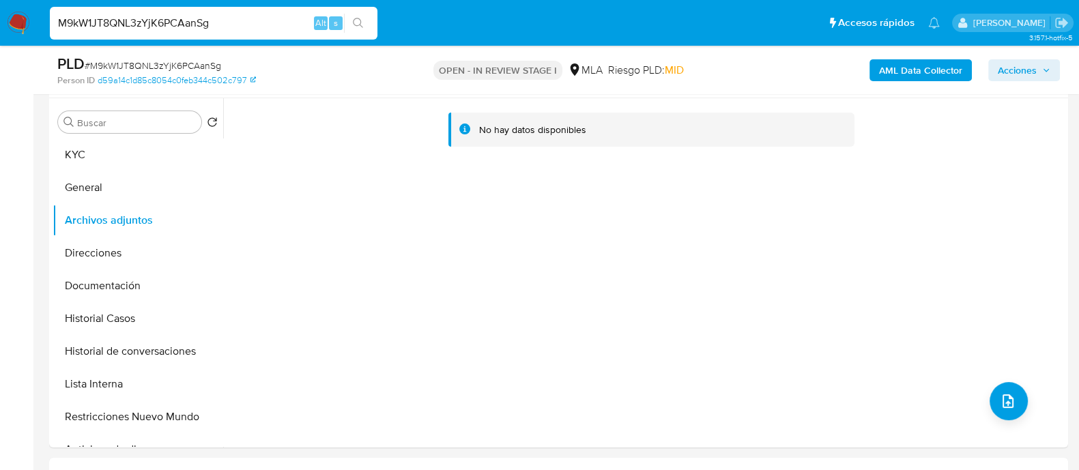
click at [923, 83] on div "AML Data Collector Acciones" at bounding box center [894, 70] width 330 height 32
click at [921, 76] on b "AML Data Collector" at bounding box center [920, 70] width 83 height 22
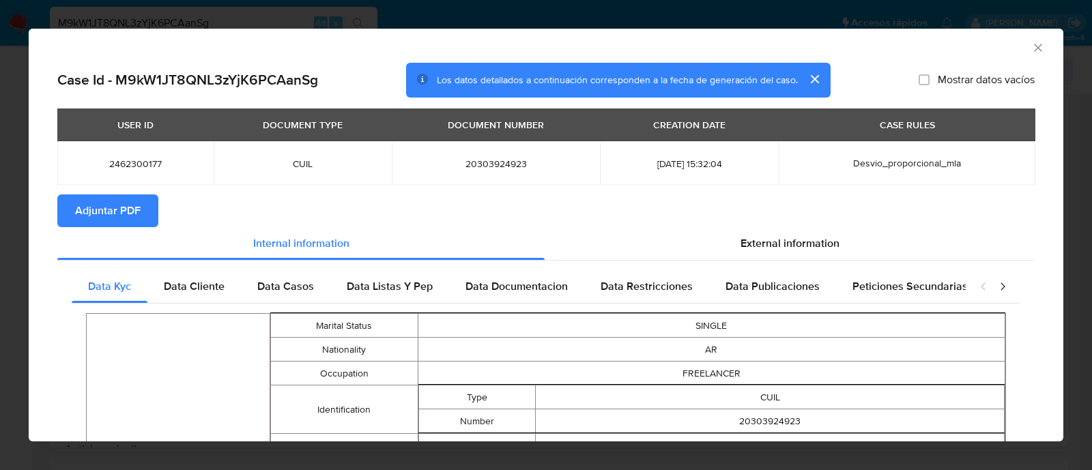
click at [154, 205] on button "Adjuntar PDF" at bounding box center [107, 210] width 101 height 33
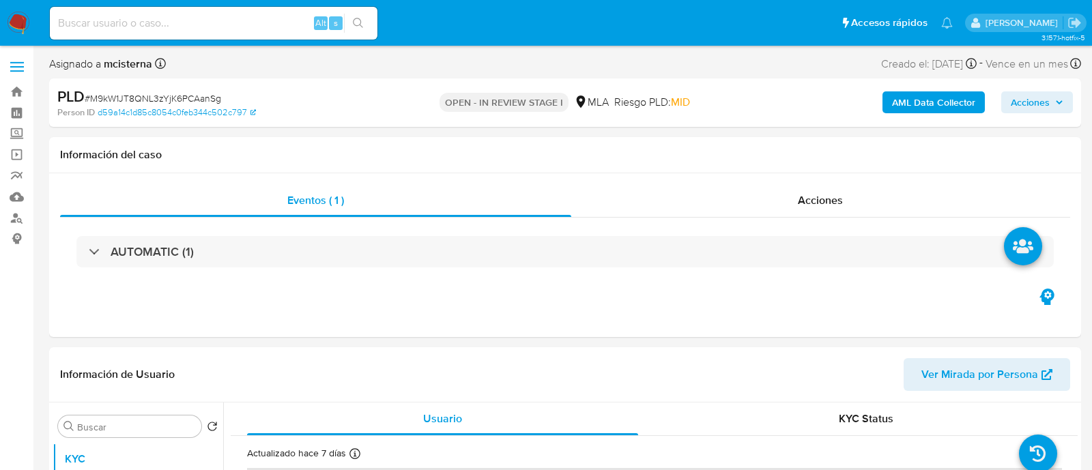
select select "10"
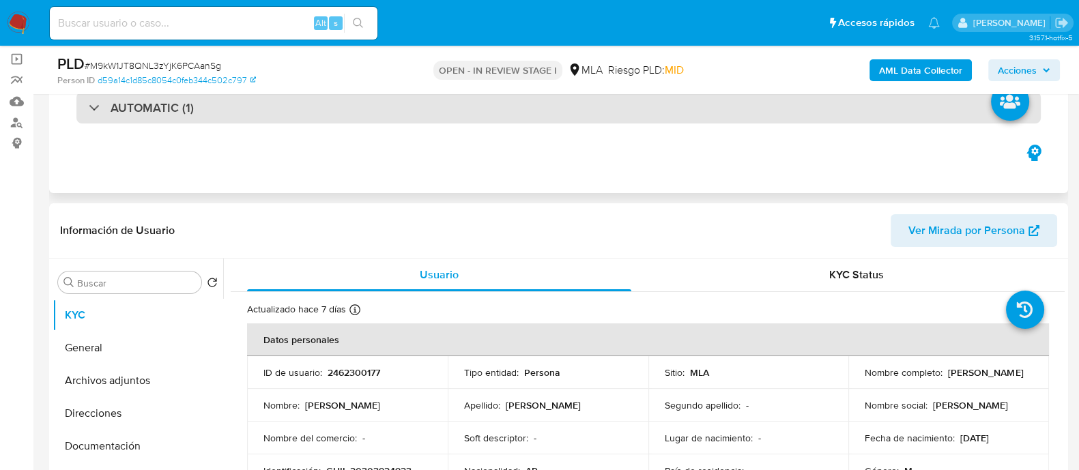
scroll to position [256, 0]
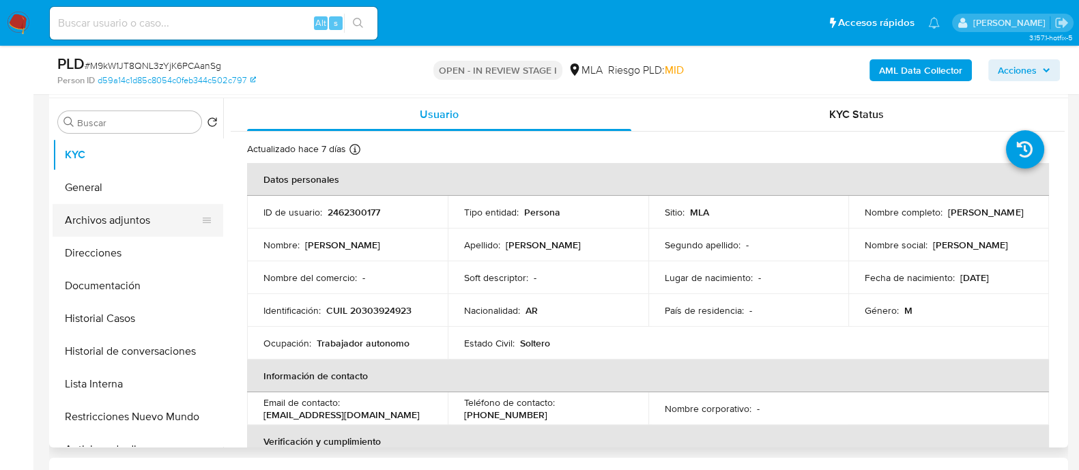
click at [139, 223] on button "Archivos adjuntos" at bounding box center [133, 220] width 160 height 33
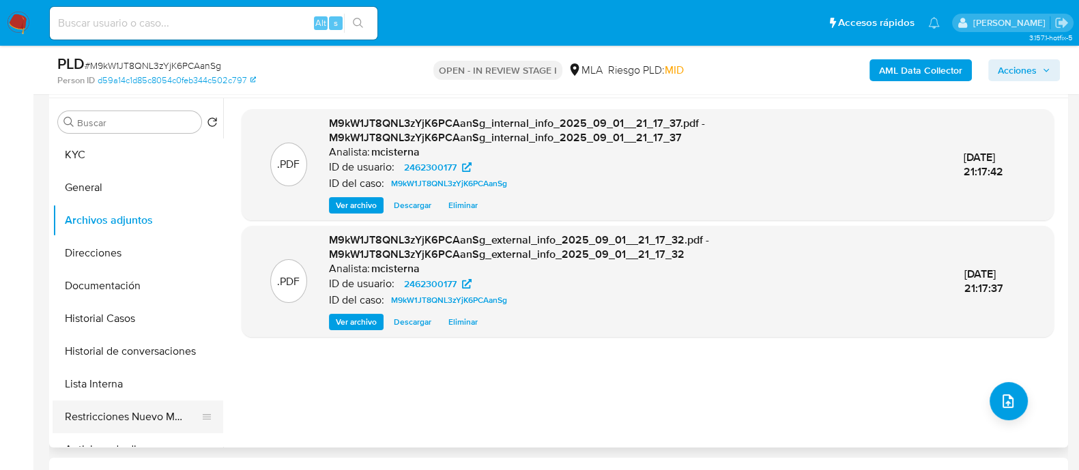
click at [177, 424] on button "Restricciones Nuevo Mundo" at bounding box center [133, 417] width 160 height 33
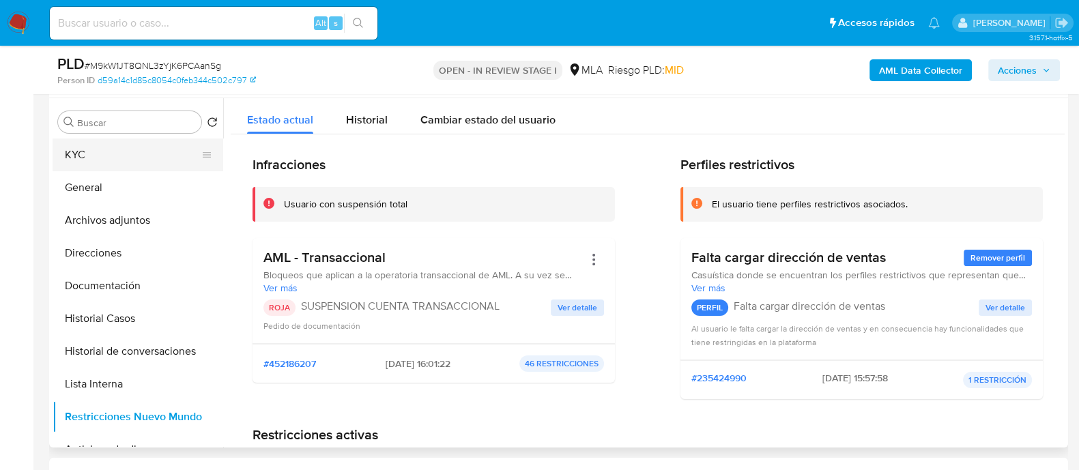
click at [96, 149] on button "KYC" at bounding box center [133, 155] width 160 height 33
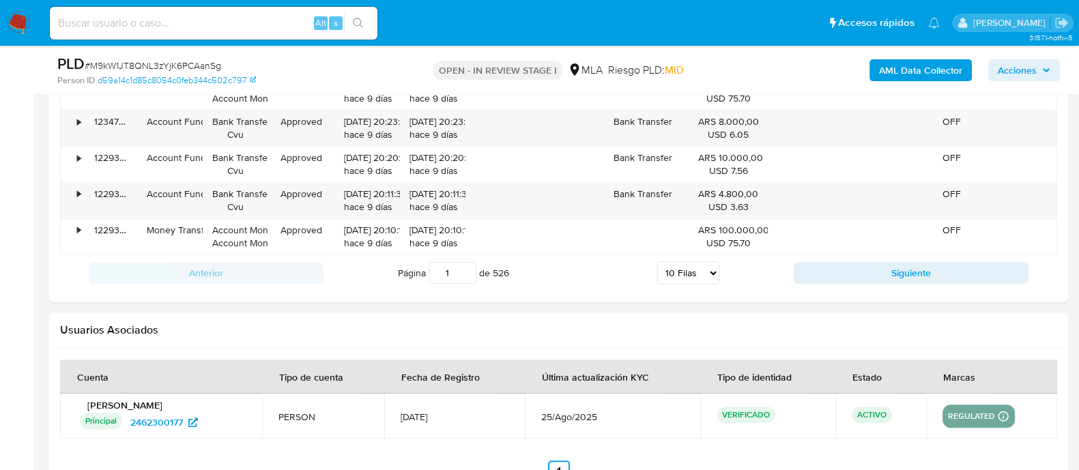
scroll to position [1876, 0]
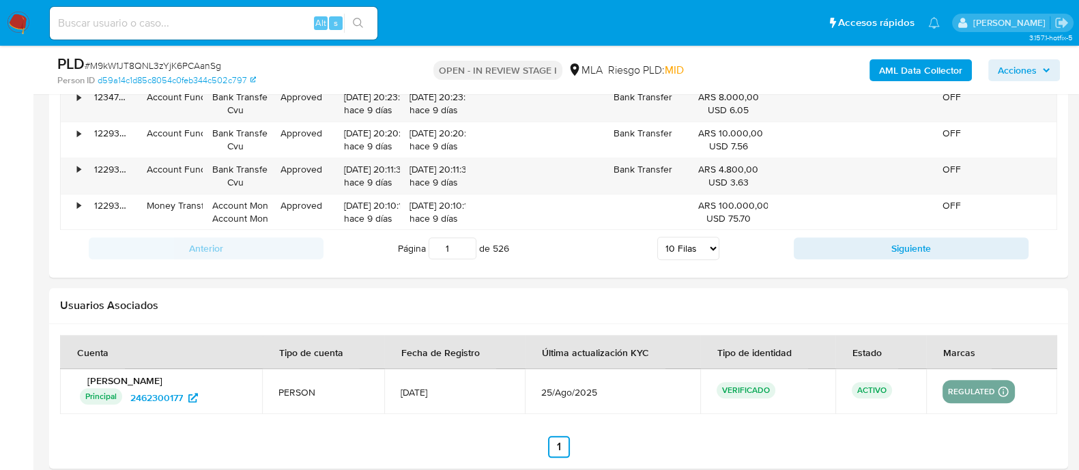
drag, startPoint x: 403, startPoint y: 392, endPoint x: 463, endPoint y: 392, distance: 59.4
click at [463, 392] on span "[DATE]" at bounding box center [454, 392] width 107 height 12
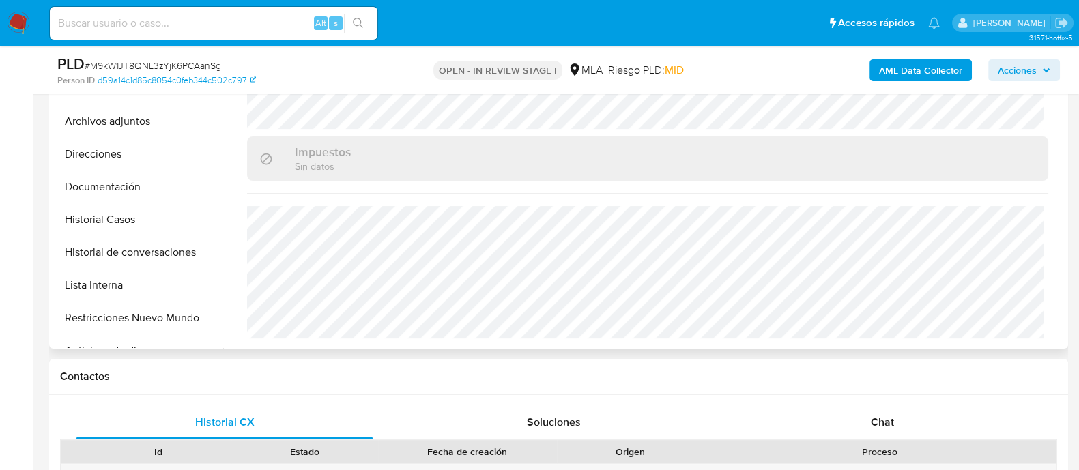
scroll to position [340, 0]
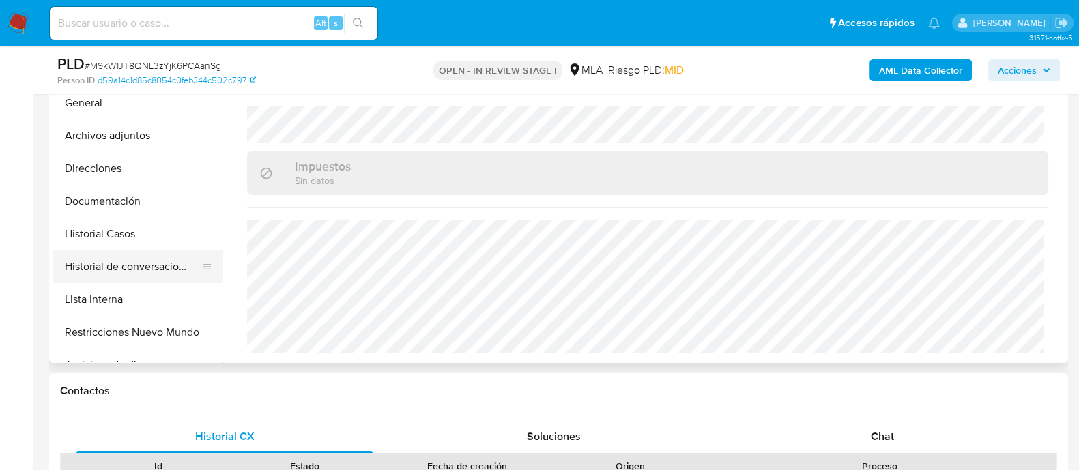
click at [157, 263] on button "Historial de conversaciones" at bounding box center [133, 266] width 160 height 33
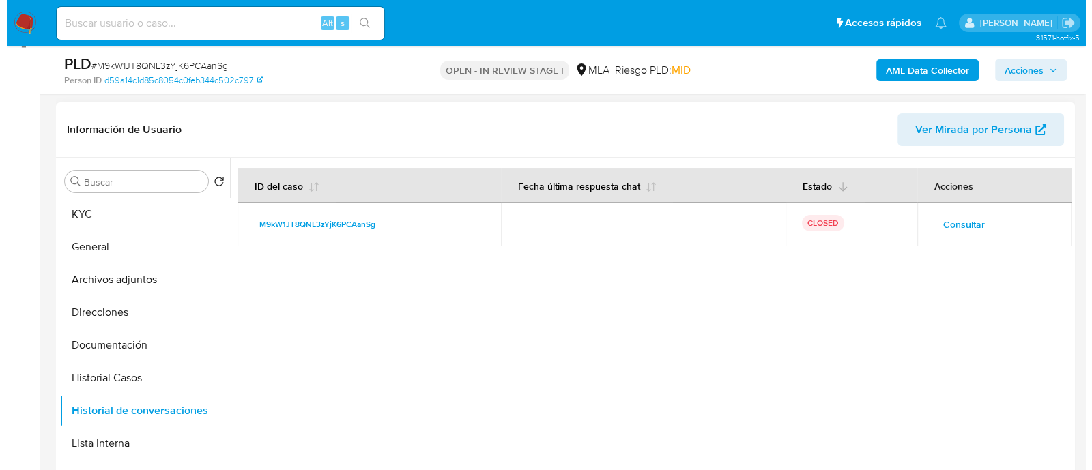
scroll to position [170, 0]
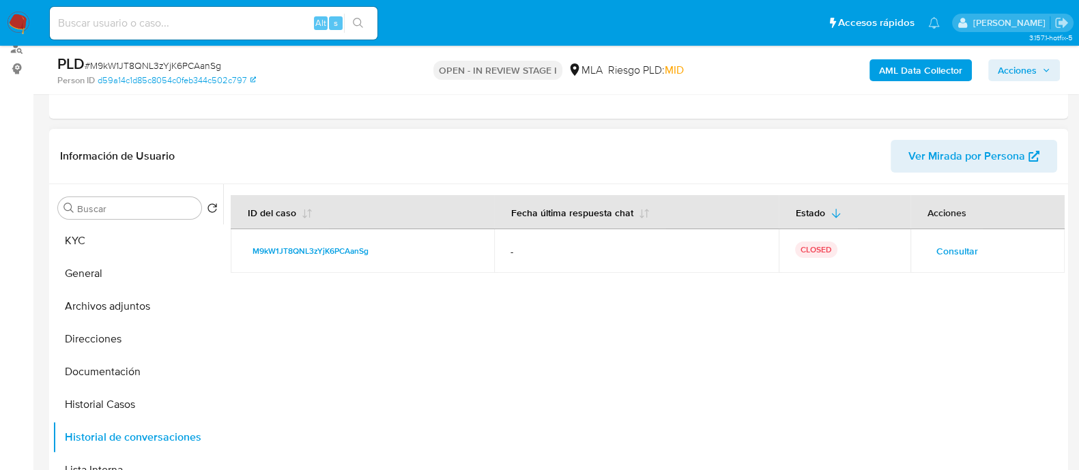
click at [951, 248] on span "Consultar" at bounding box center [957, 251] width 42 height 19
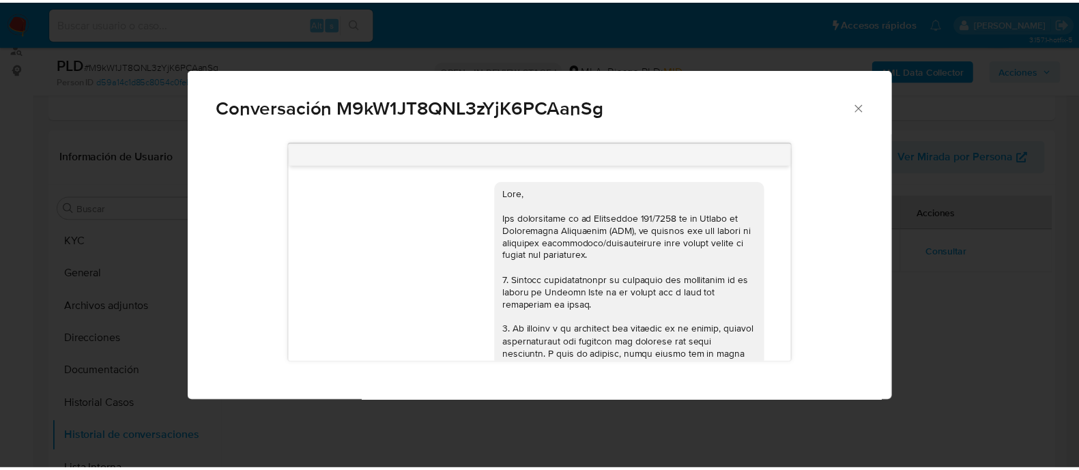
scroll to position [876, 0]
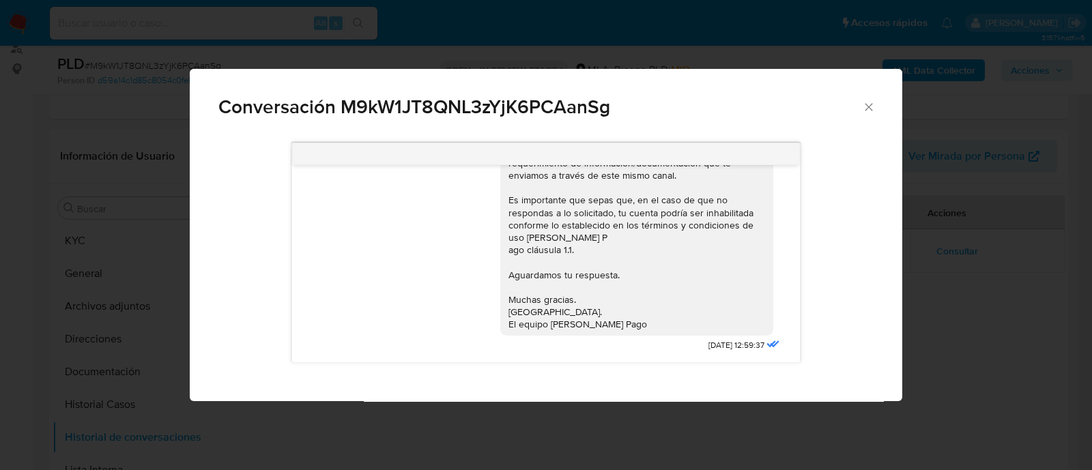
click at [157, 201] on div "Conversación M9kW1JT8QNL3zYjK6PCAanSg 18/08/2025 17:43:03 Hola, Esperamos que t…" at bounding box center [546, 235] width 1092 height 470
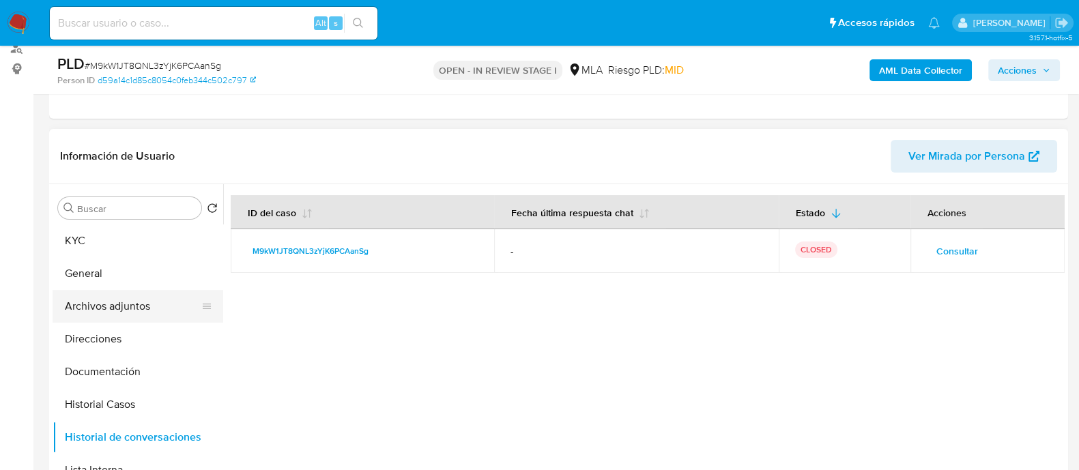
click at [146, 300] on button "Archivos adjuntos" at bounding box center [133, 306] width 160 height 33
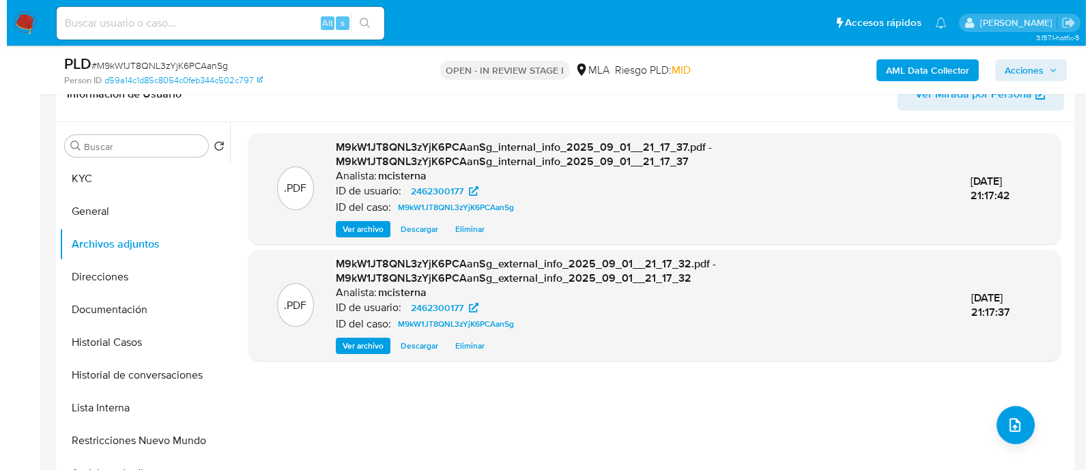
scroll to position [340, 0]
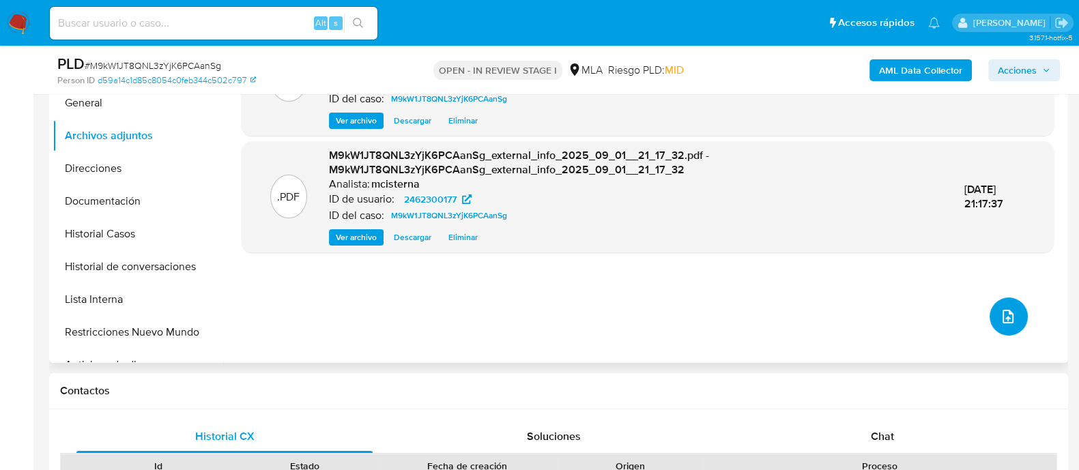
click at [1002, 325] on button "upload-file" at bounding box center [1008, 316] width 38 height 38
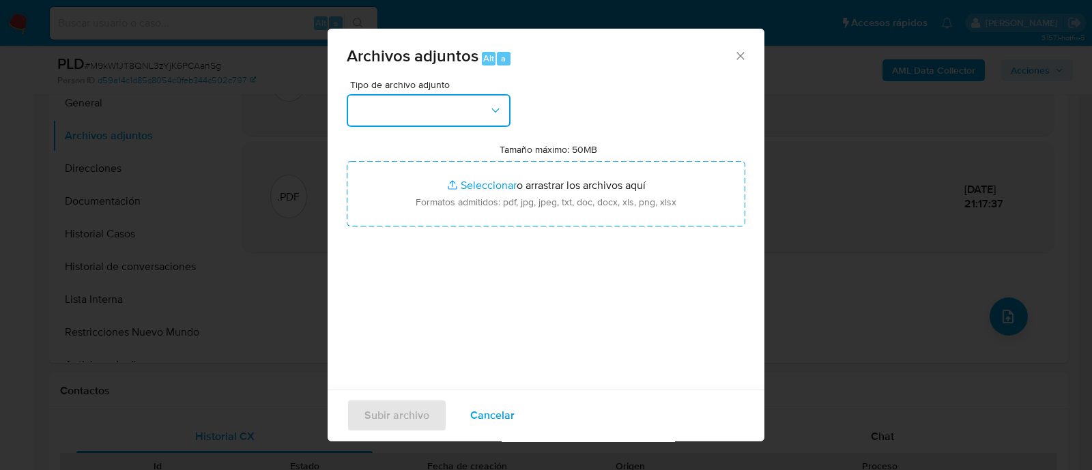
click at [396, 111] on button "button" at bounding box center [429, 110] width 164 height 33
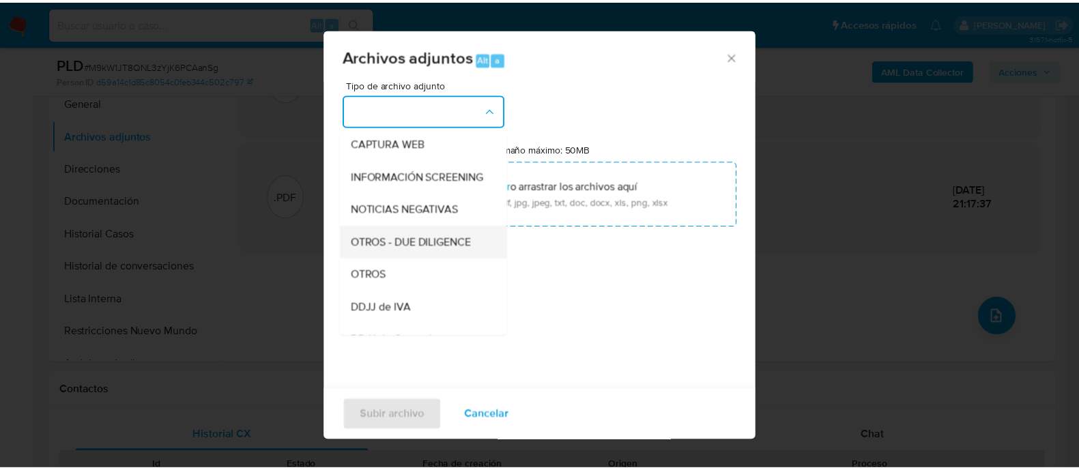
scroll to position [170, 0]
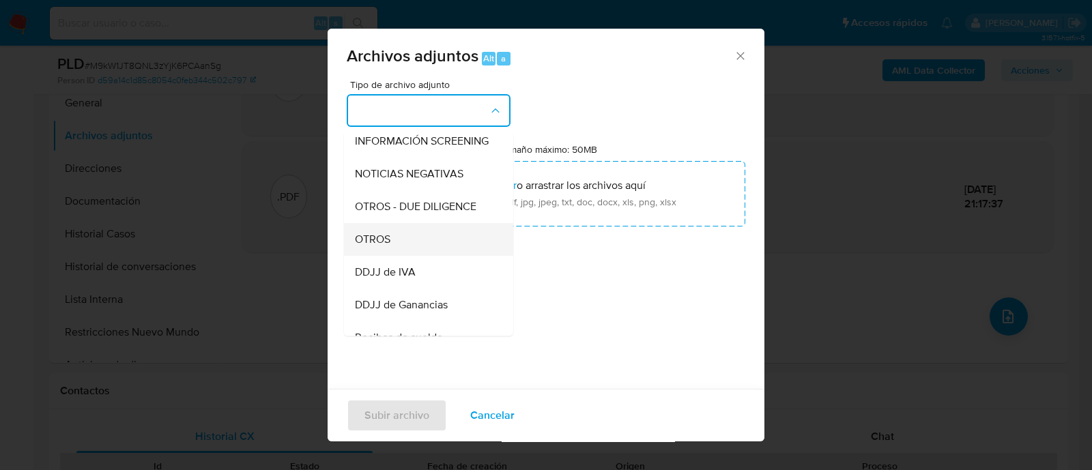
click at [411, 247] on div "OTROS" at bounding box center [424, 239] width 139 height 33
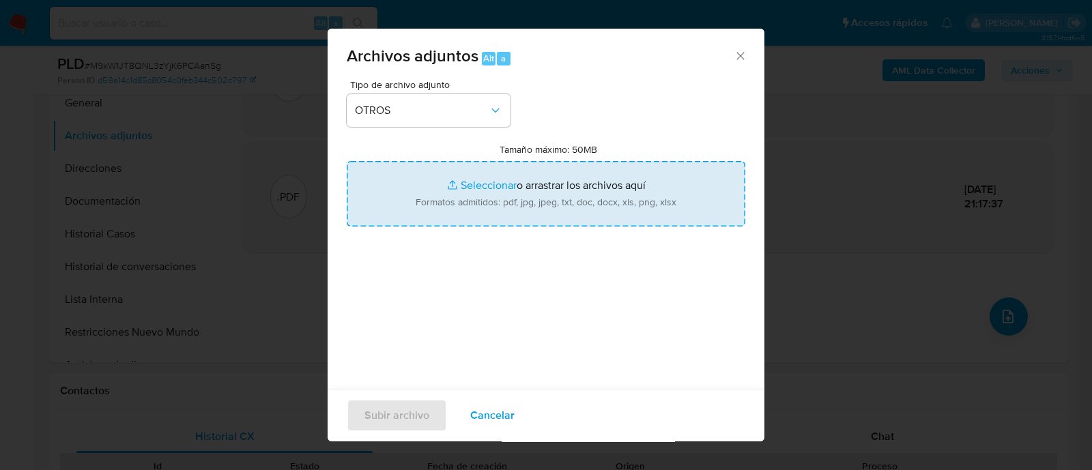
type input "C:\fakepath\Caselog M9kW1JT8QNL3zYjK6PCAanSg_2025_08_19_00_51_27.docx"
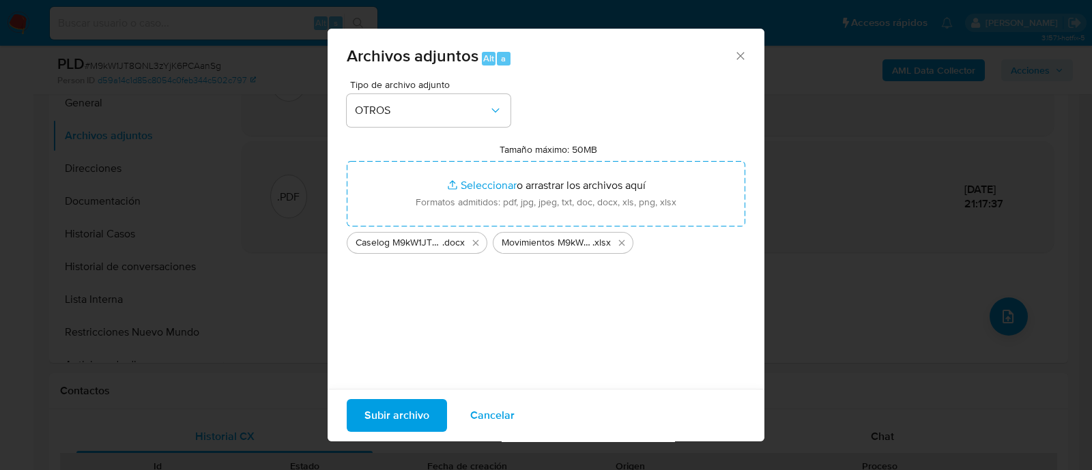
click at [365, 413] on span "Subir archivo" at bounding box center [396, 416] width 65 height 30
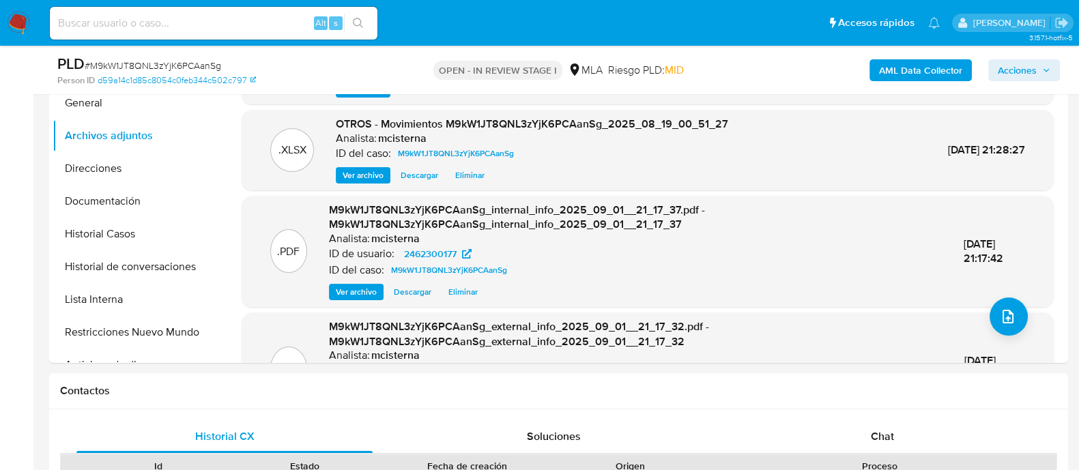
drag, startPoint x: 1006, startPoint y: 70, endPoint x: 839, endPoint y: 73, distance: 167.2
click at [1006, 70] on span "Acciones" at bounding box center [1017, 70] width 39 height 22
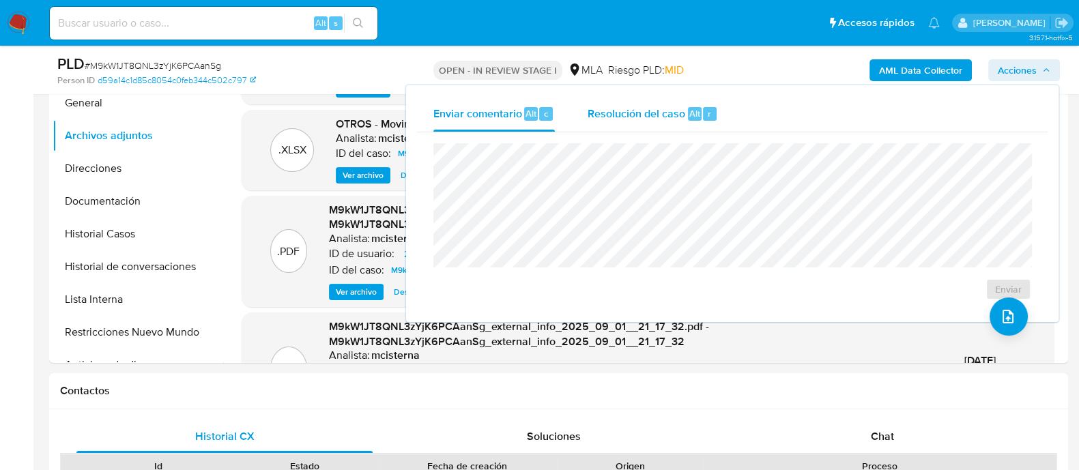
click at [707, 121] on div "Resolución del caso Alt r" at bounding box center [652, 113] width 130 height 35
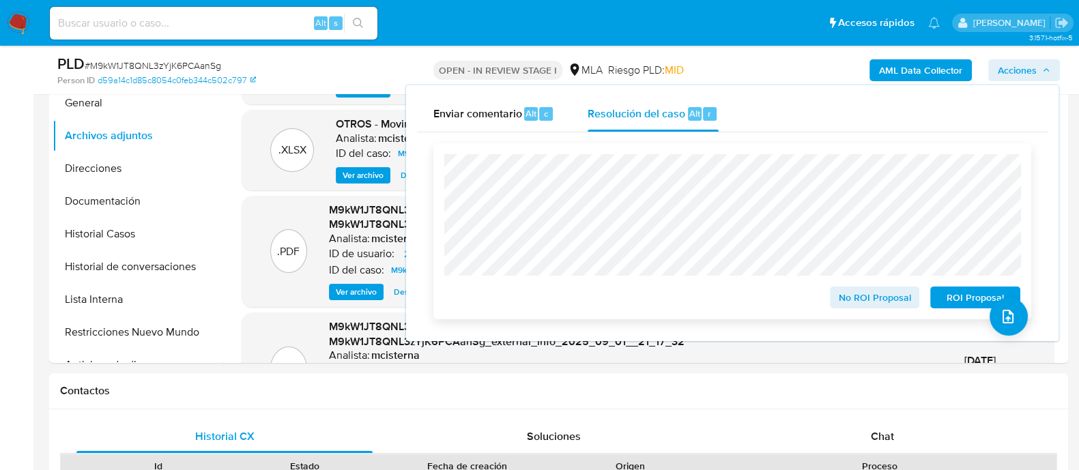
click at [942, 297] on span "ROI Proposal" at bounding box center [975, 297] width 71 height 19
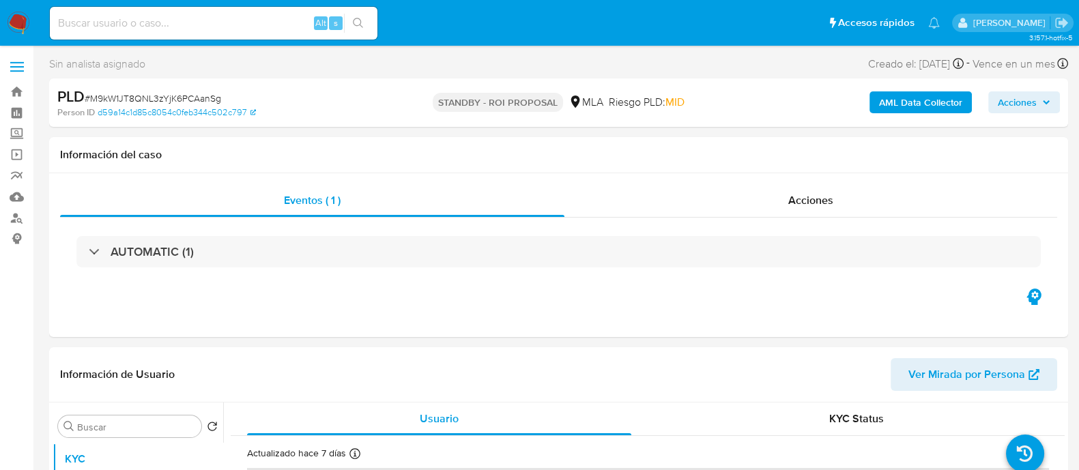
select select "10"
click at [737, 357] on div "Información de Usuario Ver Mirada por Persona" at bounding box center [558, 374] width 1019 height 55
click at [214, 14] on input at bounding box center [214, 23] width 328 height 18
paste input "2433594770"
type input "2433594770"
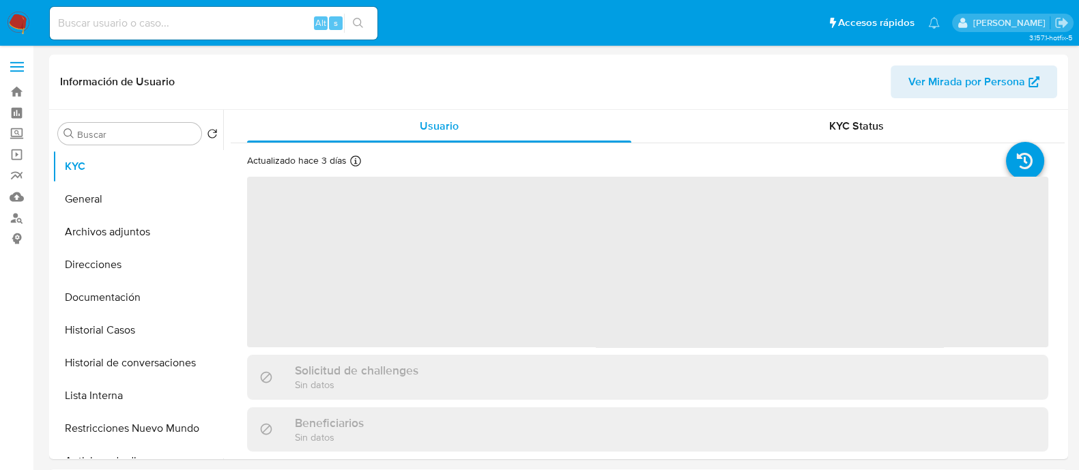
select select "10"
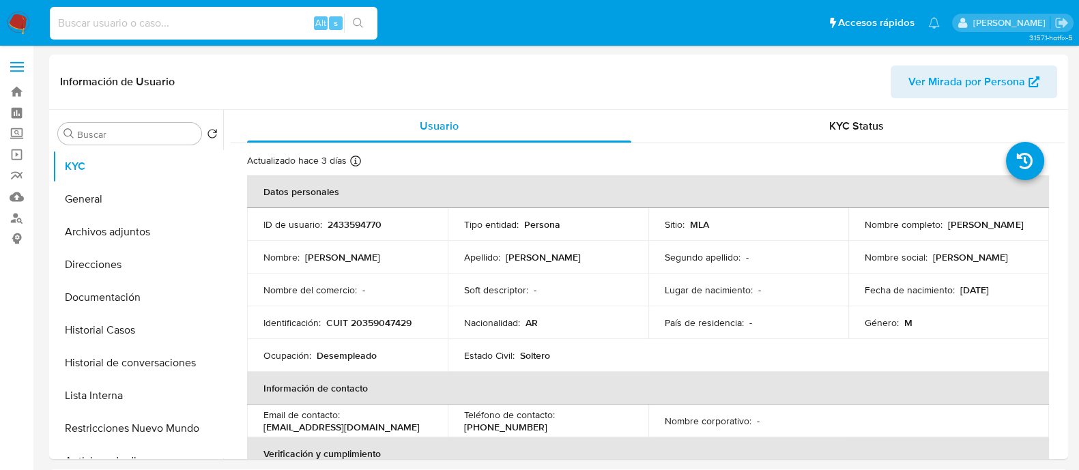
click at [209, 25] on input at bounding box center [214, 23] width 328 height 18
paste input "jsSfVNGIdDrBQD6ZRIj71PD9"
type input "jsSfVNGIdDrBQD6ZRIj71PD9"
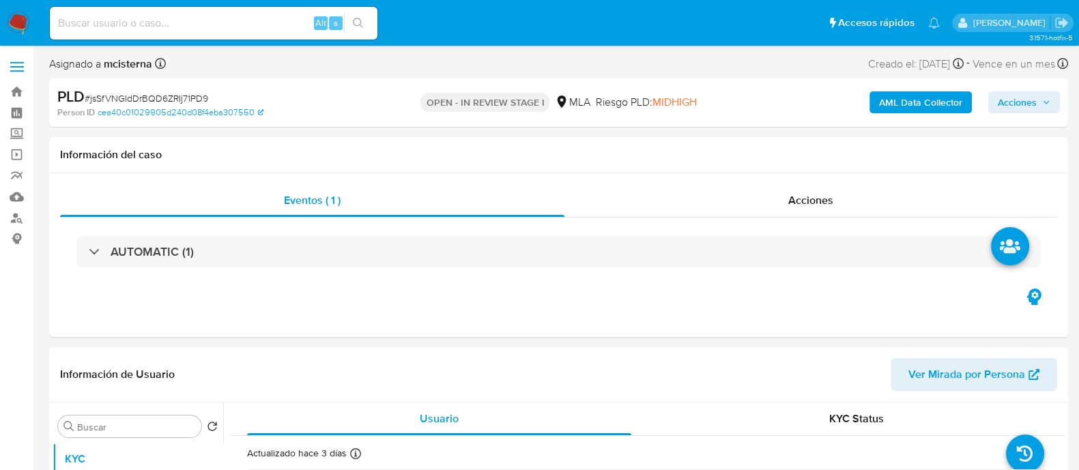
select select "10"
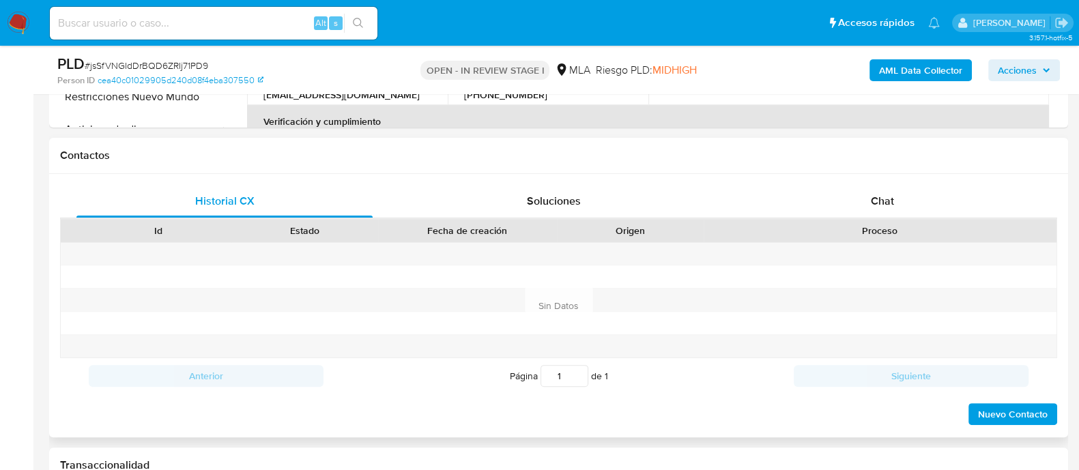
scroll to position [426, 0]
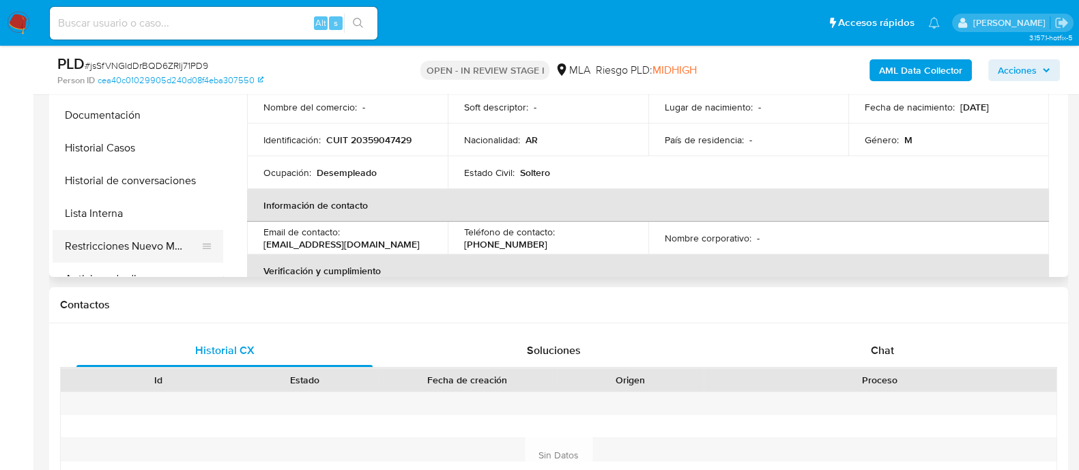
click at [160, 255] on button "Restricciones Nuevo Mundo" at bounding box center [133, 246] width 160 height 33
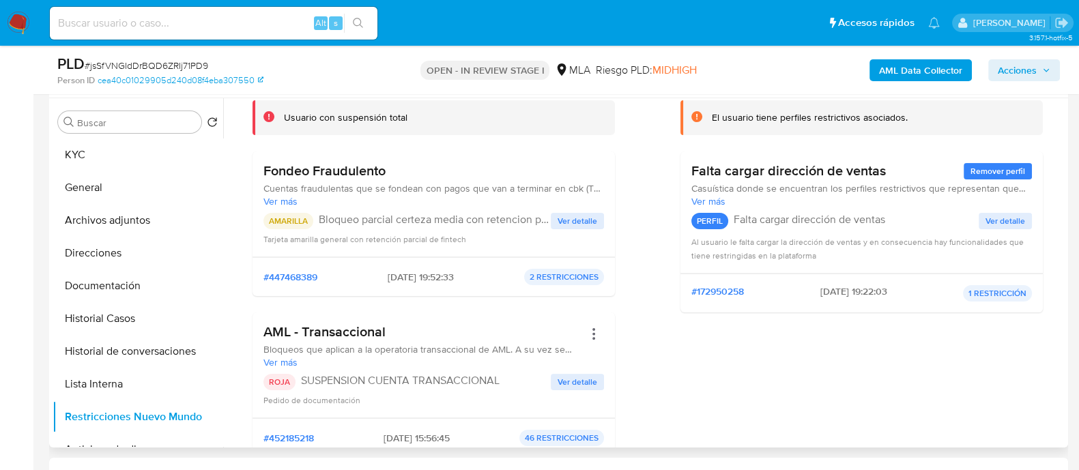
scroll to position [170, 0]
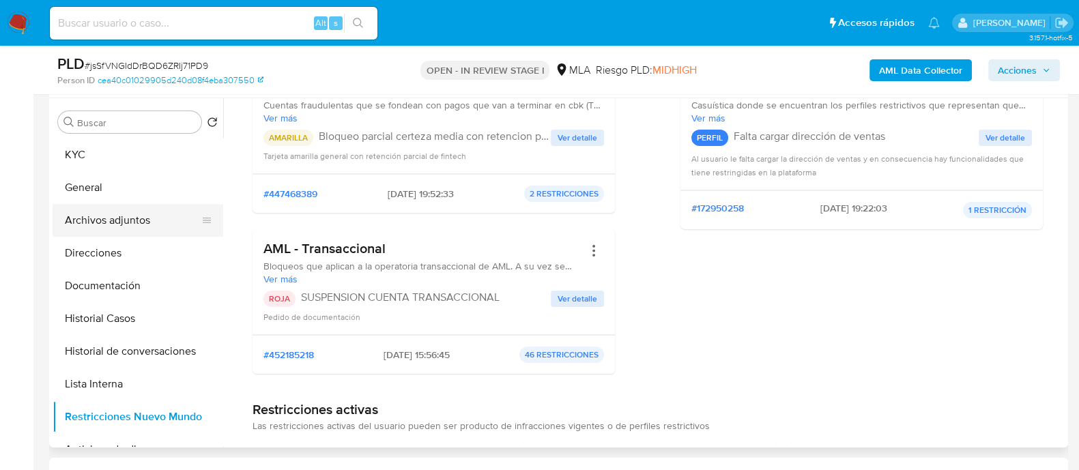
click at [153, 219] on button "Archivos adjuntos" at bounding box center [133, 220] width 160 height 33
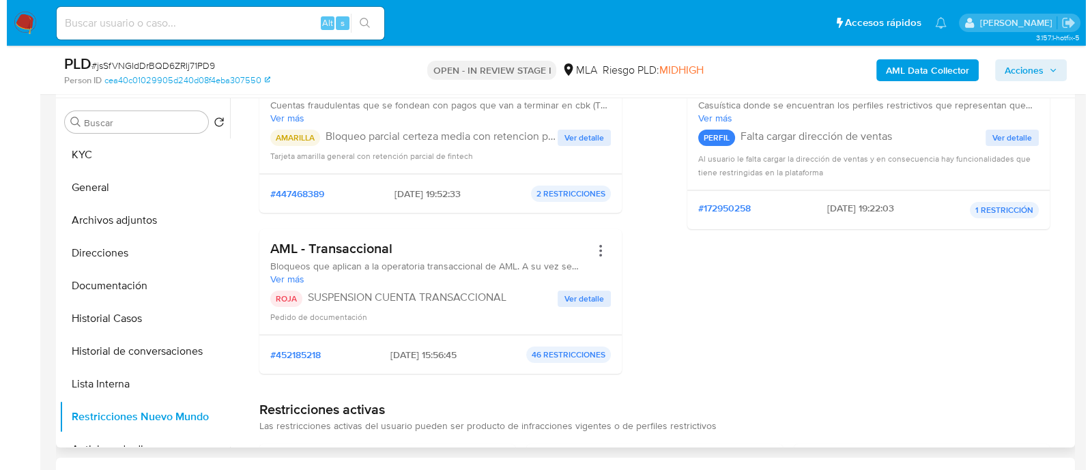
scroll to position [0, 0]
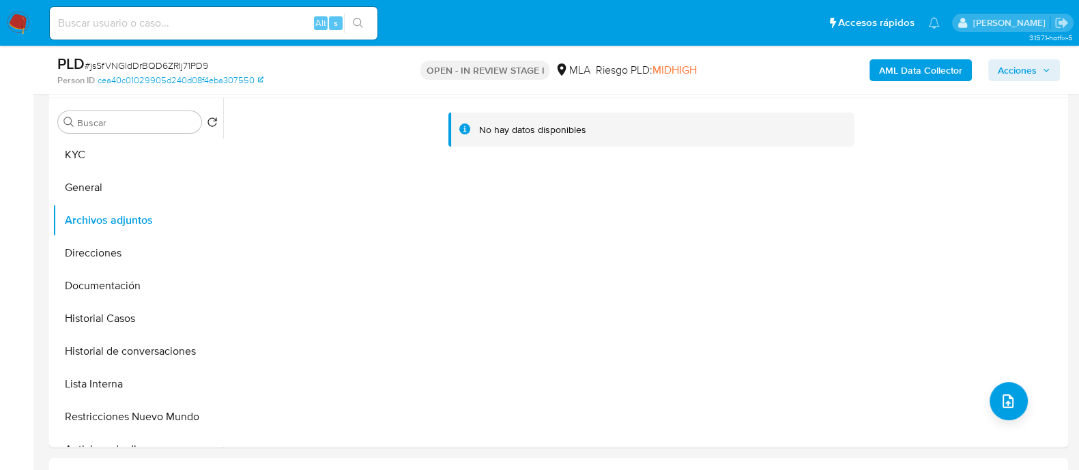
click at [870, 76] on button "AML Data Collector" at bounding box center [920, 70] width 102 height 22
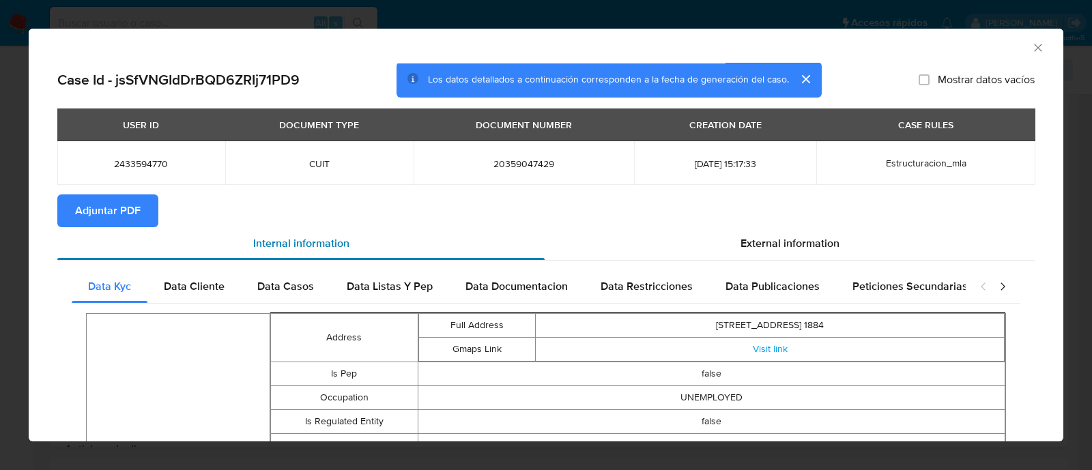
click at [128, 227] on div "Internal information" at bounding box center [300, 243] width 487 height 33
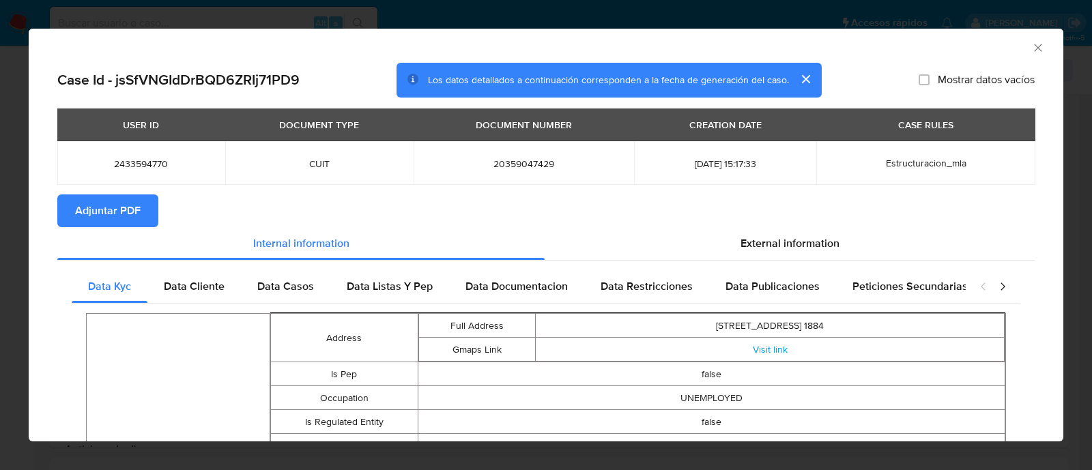
click at [146, 208] on button "Adjuntar PDF" at bounding box center [107, 210] width 101 height 33
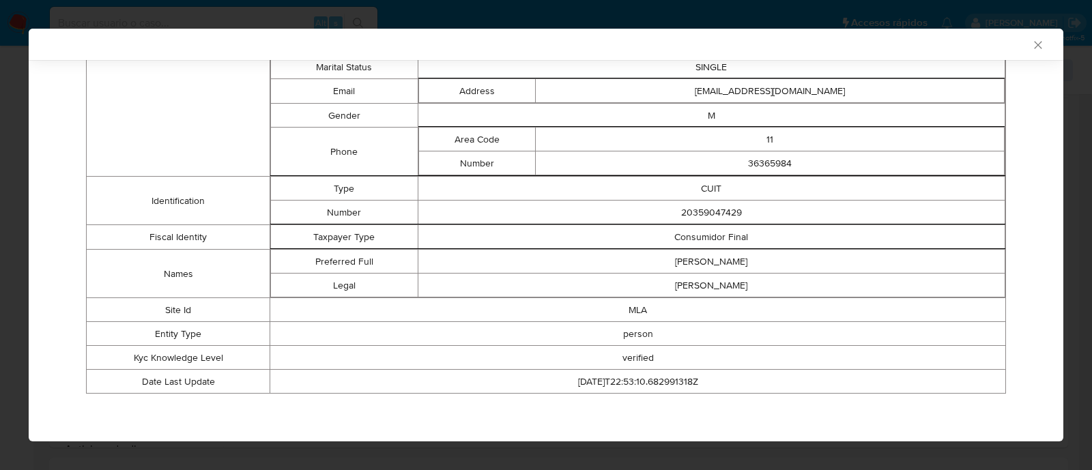
click at [1031, 46] on icon "Cerrar ventana" at bounding box center [1038, 45] width 14 height 14
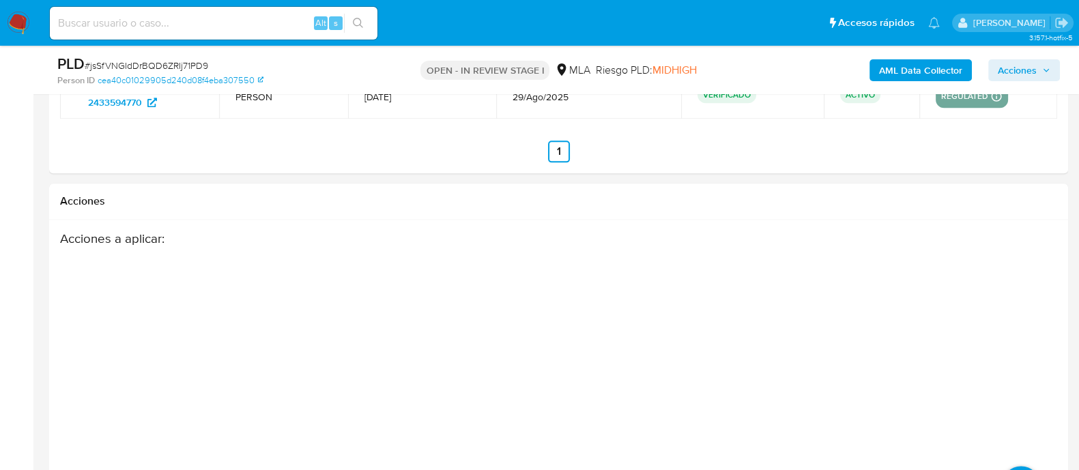
scroll to position [1962, 0]
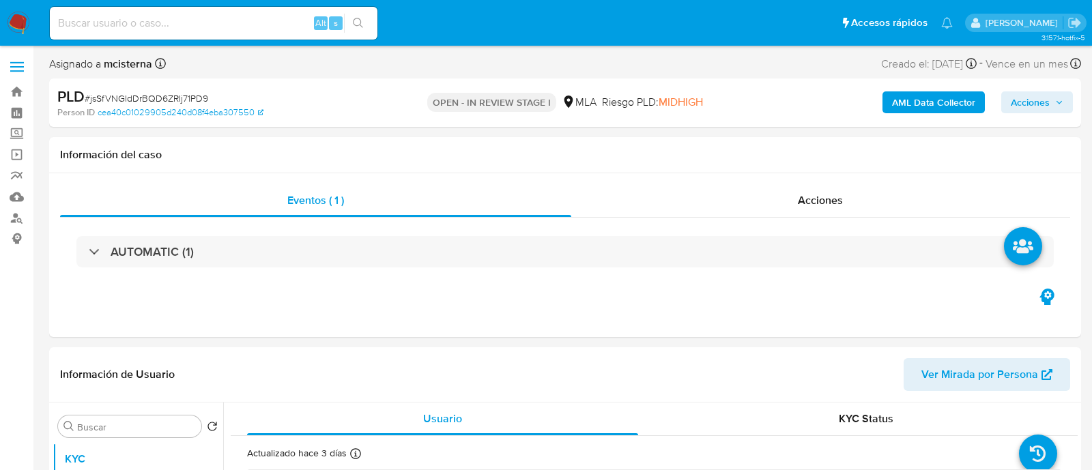
select select "10"
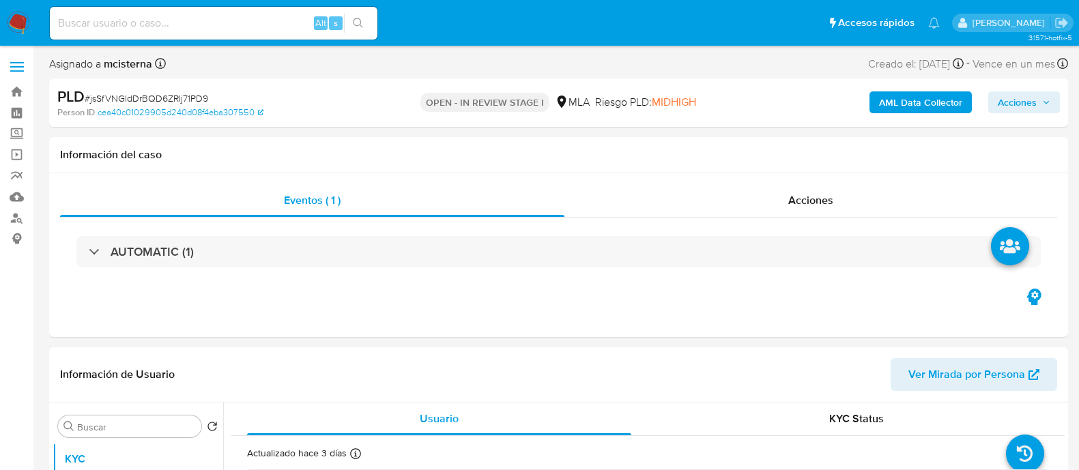
select select "10"
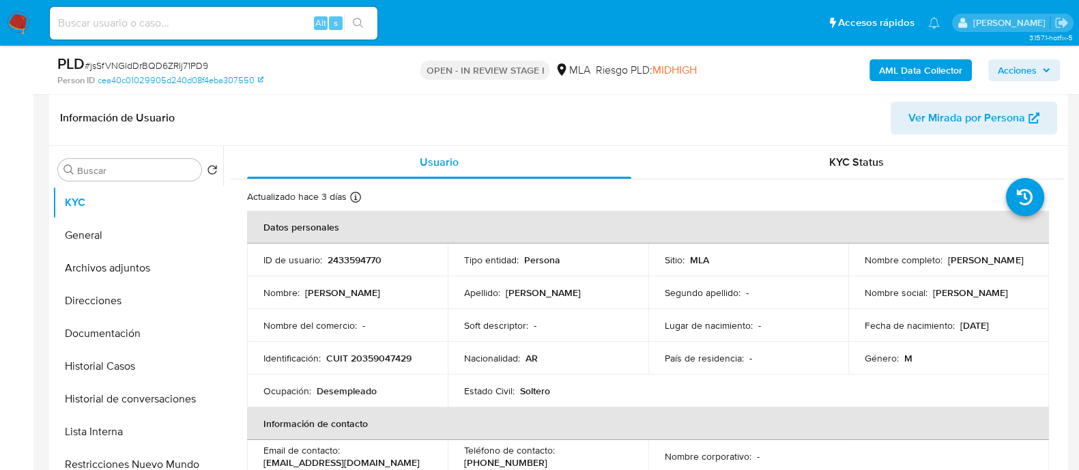
scroll to position [340, 0]
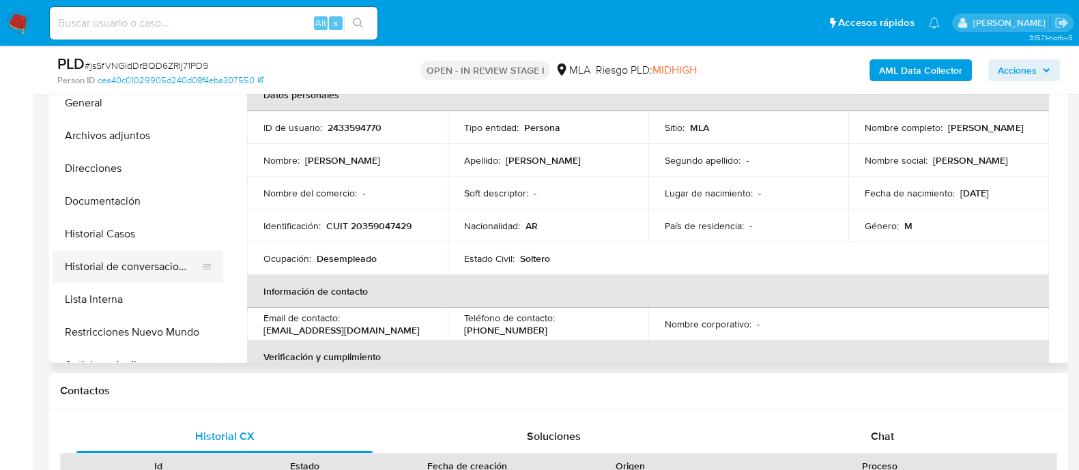
click at [159, 263] on button "Historial de conversaciones" at bounding box center [133, 266] width 160 height 33
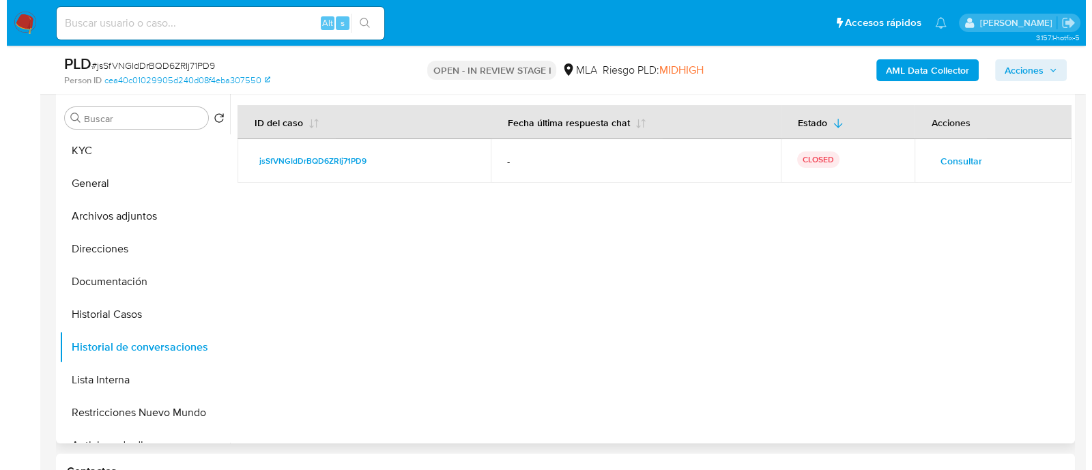
scroll to position [170, 0]
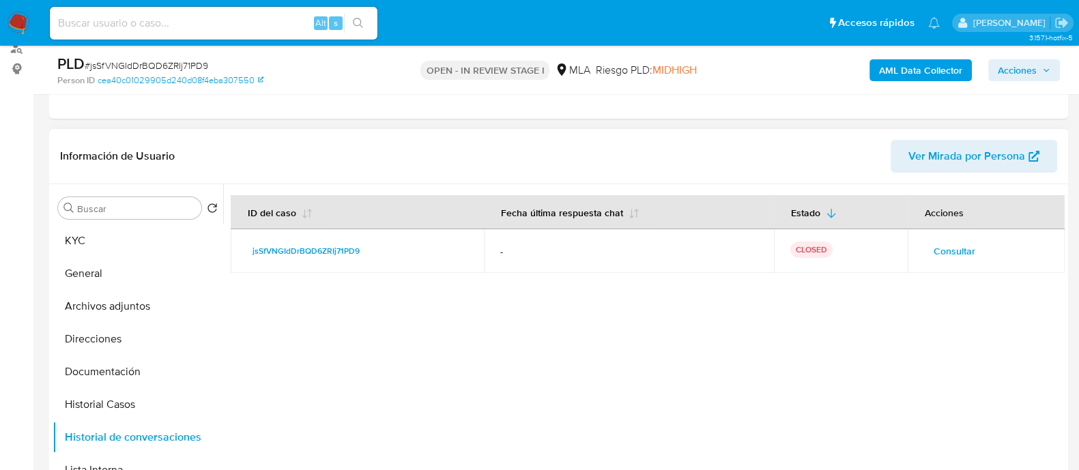
click at [936, 251] on span "Consultar" at bounding box center [954, 251] width 42 height 19
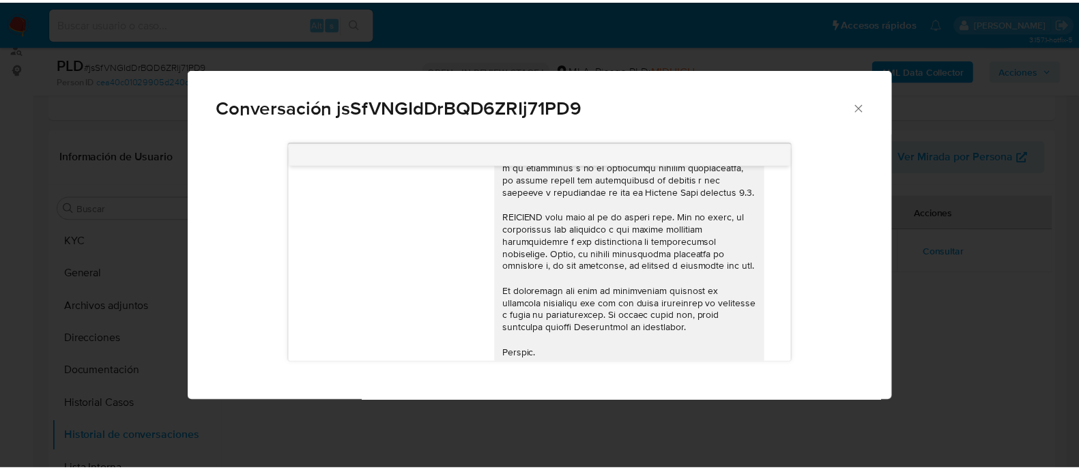
scroll to position [620, 0]
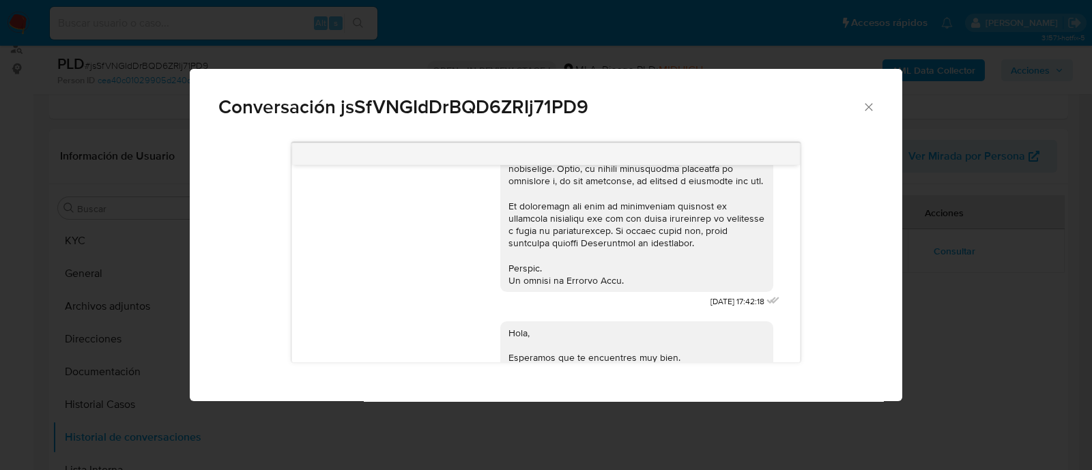
click at [216, 216] on div "[DATE] 17:42:18 Hola, Esperamos que te encuentres muy bien. Te consultamos si t…" at bounding box center [546, 267] width 712 height 268
click at [130, 274] on div "Conversación jsSfVNGIdDrBQD6ZRIj71PD9 [DATE] 17:42:18 Hola, Esperamos que te en…" at bounding box center [546, 235] width 1092 height 470
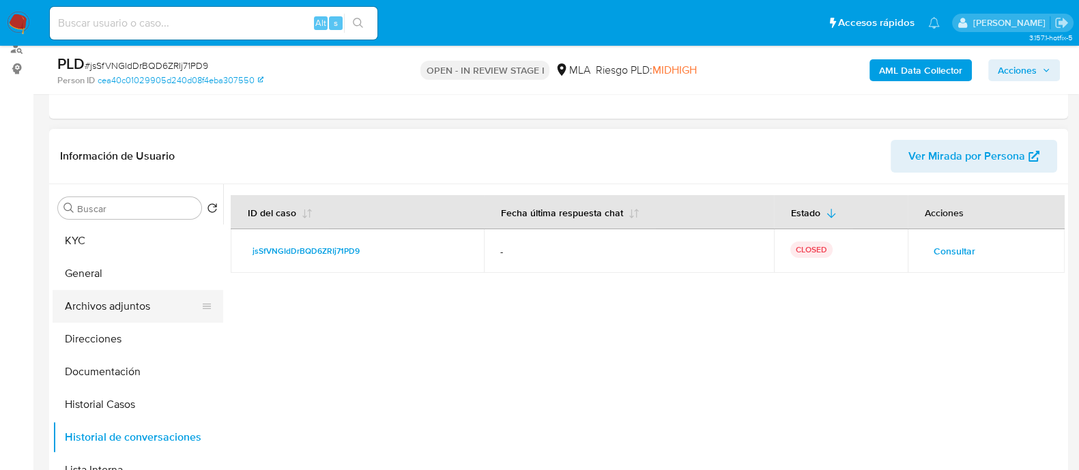
click at [154, 312] on button "Archivos adjuntos" at bounding box center [133, 306] width 160 height 33
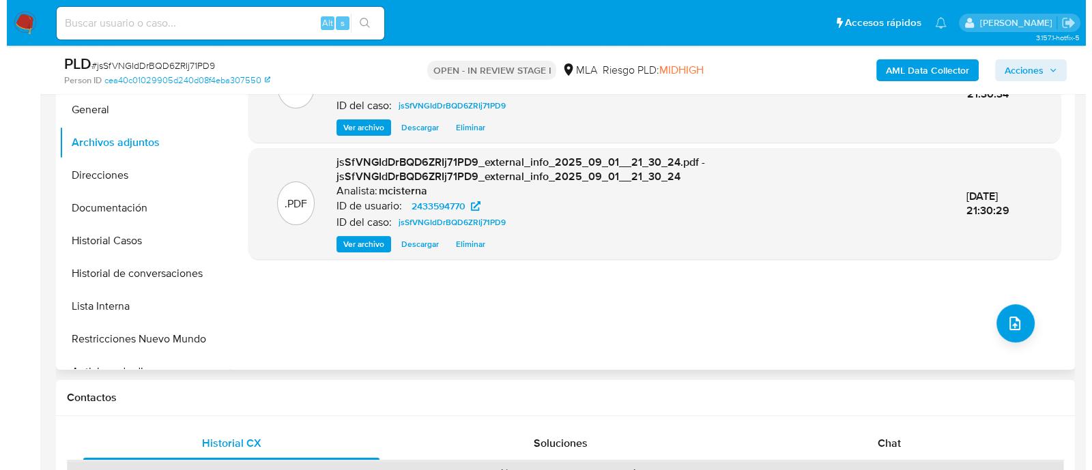
scroll to position [340, 0]
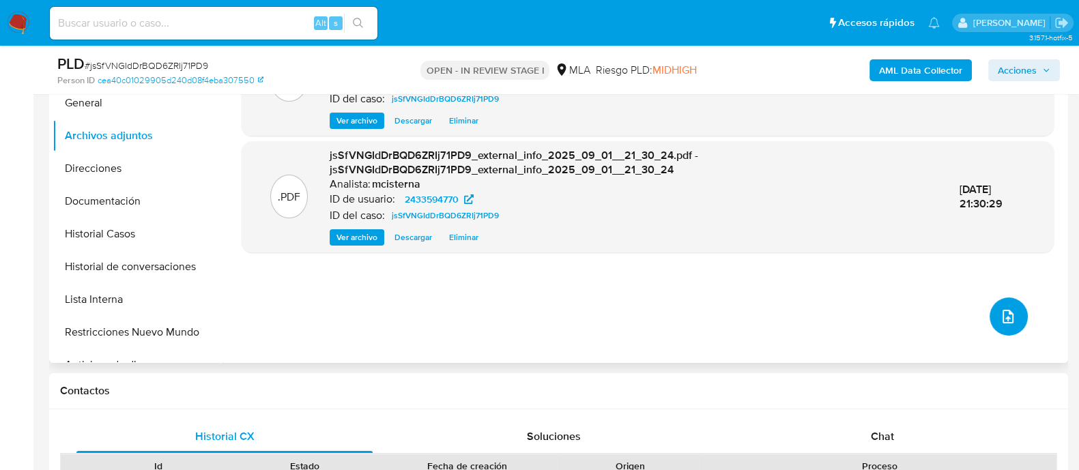
click at [991, 314] on button "upload-file" at bounding box center [1008, 316] width 38 height 38
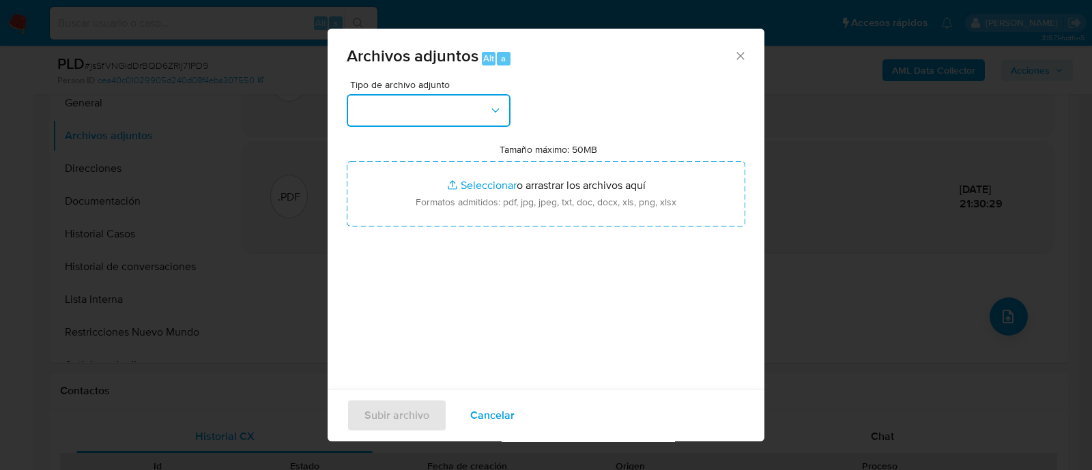
click at [453, 116] on button "button" at bounding box center [429, 110] width 164 height 33
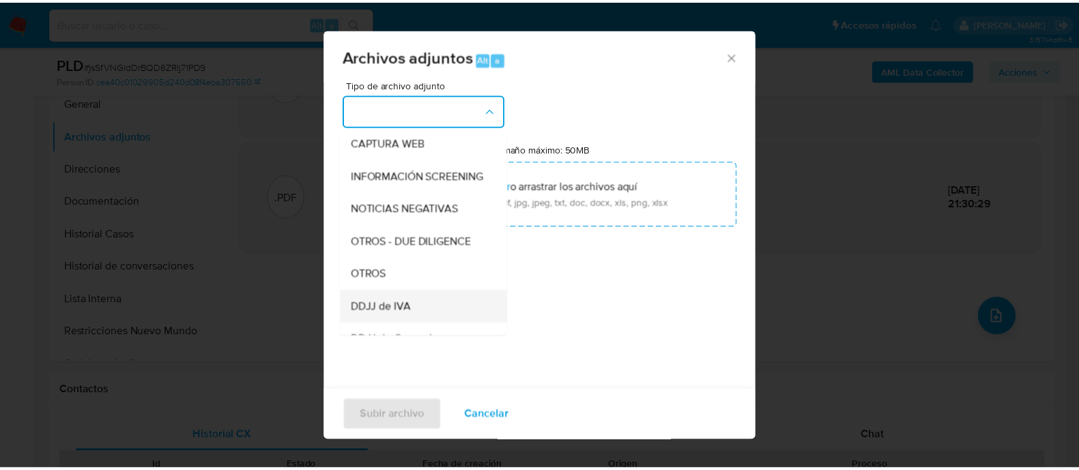
scroll to position [170, 0]
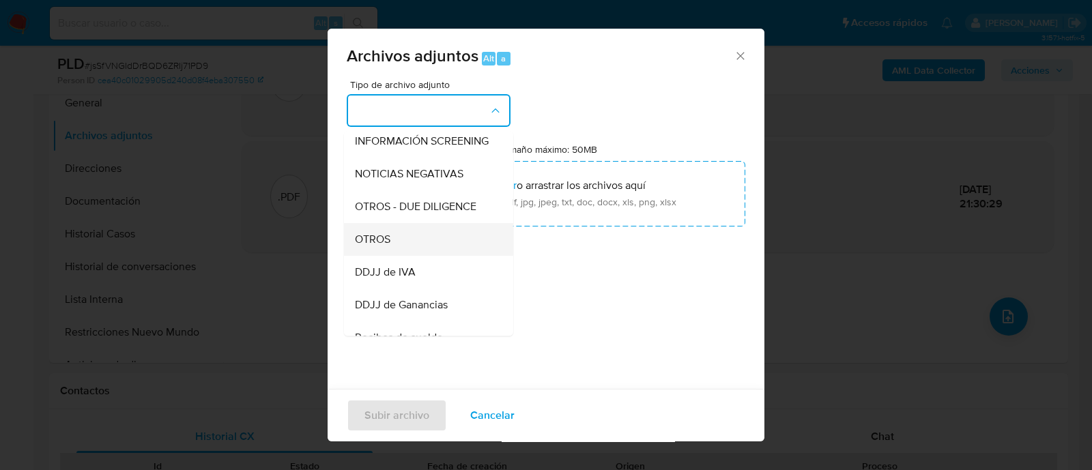
click at [418, 250] on div "OTROS" at bounding box center [424, 239] width 139 height 33
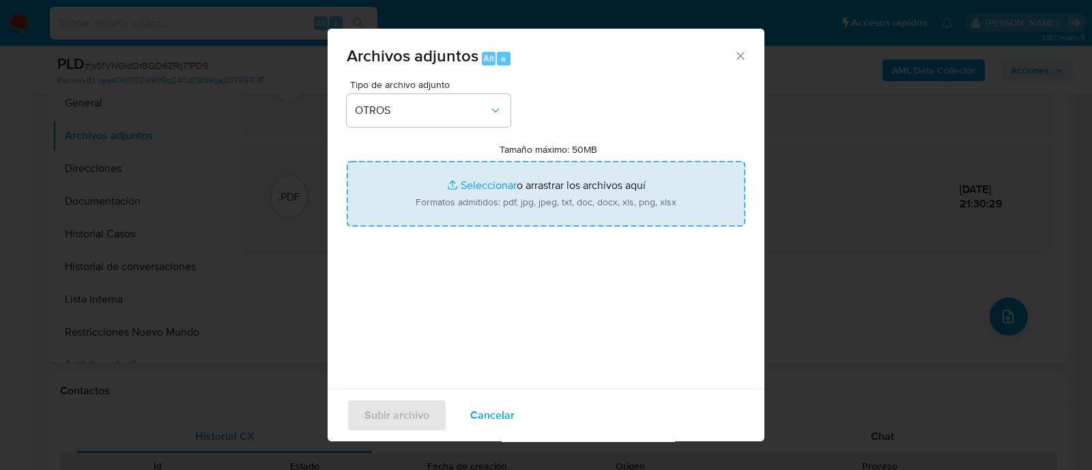
type input "C:\fakepath\Caselog M9kW1JT8QNL3zYjK6PCAanSg_2025_08_19_00_51_27.docx"
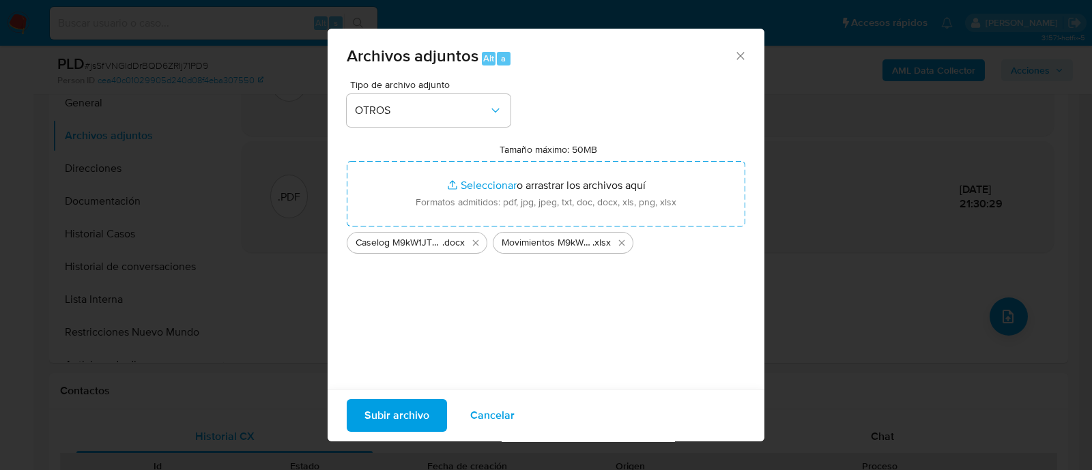
click at [393, 424] on span "Subir archivo" at bounding box center [396, 416] width 65 height 30
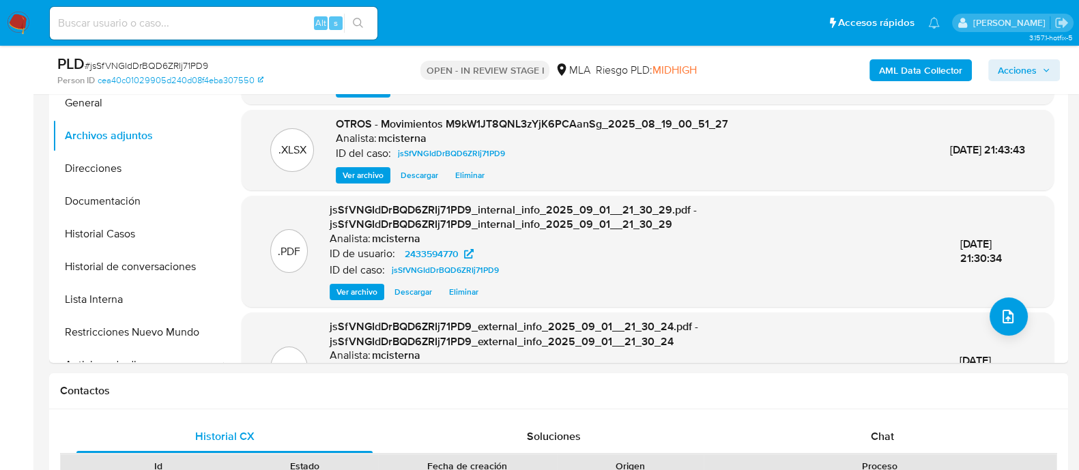
drag, startPoint x: 994, startPoint y: 78, endPoint x: 944, endPoint y: 82, distance: 50.0
click at [994, 78] on button "Acciones" at bounding box center [1024, 70] width 72 height 22
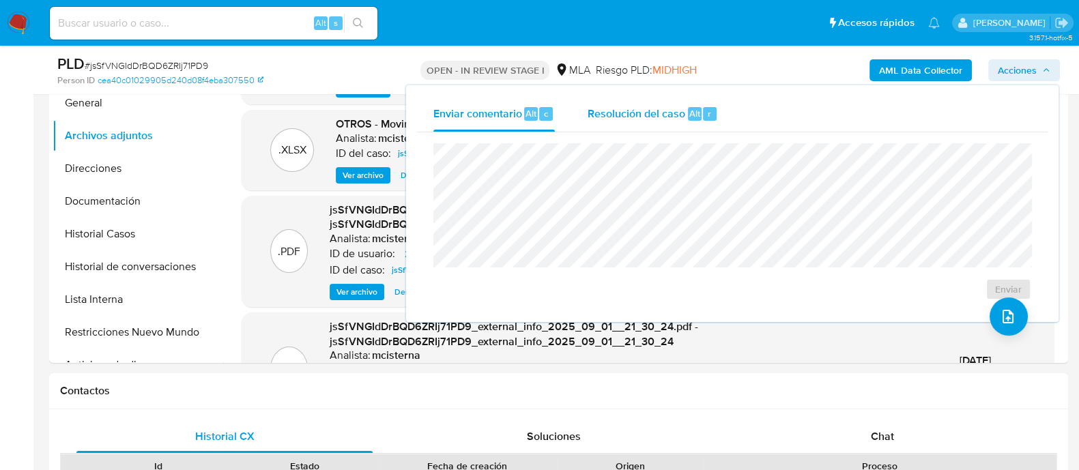
click at [679, 128] on div "Resolución del caso Alt r" at bounding box center [652, 113] width 130 height 35
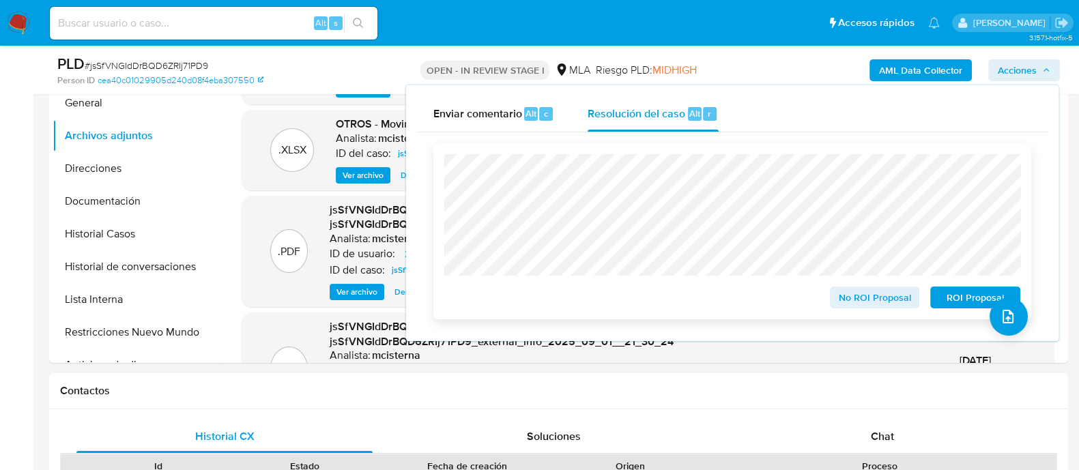
click at [963, 307] on span "ROI Proposal" at bounding box center [975, 297] width 71 height 19
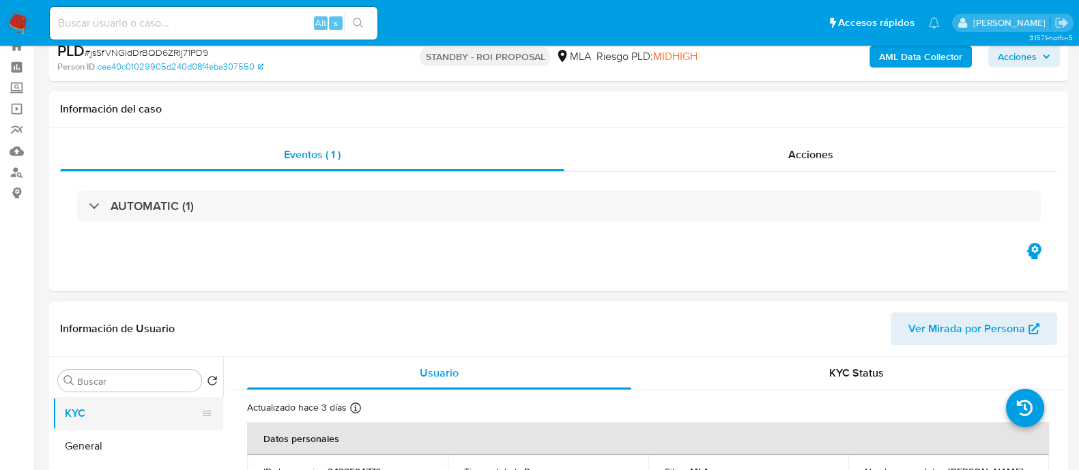
select select "10"
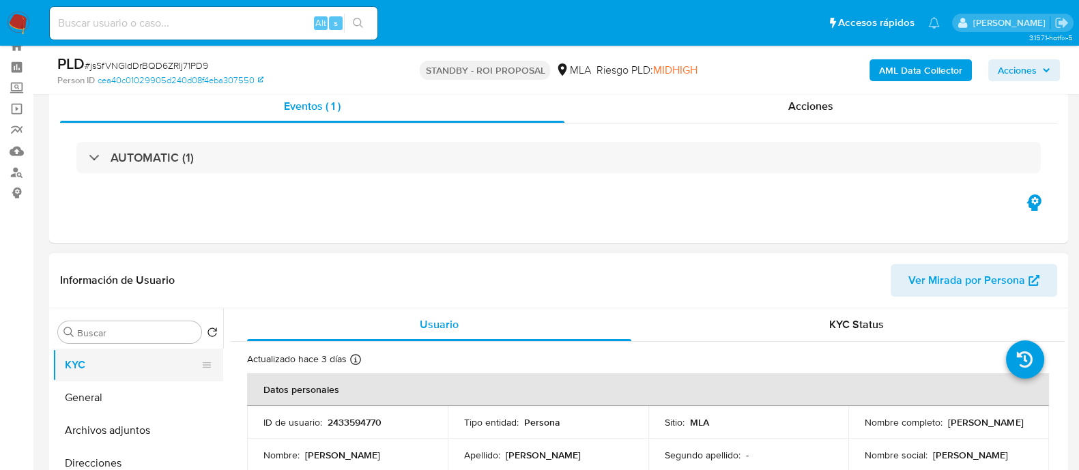
scroll to position [85, 0]
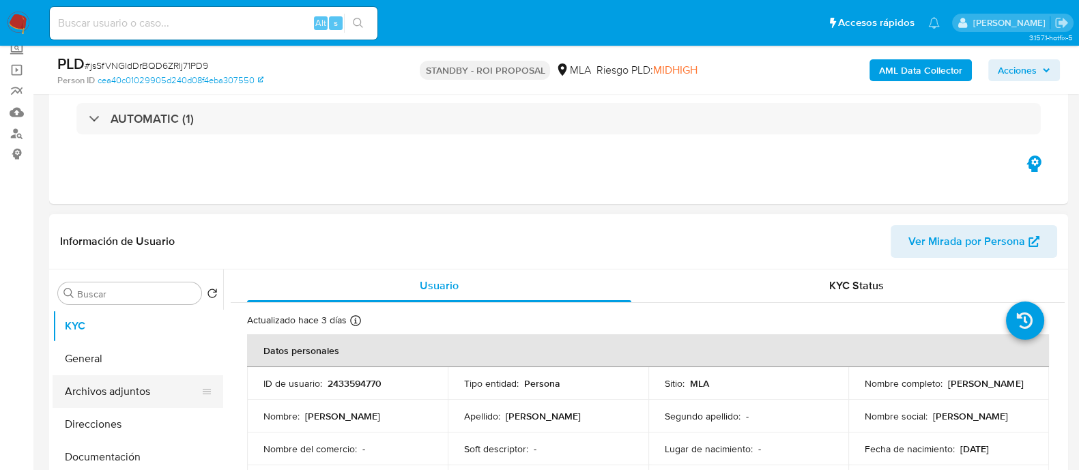
click at [159, 391] on button "Archivos adjuntos" at bounding box center [133, 391] width 160 height 33
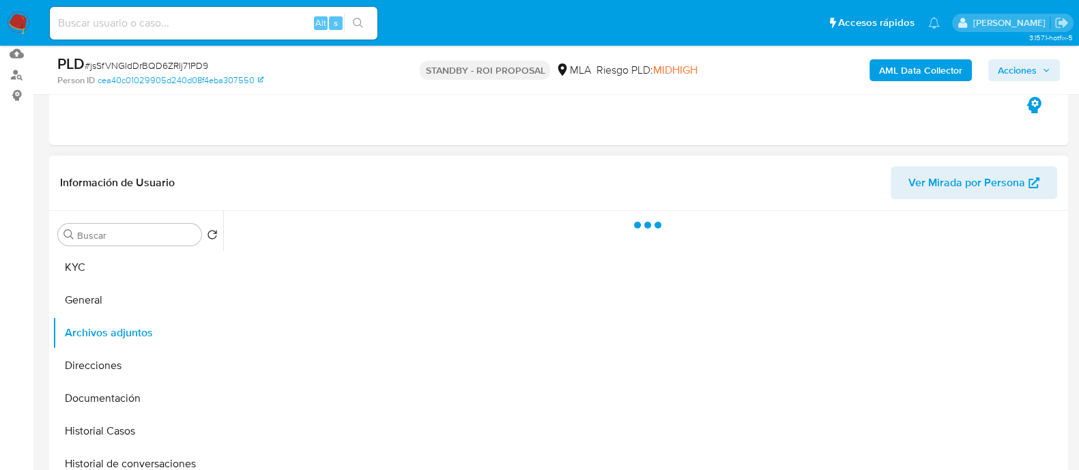
scroll to position [170, 0]
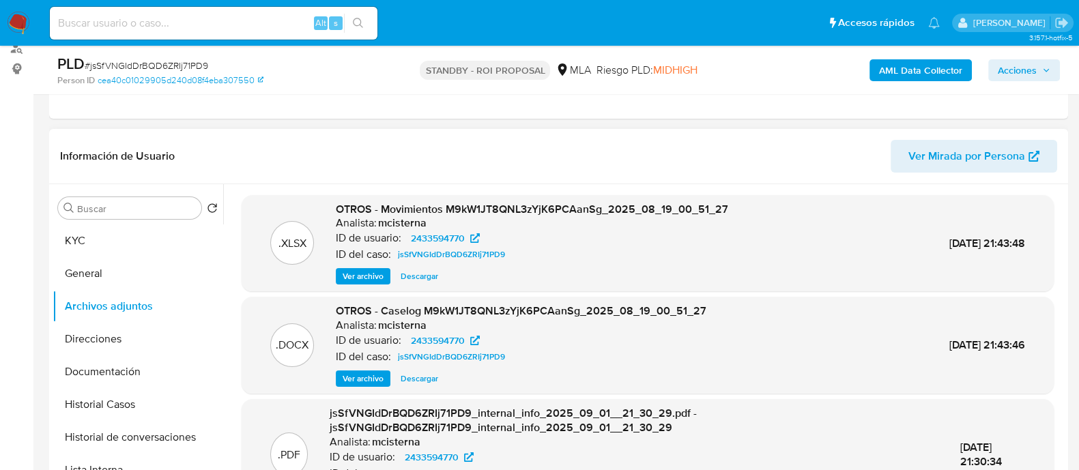
click at [749, 147] on header "Información de Usuario Ver Mirada por Persona" at bounding box center [558, 156] width 997 height 33
click at [152, 23] on input at bounding box center [214, 23] width 328 height 18
paste input "2400392754"
type input "2400392754"
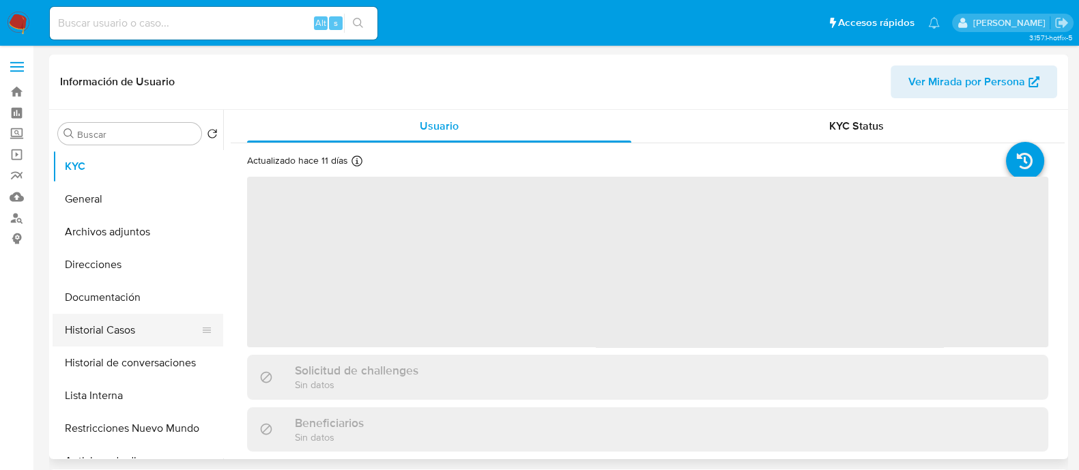
click at [141, 329] on button "Historial Casos" at bounding box center [133, 330] width 160 height 33
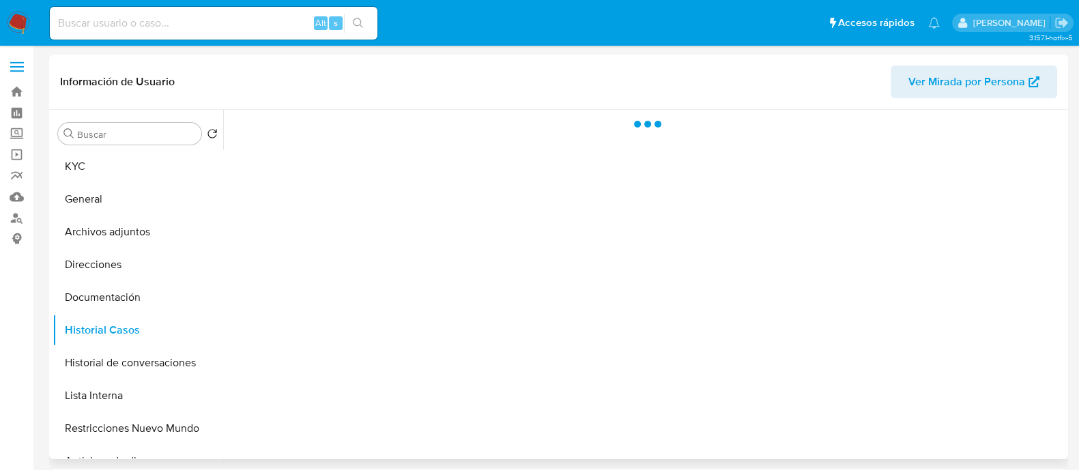
select select "10"
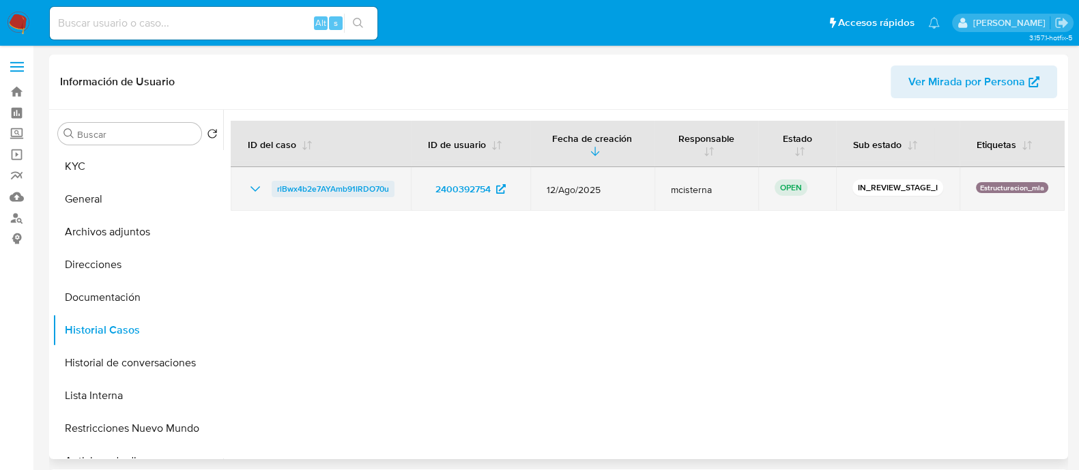
click at [357, 182] on span "rlBwx4b2e7AYAmb91IRDO70u" at bounding box center [333, 189] width 112 height 16
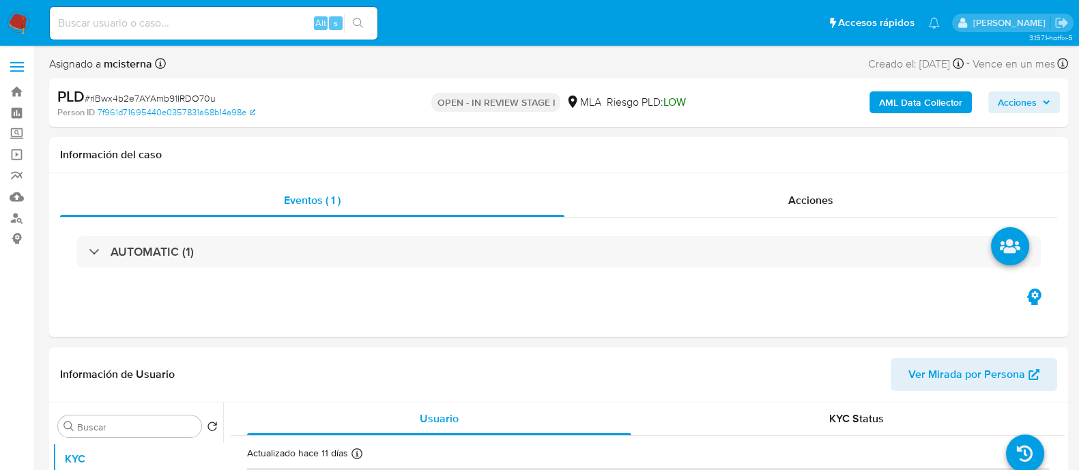
select select "10"
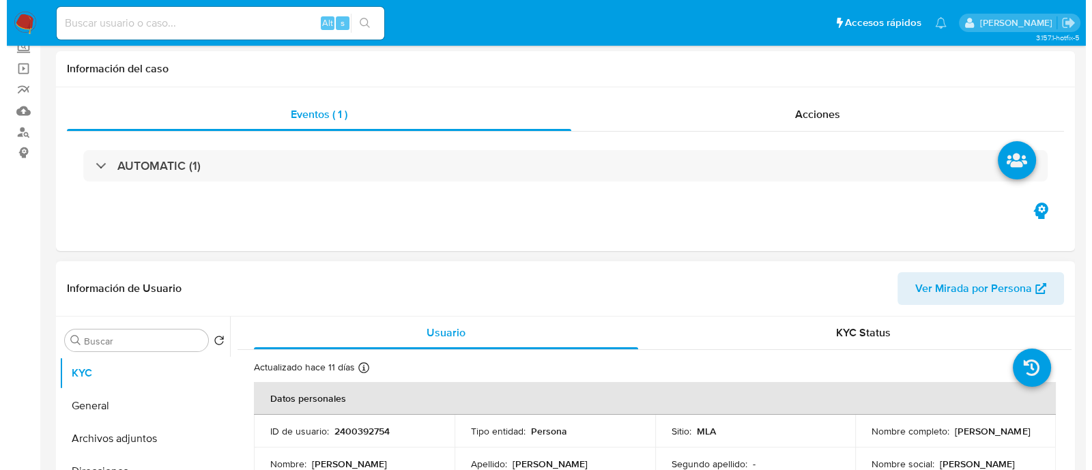
scroll to position [170, 0]
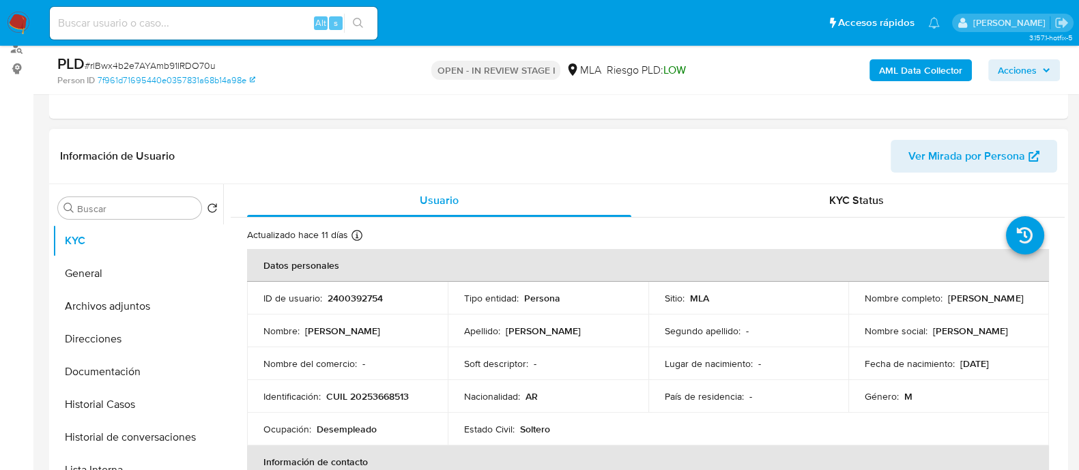
click at [367, 292] on p "2400392754" at bounding box center [355, 298] width 55 height 12
copy p "2400392754"
click at [151, 305] on button "Archivos adjuntos" at bounding box center [133, 306] width 160 height 33
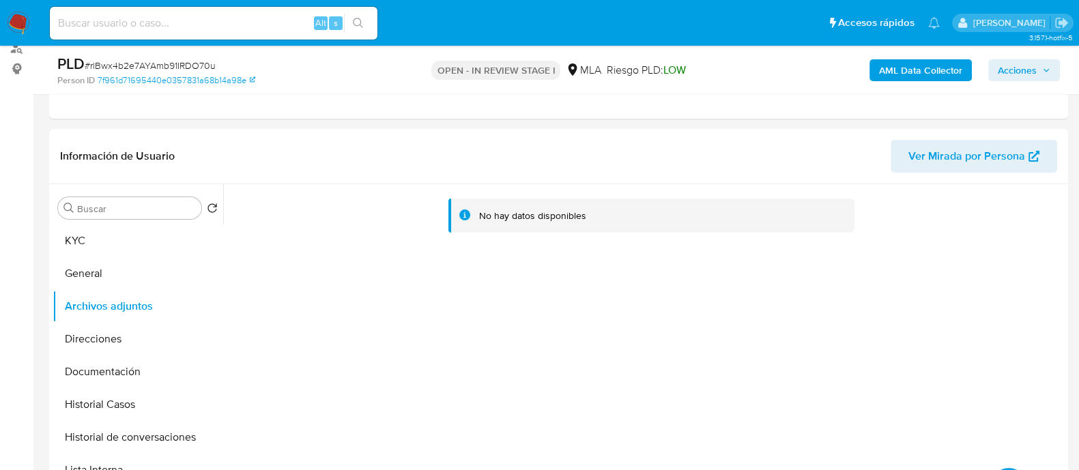
click at [877, 76] on button "AML Data Collector" at bounding box center [920, 70] width 102 height 22
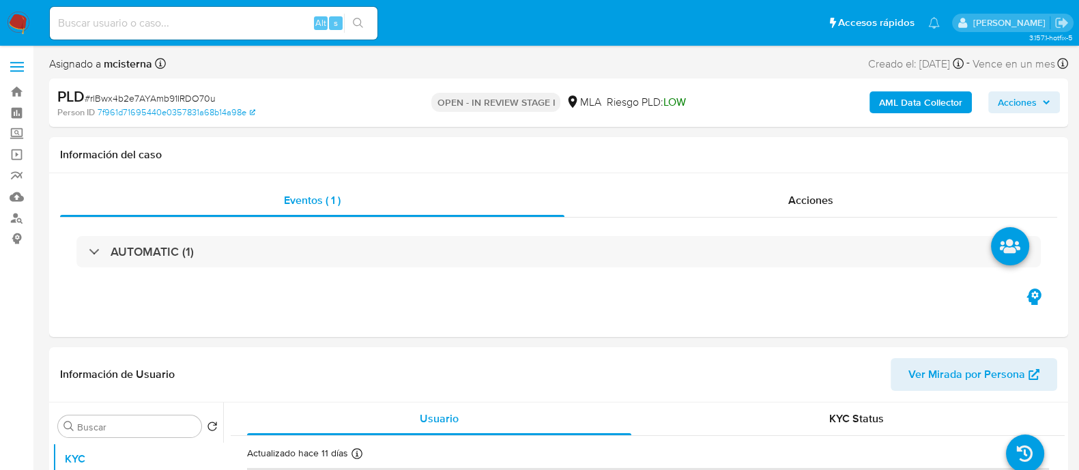
select select "10"
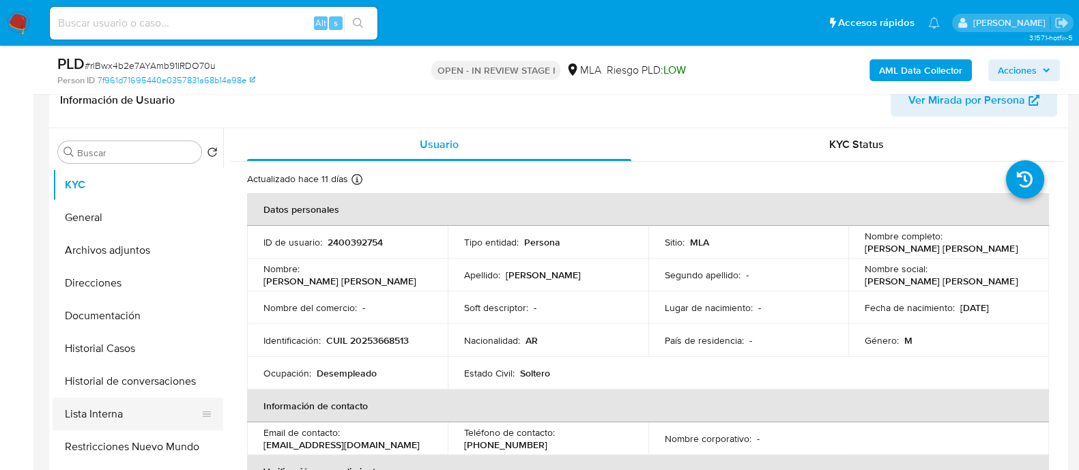
scroll to position [256, 0]
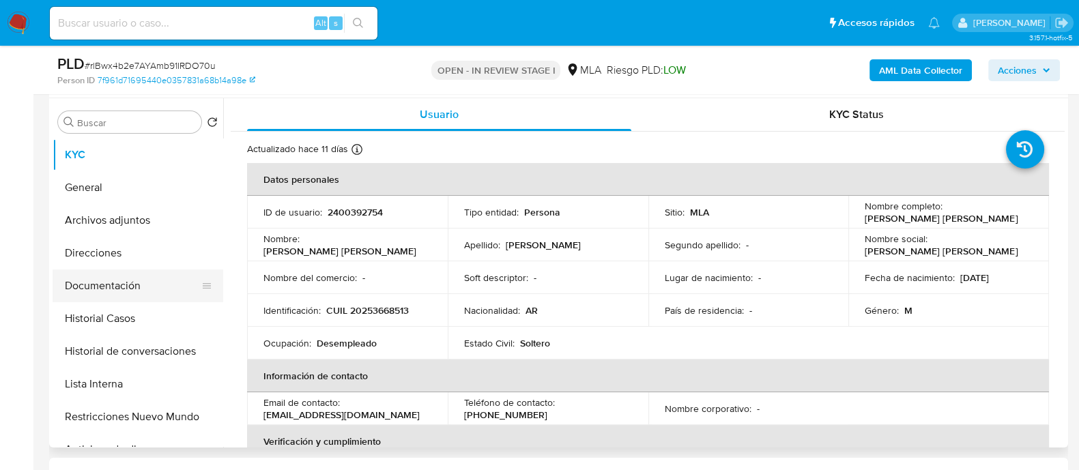
drag, startPoint x: 143, startPoint y: 411, endPoint x: 140, endPoint y: 300, distance: 112.0
click at [143, 412] on button "Restricciones Nuevo Mundo" at bounding box center [138, 417] width 171 height 33
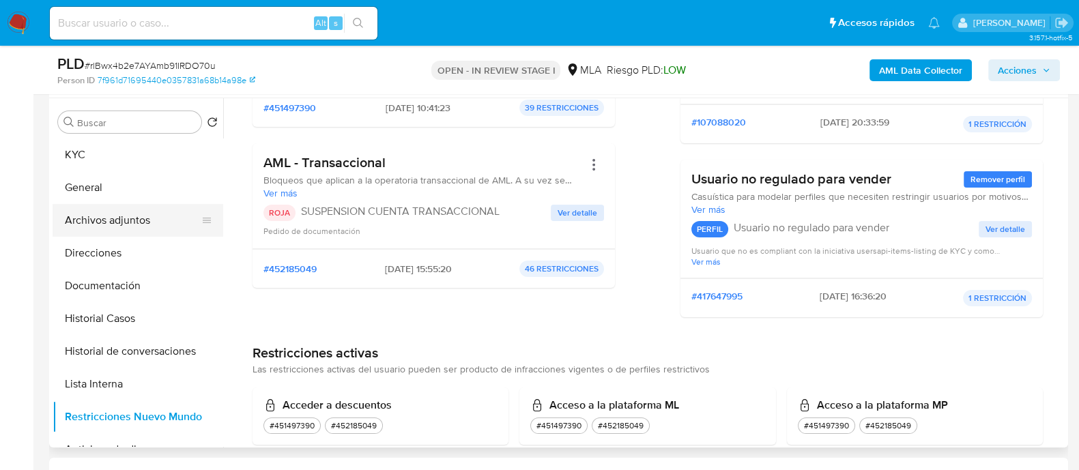
click at [162, 232] on button "Archivos adjuntos" at bounding box center [133, 220] width 160 height 33
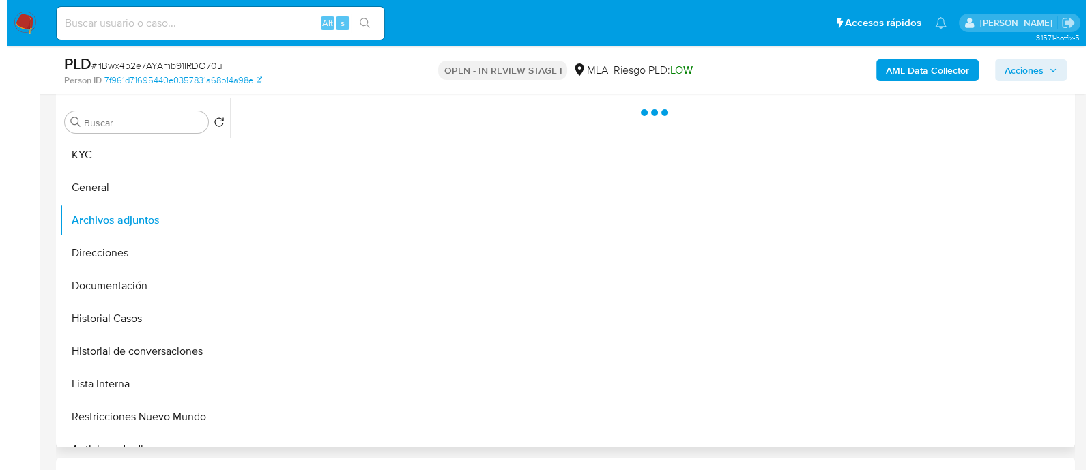
scroll to position [0, 0]
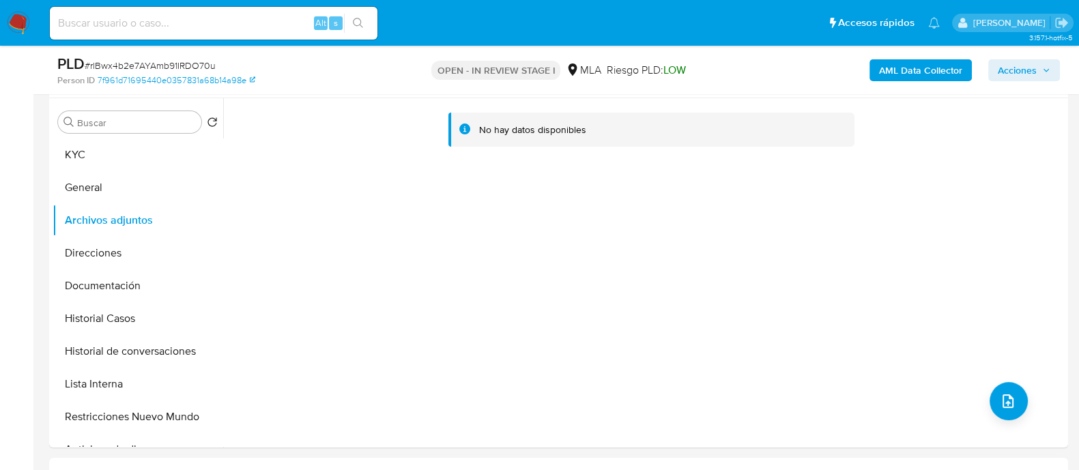
click at [917, 66] on b "AML Data Collector" at bounding box center [920, 70] width 83 height 22
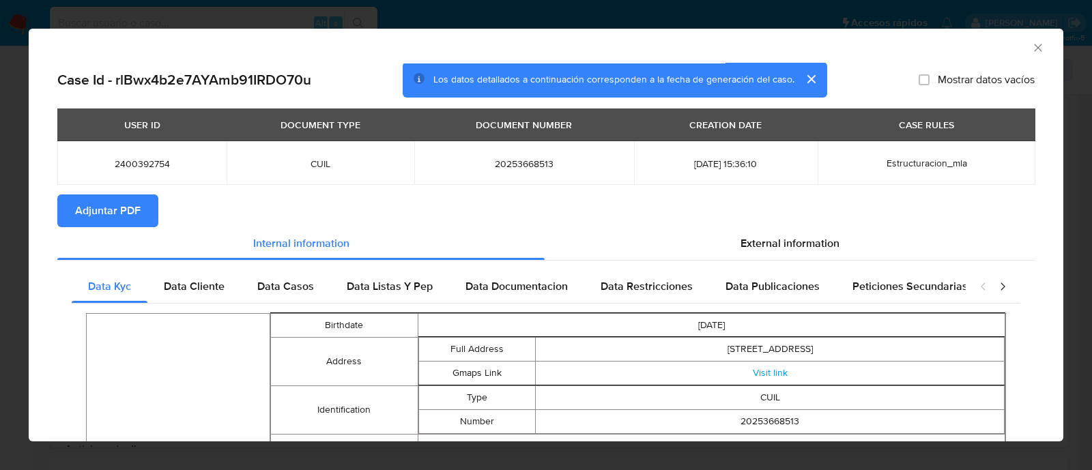
click at [81, 206] on span "Adjuntar PDF" at bounding box center [108, 211] width 66 height 30
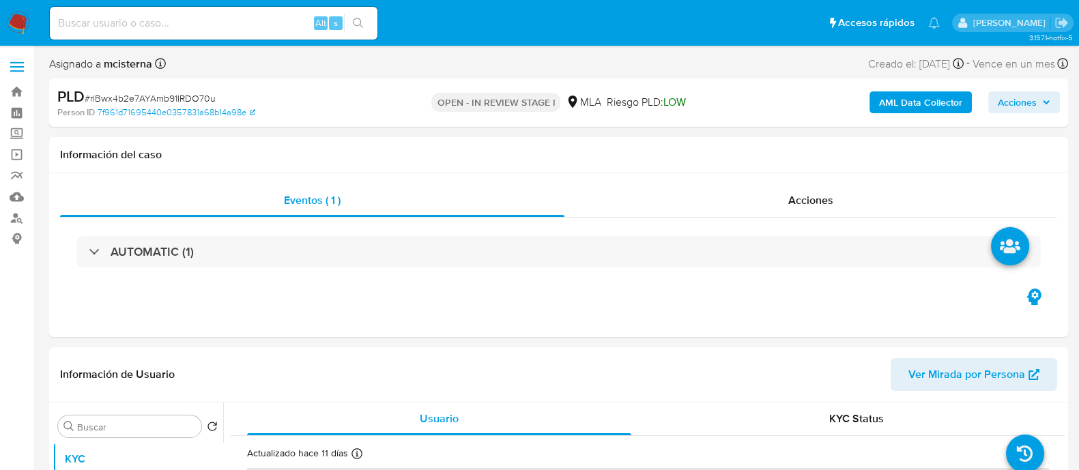
select select "10"
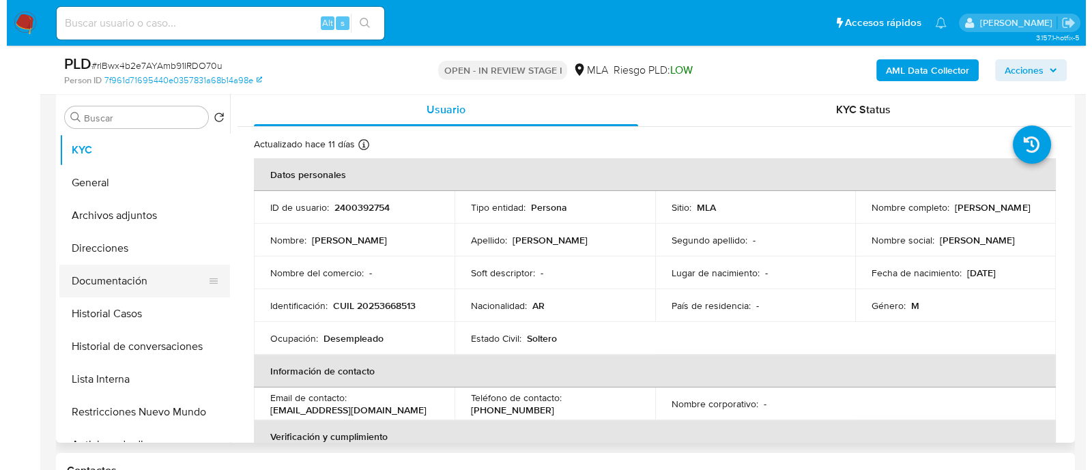
scroll to position [170, 0]
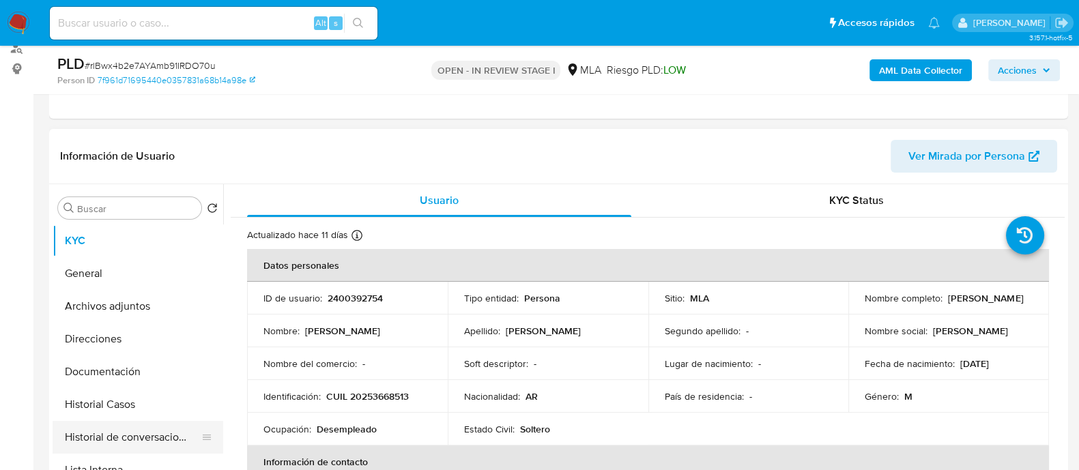
click at [191, 430] on button "Historial de conversaciones" at bounding box center [133, 437] width 160 height 33
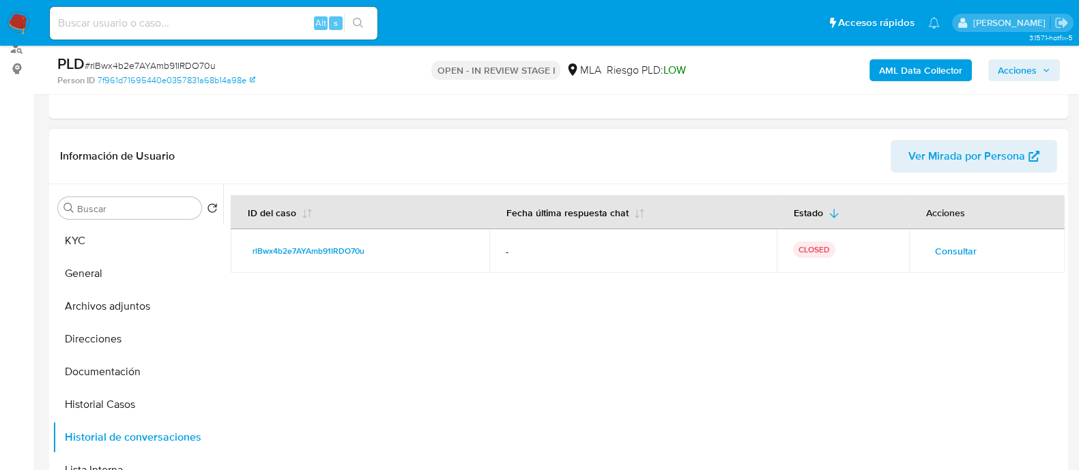
click at [953, 250] on span "Consultar" at bounding box center [956, 251] width 42 height 19
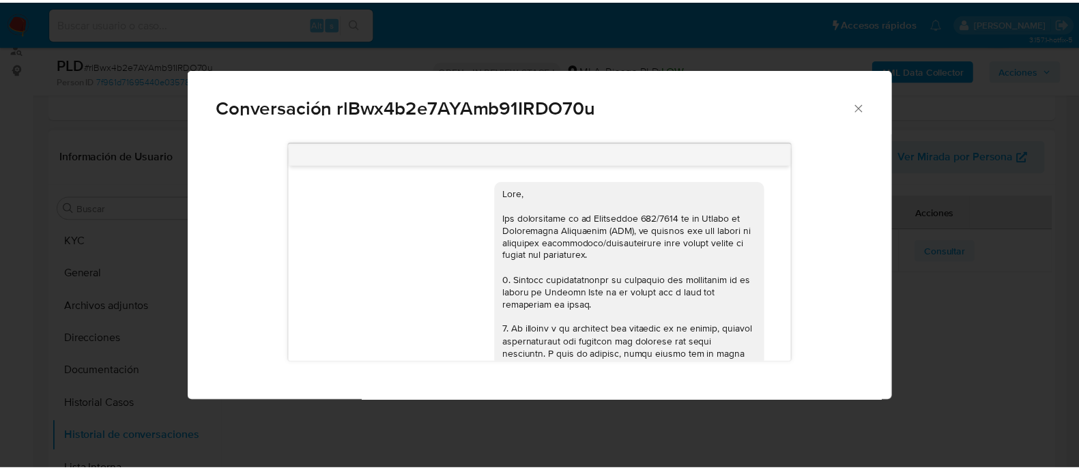
scroll to position [876, 0]
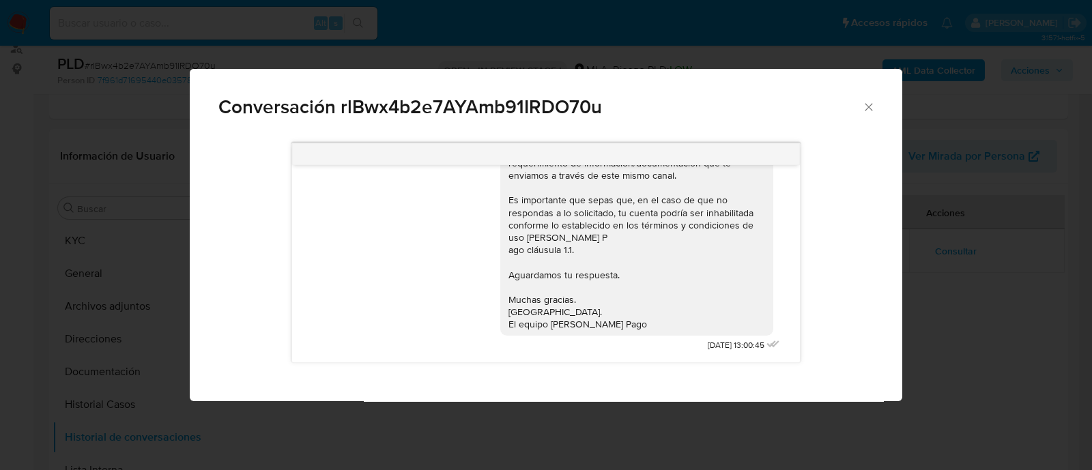
click at [166, 300] on div "Conversación rlBwx4b2e7AYAmb91IRDO70u 18/08/2025 17:43:39 Hola, Esperamos que t…" at bounding box center [546, 235] width 1092 height 470
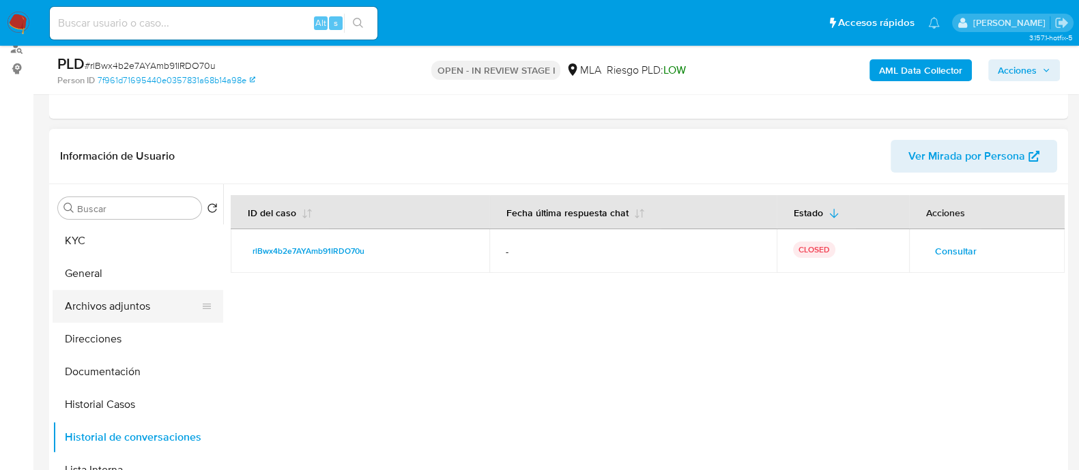
click at [152, 314] on button "Archivos adjuntos" at bounding box center [133, 306] width 160 height 33
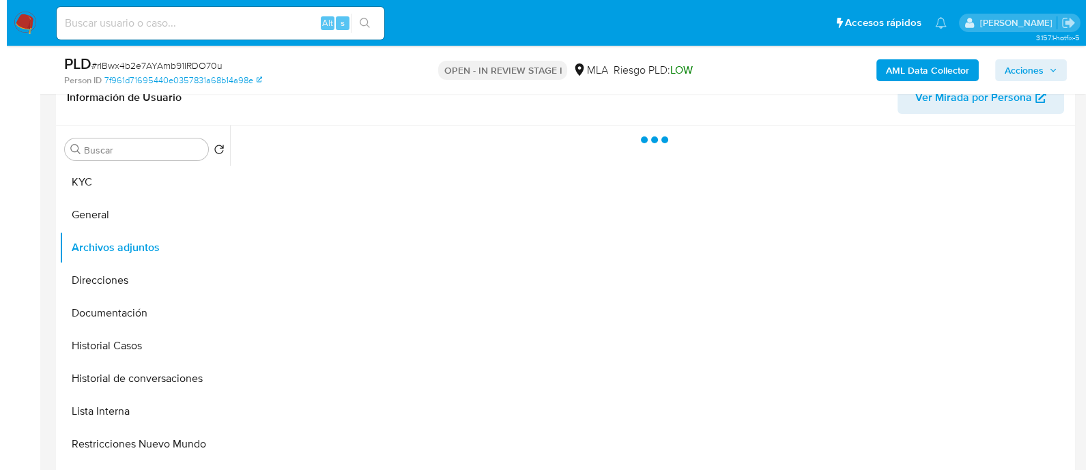
scroll to position [256, 0]
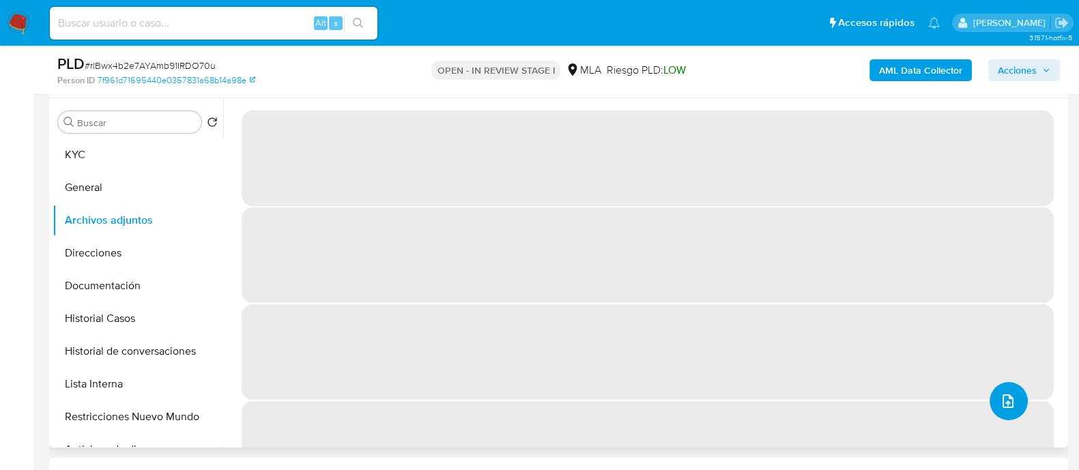
click at [1001, 403] on icon "upload-file" at bounding box center [1008, 401] width 16 height 16
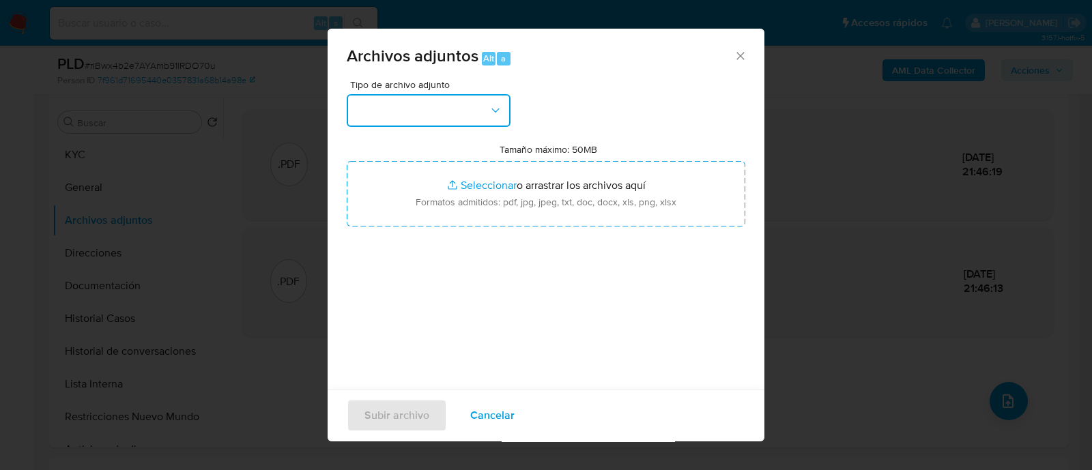
click at [434, 106] on button "button" at bounding box center [429, 110] width 164 height 33
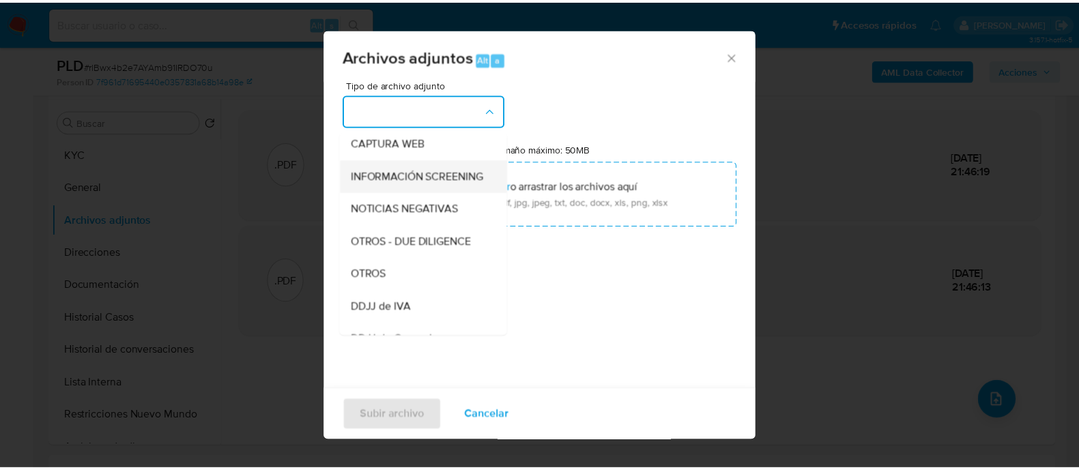
scroll to position [170, 0]
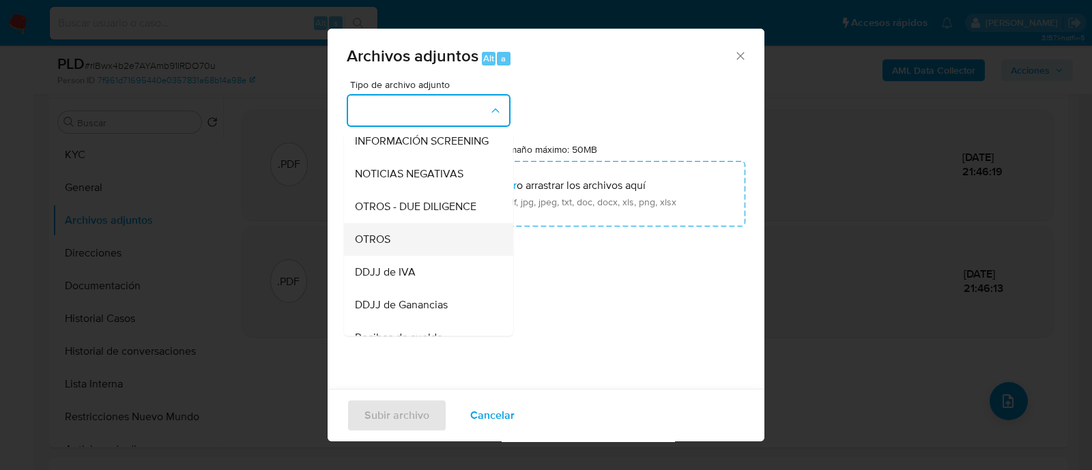
click at [430, 256] on div "OTROS" at bounding box center [424, 239] width 139 height 33
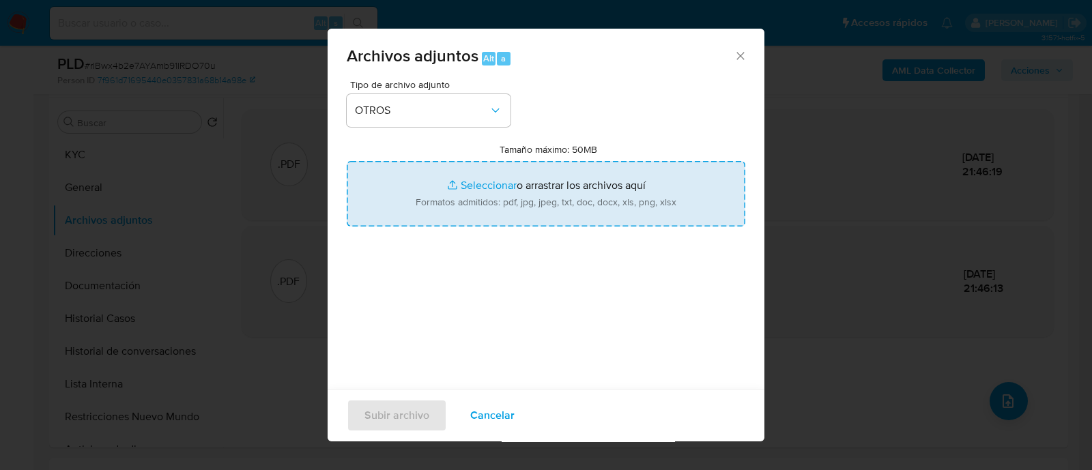
type input "C:\fakepath\Caselog rlBwx4b2e7AYAmb91IRDO70u_2025_08_19_16_16_24.docx"
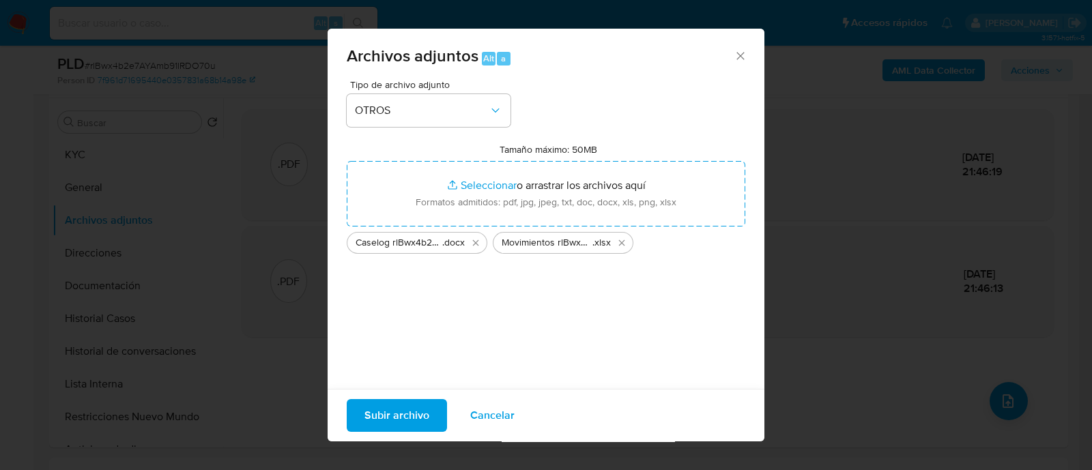
click at [364, 419] on span "Subir archivo" at bounding box center [396, 416] width 65 height 30
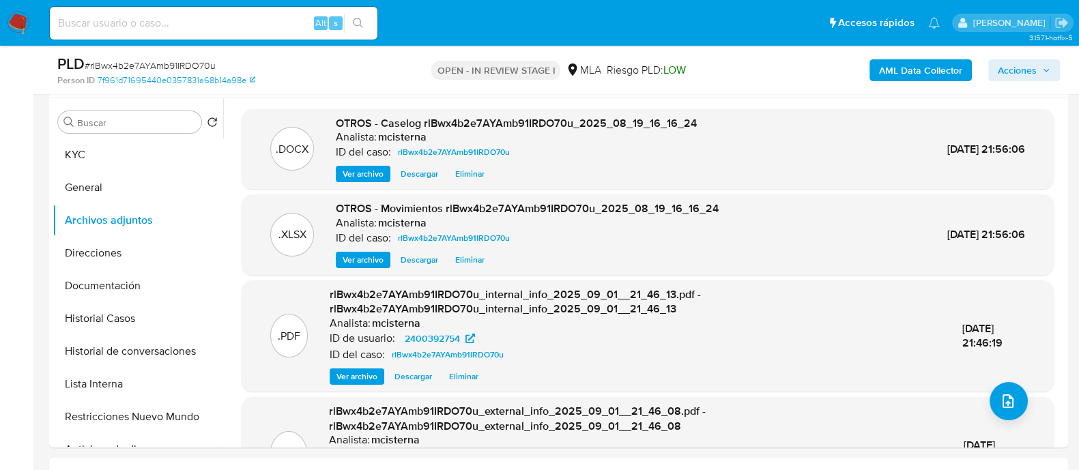
drag, startPoint x: 1008, startPoint y: 70, endPoint x: 976, endPoint y: 75, distance: 32.4
click at [1008, 70] on span "Acciones" at bounding box center [1017, 70] width 39 height 22
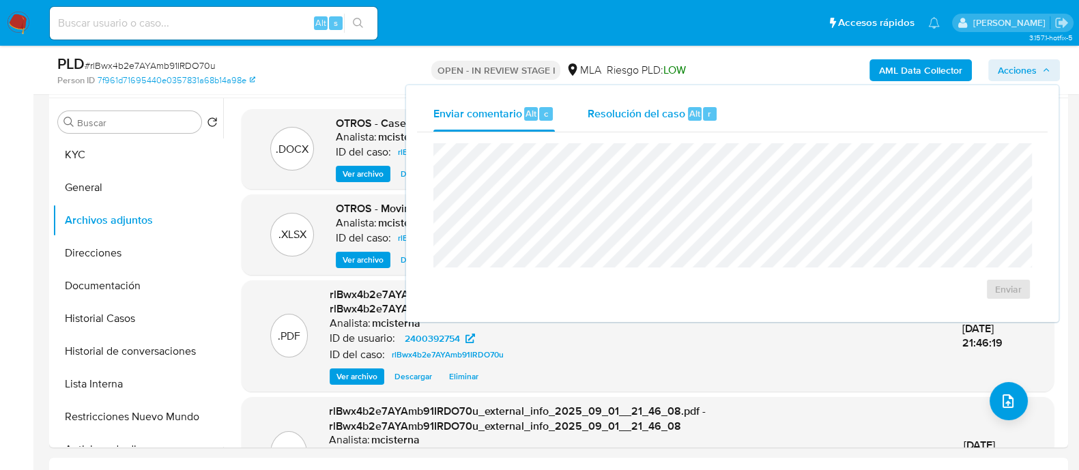
click at [631, 105] on span "Resolución del caso" at bounding box center [636, 113] width 98 height 16
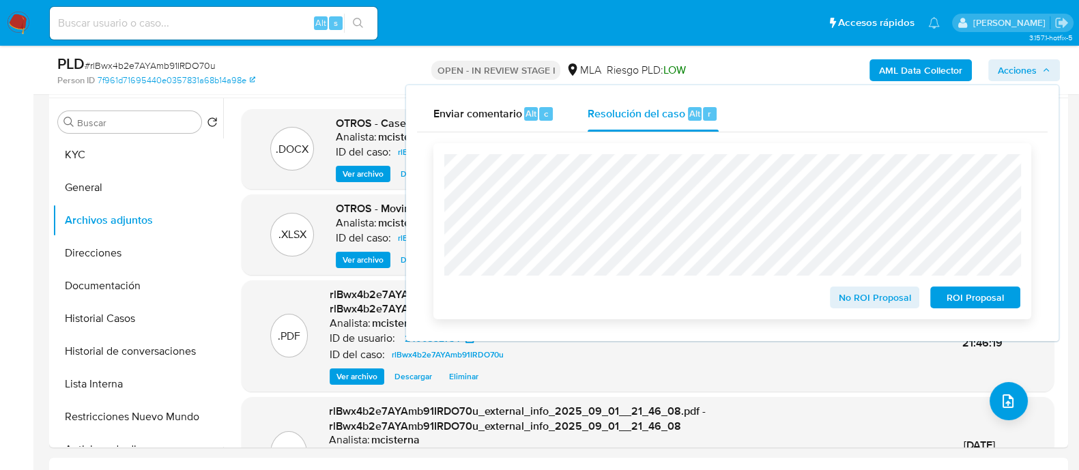
click at [994, 295] on span "ROI Proposal" at bounding box center [975, 297] width 71 height 19
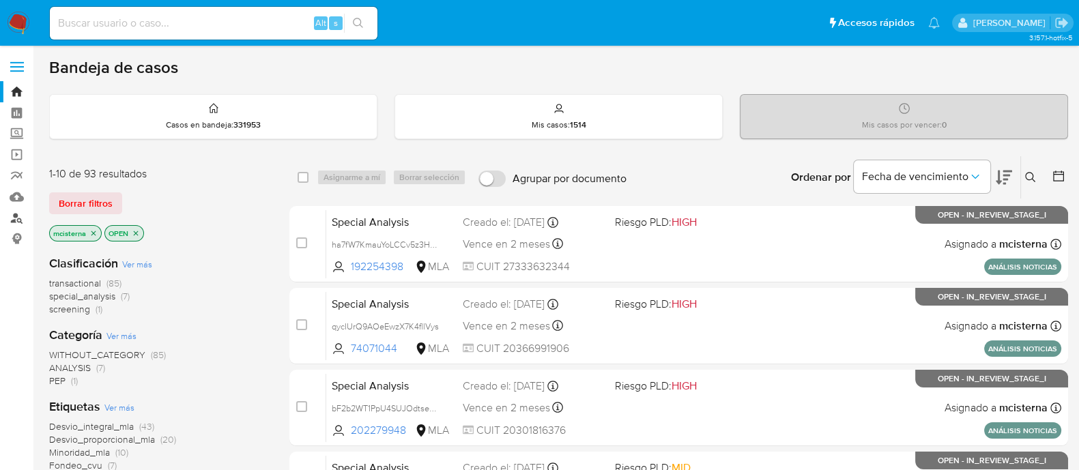
click at [17, 218] on link "Buscador de personas" at bounding box center [81, 217] width 162 height 21
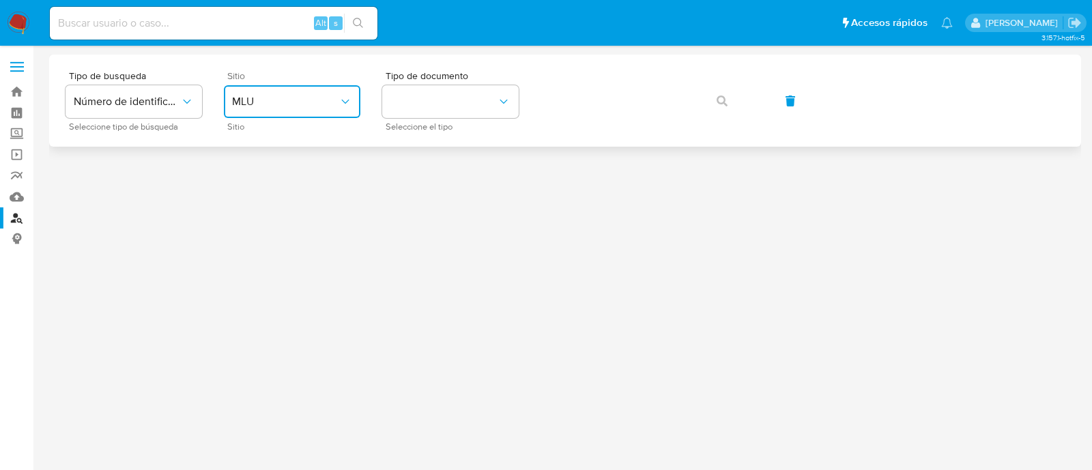
drag, startPoint x: 281, startPoint y: 86, endPoint x: 285, endPoint y: 117, distance: 30.9
click at [280, 86] on button "MLU" at bounding box center [292, 101] width 136 height 33
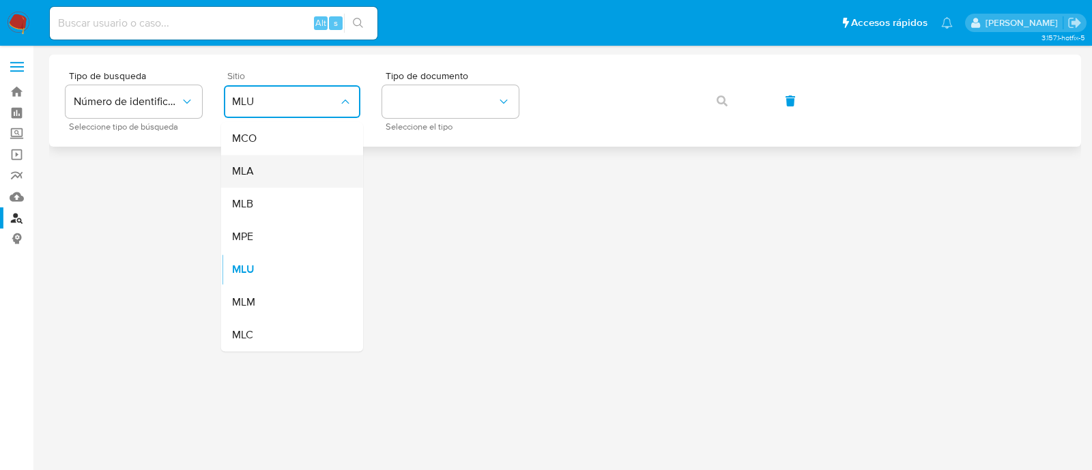
click at [299, 162] on div "MLA" at bounding box center [288, 171] width 112 height 33
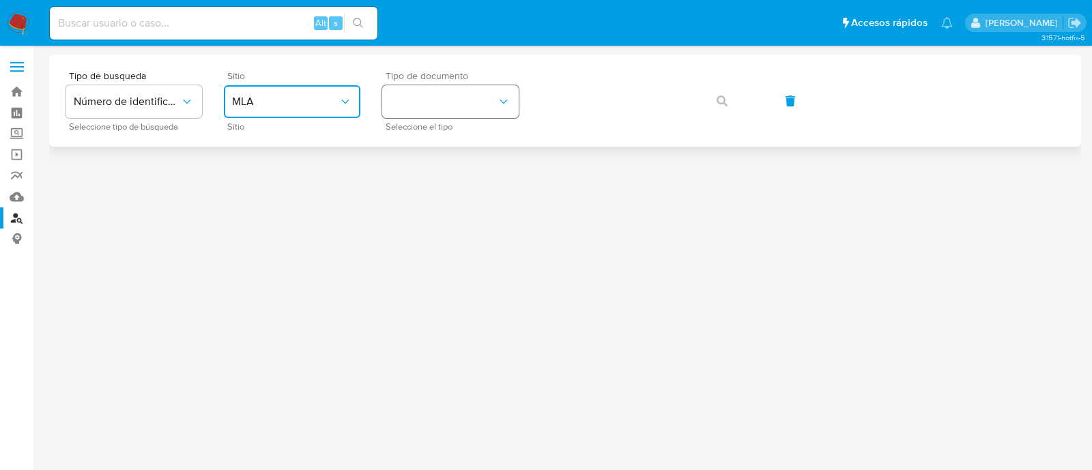
click at [411, 109] on button "identificationType" at bounding box center [450, 101] width 136 height 33
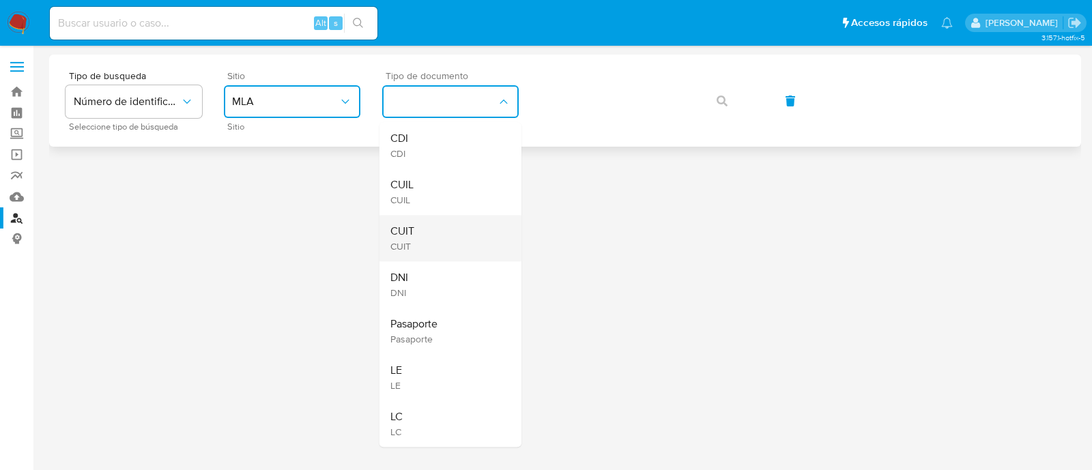
click at [439, 233] on div "CUIT CUIT" at bounding box center [446, 238] width 112 height 46
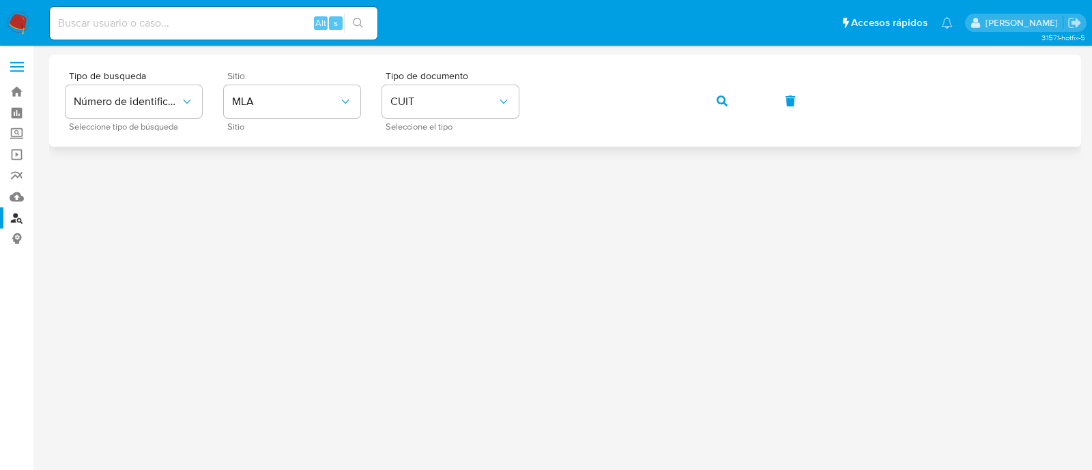
drag, startPoint x: 716, startPoint y: 100, endPoint x: 697, endPoint y: 109, distance: 21.4
click at [716, 100] on icon "button" at bounding box center [721, 101] width 11 height 11
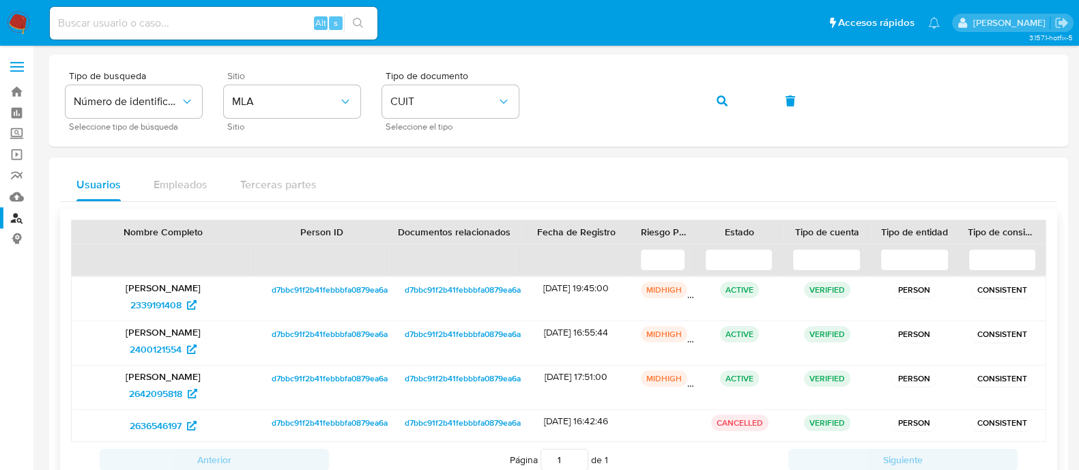
scroll to position [47, 0]
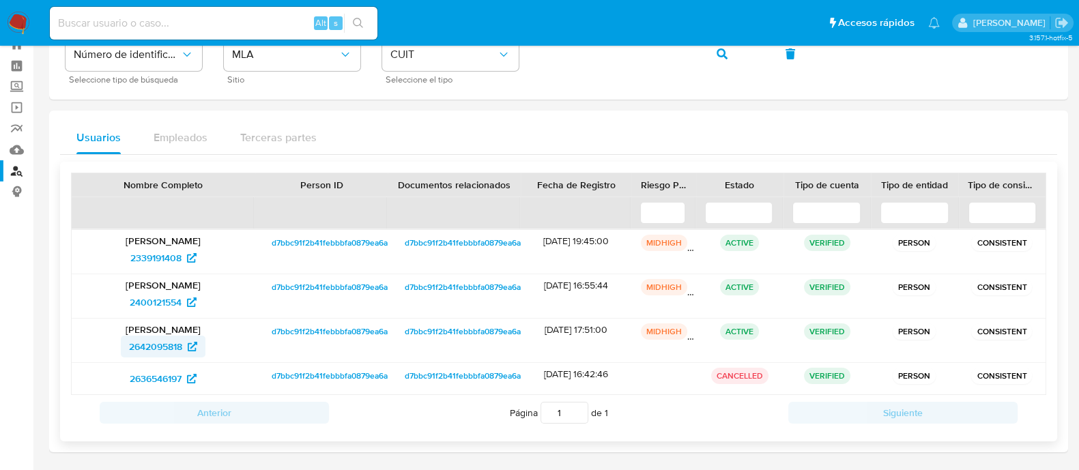
click at [171, 341] on span "2642095818" at bounding box center [155, 347] width 53 height 22
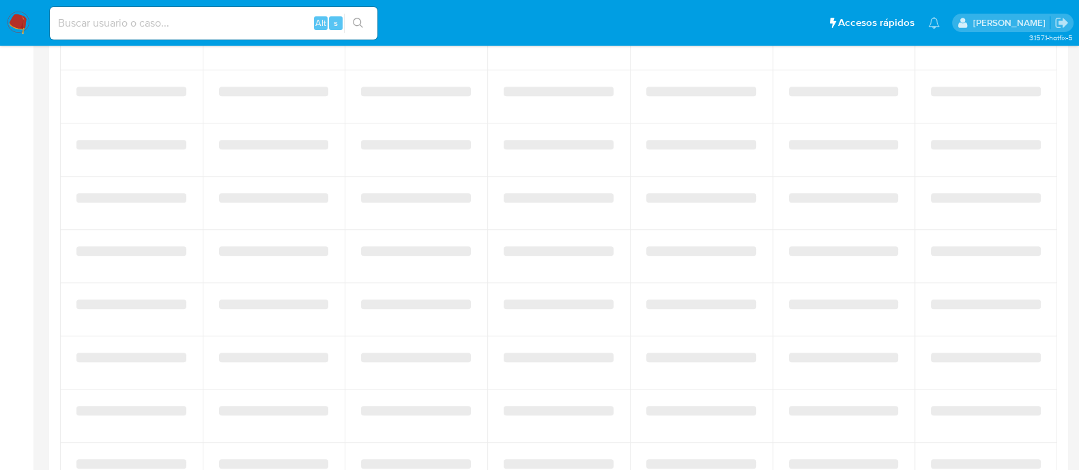
scroll to position [730, 0]
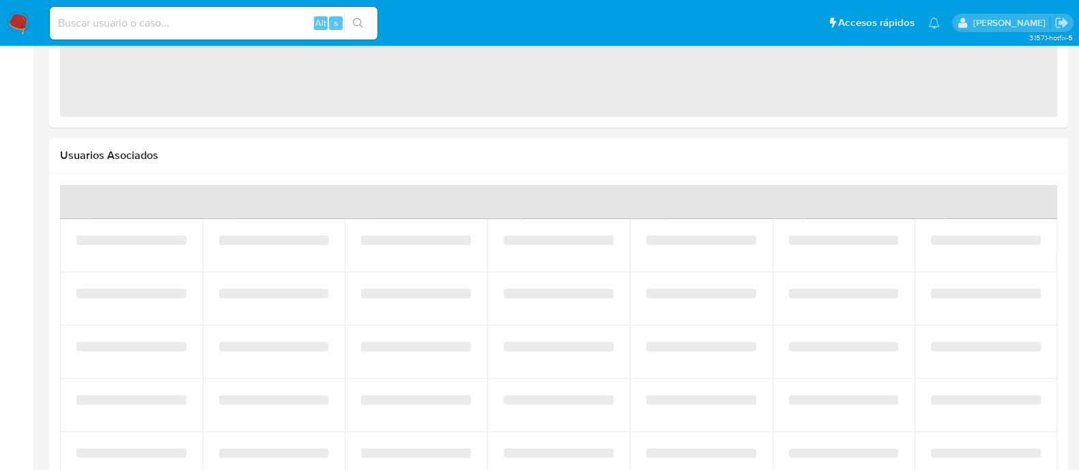
select select "10"
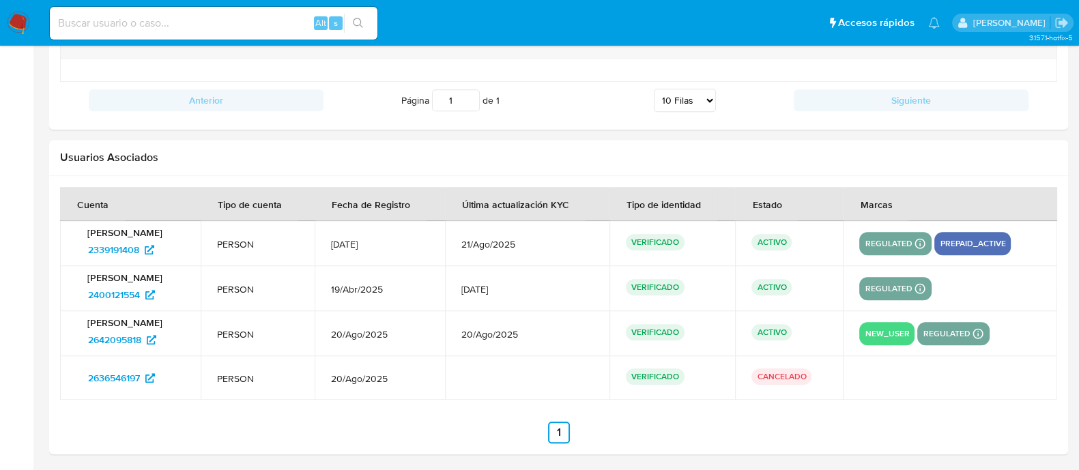
scroll to position [734, 0]
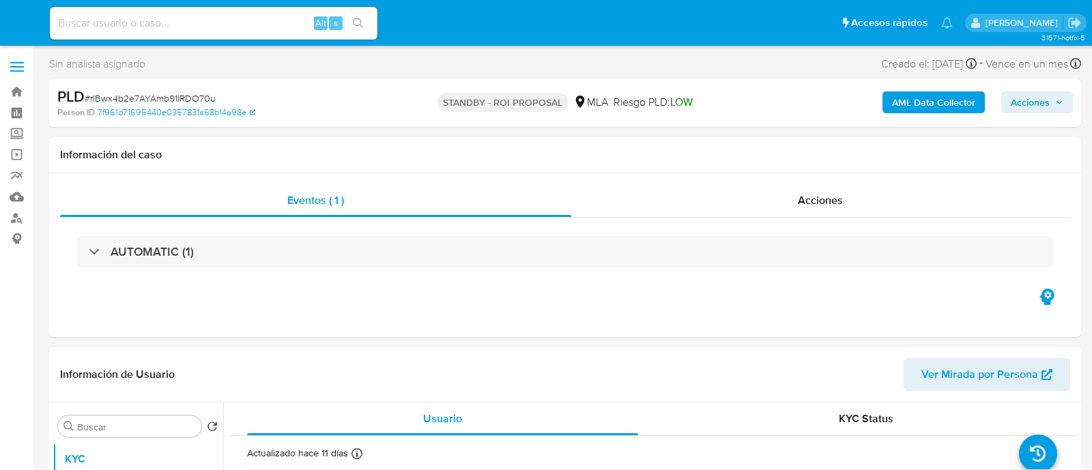
select select "10"
